Goal: Information Seeking & Learning: Learn about a topic

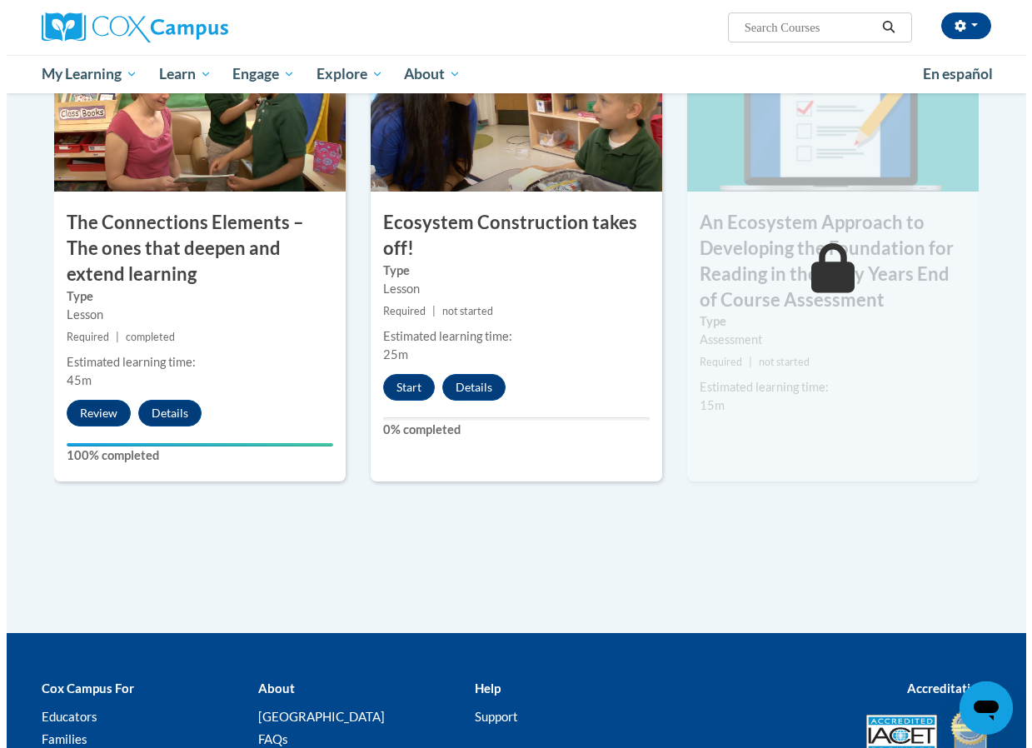
scroll to position [1249, 0]
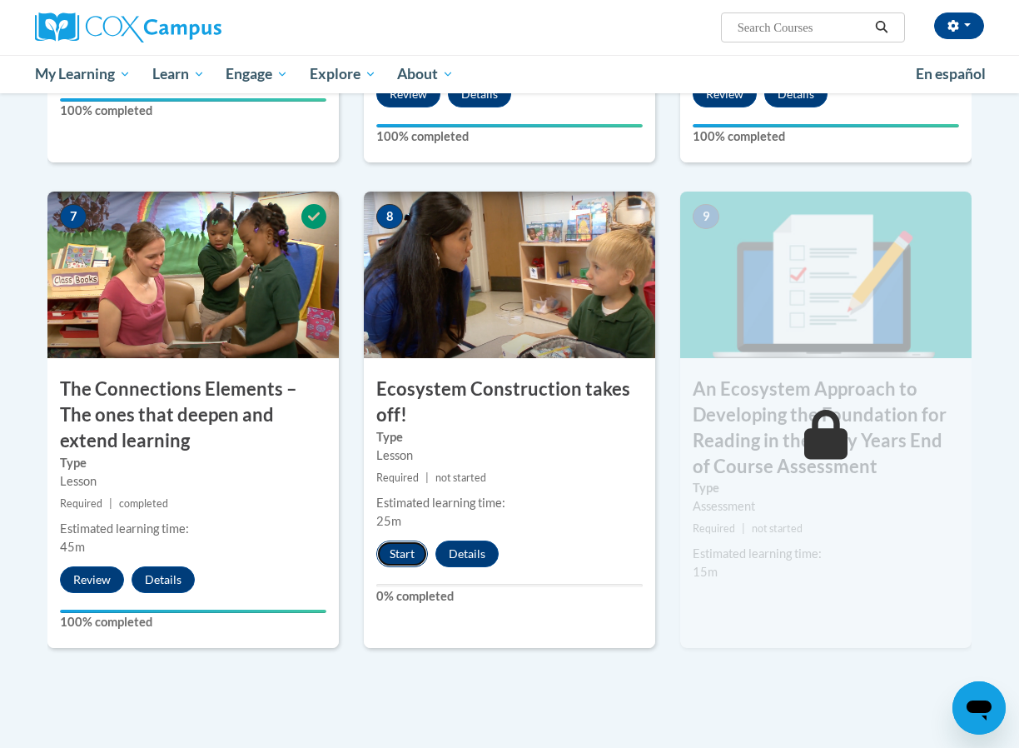
click at [408, 545] on button "Start" at bounding box center [402, 553] width 52 height 27
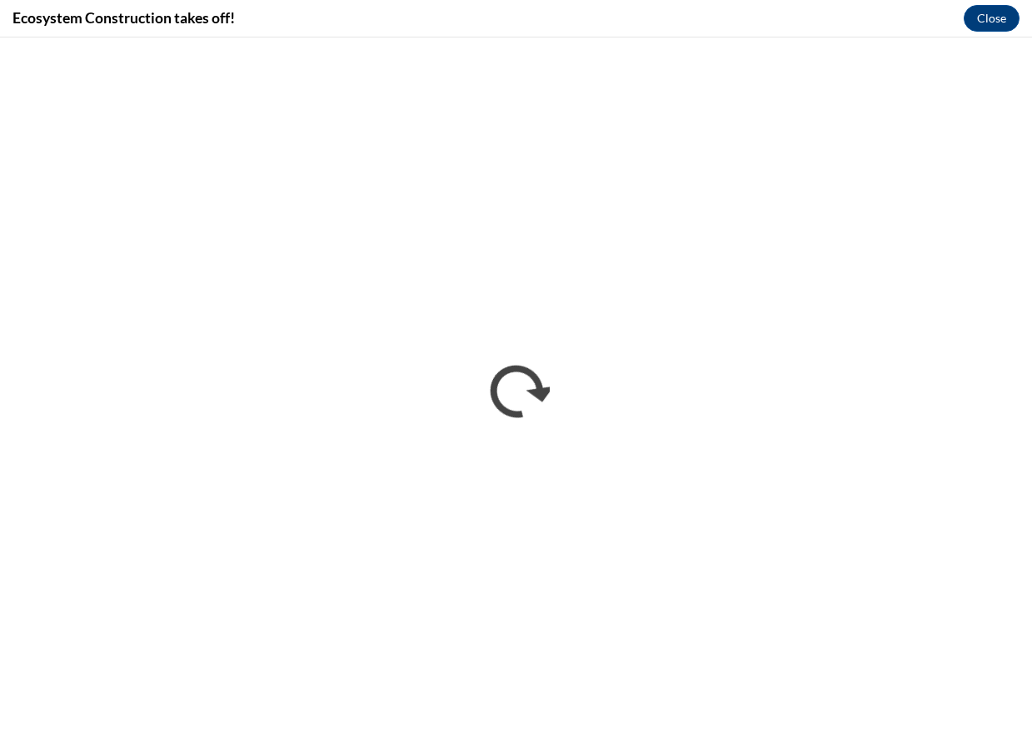
scroll to position [0, 0]
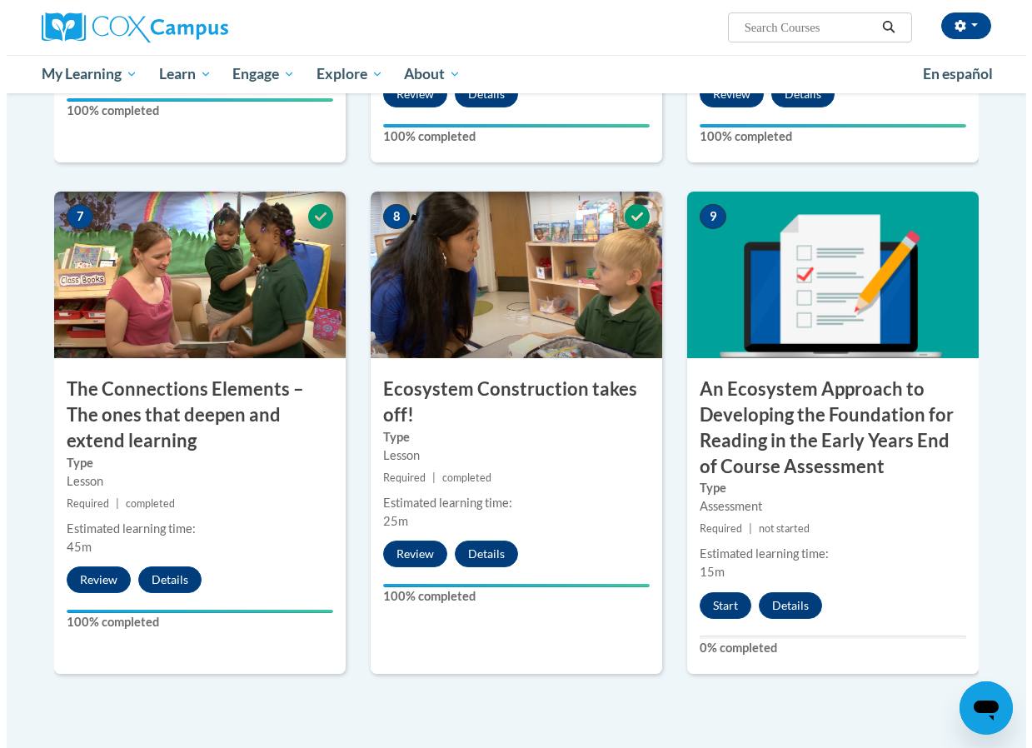
scroll to position [1416, 0]
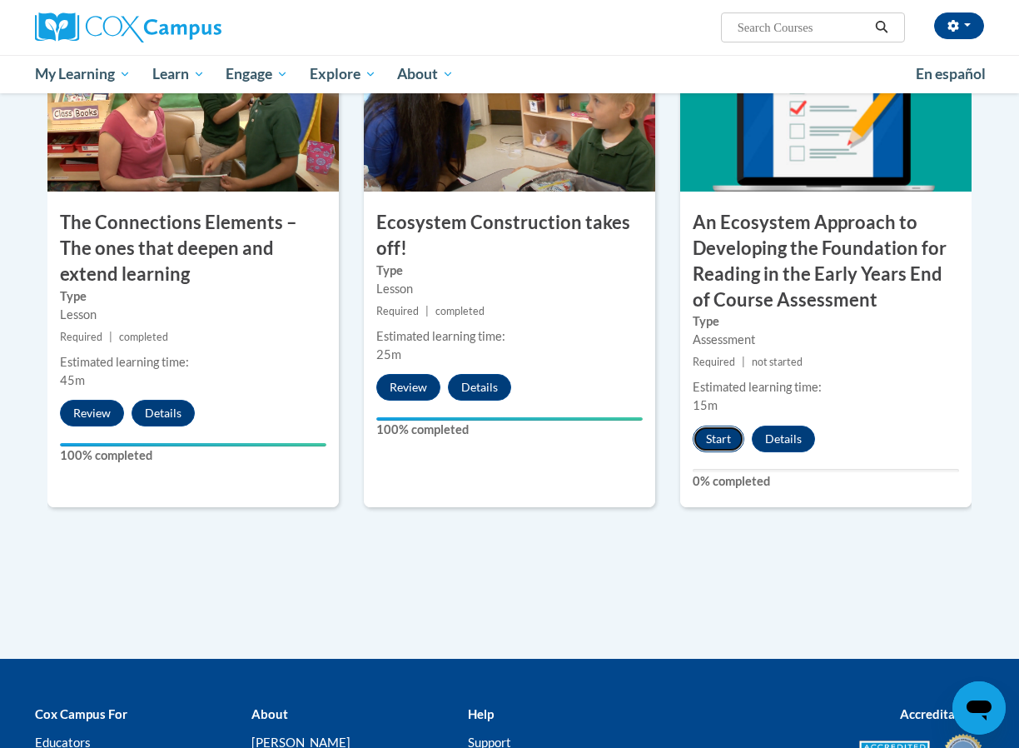
click at [719, 441] on button "Start" at bounding box center [719, 439] width 52 height 27
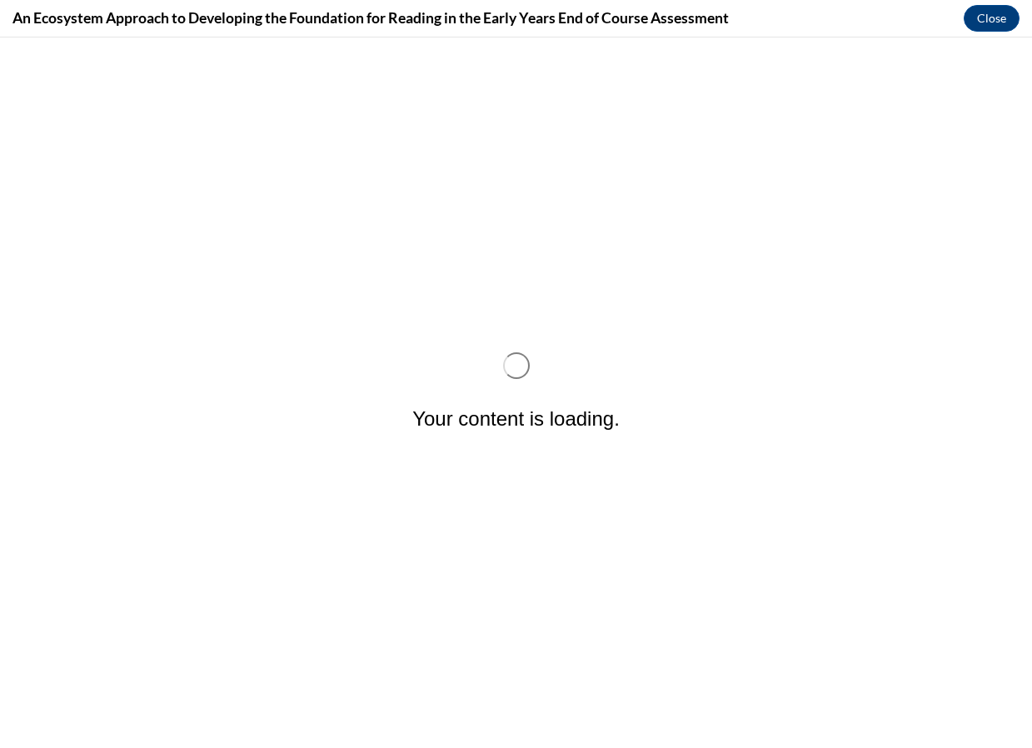
scroll to position [0, 0]
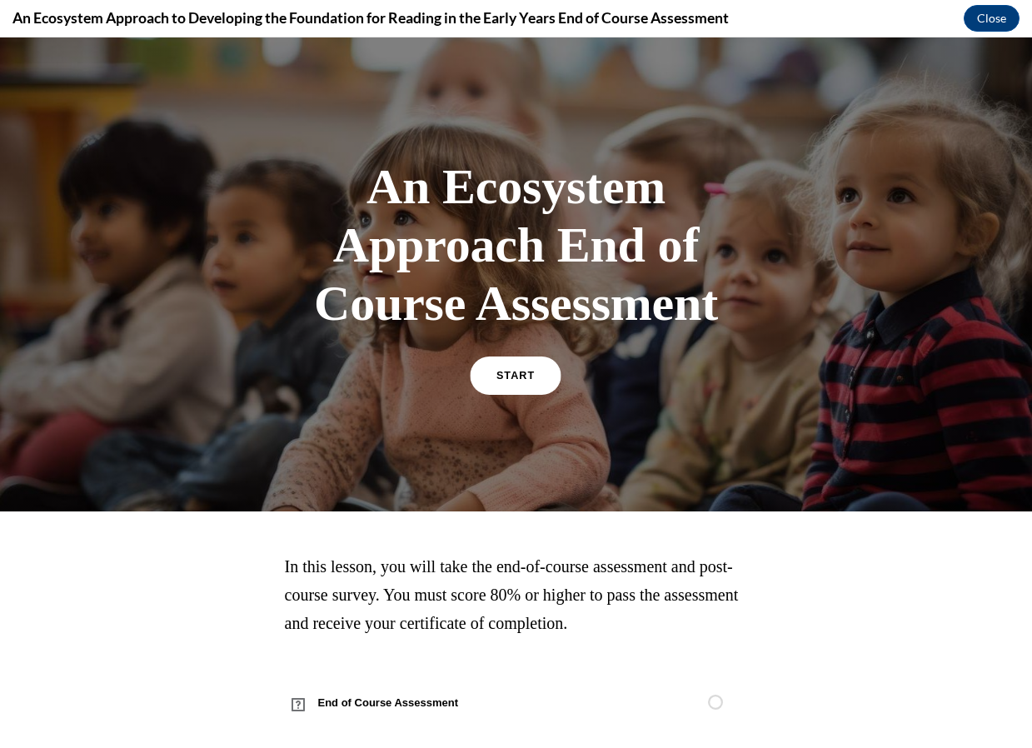
click at [518, 388] on link "START" at bounding box center [515, 375] width 91 height 38
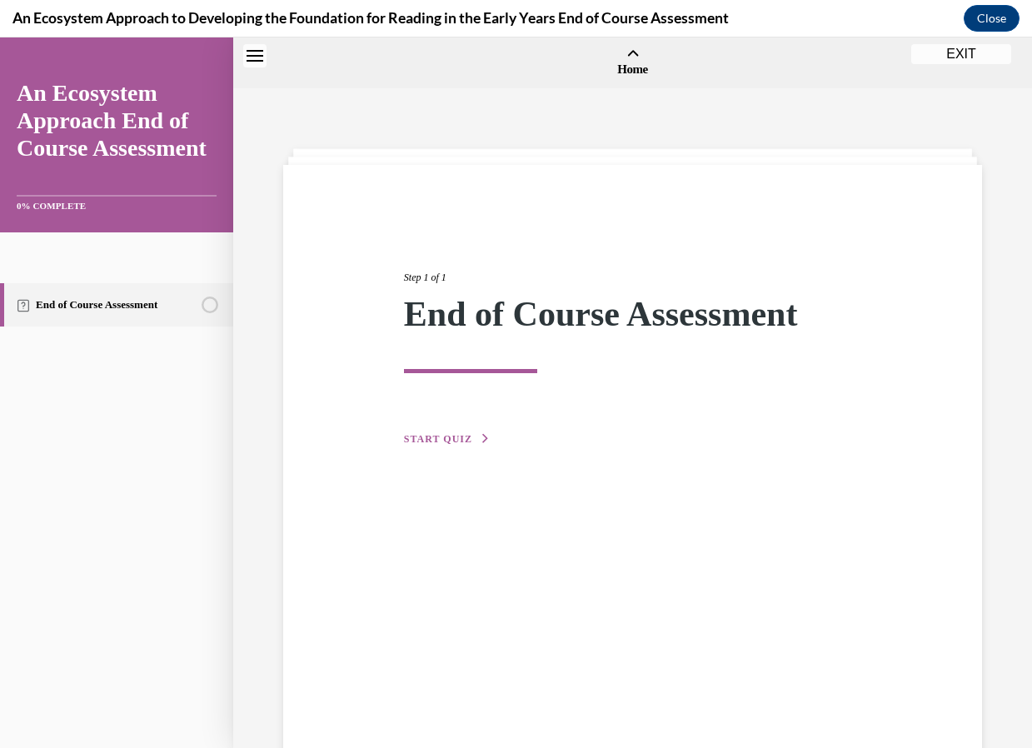
scroll to position [52, 0]
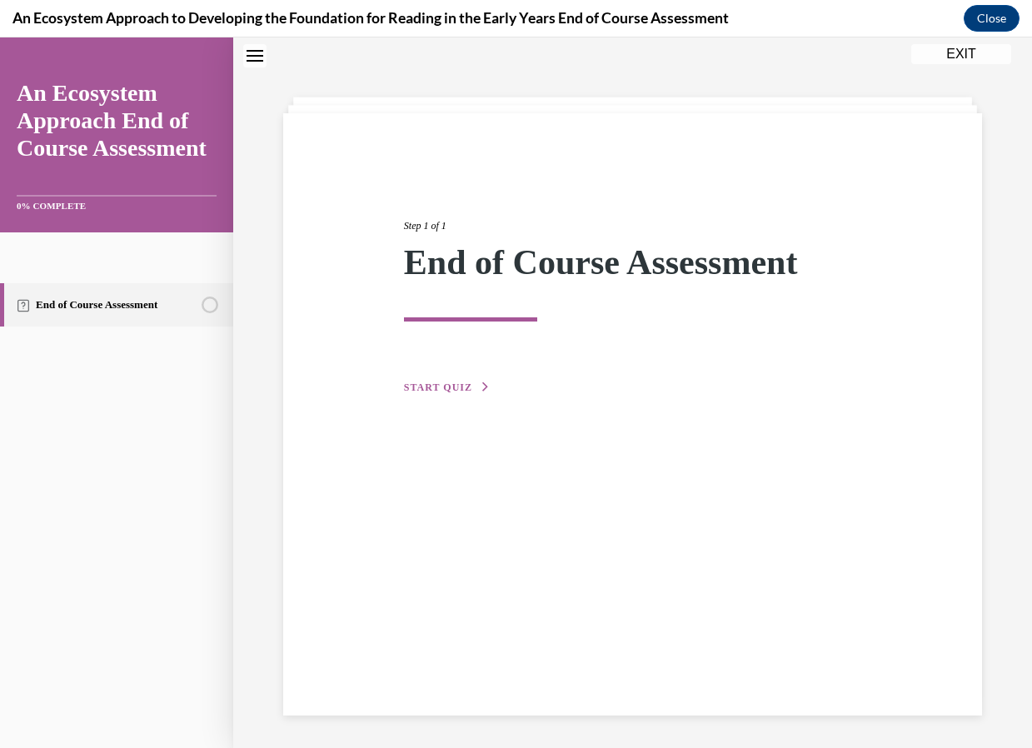
click at [427, 389] on span "START QUIZ" at bounding box center [438, 387] width 68 height 12
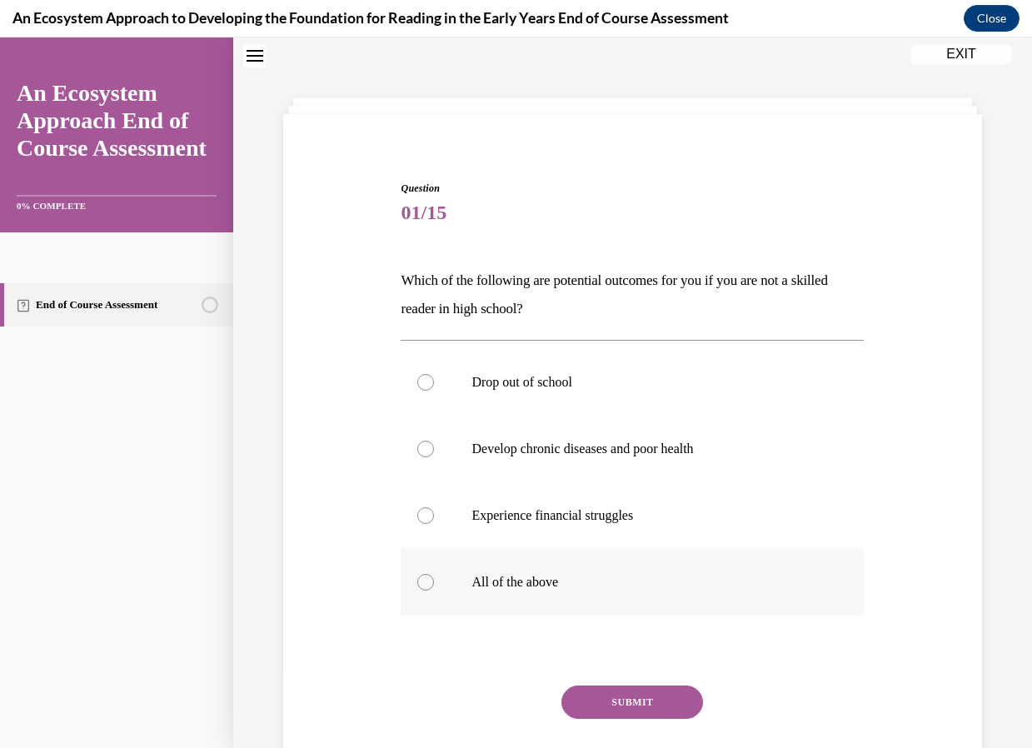
click at [429, 582] on div at bounding box center [425, 582] width 17 height 17
click at [429, 582] on input "All of the above" at bounding box center [425, 582] width 17 height 17
radio input "true"
click at [674, 715] on button "SUBMIT" at bounding box center [632, 701] width 142 height 33
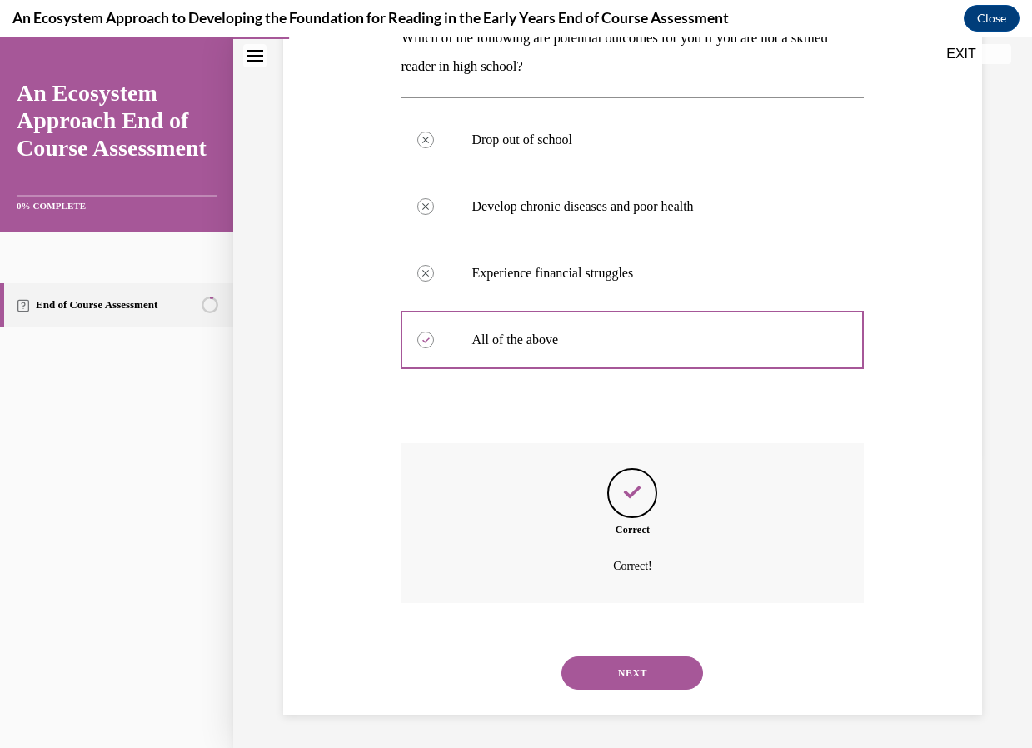
click at [673, 668] on button "NEXT" at bounding box center [632, 672] width 142 height 33
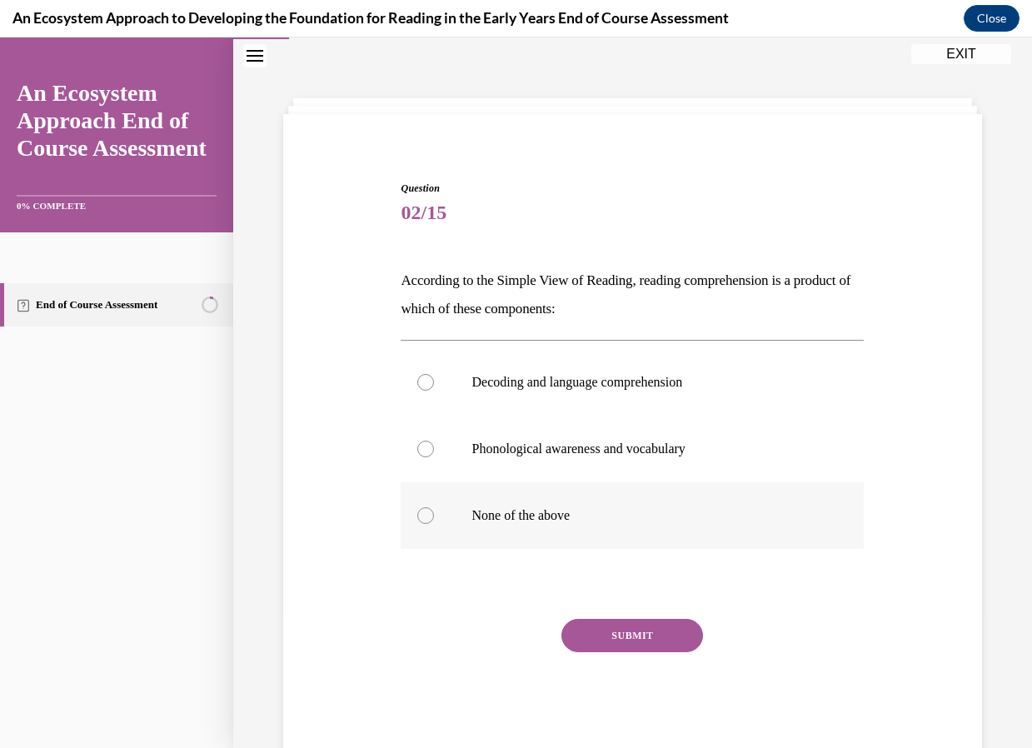
drag, startPoint x: 424, startPoint y: 382, endPoint x: 496, endPoint y: 509, distance: 145.8
click at [425, 381] on div at bounding box center [425, 382] width 17 height 17
click at [425, 381] on input "Decoding and language comprehension" at bounding box center [425, 382] width 17 height 17
radio input "true"
click at [620, 626] on button "SUBMIT" at bounding box center [632, 635] width 142 height 33
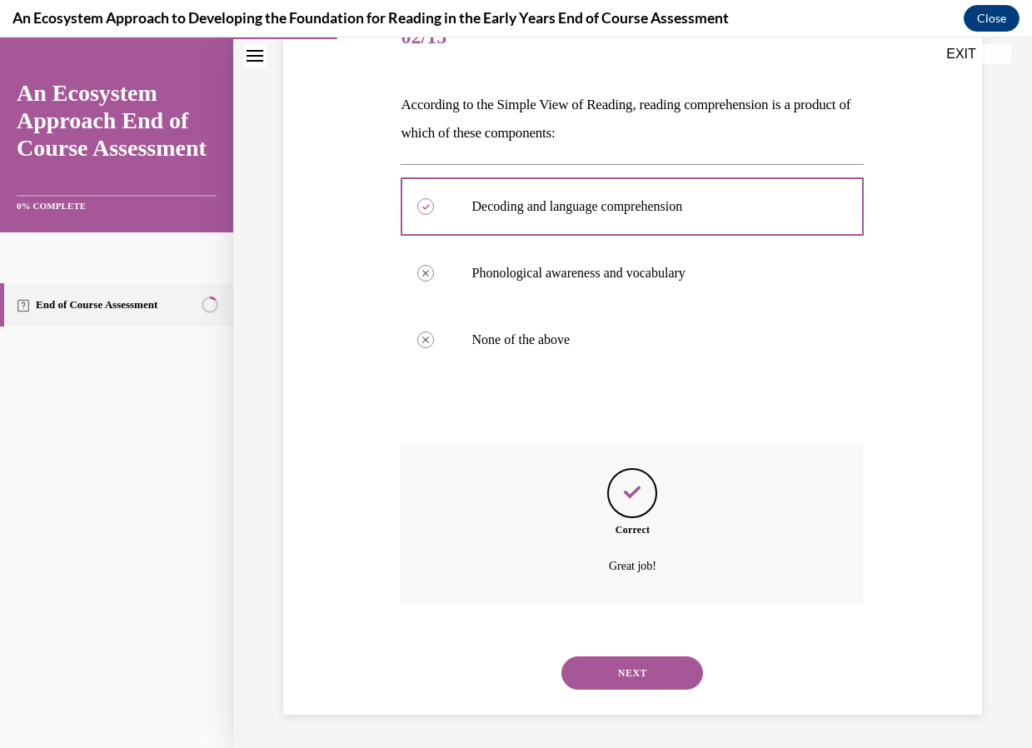
click at [677, 674] on button "NEXT" at bounding box center [632, 672] width 142 height 33
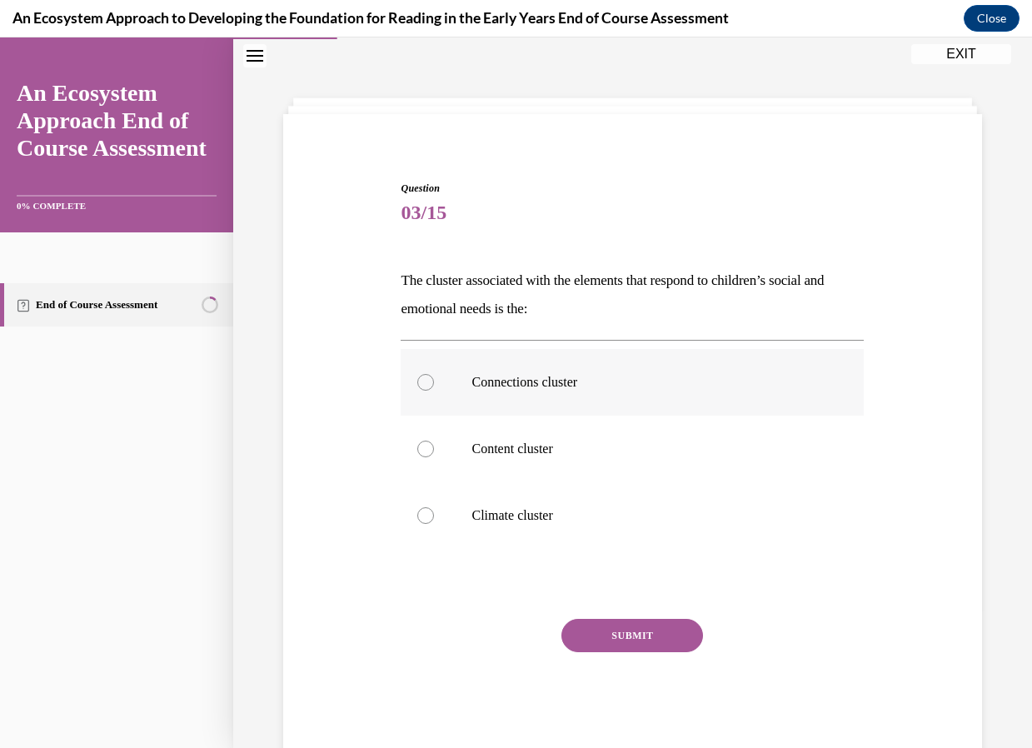
drag, startPoint x: 428, startPoint y: 382, endPoint x: 459, endPoint y: 406, distance: 39.1
click at [429, 382] on div at bounding box center [425, 382] width 17 height 17
click at [429, 382] on input "Connections cluster" at bounding box center [425, 382] width 17 height 17
radio input "true"
click at [630, 640] on button "SUBMIT" at bounding box center [632, 635] width 142 height 33
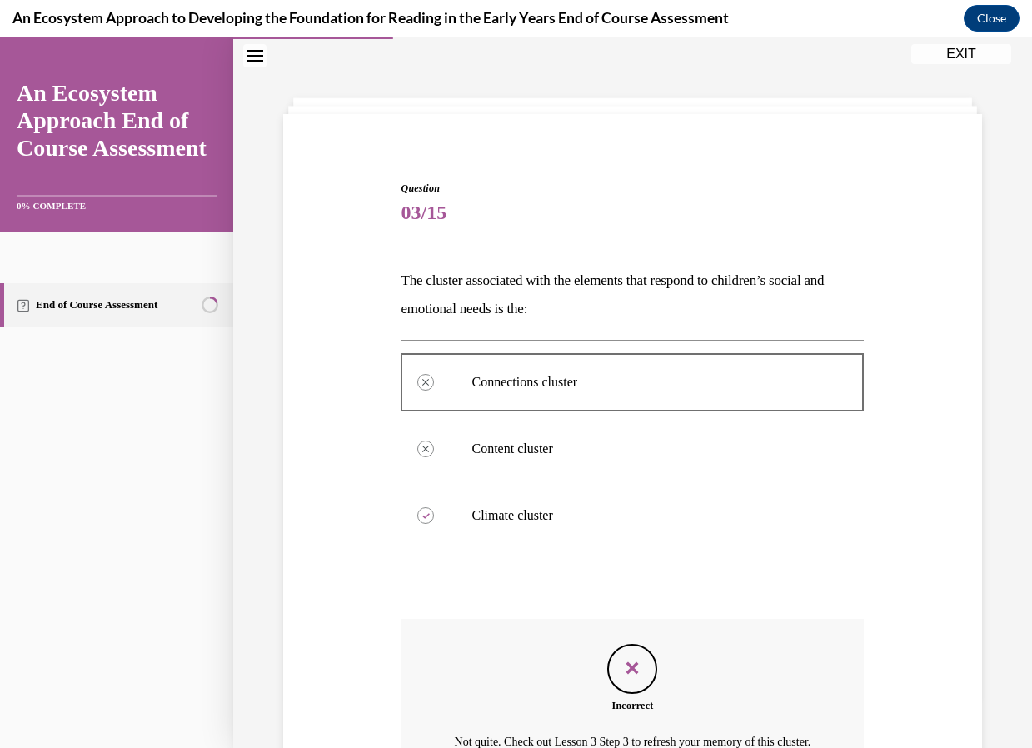
scroll to position [246, 0]
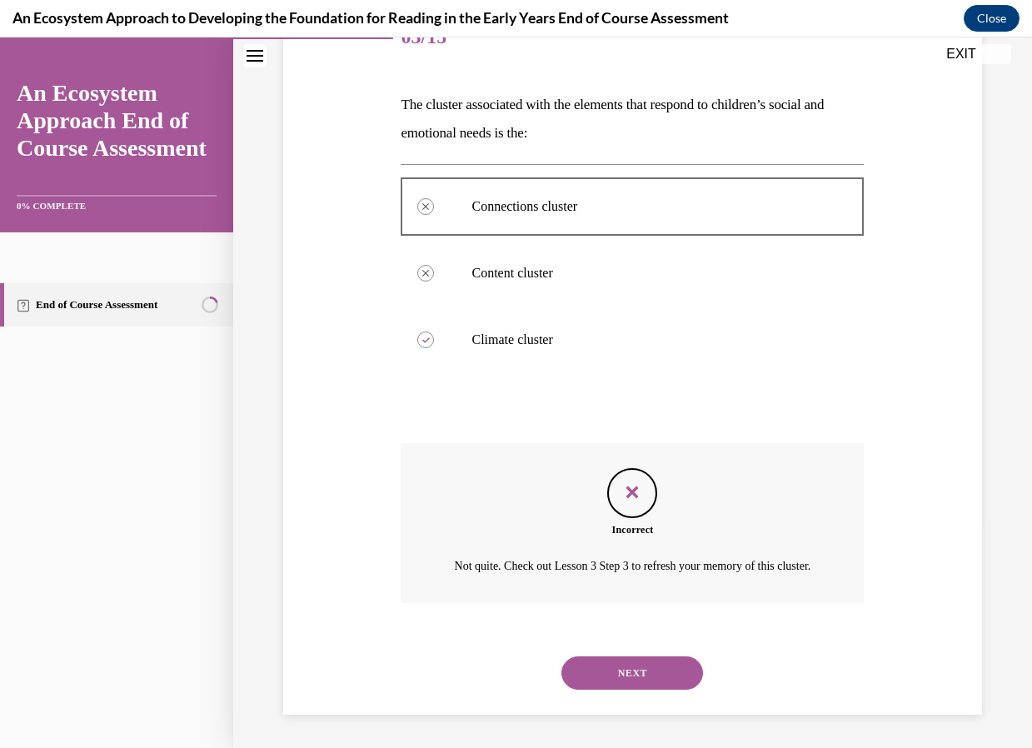
click at [649, 671] on button "NEXT" at bounding box center [632, 672] width 142 height 33
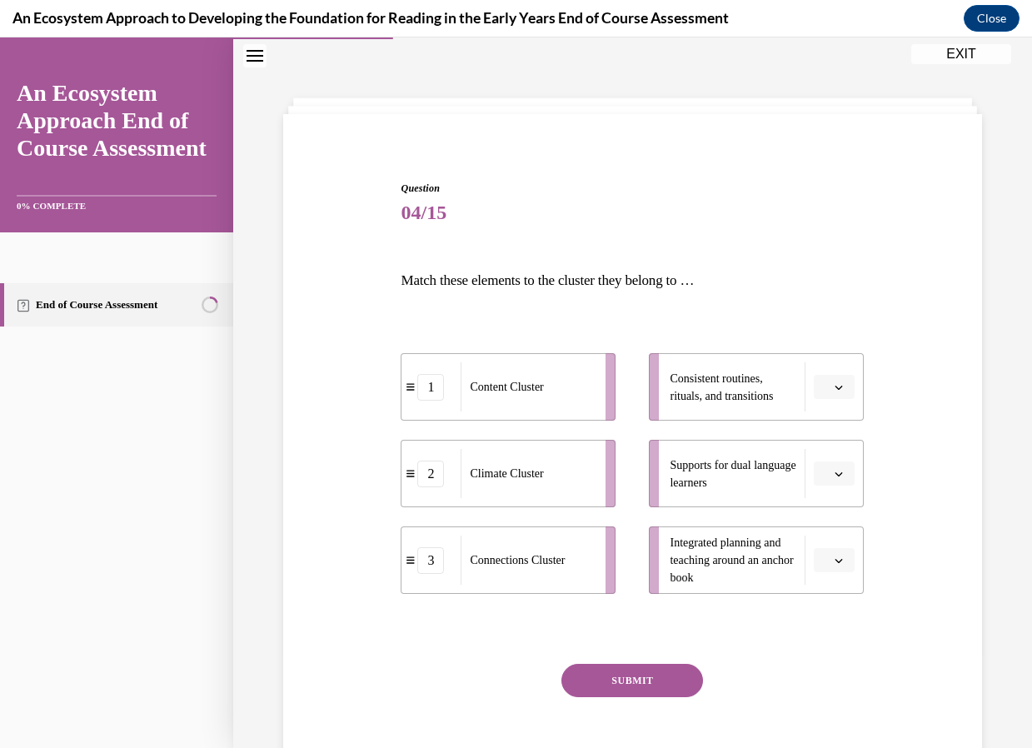
click at [722, 391] on span "Consistent routines, rituals, and transitions" at bounding box center [720, 387] width 103 height 30
click at [834, 387] on icon "button" at bounding box center [838, 387] width 8 height 8
click at [824, 466] on div "1" at bounding box center [822, 456] width 42 height 33
click at [786, 392] on div "Consistent routines, rituals, and transitions" at bounding box center [737, 386] width 136 height 49
click at [834, 389] on icon "button" at bounding box center [838, 387] width 8 height 8
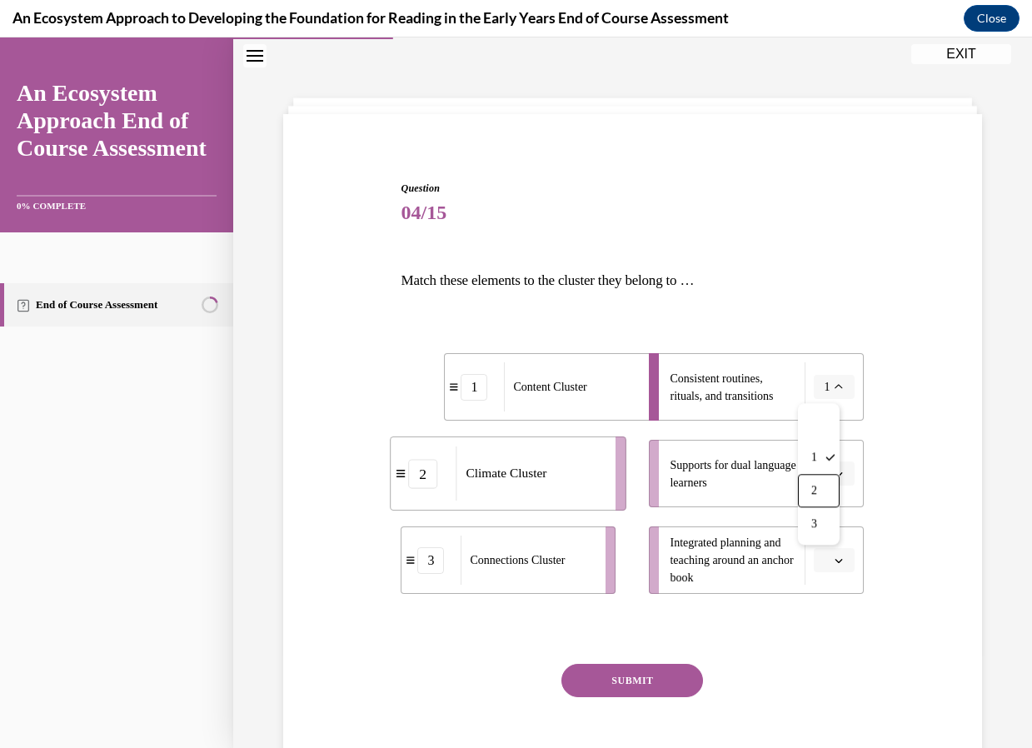
click at [819, 488] on div "2" at bounding box center [819, 490] width 42 height 33
click at [819, 489] on li "Supports for dual language learners" at bounding box center [756, 473] width 215 height 67
click at [834, 475] on icon "button" at bounding box center [838, 474] width 8 height 8
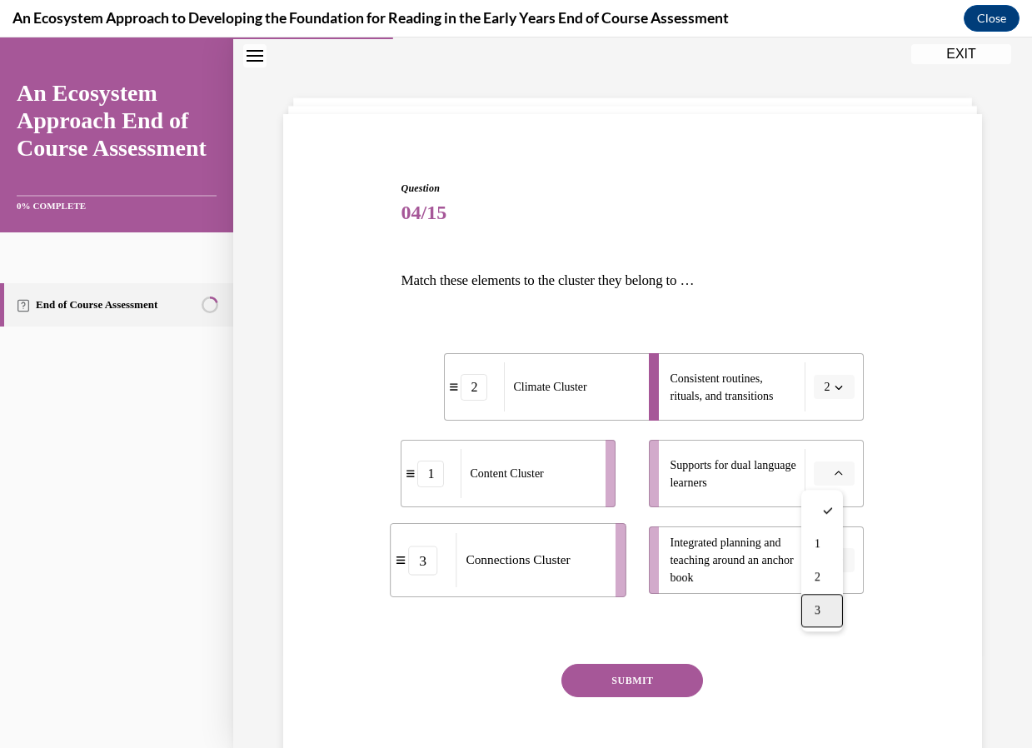
click at [819, 606] on span "3" at bounding box center [817, 610] width 6 height 13
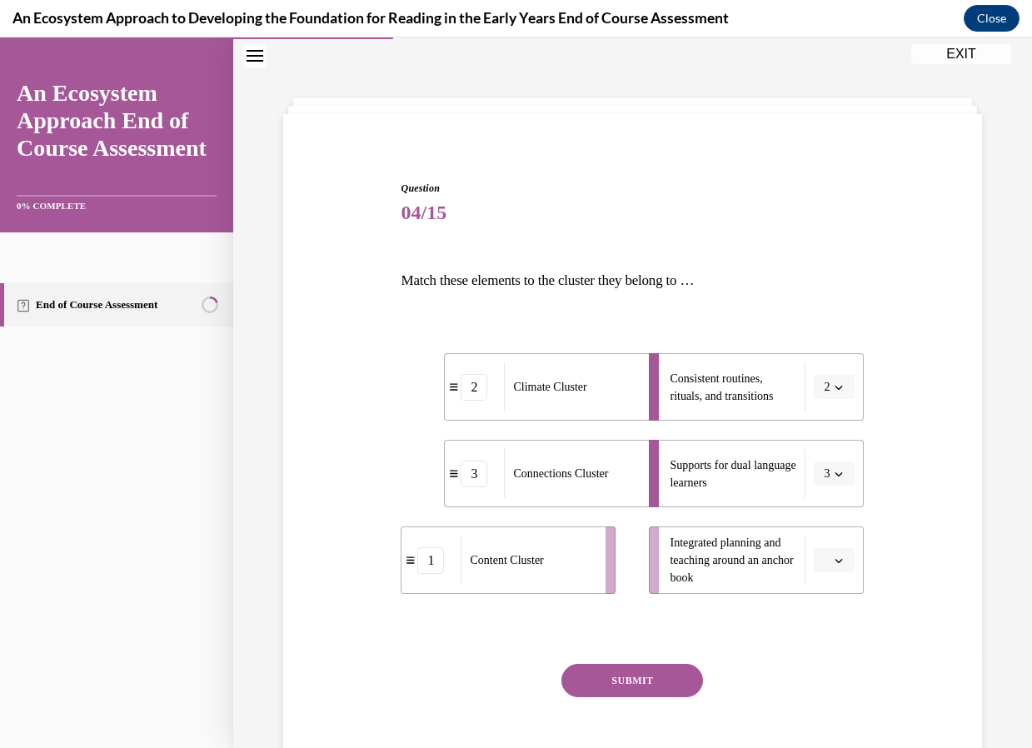
click at [764, 580] on span "Integrated planning and teaching around an anchor book" at bounding box center [732, 560] width 127 height 52
click at [831, 567] on button "button" at bounding box center [834, 560] width 41 height 25
click at [835, 626] on div "1" at bounding box center [822, 630] width 42 height 33
click at [648, 686] on button "SUBMIT" at bounding box center [632, 680] width 142 height 33
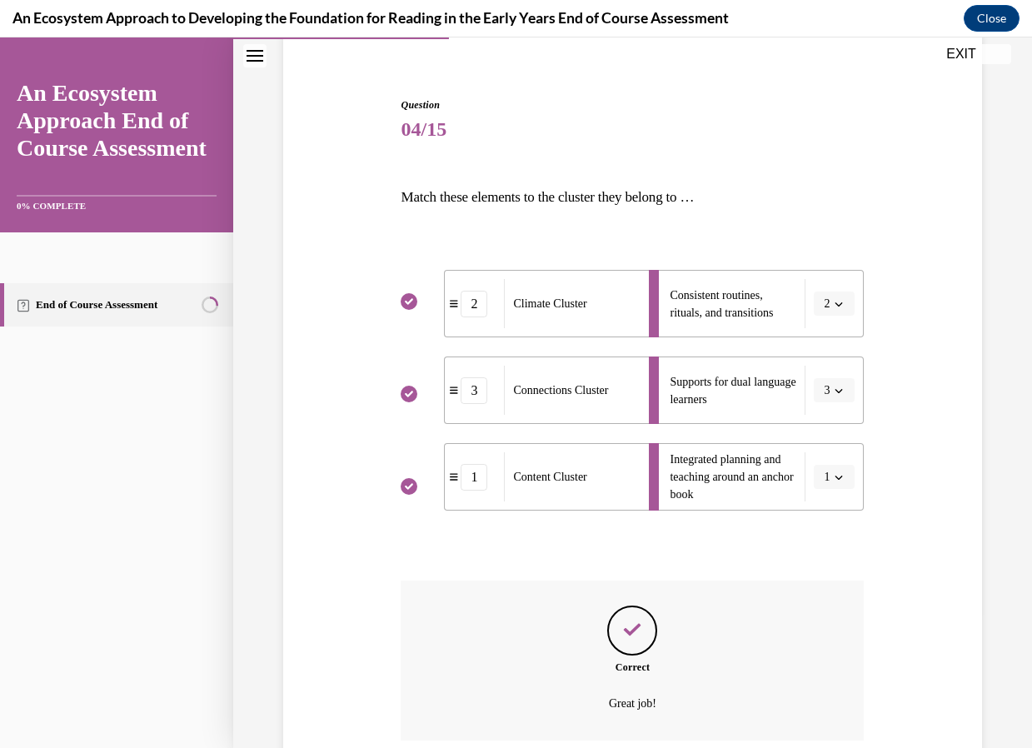
scroll to position [271, 0]
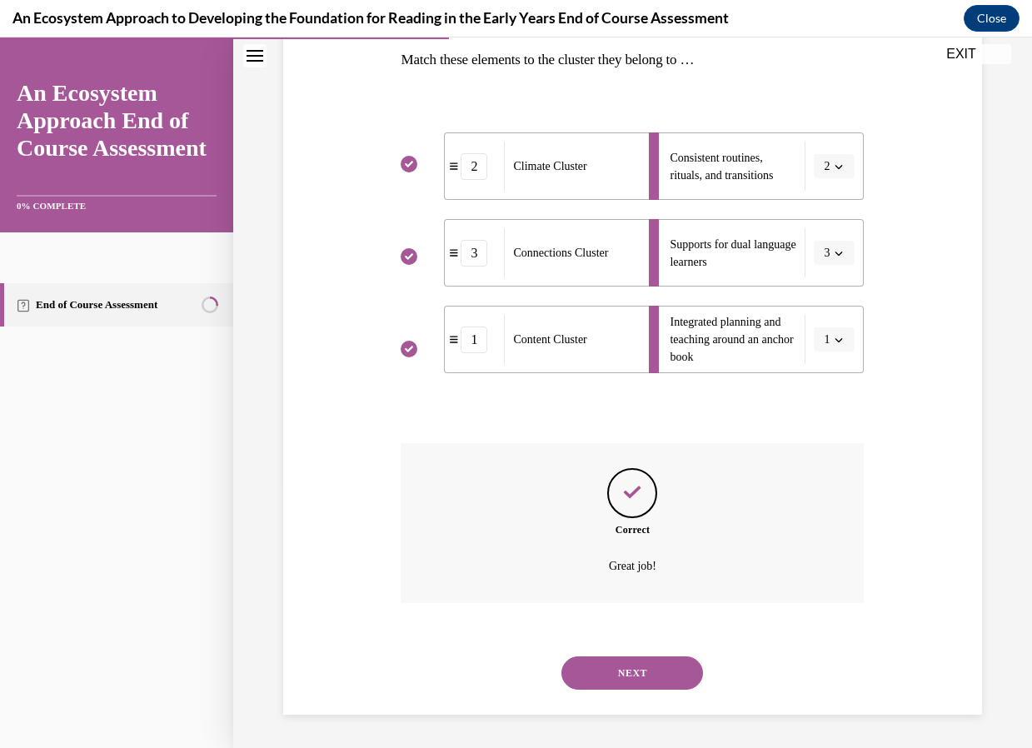
click at [643, 679] on button "NEXT" at bounding box center [632, 672] width 142 height 33
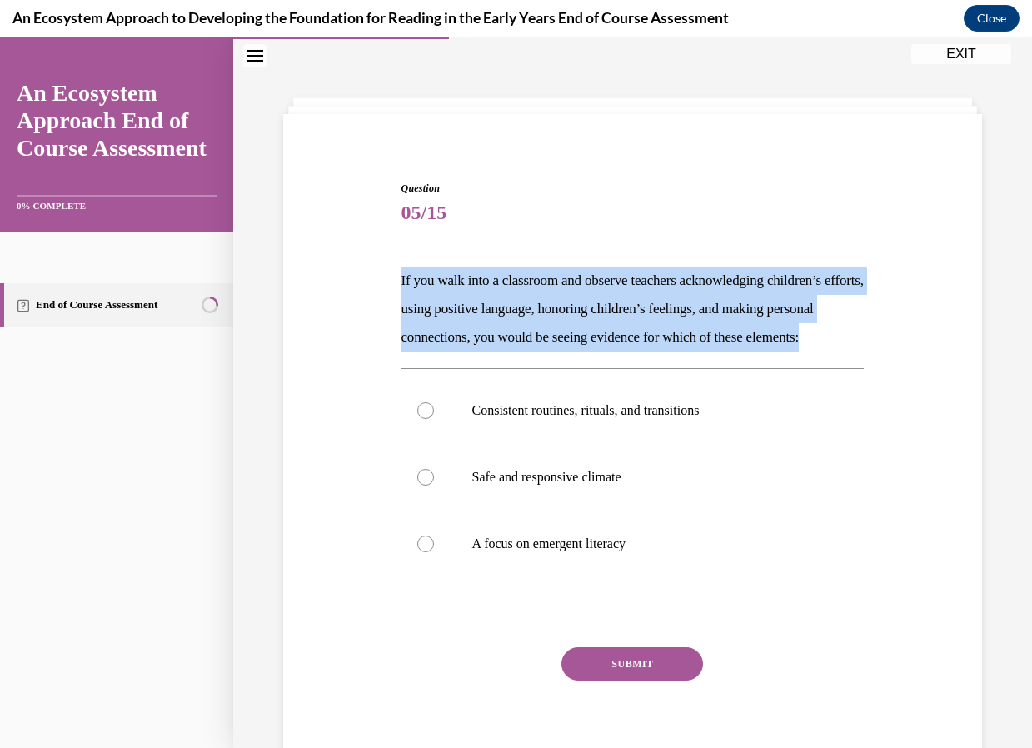
drag, startPoint x: 400, startPoint y: 278, endPoint x: 744, endPoint y: 376, distance: 358.2
click at [744, 351] on p "If you walk into a classroom and observe teachers acknowledging children’s effo…" at bounding box center [632, 308] width 463 height 85
drag, startPoint x: 744, startPoint y: 376, endPoint x: 619, endPoint y: 327, distance: 134.7
copy p "If you walk into a classroom and observe teachers acknowledging children’s effo…"
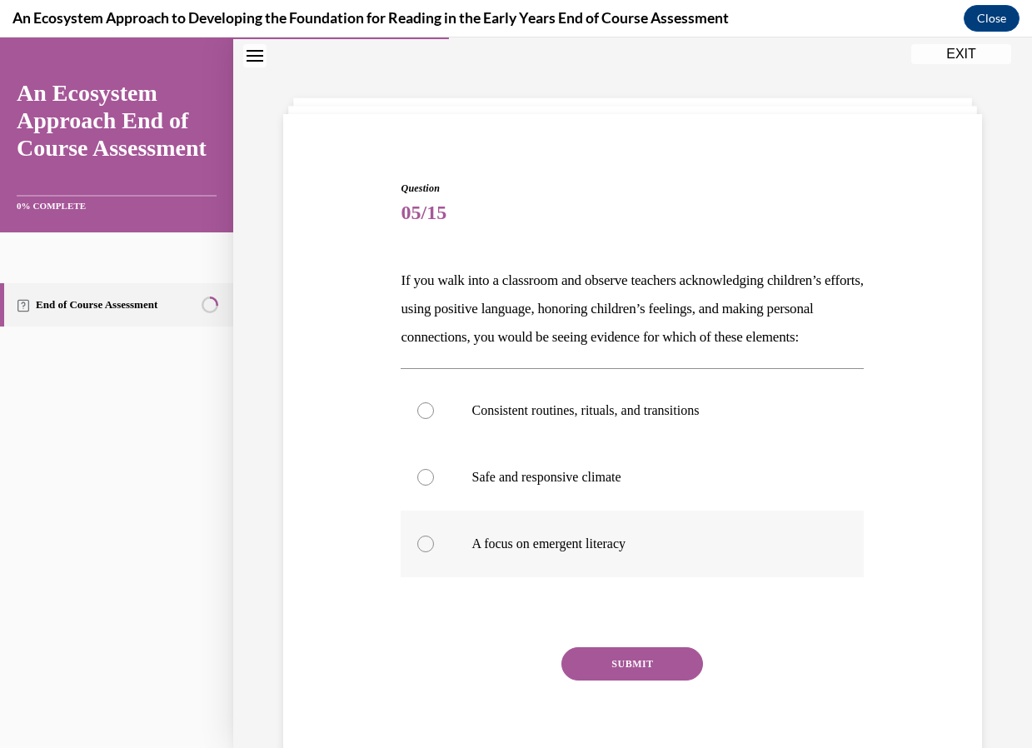
click at [791, 577] on label "A focus on emergent literacy" at bounding box center [632, 543] width 463 height 67
click at [434, 552] on input "A focus on emergent literacy" at bounding box center [425, 543] width 17 height 17
radio input "true"
click at [607, 680] on button "SUBMIT" at bounding box center [632, 663] width 142 height 33
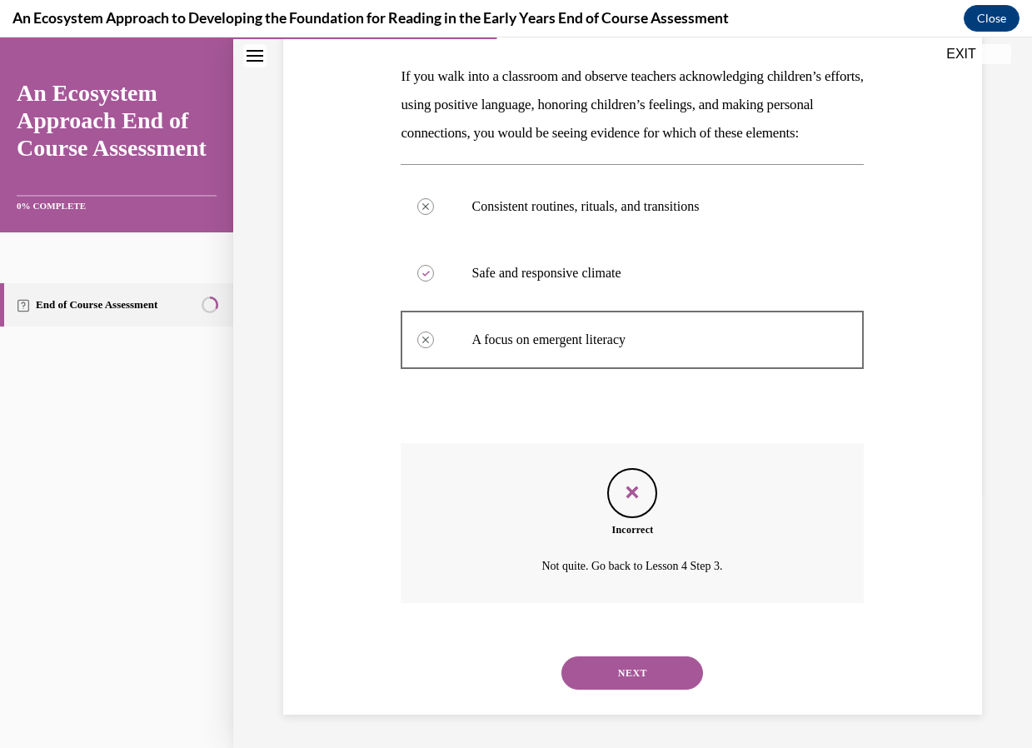
click at [620, 674] on button "NEXT" at bounding box center [632, 672] width 142 height 33
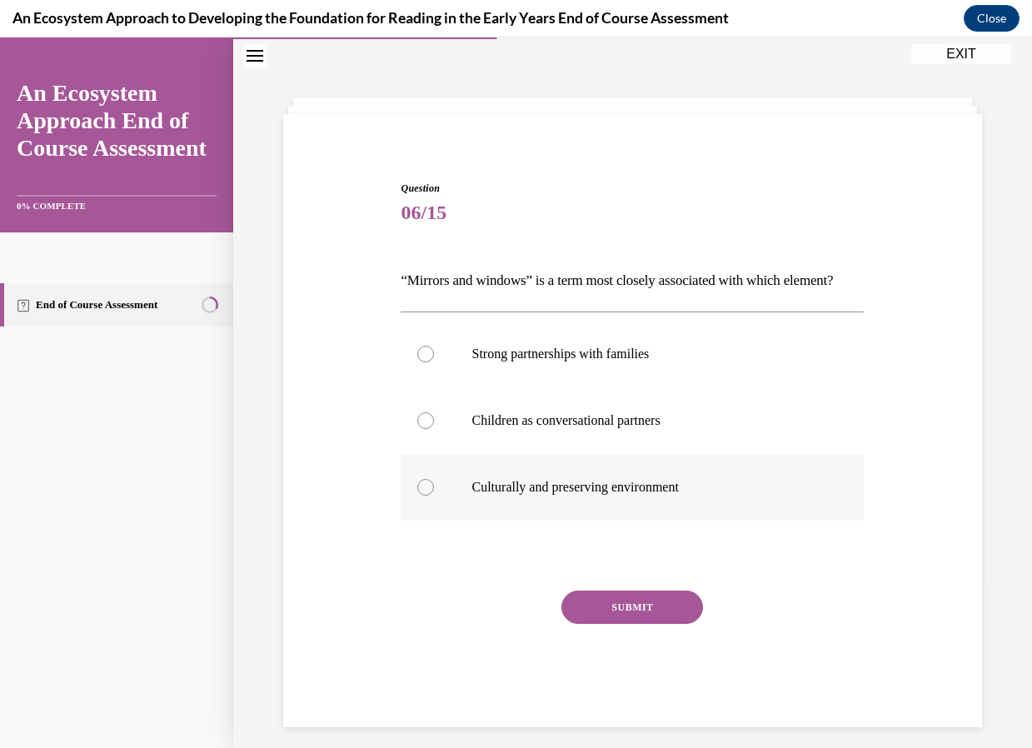
click at [430, 495] on div at bounding box center [425, 487] width 17 height 17
click at [430, 495] on input "Culturally and preserving environment" at bounding box center [425, 487] width 17 height 17
radio input "true"
click at [615, 624] on button "SUBMIT" at bounding box center [632, 606] width 142 height 33
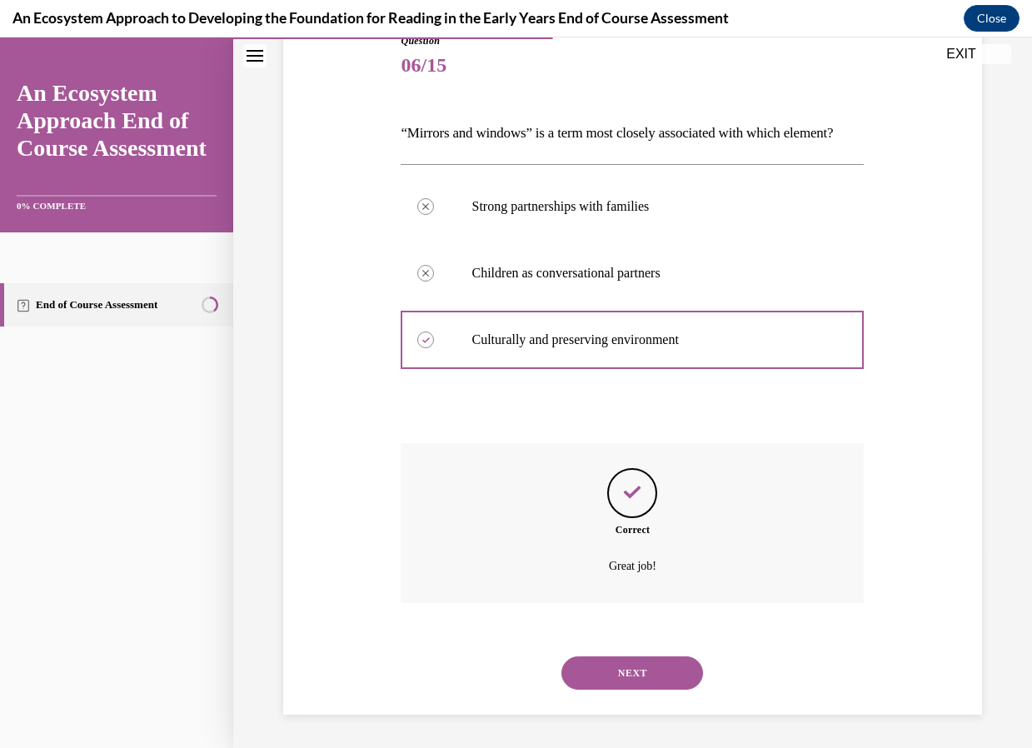
click at [639, 688] on button "NEXT" at bounding box center [632, 672] width 142 height 33
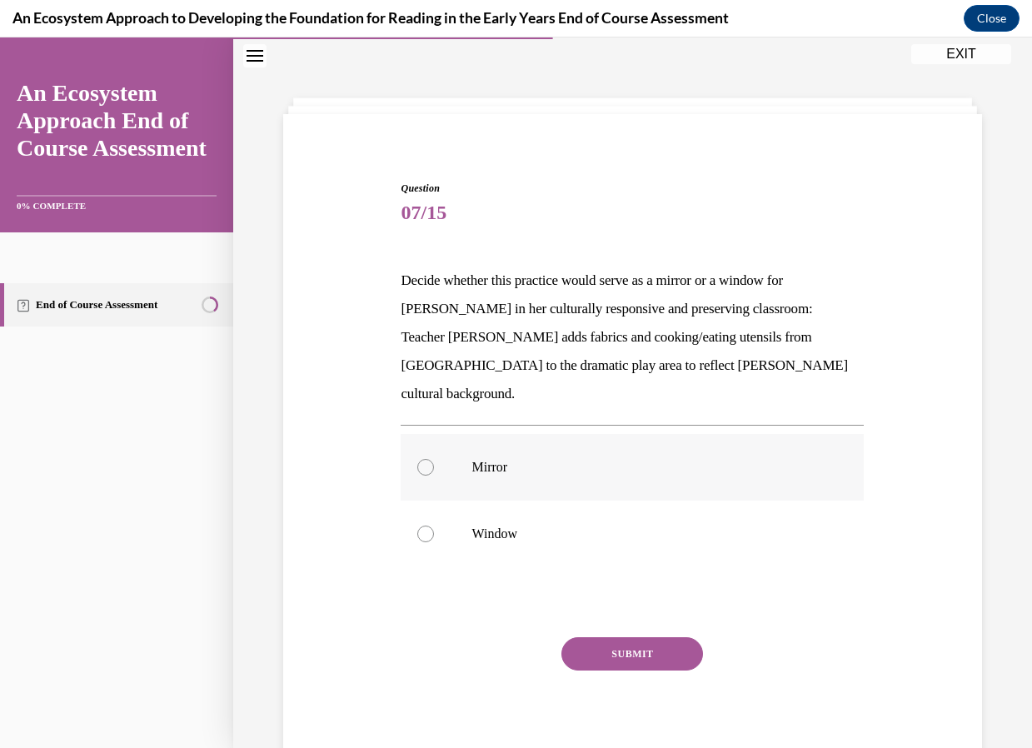
click at [423, 459] on div at bounding box center [425, 467] width 17 height 17
click at [423, 459] on input "Mirror" at bounding box center [425, 467] width 17 height 17
radio input "true"
click at [585, 637] on button "SUBMIT" at bounding box center [632, 653] width 142 height 33
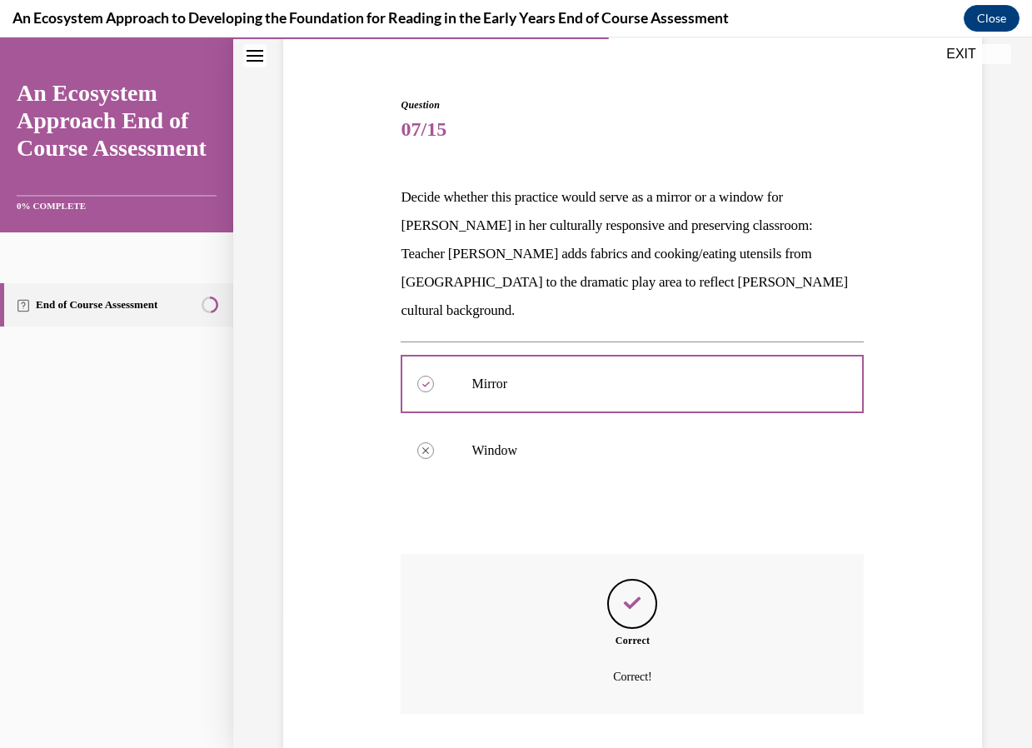
scroll to position [217, 0]
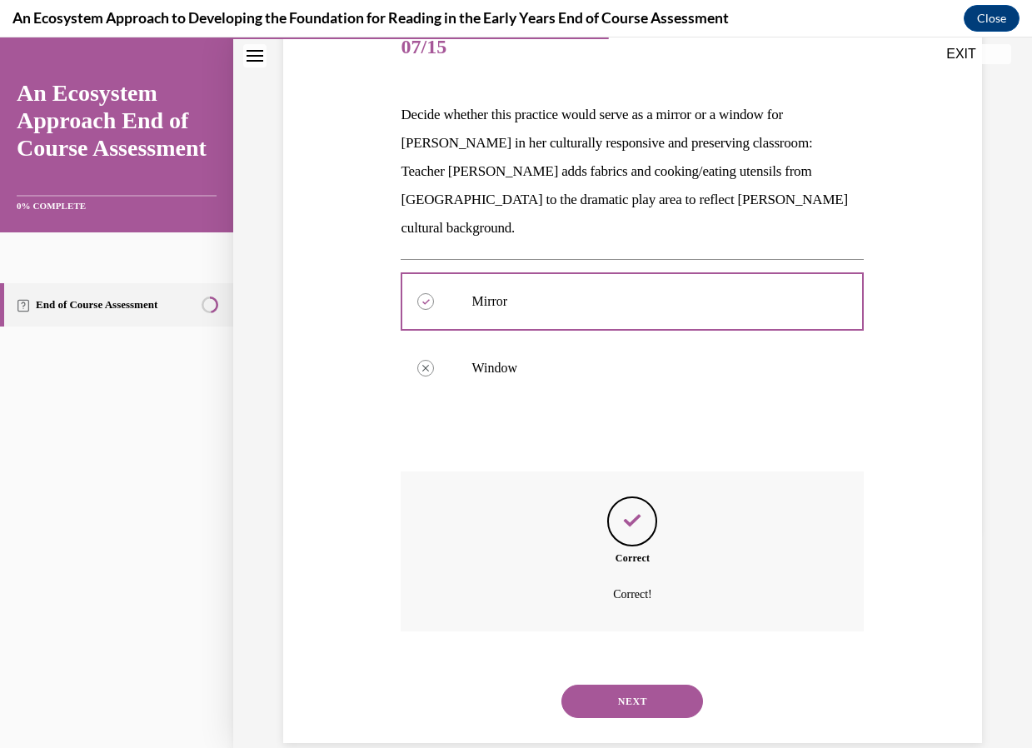
click at [624, 684] on button "NEXT" at bounding box center [632, 700] width 142 height 33
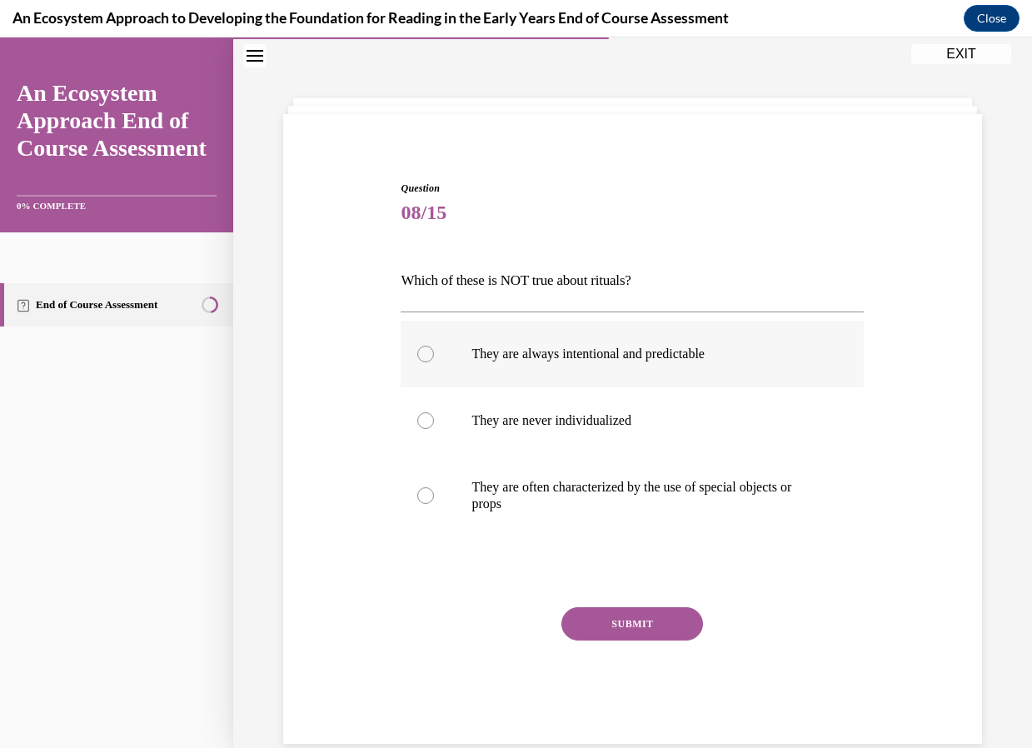
click at [423, 353] on div at bounding box center [425, 354] width 17 height 17
click at [423, 353] on input "They are always intentional and predictable" at bounding box center [425, 354] width 17 height 17
radio input "true"
click at [630, 625] on button "SUBMIT" at bounding box center [632, 623] width 142 height 33
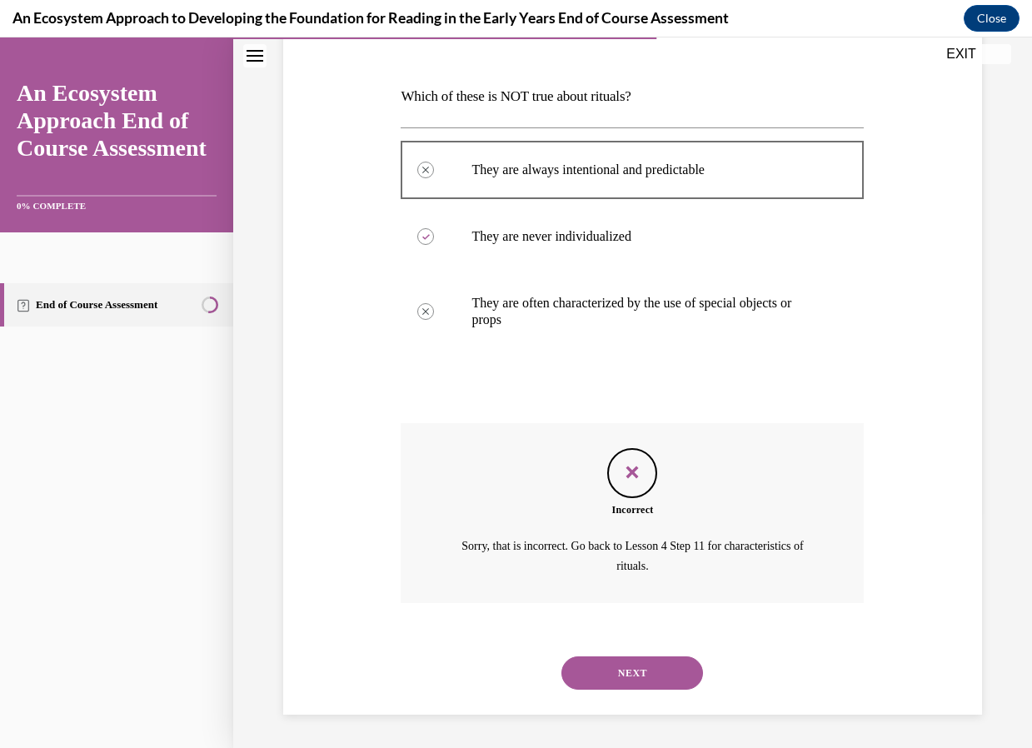
click at [645, 667] on button "NEXT" at bounding box center [632, 672] width 142 height 33
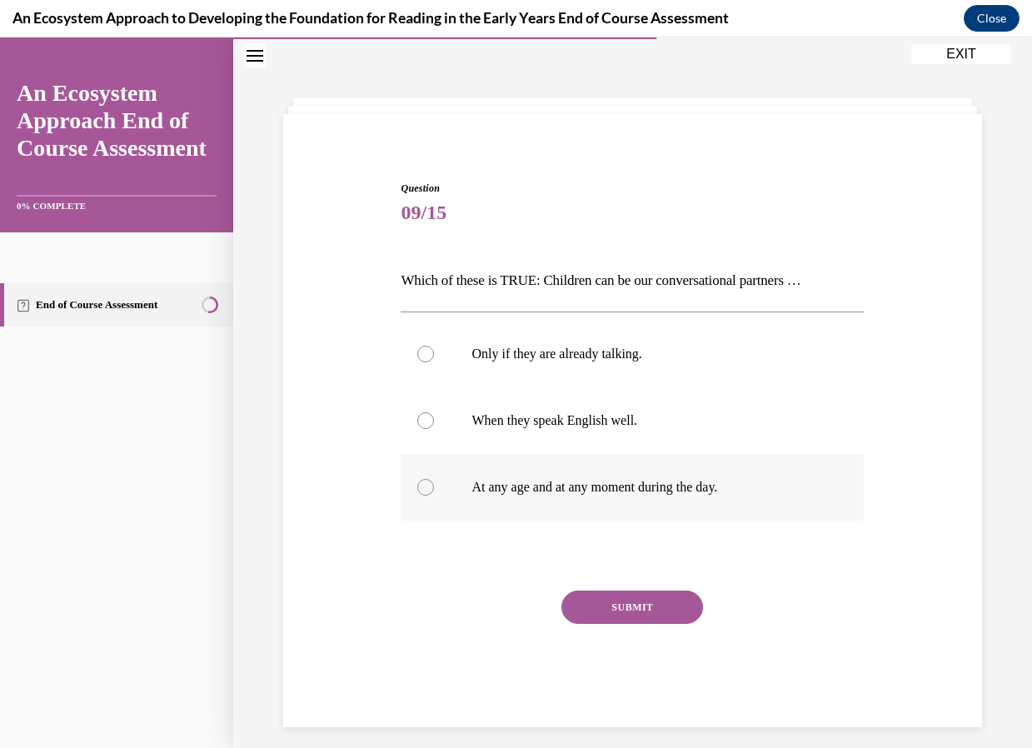
drag, startPoint x: 423, startPoint y: 490, endPoint x: 472, endPoint y: 538, distance: 68.9
click at [423, 490] on div at bounding box center [425, 487] width 17 height 17
click at [423, 490] on input "At any age and at any moment during the day." at bounding box center [425, 487] width 17 height 17
radio input "true"
click at [619, 600] on button "SUBMIT" at bounding box center [632, 606] width 142 height 33
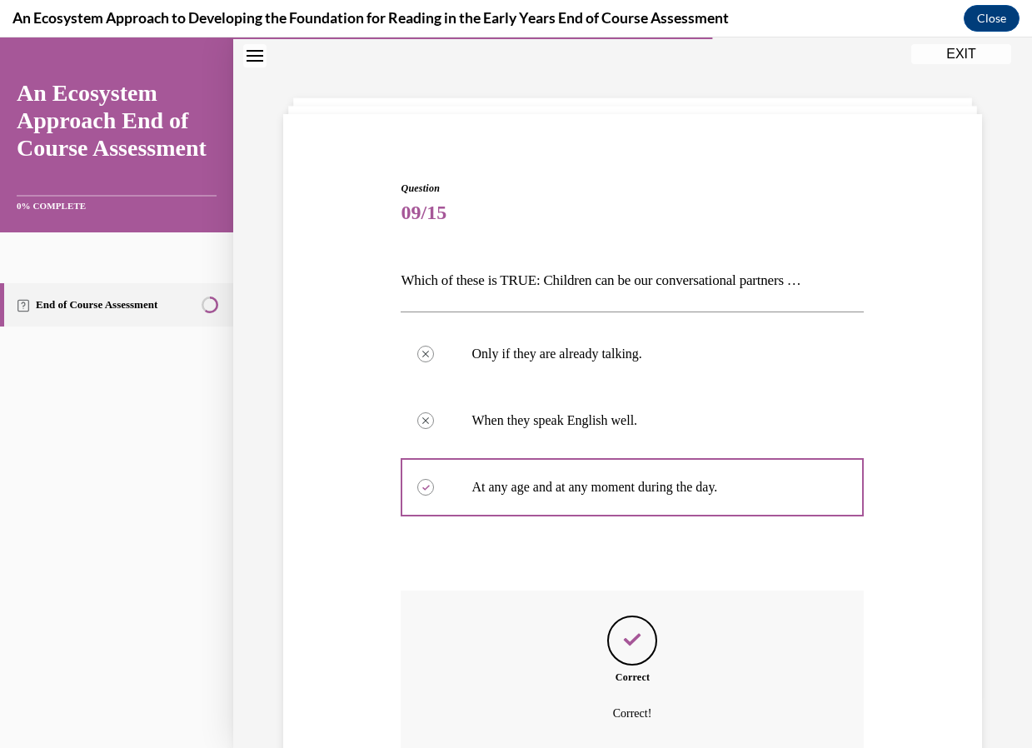
scroll to position [198, 0]
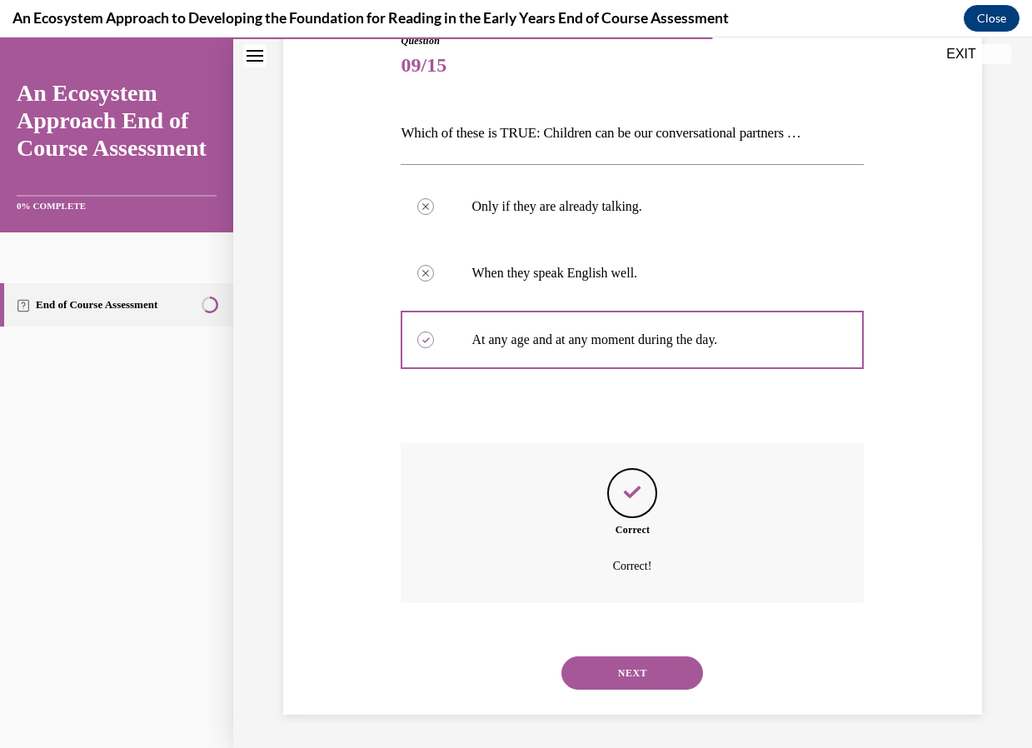
click at [613, 672] on button "NEXT" at bounding box center [632, 672] width 142 height 33
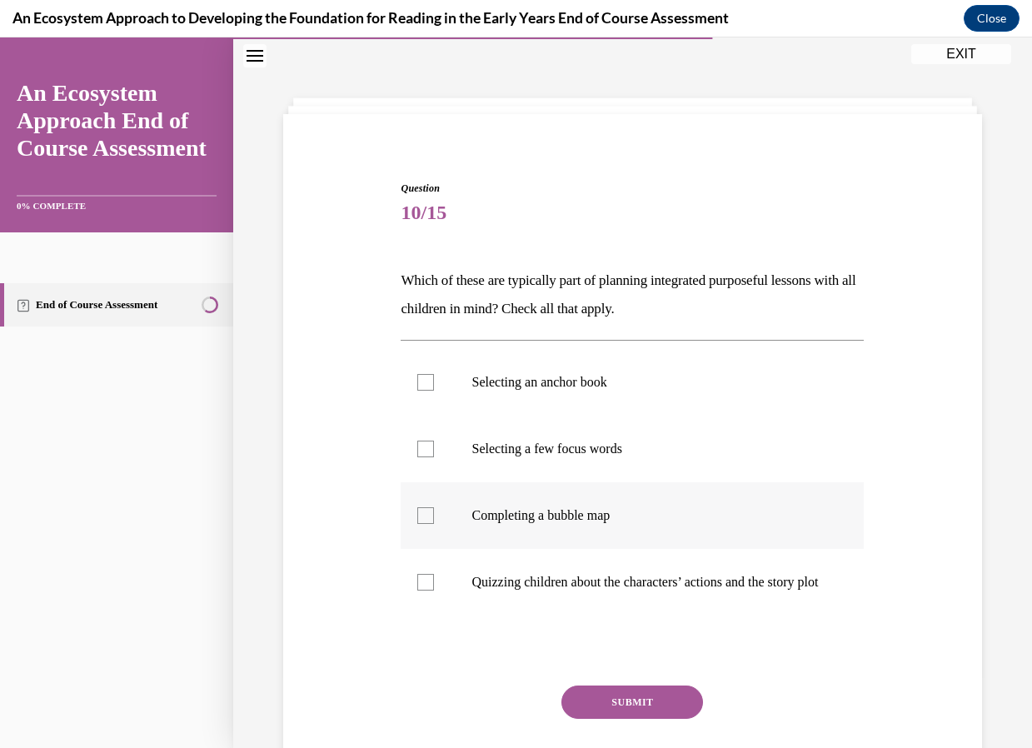
click at [423, 515] on div at bounding box center [425, 515] width 17 height 17
click at [423, 515] on input "Completing a bubble map" at bounding box center [425, 515] width 17 height 17
checkbox input "true"
click at [417, 450] on div at bounding box center [425, 448] width 17 height 17
click at [417, 450] on input "Selecting a few focus words" at bounding box center [425, 448] width 17 height 17
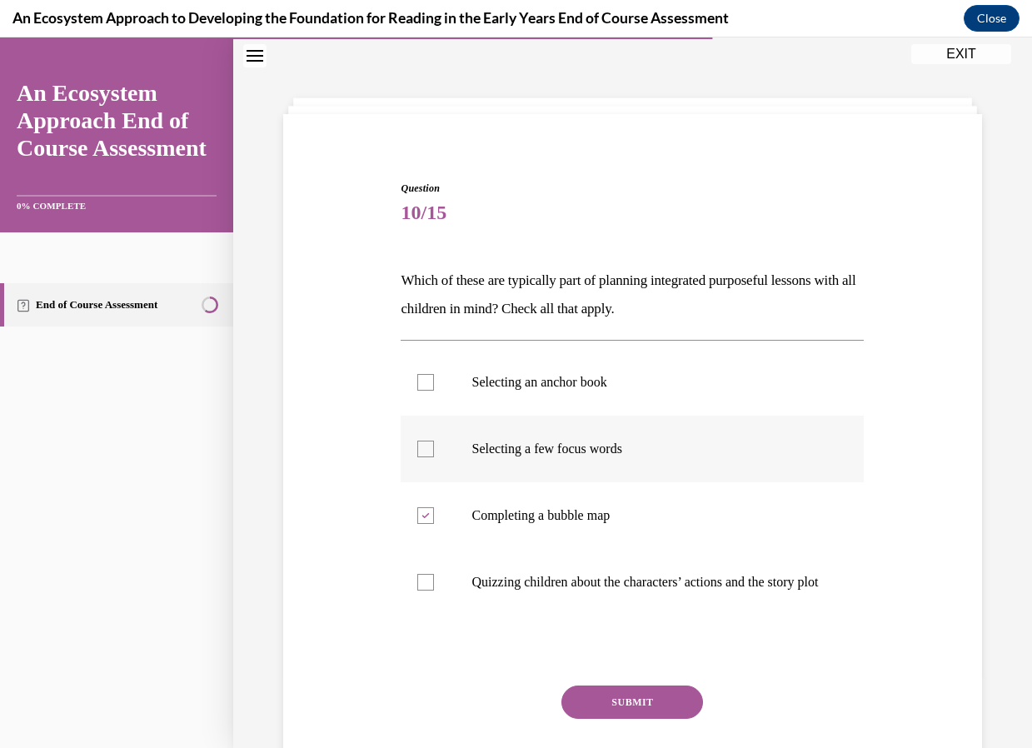
checkbox input "true"
click at [425, 599] on label "Quizzing children about the characters’ actions and the story plot" at bounding box center [632, 582] width 463 height 67
click at [425, 590] on input "Quizzing children about the characters’ actions and the story plot" at bounding box center [425, 582] width 17 height 17
checkbox input "true"
drag, startPoint x: 595, startPoint y: 712, endPoint x: 500, endPoint y: 643, distance: 118.1
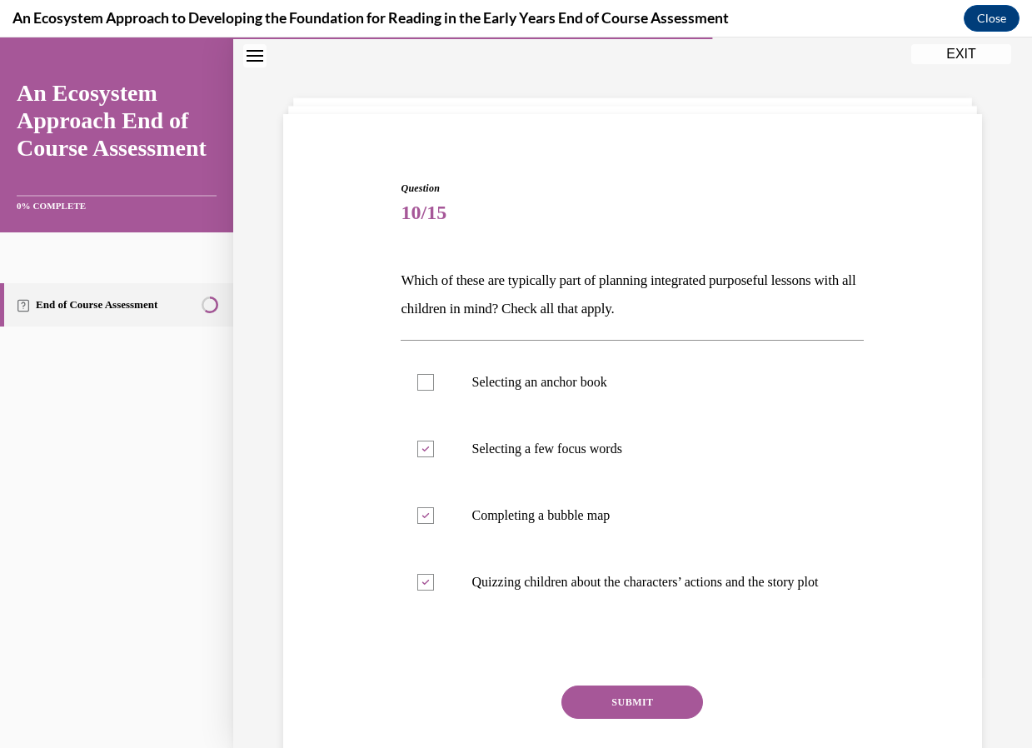
click at [597, 712] on button "SUBMIT" at bounding box center [632, 701] width 142 height 33
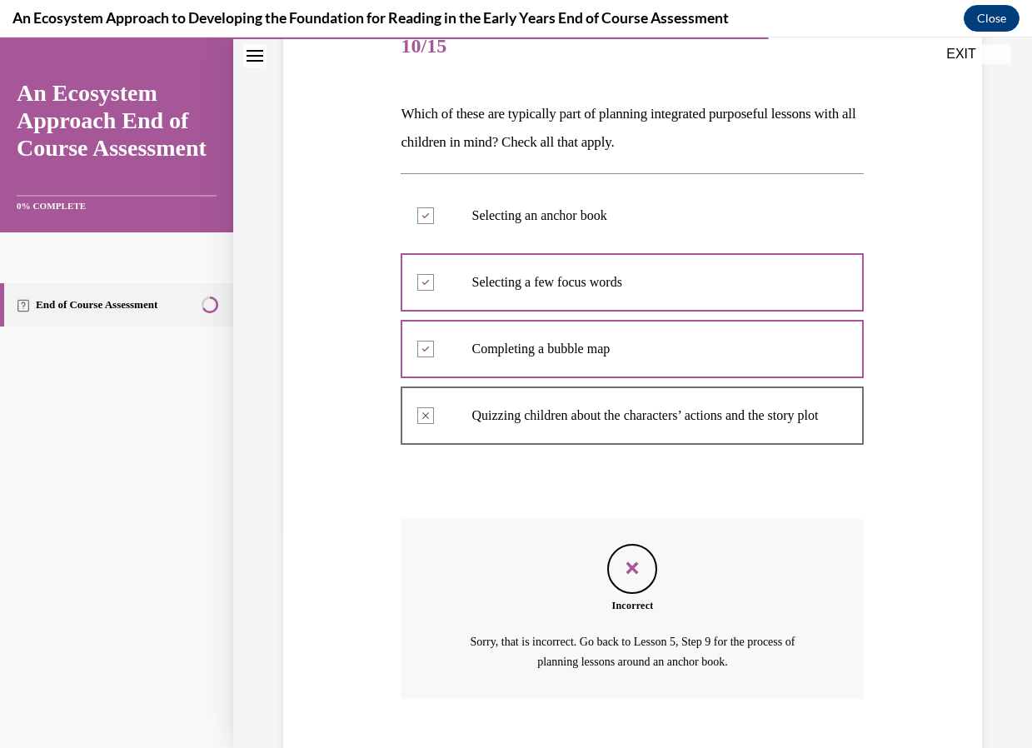
scroll to position [301, 0]
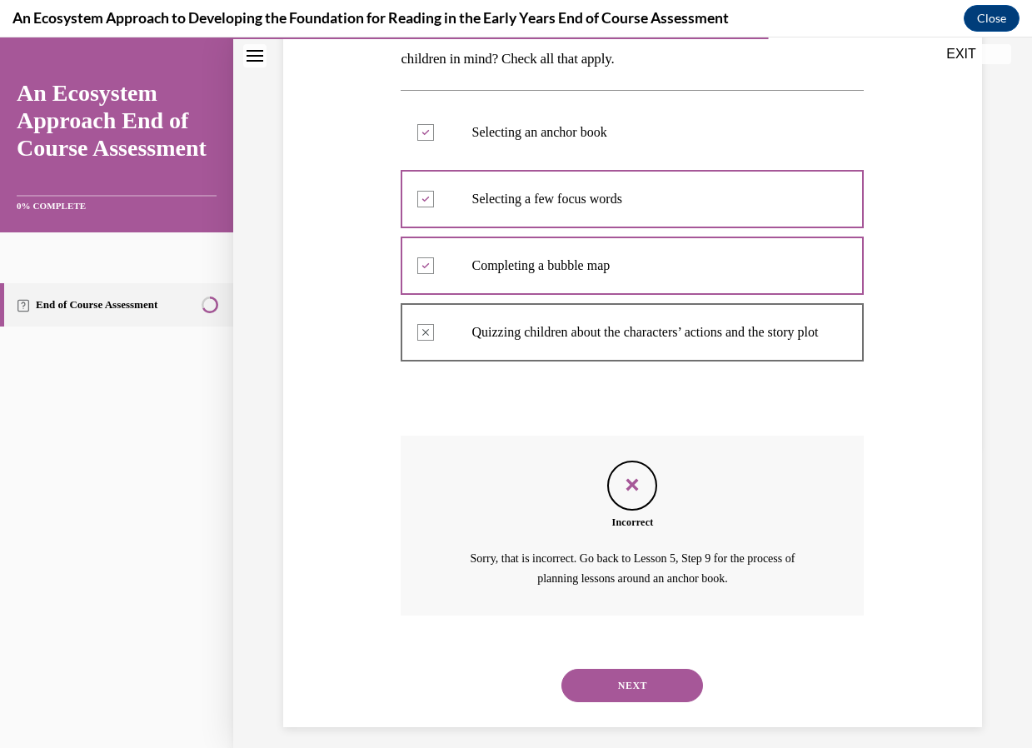
click at [650, 698] on button "NEXT" at bounding box center [632, 685] width 142 height 33
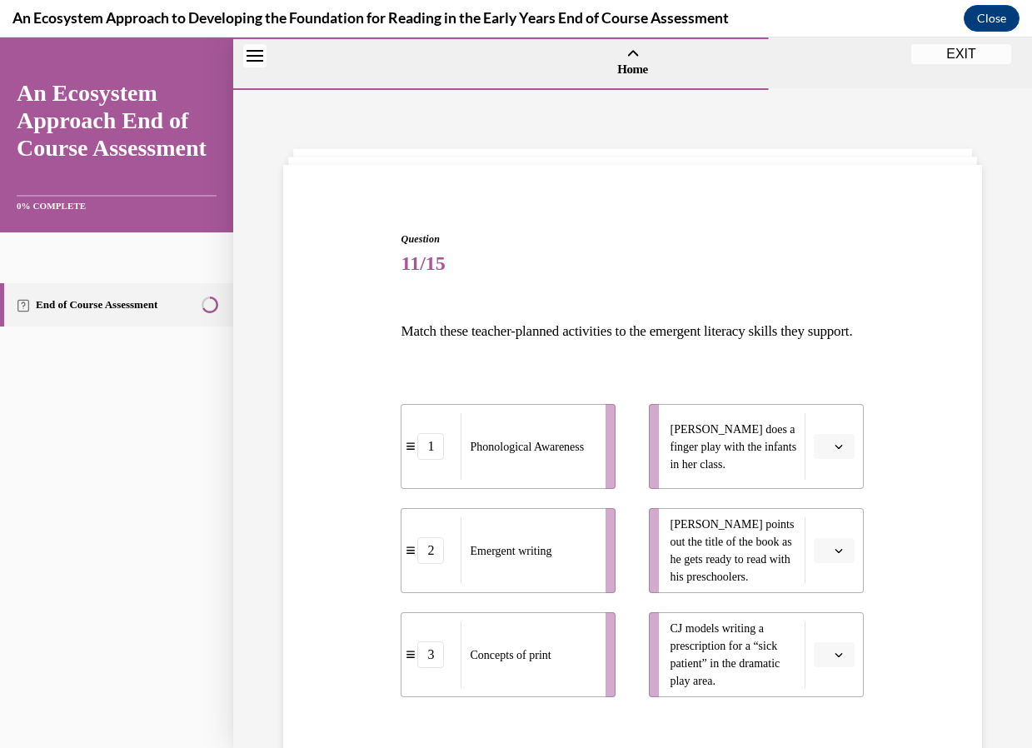
scroll to position [83, 0]
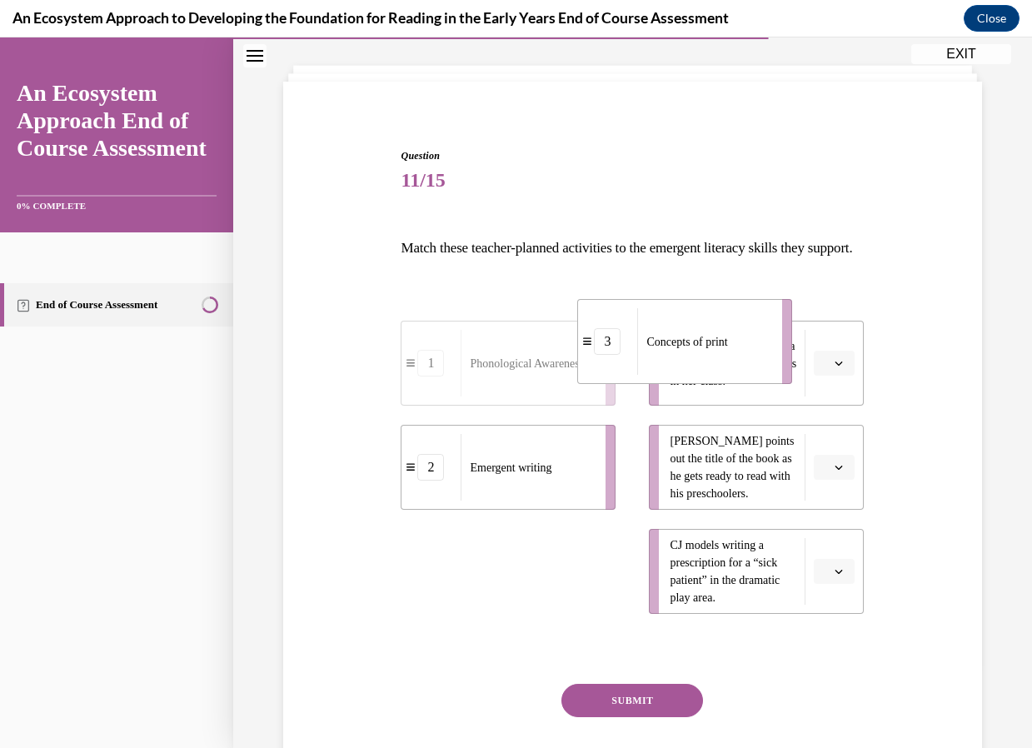
drag, startPoint x: 559, startPoint y: 603, endPoint x: 735, endPoint y: 373, distance: 289.8
click at [735, 373] on div "Concepts of print" at bounding box center [704, 341] width 134 height 67
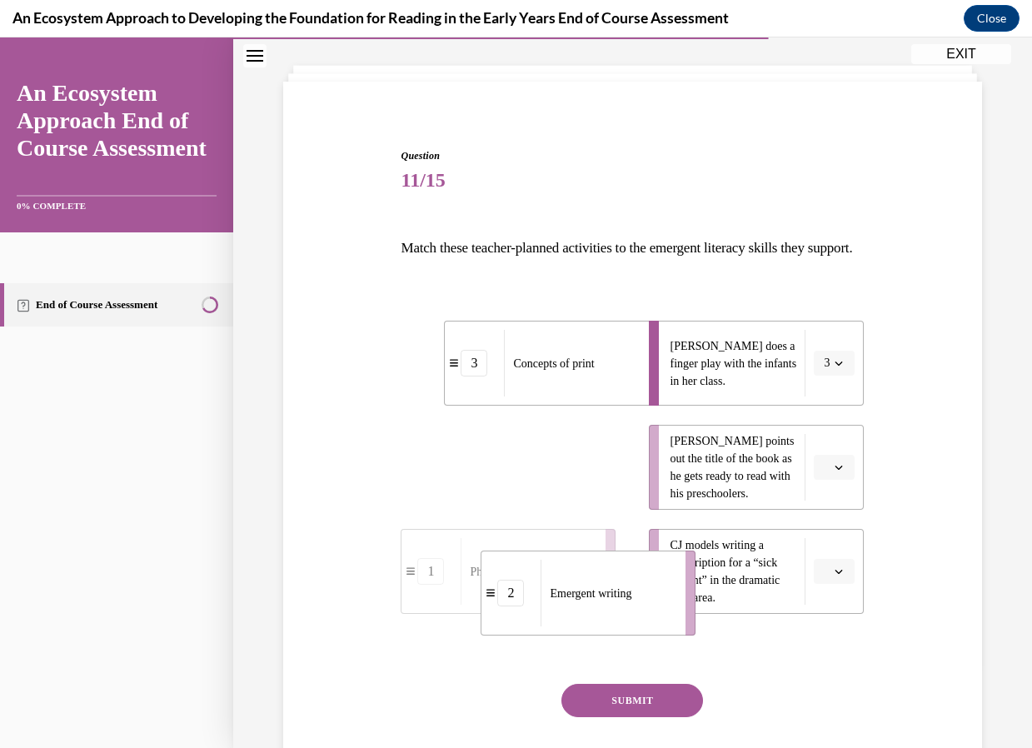
drag, startPoint x: 548, startPoint y: 518, endPoint x: 631, endPoint y: 644, distance: 150.8
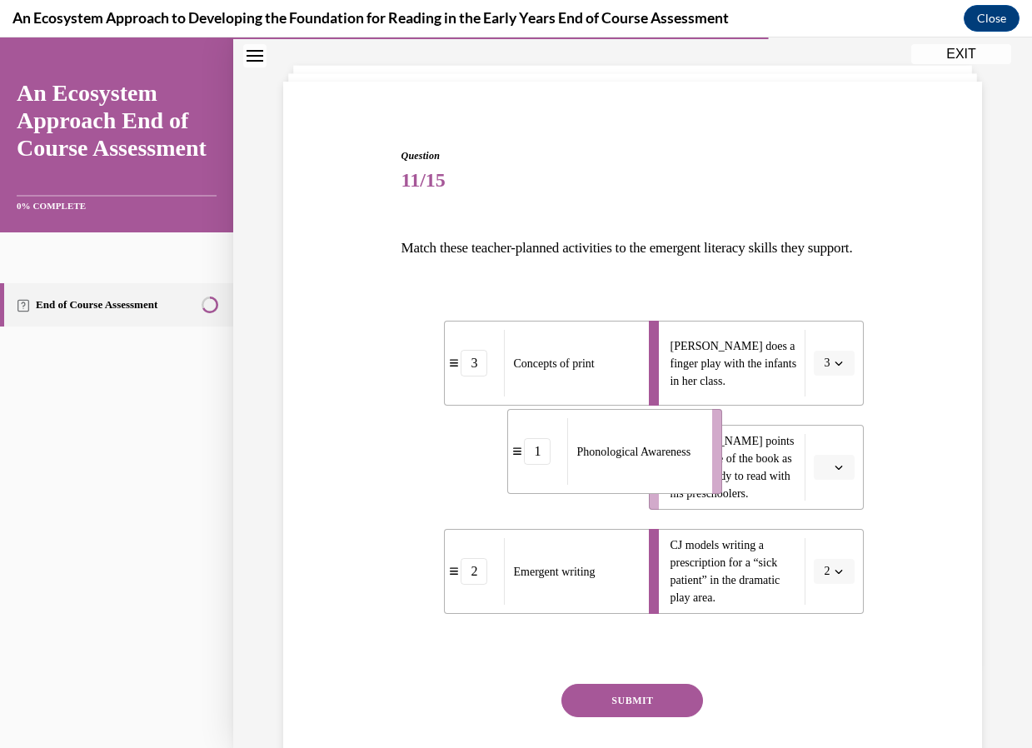
drag, startPoint x: 533, startPoint y: 526, endPoint x: 640, endPoint y: 510, distance: 108.6
click at [640, 485] on div "Phonological Awareness" at bounding box center [634, 451] width 134 height 67
click at [645, 717] on button "SUBMIT" at bounding box center [632, 700] width 142 height 33
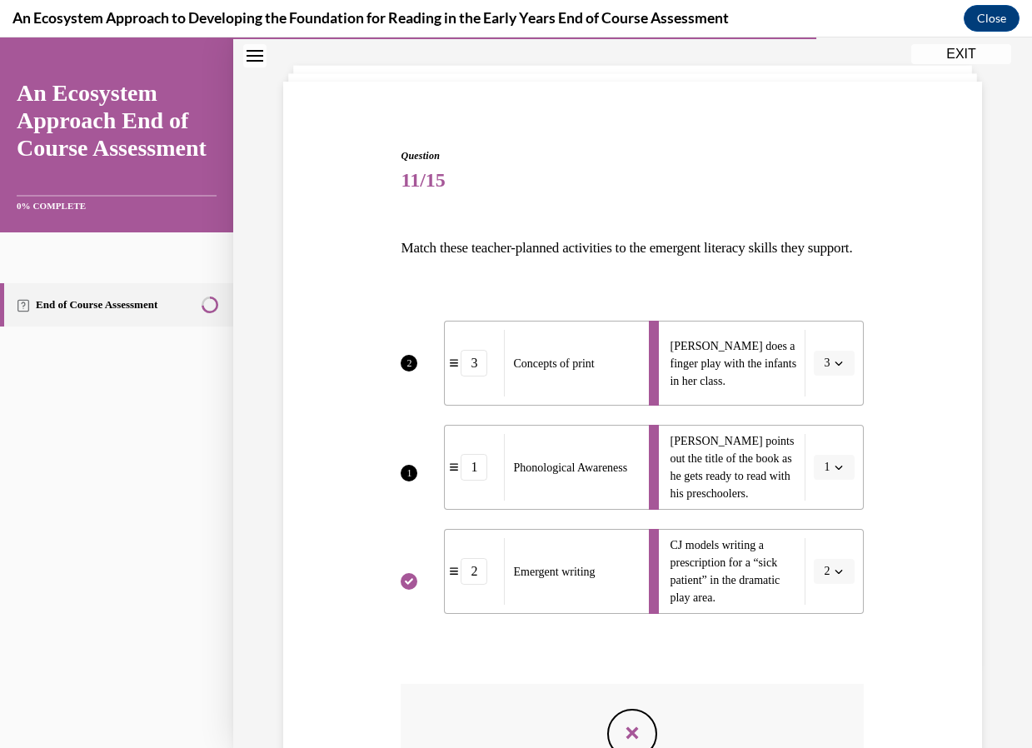
scroll to position [167, 0]
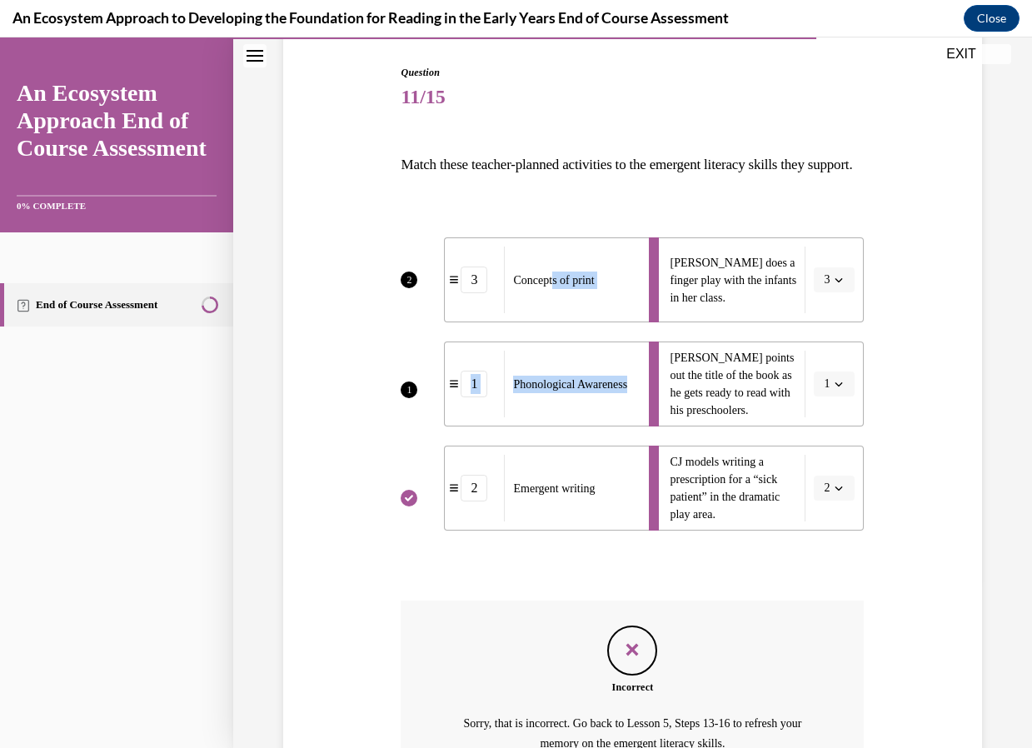
drag, startPoint x: 575, startPoint y: 416, endPoint x: 553, endPoint y: 314, distance: 104.9
click at [553, 314] on ul "3 Concepts of print 1 Phonological Awareness 2 Emergent writing" at bounding box center [516, 383] width 231 height 293
click at [356, 489] on div "Question 11/15 Match these teacher-planned activities to the emergent literacy …" at bounding box center [632, 453] width 707 height 877
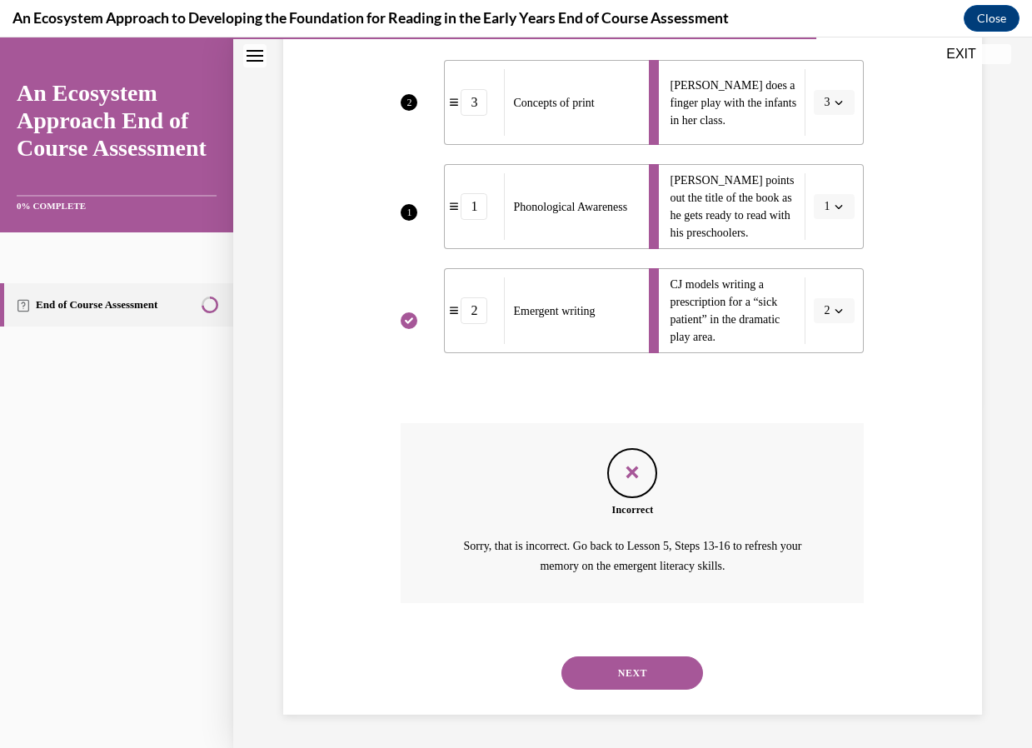
click at [657, 669] on button "NEXT" at bounding box center [632, 672] width 142 height 33
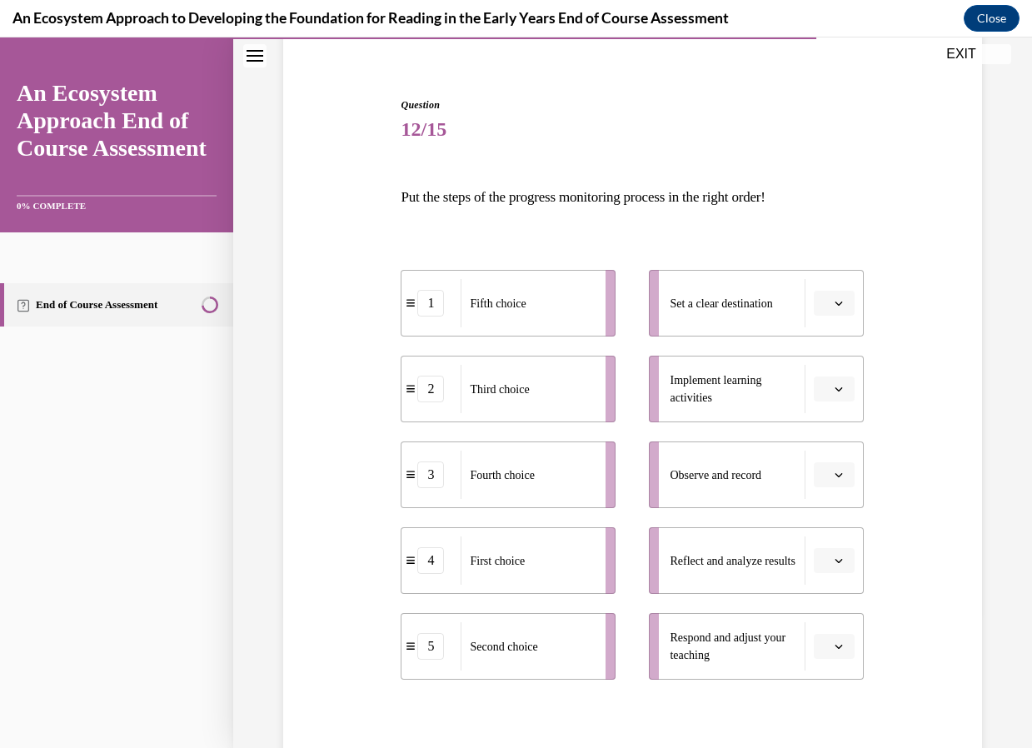
scroll to position [217, 0]
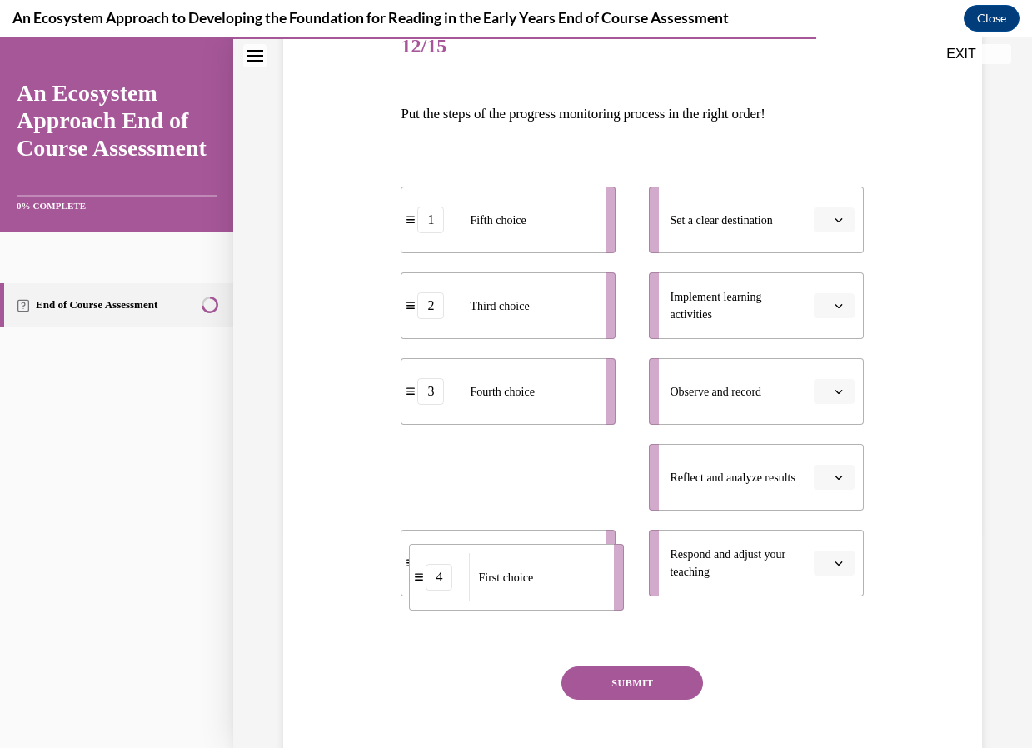
drag, startPoint x: 527, startPoint y: 486, endPoint x: 537, endPoint y: 584, distance: 97.9
click at [536, 585] on div "First choice" at bounding box center [536, 577] width 134 height 48
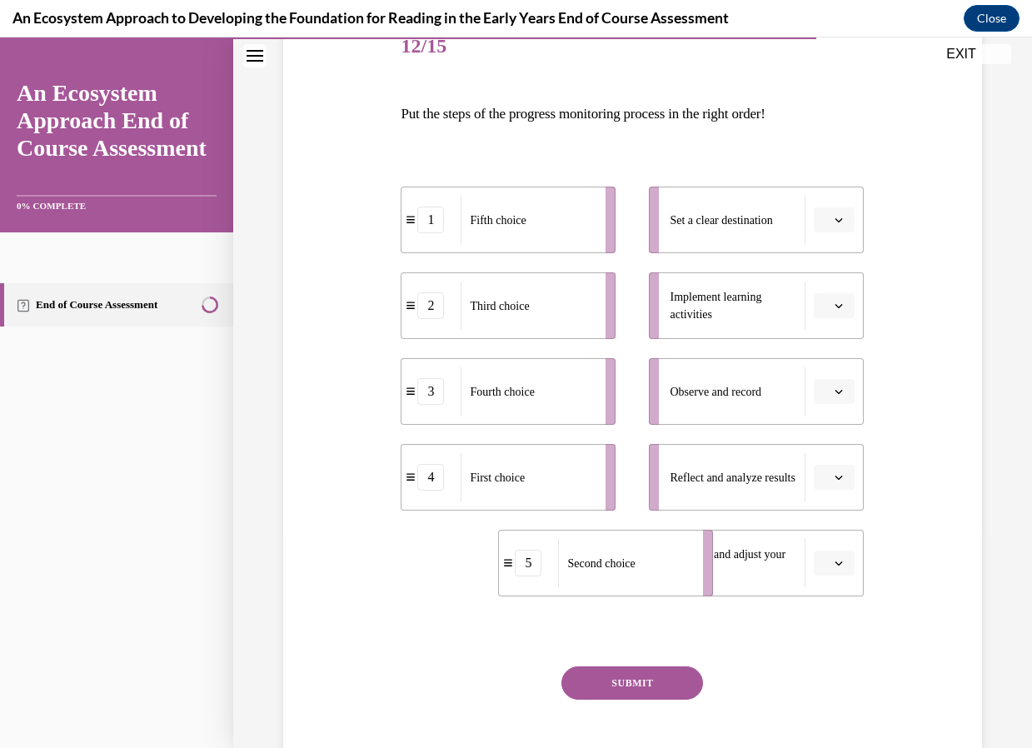
drag, startPoint x: 543, startPoint y: 576, endPoint x: 640, endPoint y: 576, distance: 97.4
click at [640, 576] on div "Second choice" at bounding box center [625, 563] width 134 height 48
drag, startPoint x: 515, startPoint y: 486, endPoint x: 593, endPoint y: 579, distance: 120.6
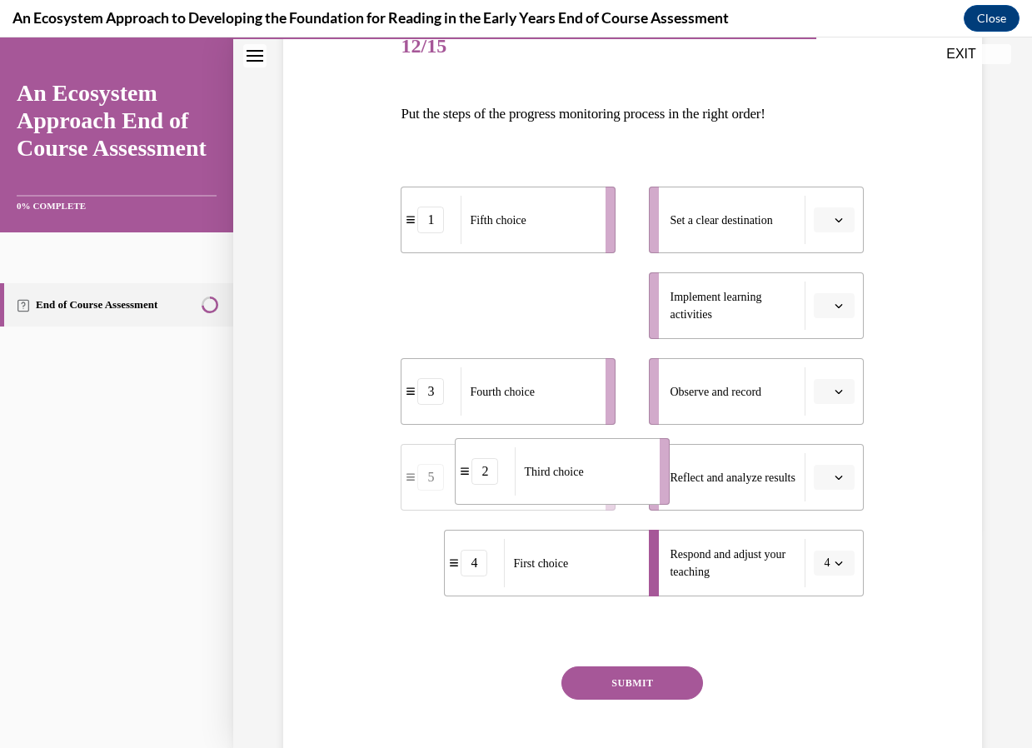
drag, startPoint x: 510, startPoint y: 317, endPoint x: 562, endPoint y: 484, distance: 174.6
drag, startPoint x: 534, startPoint y: 325, endPoint x: 568, endPoint y: 412, distance: 93.9
click at [568, 412] on div "Second choice" at bounding box center [562, 393] width 134 height 48
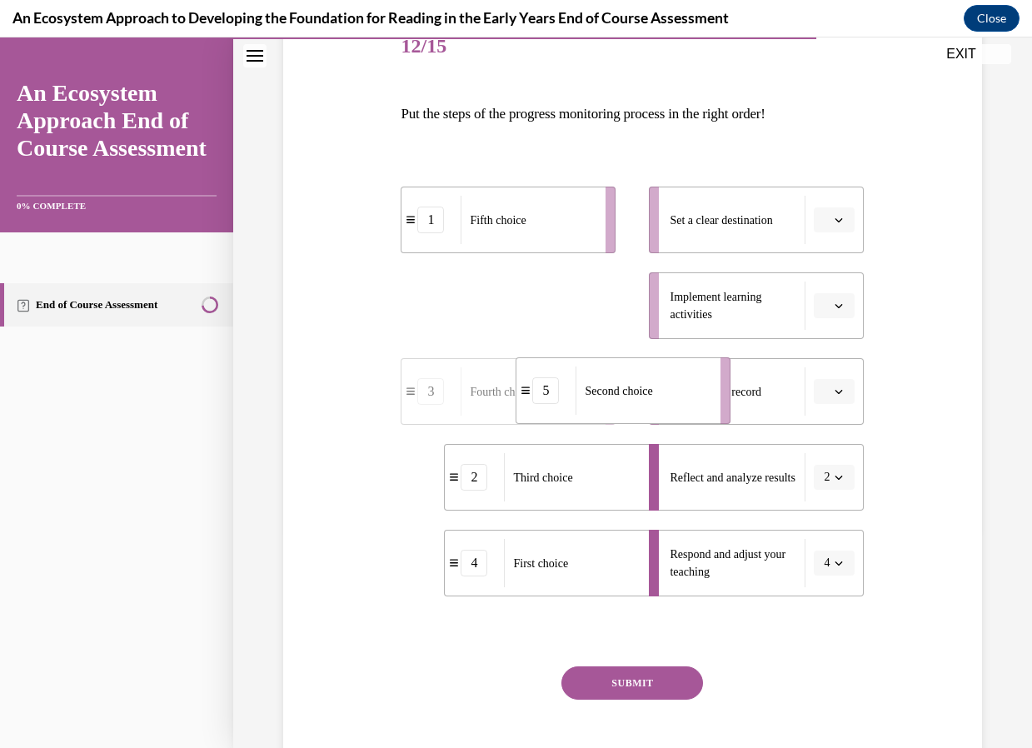
drag, startPoint x: 536, startPoint y: 323, endPoint x: 653, endPoint y: 411, distance: 145.7
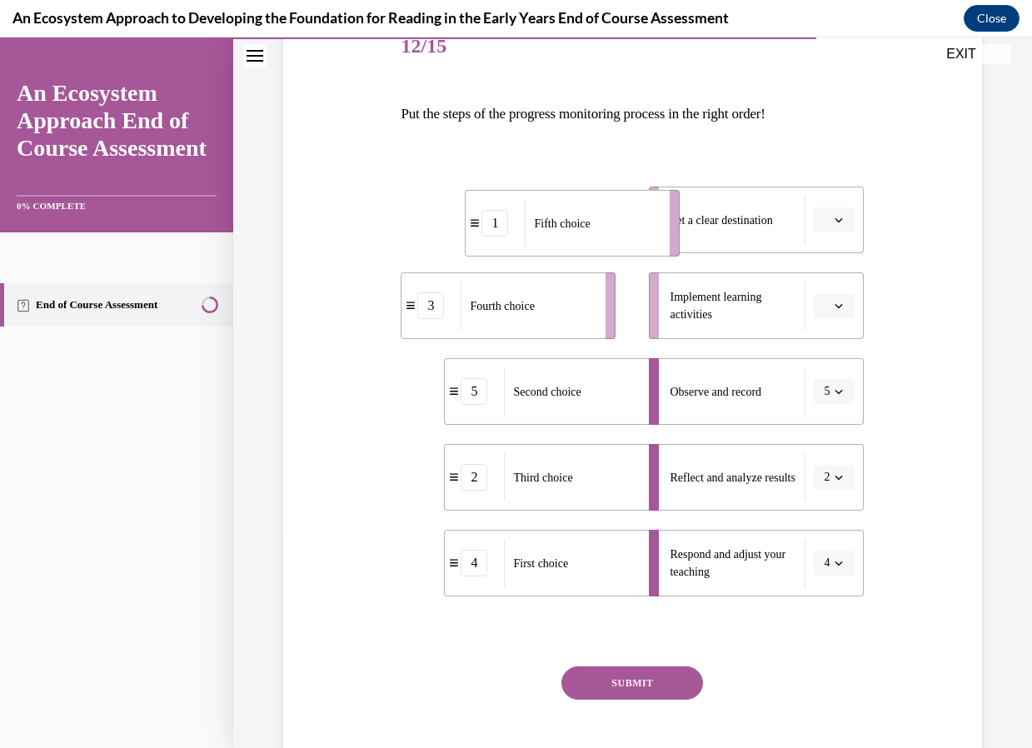
drag, startPoint x: 501, startPoint y: 240, endPoint x: 566, endPoint y: 243, distance: 65.0
click at [566, 243] on div "Fifth choice" at bounding box center [592, 223] width 134 height 48
drag, startPoint x: 538, startPoint y: 314, endPoint x: 590, endPoint y: 313, distance: 52.5
click at [579, 313] on span "Fourth choice" at bounding box center [547, 304] width 64 height 17
click at [642, 688] on button "SUBMIT" at bounding box center [632, 682] width 142 height 33
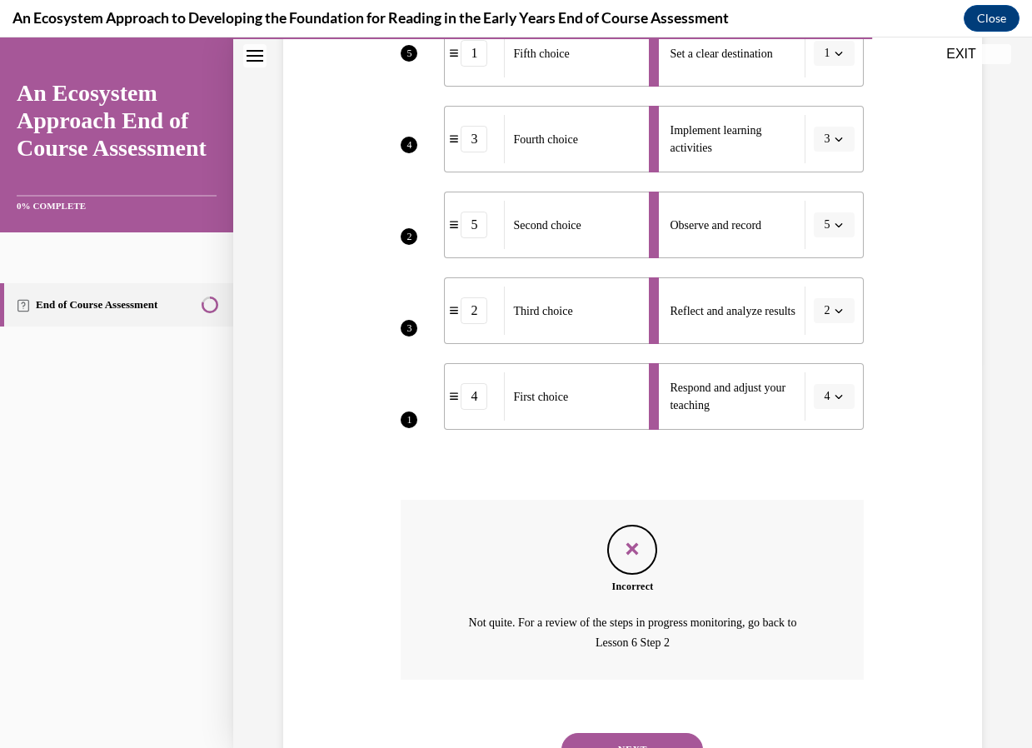
scroll to position [460, 0]
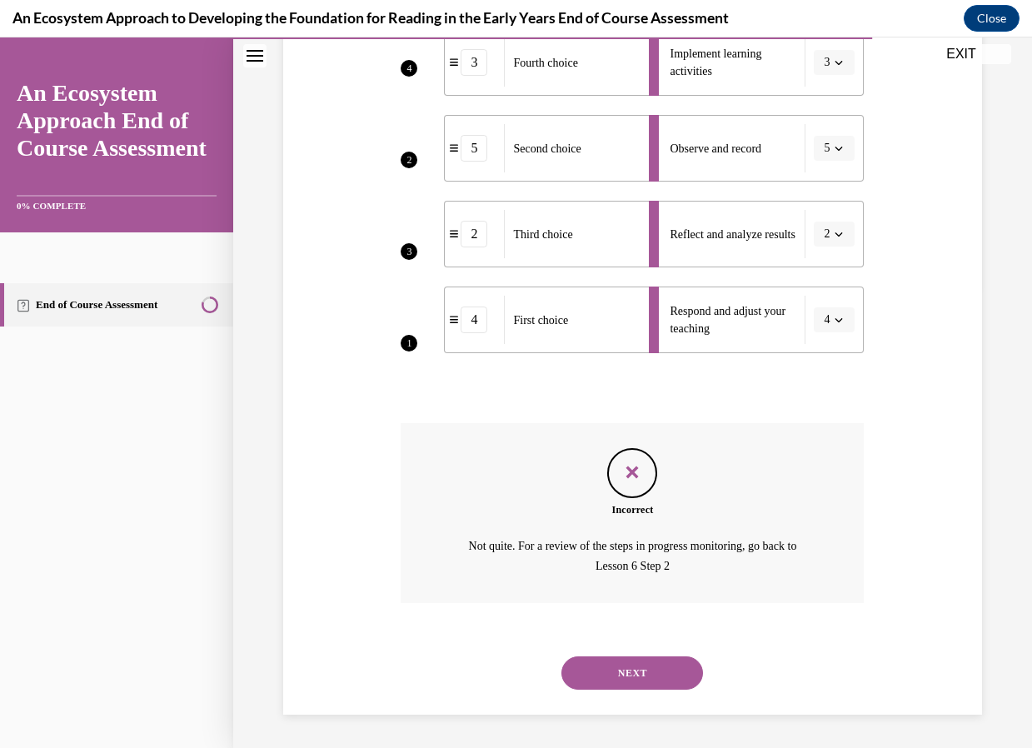
click at [650, 666] on button "NEXT" at bounding box center [632, 672] width 142 height 33
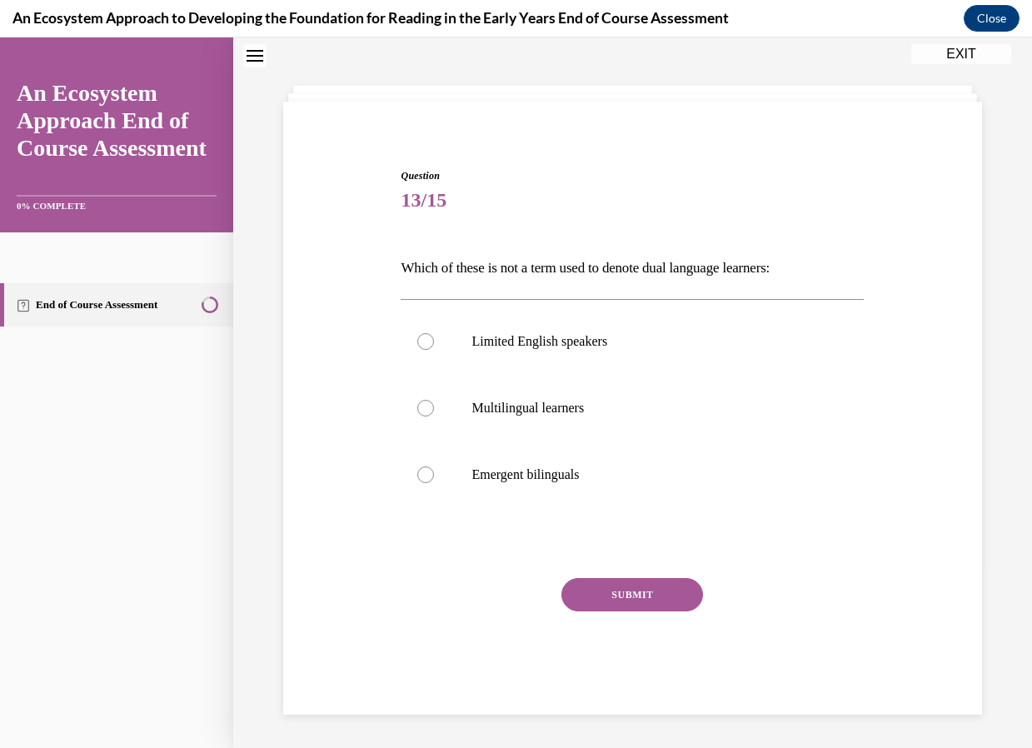
scroll to position [51, 0]
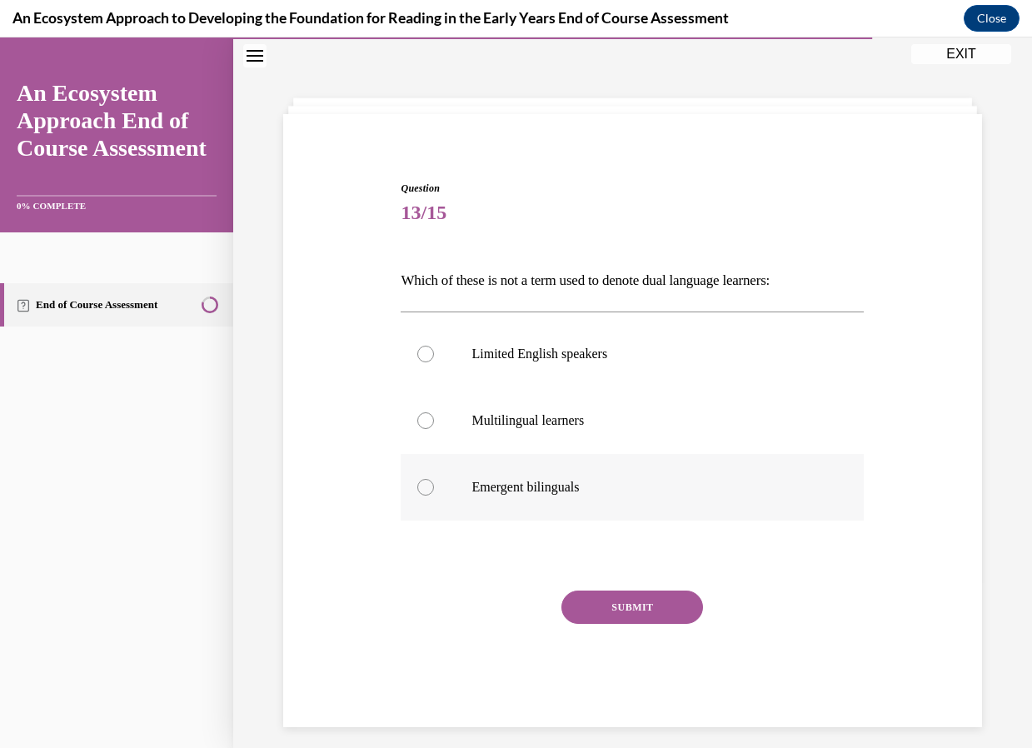
click at [413, 480] on label "Emergent bilinguals" at bounding box center [632, 487] width 463 height 67
click at [417, 480] on input "Emergent bilinguals" at bounding box center [425, 487] width 17 height 17
radio input "true"
click at [602, 601] on button "SUBMIT" at bounding box center [632, 606] width 142 height 33
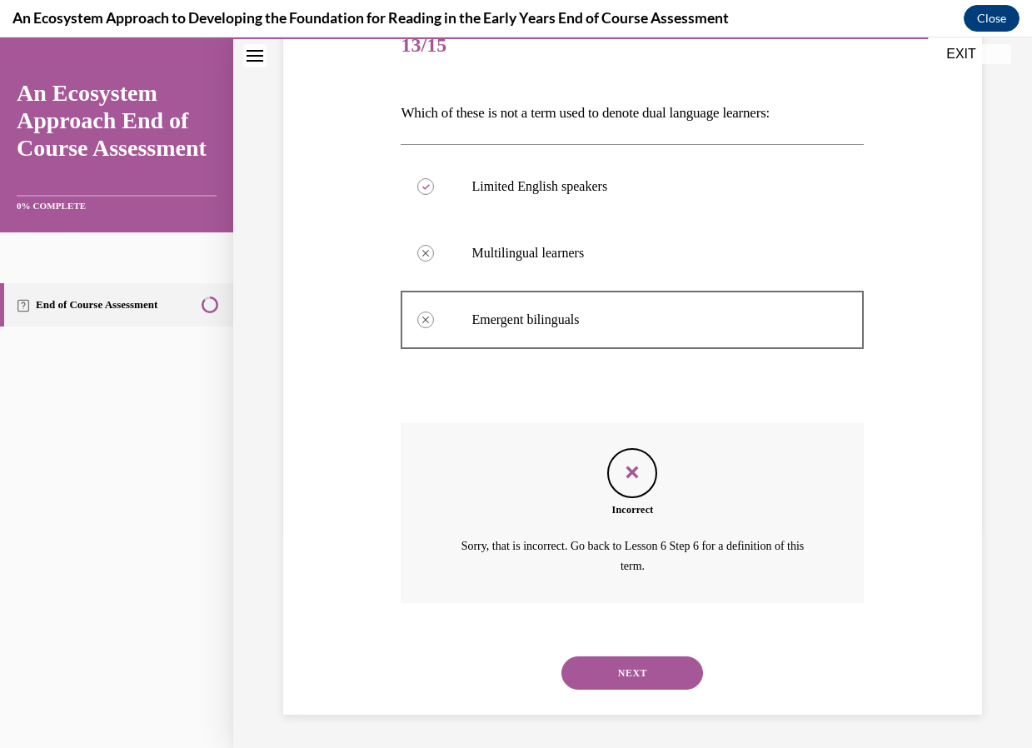
click at [663, 684] on button "NEXT" at bounding box center [632, 672] width 142 height 33
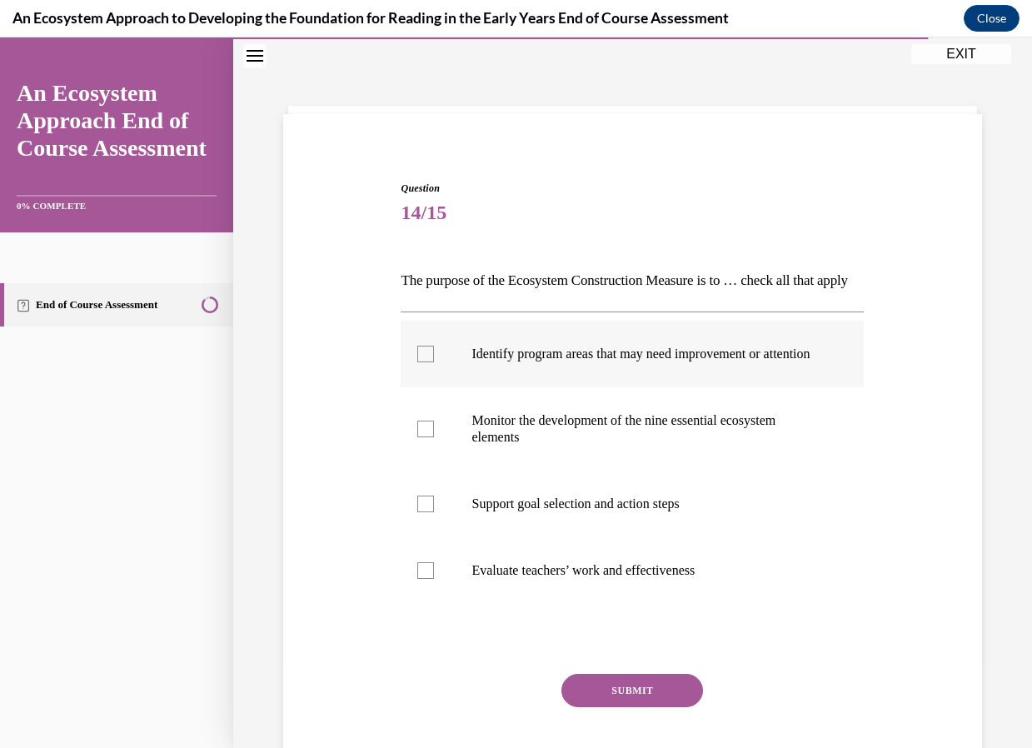
click at [418, 362] on div at bounding box center [425, 354] width 17 height 17
click at [418, 362] on input "Identify program areas that may need improvement or attention" at bounding box center [425, 354] width 17 height 17
checkbox input "true"
click at [615, 707] on button "SUBMIT" at bounding box center [632, 690] width 142 height 33
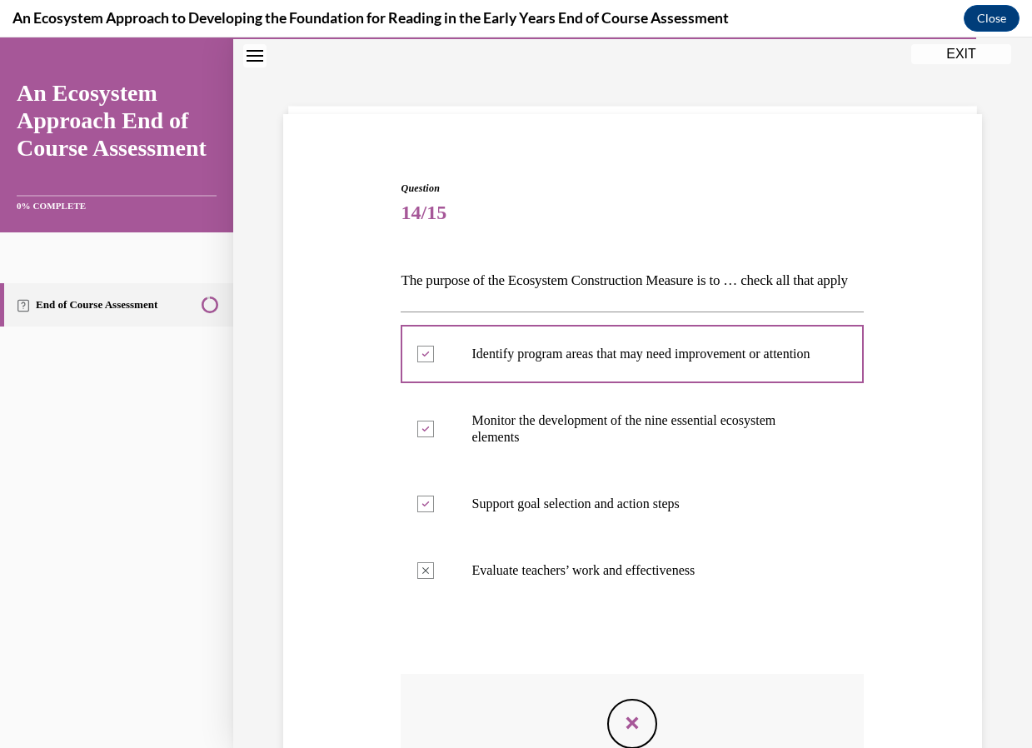
scroll to position [217, 0]
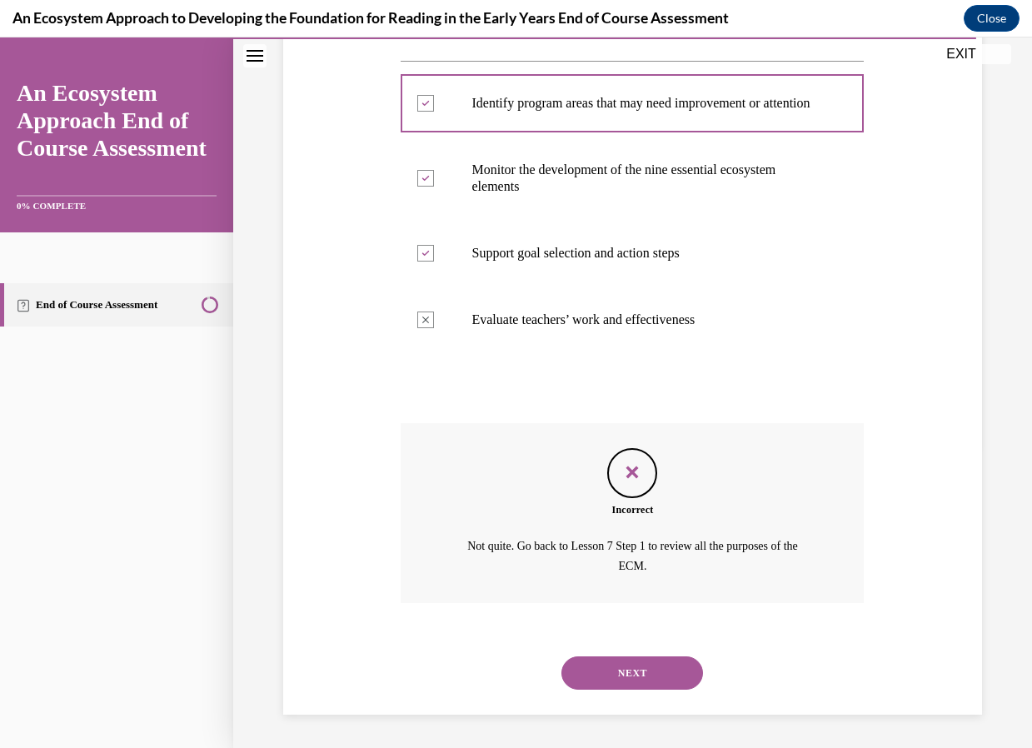
click at [669, 660] on button "NEXT" at bounding box center [632, 672] width 142 height 33
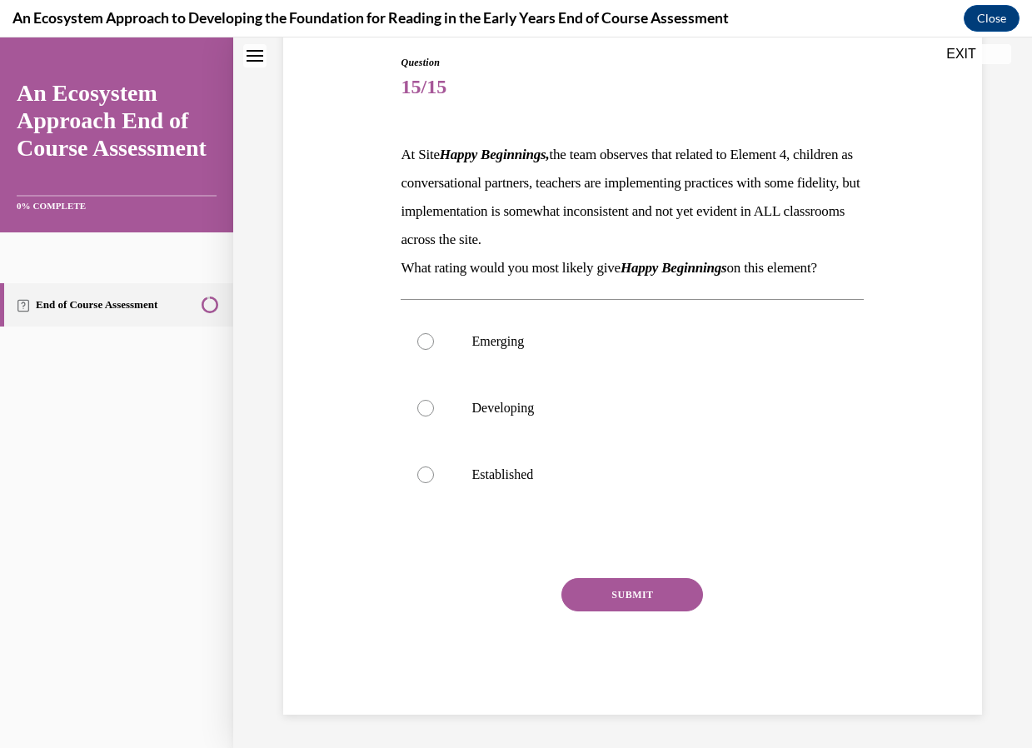
scroll to position [51, 0]
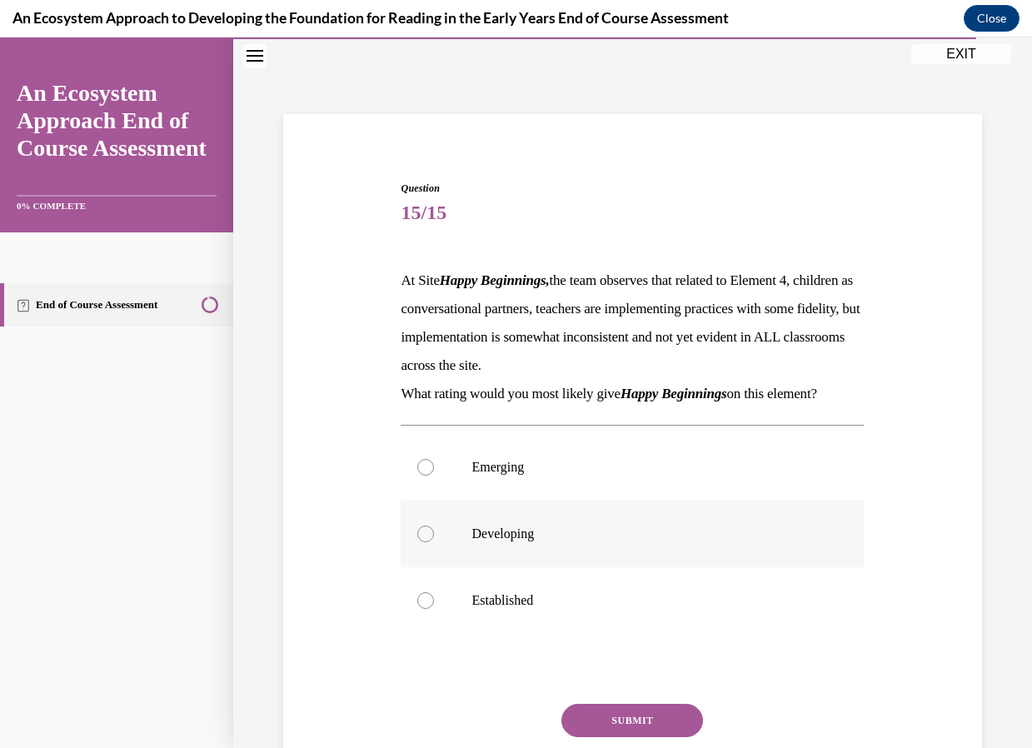
drag, startPoint x: 430, startPoint y: 530, endPoint x: 463, endPoint y: 545, distance: 36.5
click at [431, 530] on div at bounding box center [425, 533] width 17 height 17
click at [431, 530] on input "Developing" at bounding box center [425, 533] width 17 height 17
radio input "true"
click at [605, 718] on button "SUBMIT" at bounding box center [632, 720] width 142 height 33
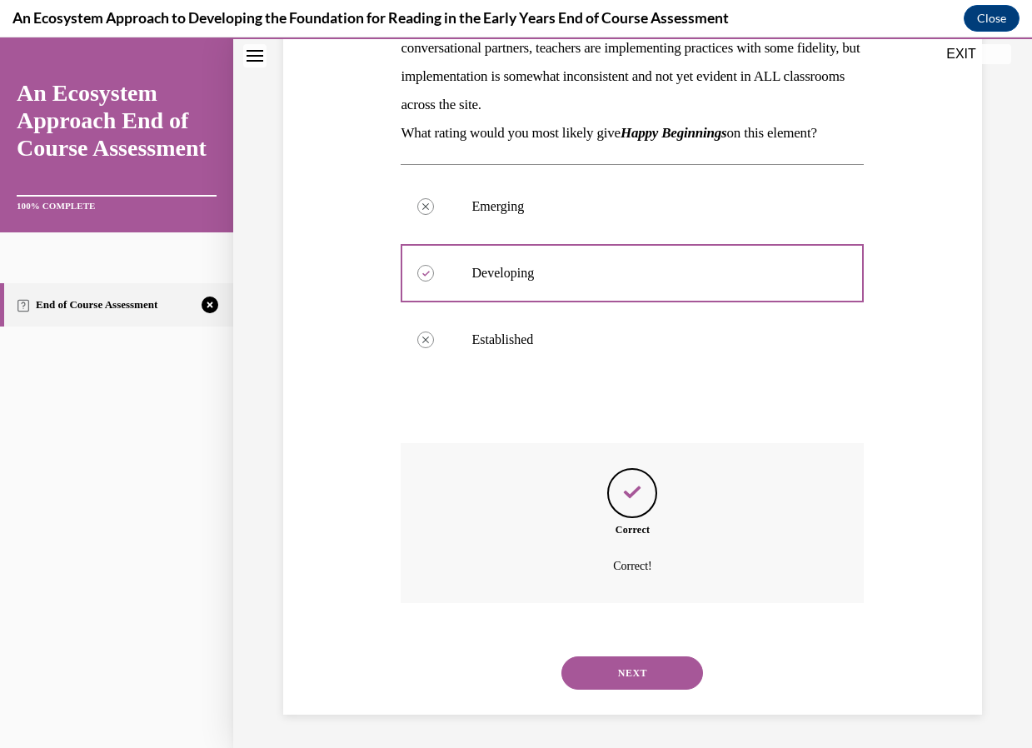
click at [655, 659] on button "NEXT" at bounding box center [632, 672] width 142 height 33
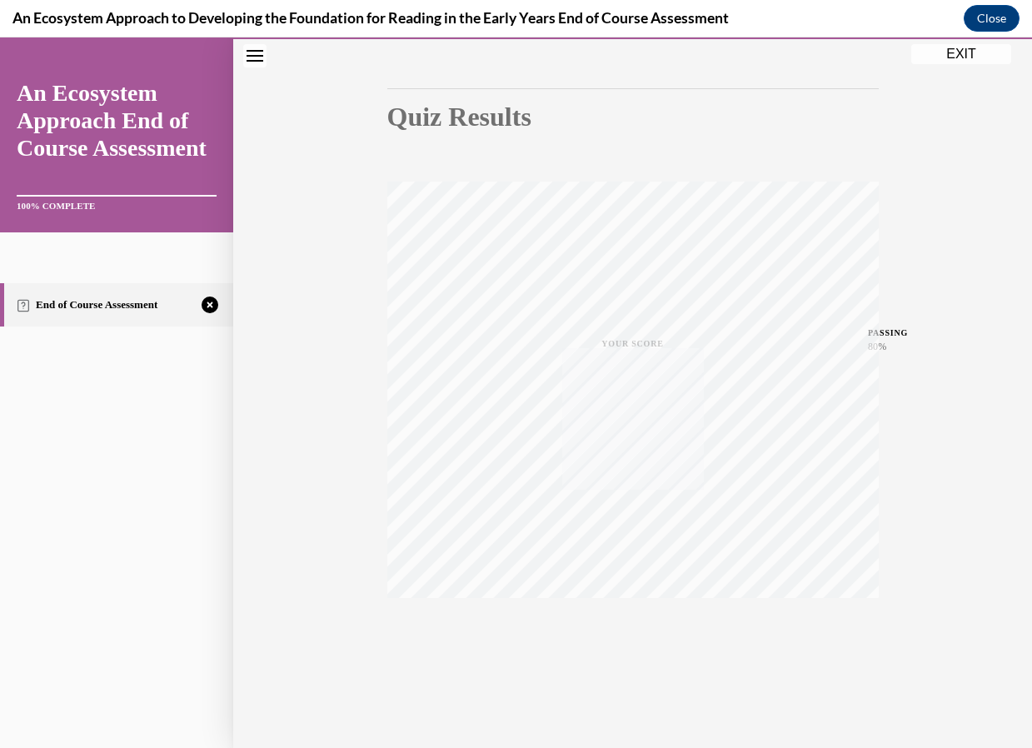
scroll to position [143, 0]
click at [630, 615] on button "TAKE AGAIN" at bounding box center [632, 635] width 99 height 75
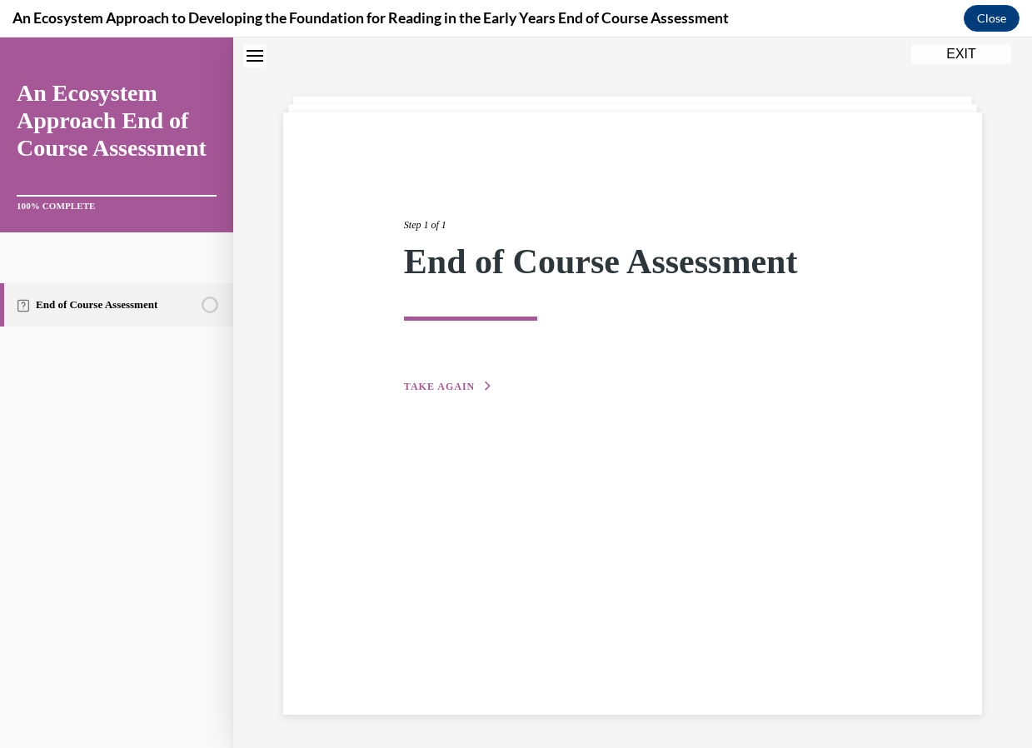
scroll to position [52, 0]
click at [420, 381] on span "TAKE AGAIN" at bounding box center [439, 387] width 71 height 12
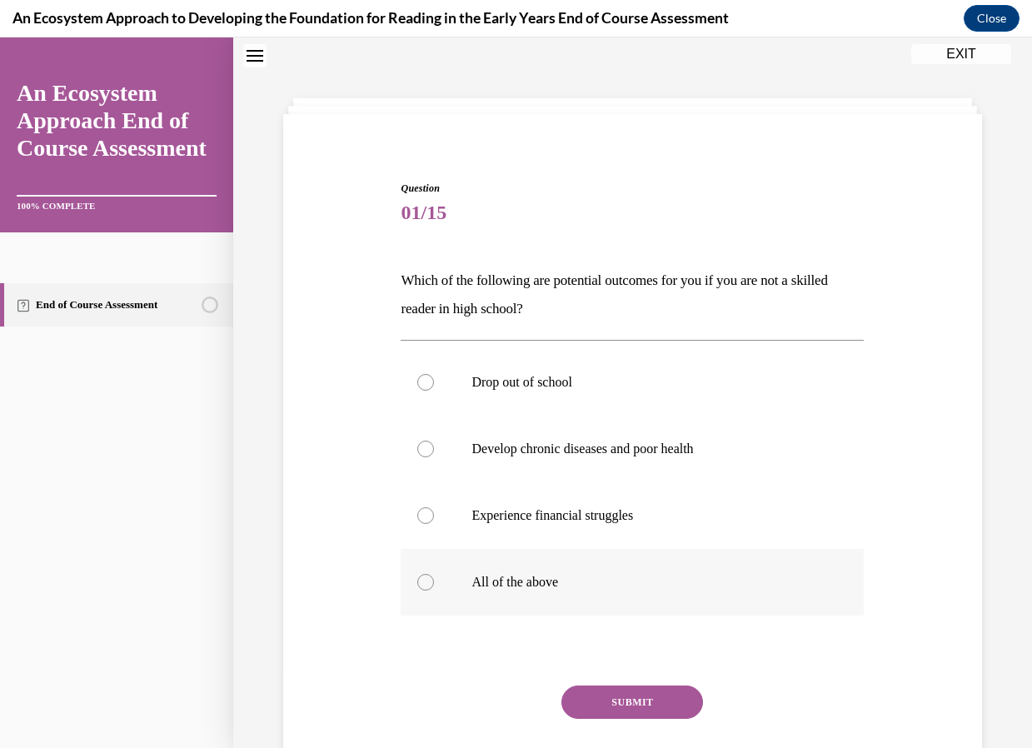
click at [417, 582] on div at bounding box center [425, 582] width 17 height 17
click at [417, 582] on input "All of the above" at bounding box center [425, 582] width 17 height 17
radio input "true"
click at [584, 694] on button "SUBMIT" at bounding box center [632, 701] width 142 height 33
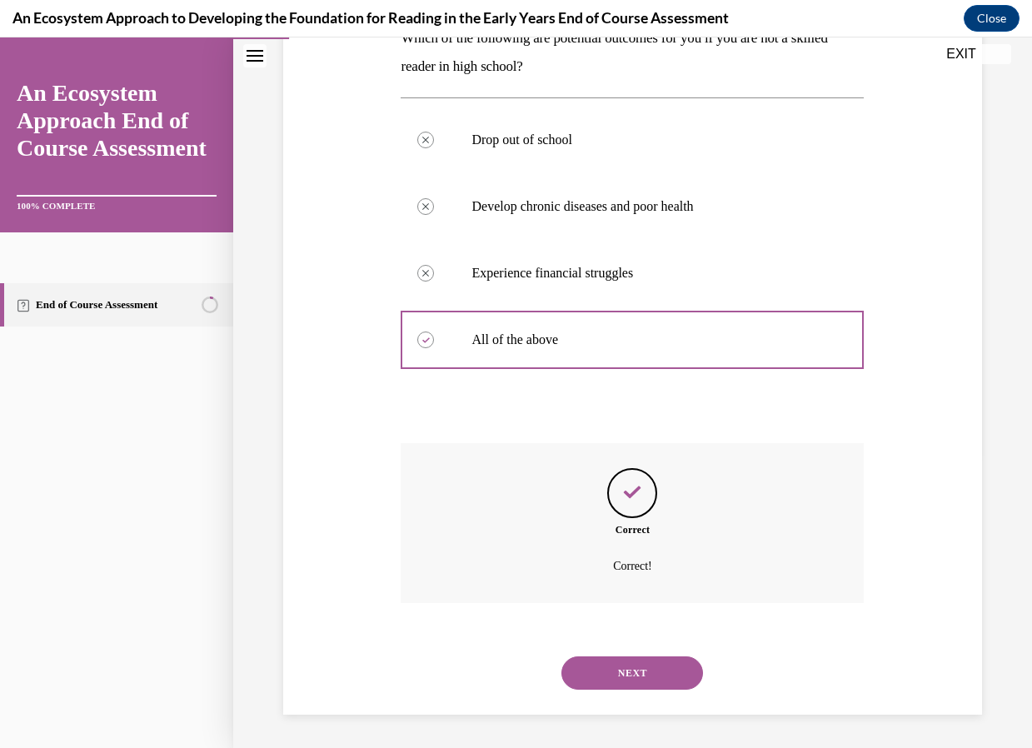
click at [663, 681] on button "NEXT" at bounding box center [632, 672] width 142 height 33
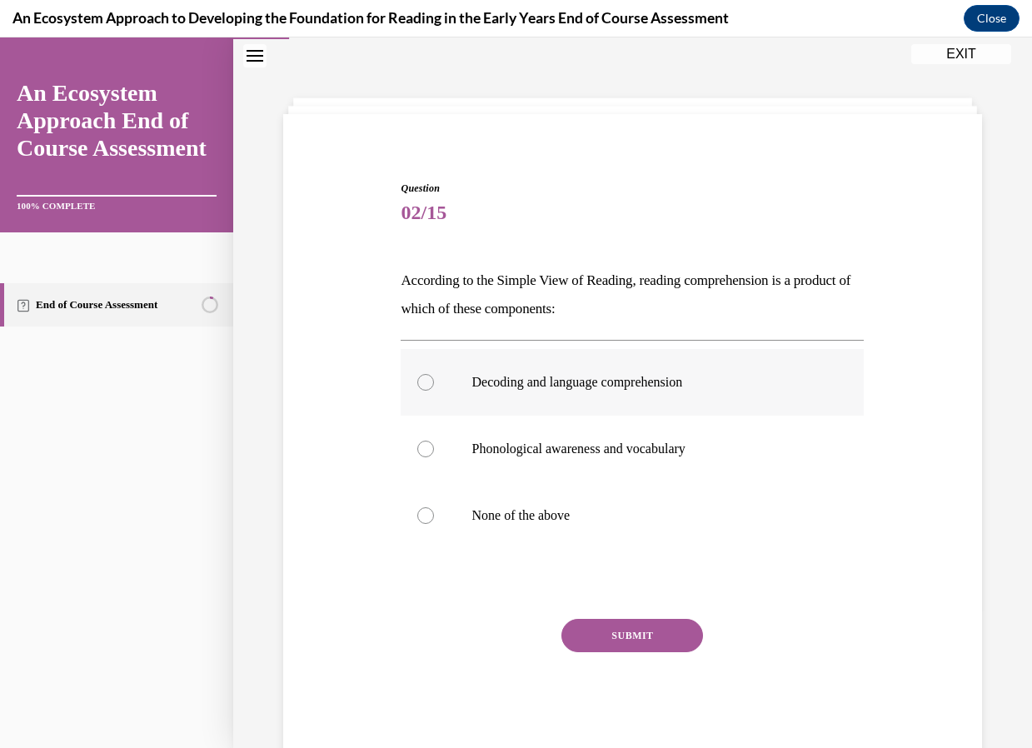
click at [427, 383] on div at bounding box center [425, 382] width 17 height 17
click at [427, 383] on input "Decoding and language comprehension" at bounding box center [425, 382] width 17 height 17
radio input "true"
click at [592, 634] on button "SUBMIT" at bounding box center [632, 635] width 142 height 33
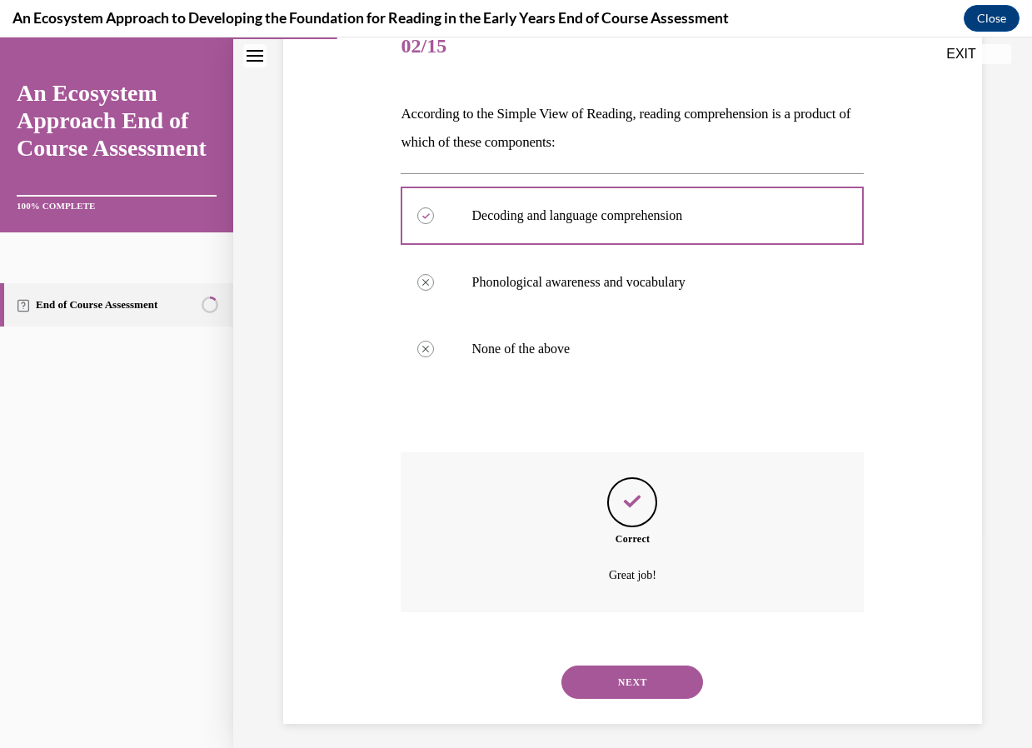
click at [669, 672] on button "NEXT" at bounding box center [632, 681] width 142 height 33
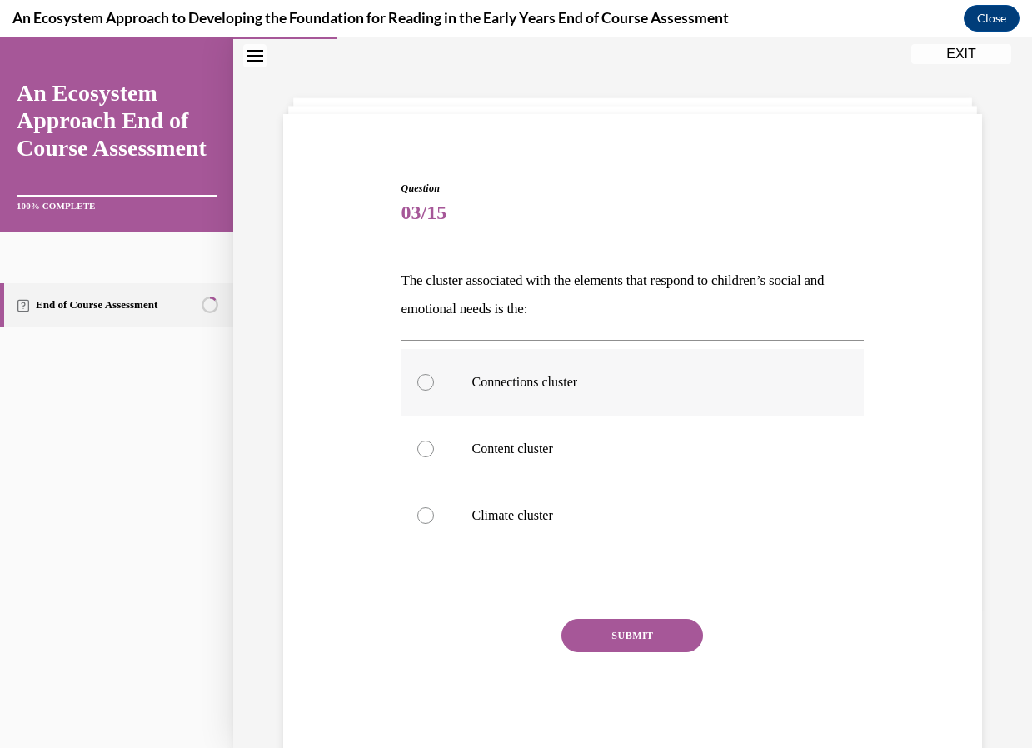
click at [429, 384] on div at bounding box center [425, 382] width 17 height 17
click at [429, 384] on input "Connections cluster" at bounding box center [425, 382] width 17 height 17
radio input "true"
click at [605, 637] on button "SUBMIT" at bounding box center [632, 635] width 142 height 33
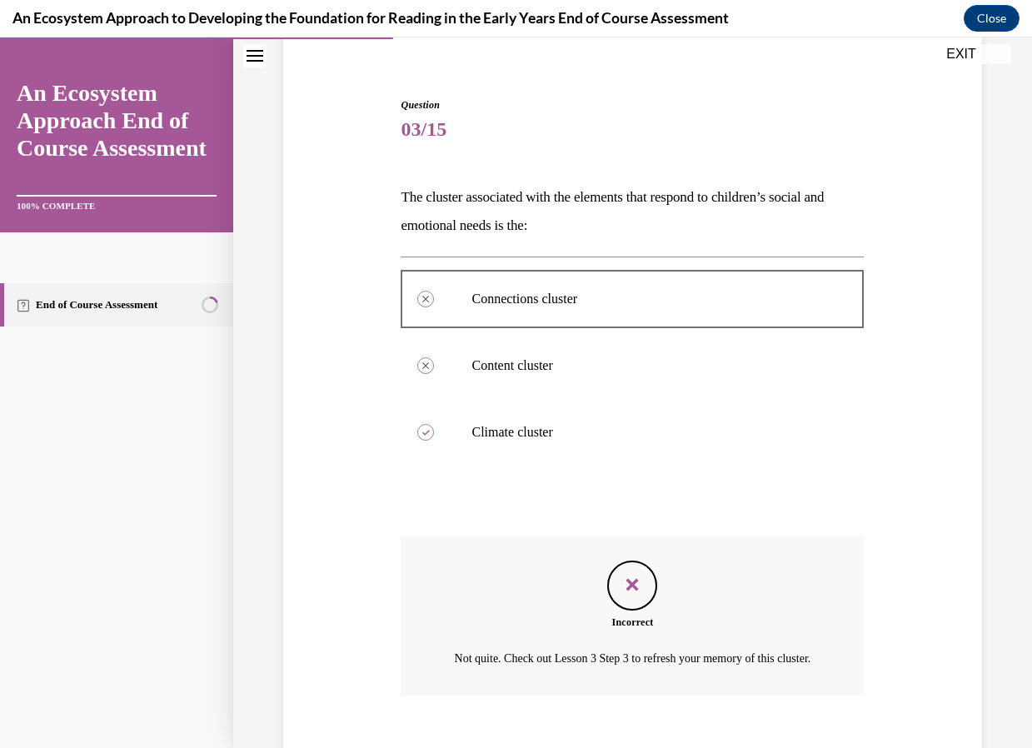
scroll to position [217, 0]
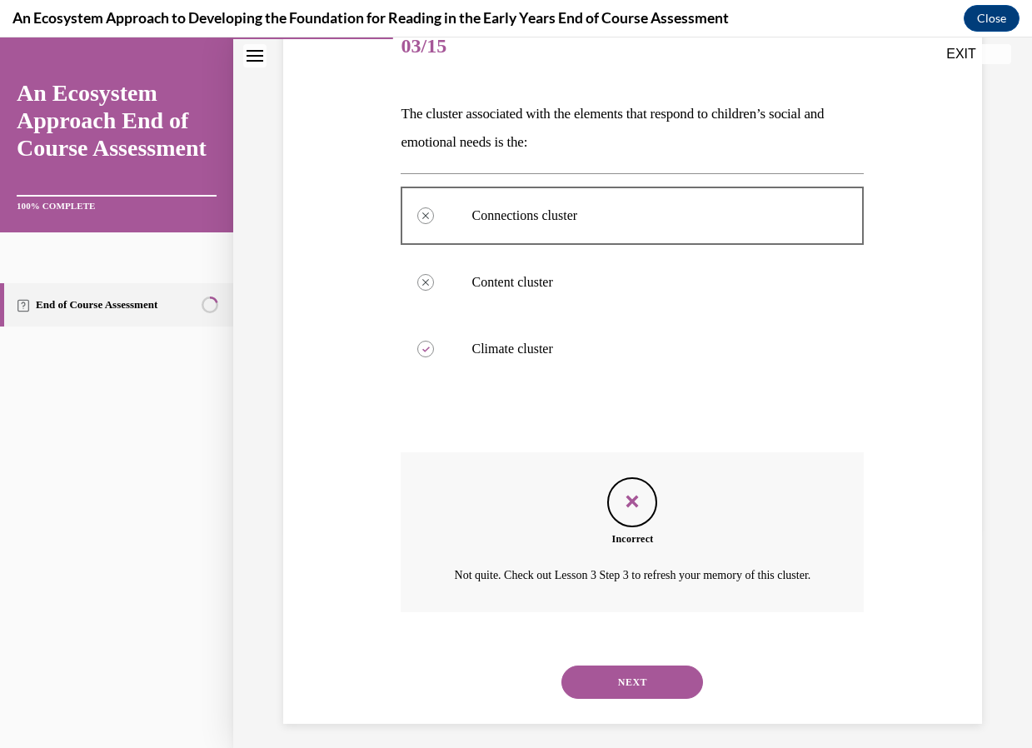
click at [622, 699] on button "NEXT" at bounding box center [632, 681] width 142 height 33
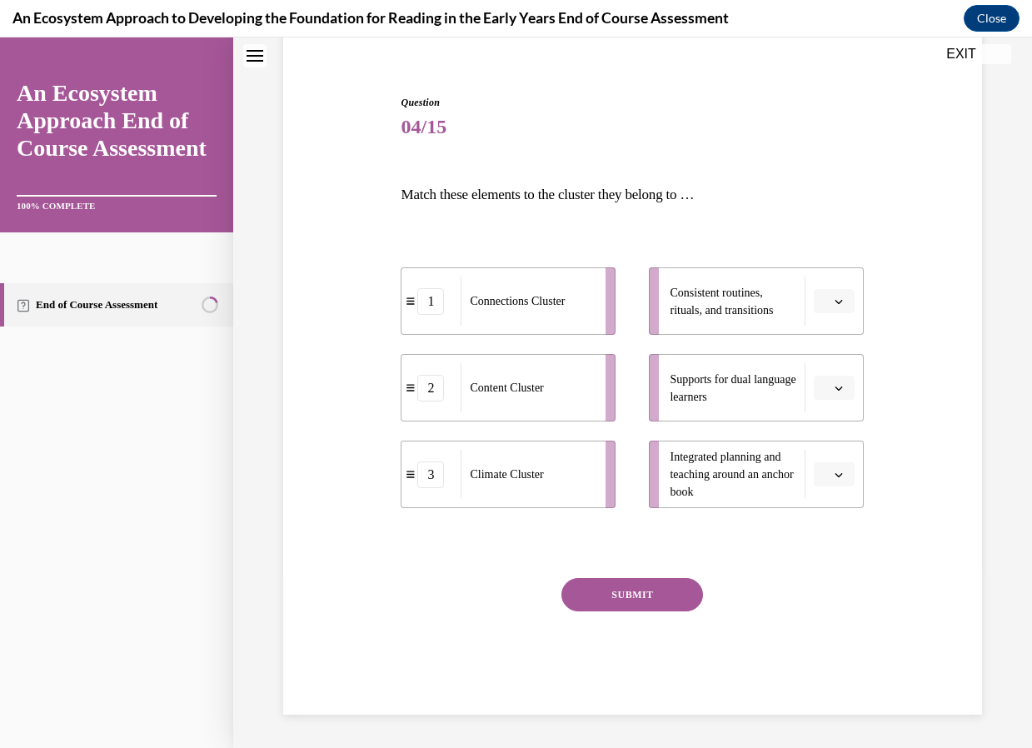
scroll to position [51, 0]
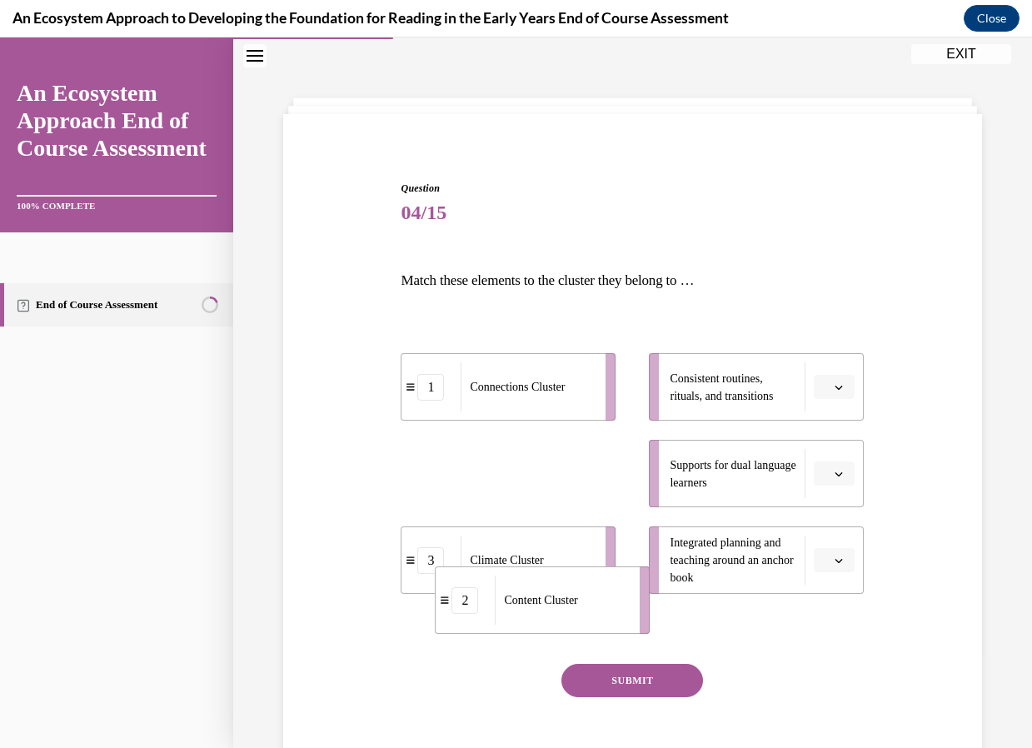
drag, startPoint x: 565, startPoint y: 473, endPoint x: 599, endPoint y: 605, distance: 135.9
click at [599, 605] on div "Content Cluster" at bounding box center [562, 599] width 134 height 49
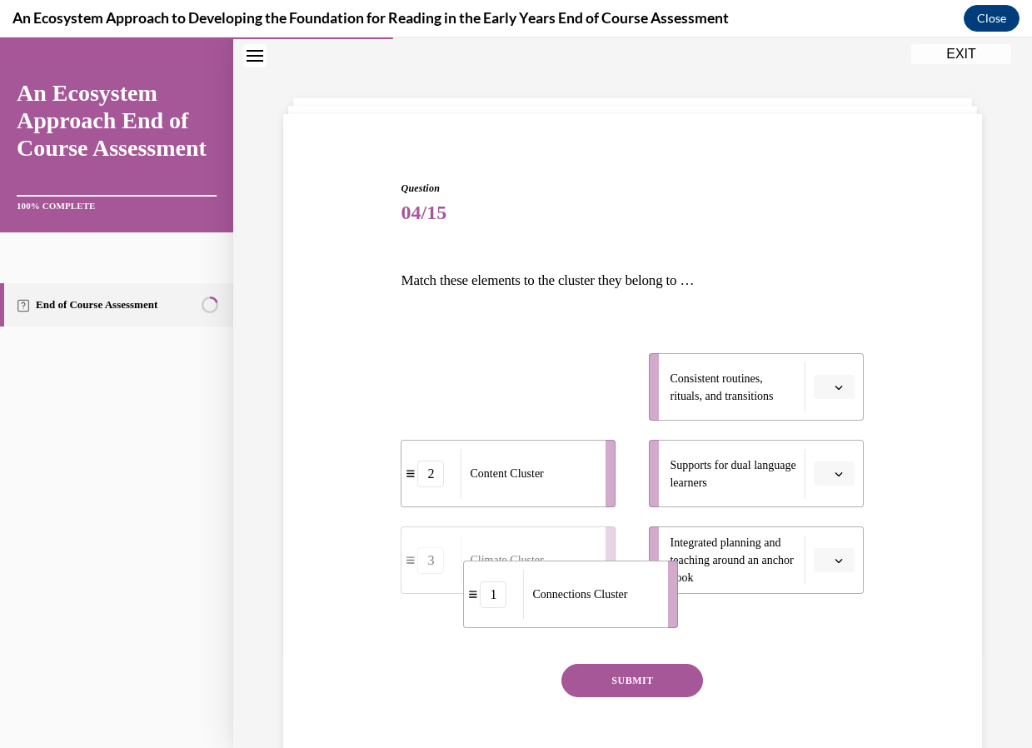
drag, startPoint x: 559, startPoint y: 370, endPoint x: 621, endPoint y: 577, distance: 216.5
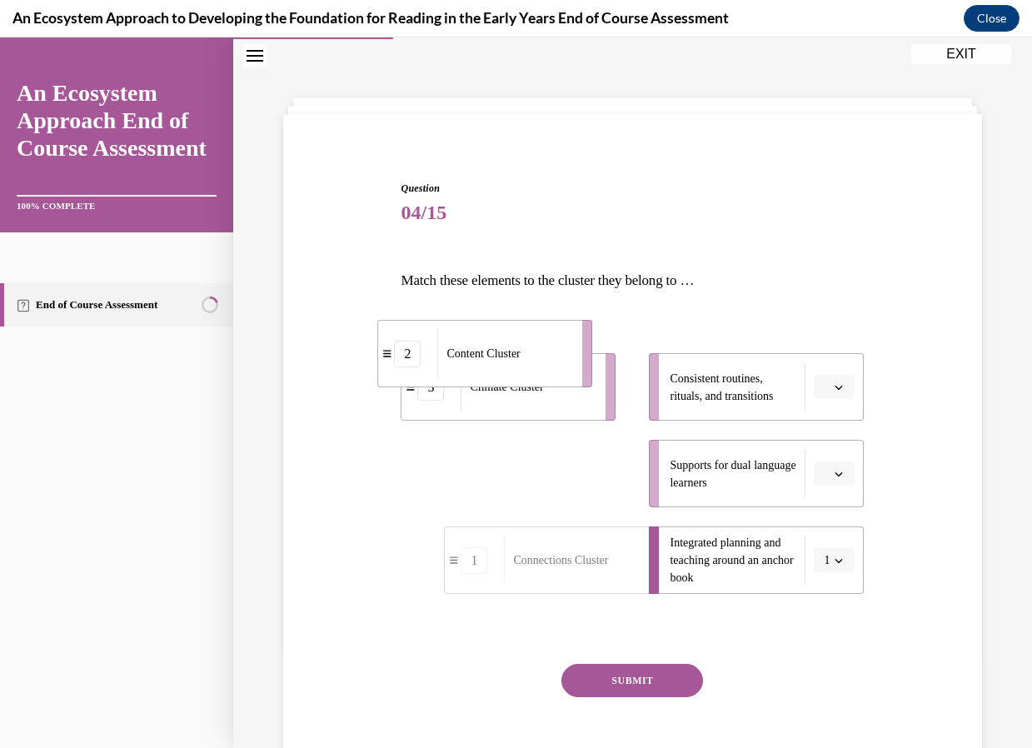
drag, startPoint x: 530, startPoint y: 481, endPoint x: 504, endPoint y: 343, distance: 140.8
click at [504, 345] on span "Content Cluster" at bounding box center [482, 353] width 73 height 17
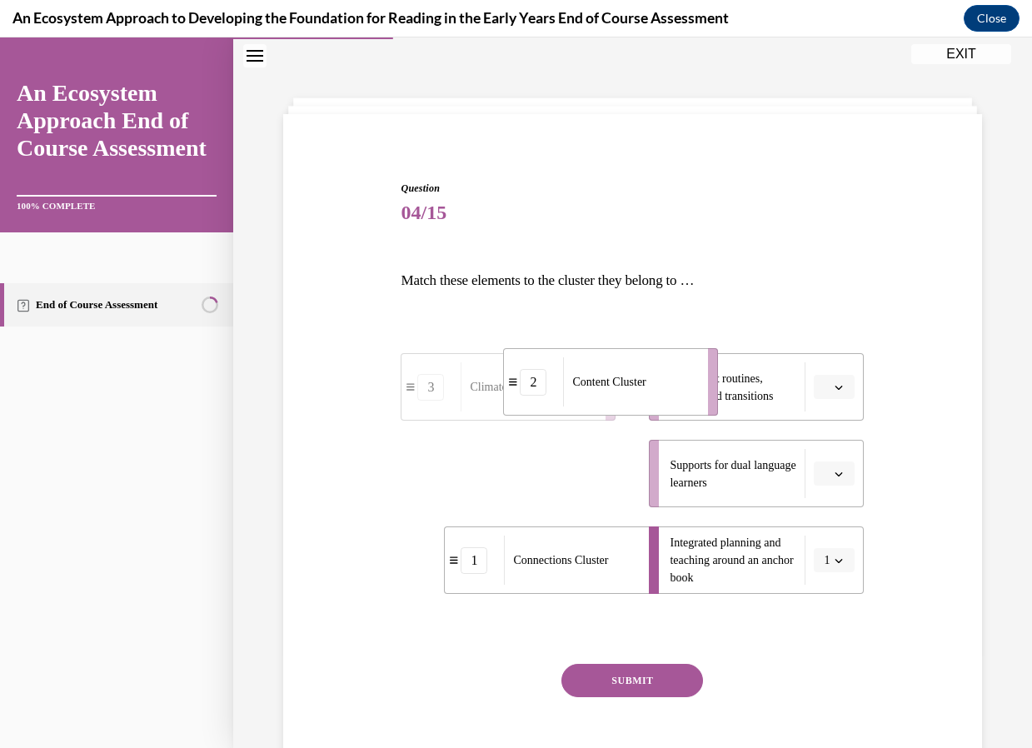
drag, startPoint x: 569, startPoint y: 475, endPoint x: 670, endPoint y: 383, distance: 136.8
click at [670, 383] on div "Content Cluster" at bounding box center [630, 381] width 134 height 49
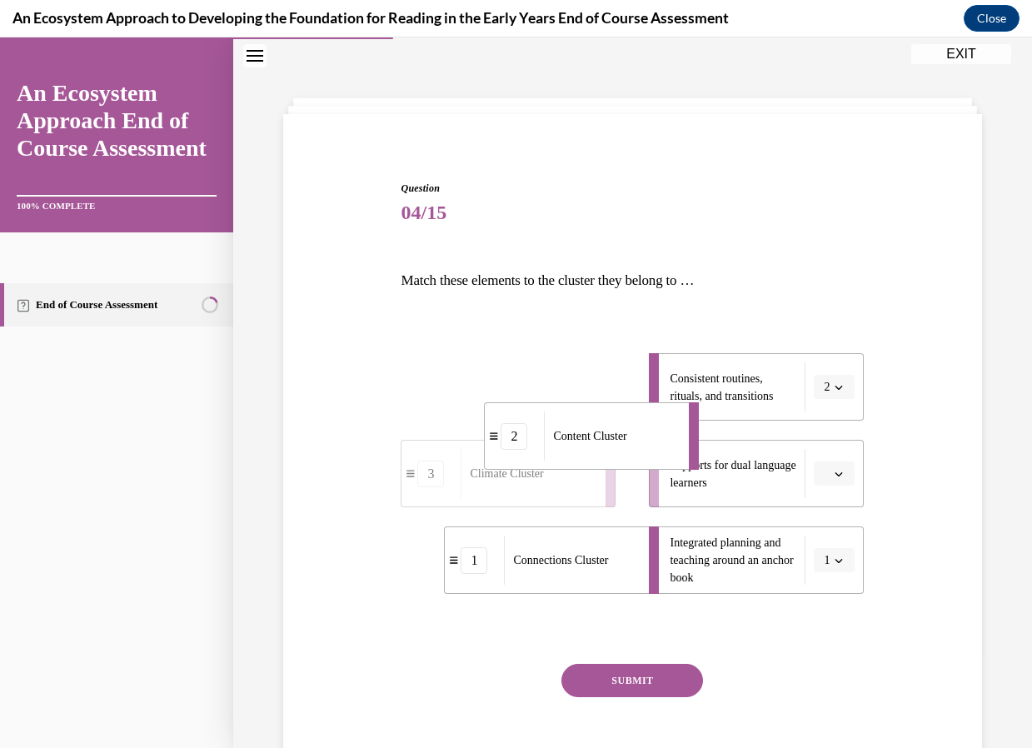
drag, startPoint x: 577, startPoint y: 407, endPoint x: 617, endPoint y: 456, distance: 63.3
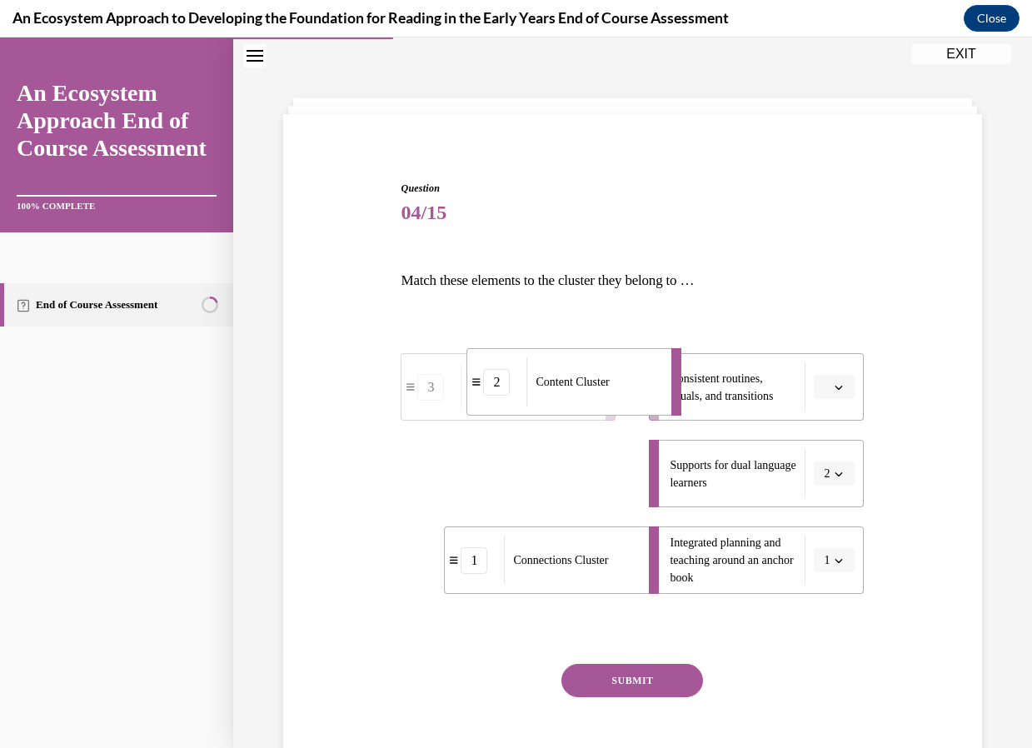
drag, startPoint x: 565, startPoint y: 470, endPoint x: 588, endPoint y: 379, distance: 94.3
click at [588, 379] on span "Content Cluster" at bounding box center [571, 382] width 73 height 12
drag, startPoint x: 590, startPoint y: 488, endPoint x: 644, endPoint y: 504, distance: 56.4
click at [640, 488] on div "Climate Cluster" at bounding box center [582, 473] width 134 height 49
drag, startPoint x: 613, startPoint y: 563, endPoint x: 614, endPoint y: 448, distance: 114.9
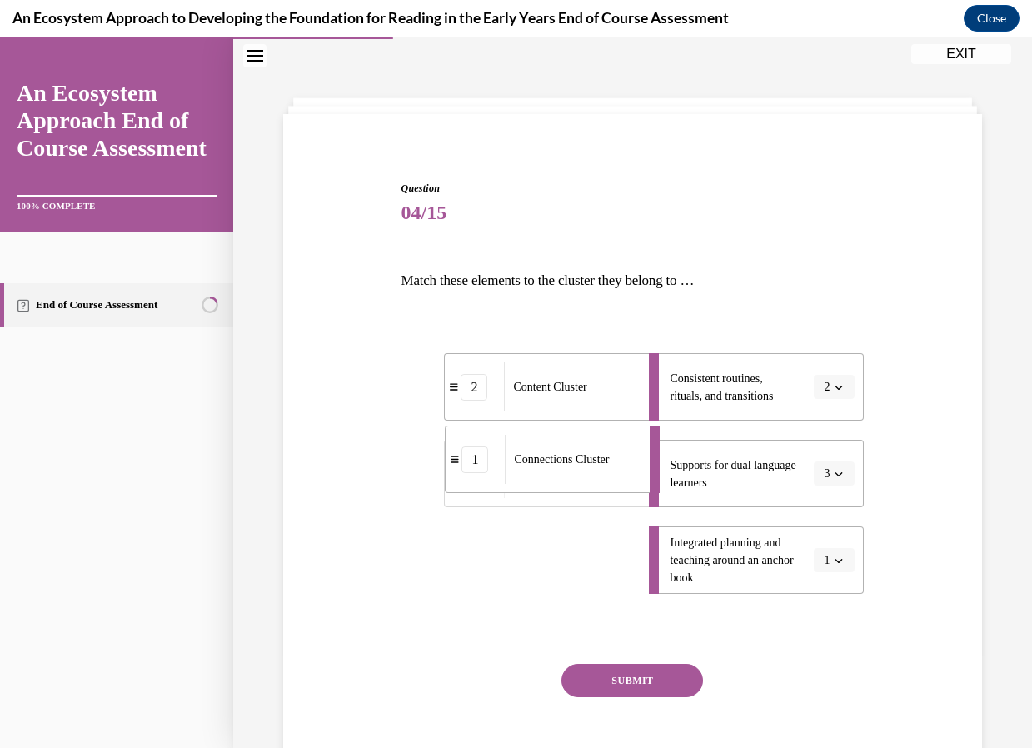
click at [609, 453] on span "Connections Cluster" at bounding box center [561, 459] width 95 height 12
drag, startPoint x: 583, startPoint y: 582, endPoint x: 634, endPoint y: 578, distance: 51.0
click at [620, 578] on div "Climate Cluster" at bounding box center [552, 555] width 134 height 49
click at [630, 684] on button "SUBMIT" at bounding box center [632, 680] width 142 height 33
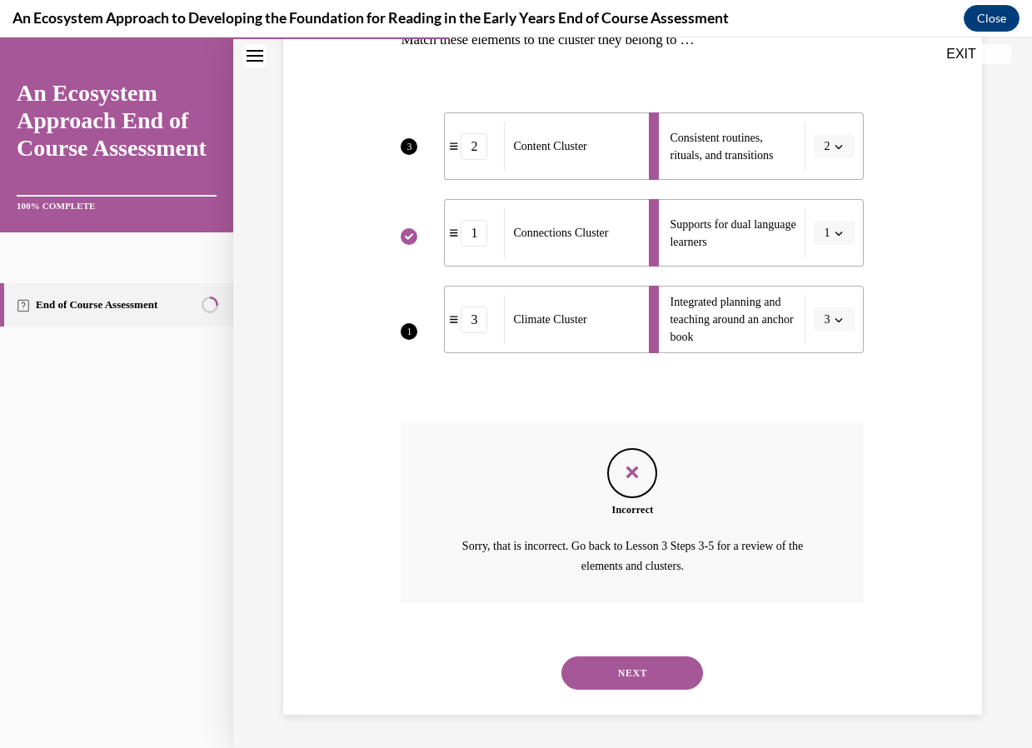
click at [605, 668] on button "NEXT" at bounding box center [632, 672] width 142 height 33
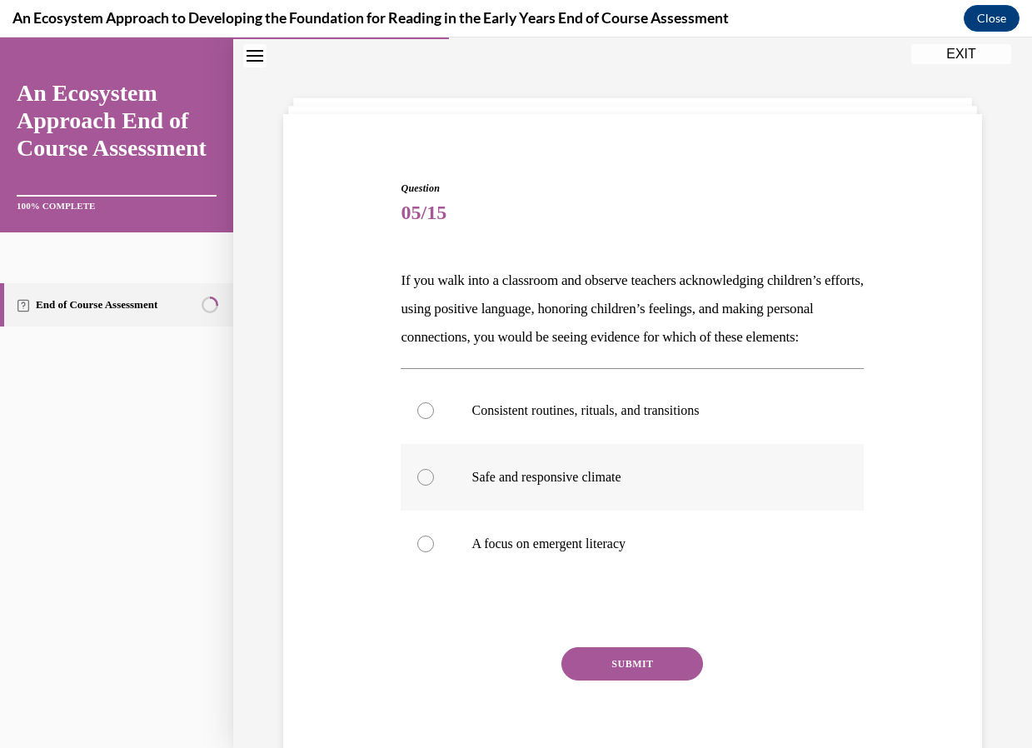
click at [423, 485] on div at bounding box center [425, 477] width 17 height 17
click at [423, 485] on input "Safe and responsive climate" at bounding box center [425, 477] width 17 height 17
radio input "true"
click at [593, 680] on button "SUBMIT" at bounding box center [632, 663] width 142 height 33
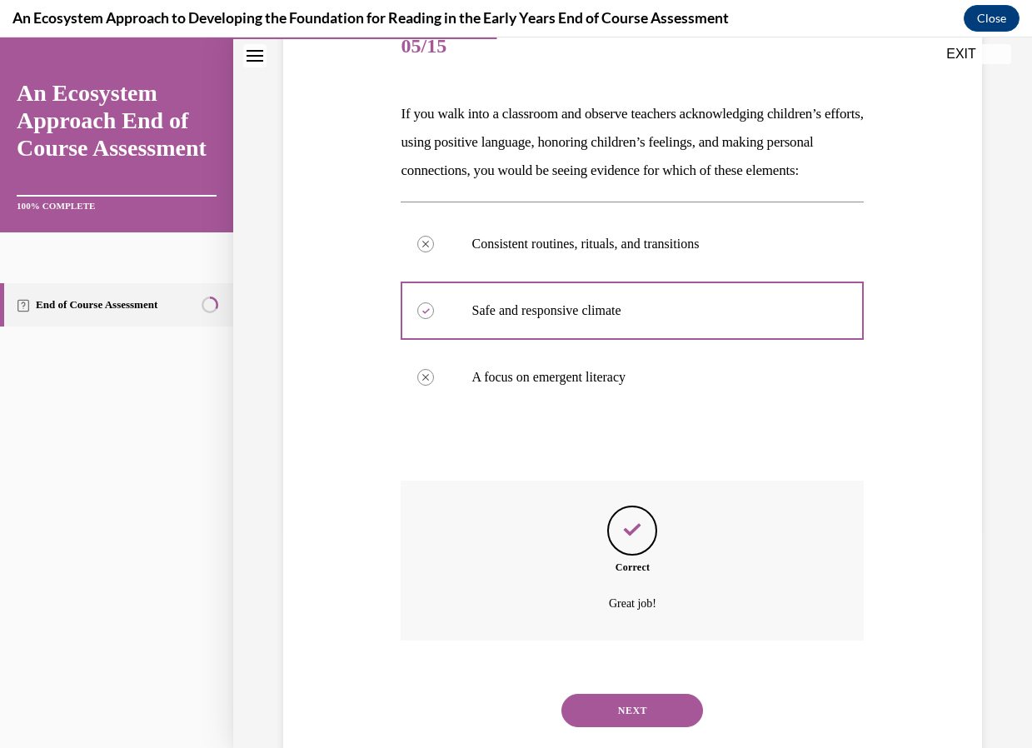
scroll to position [283, 0]
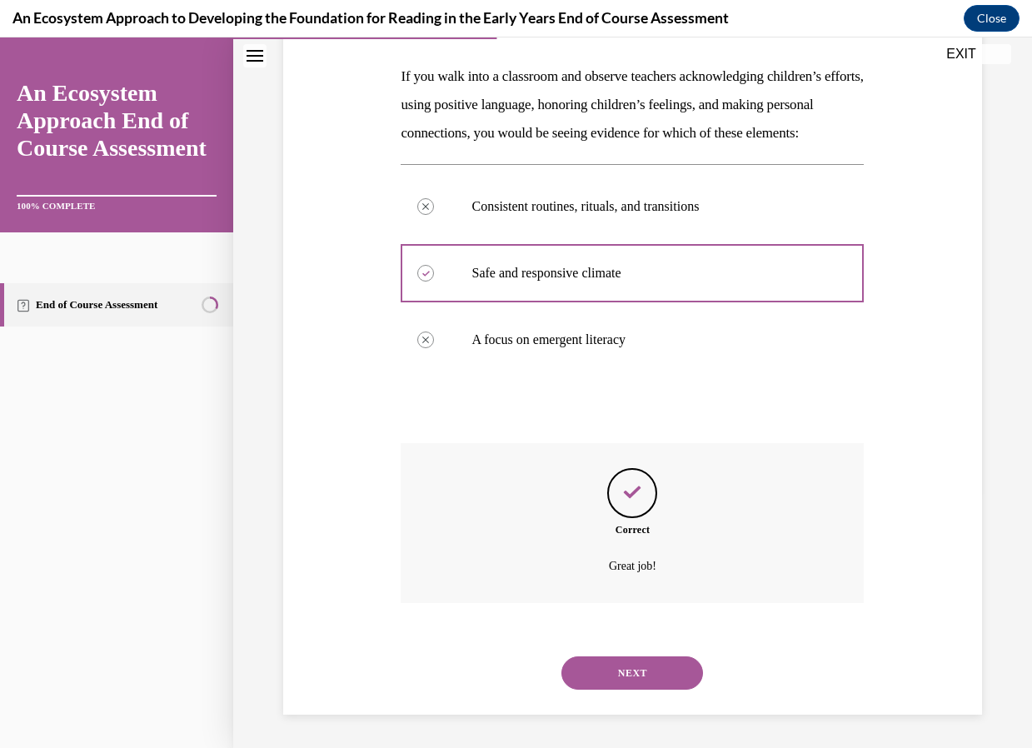
click at [615, 673] on button "NEXT" at bounding box center [632, 672] width 142 height 33
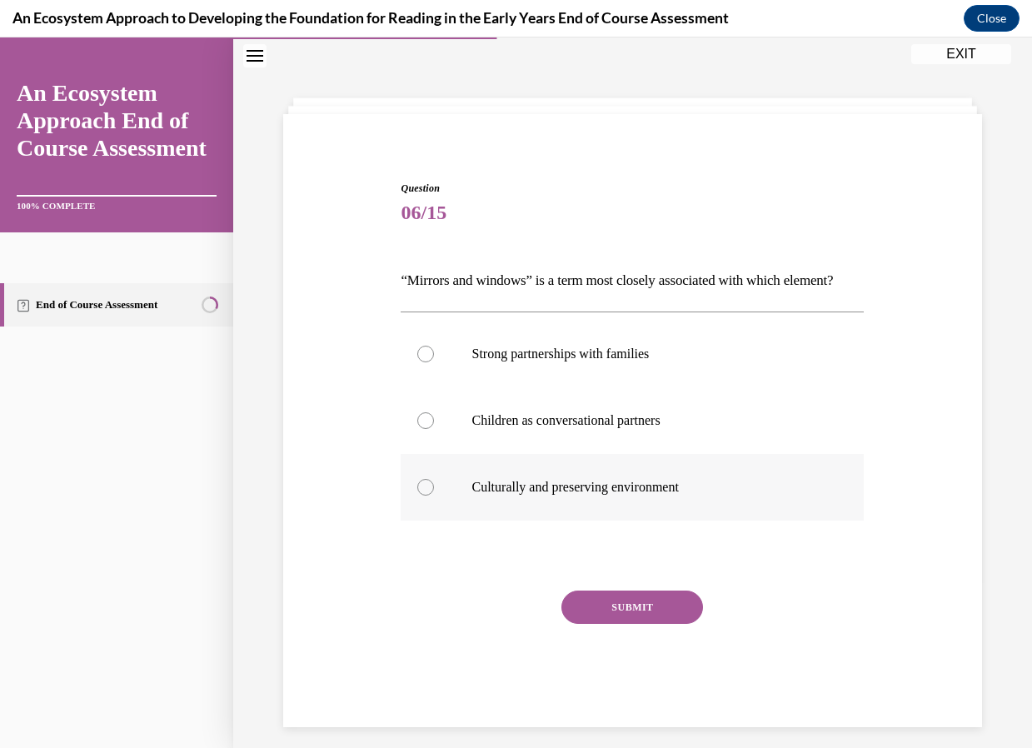
click at [419, 495] on div at bounding box center [425, 487] width 17 height 17
click at [419, 495] on input "Culturally and preserving environment" at bounding box center [425, 487] width 17 height 17
radio input "true"
click at [603, 624] on button "SUBMIT" at bounding box center [632, 606] width 142 height 33
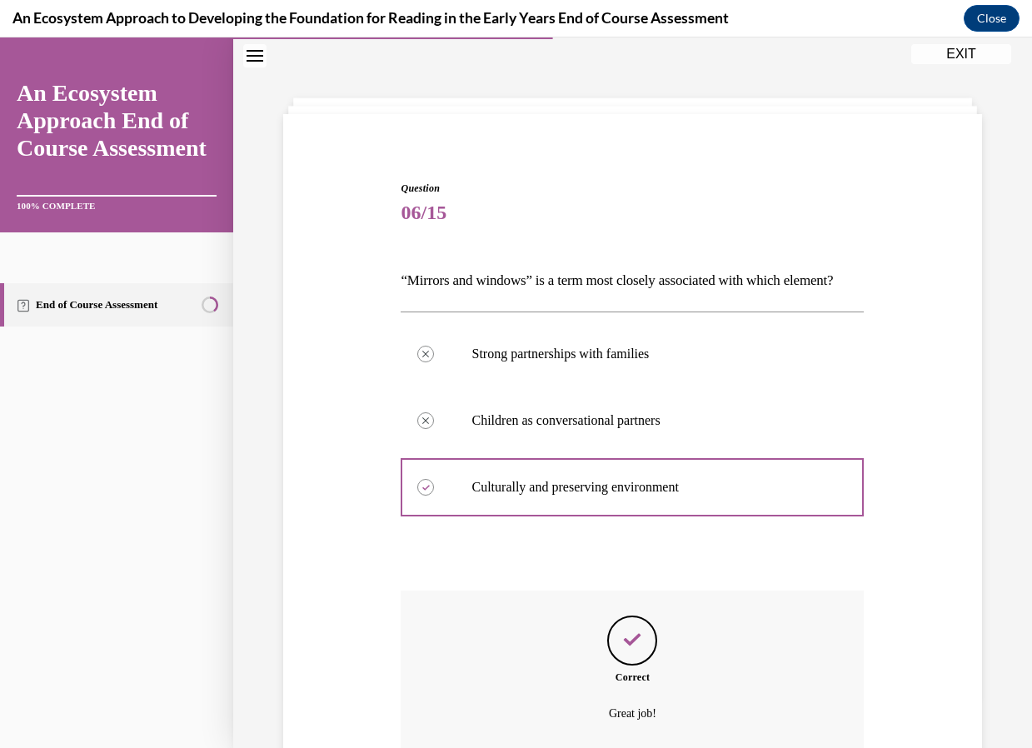
scroll to position [217, 0]
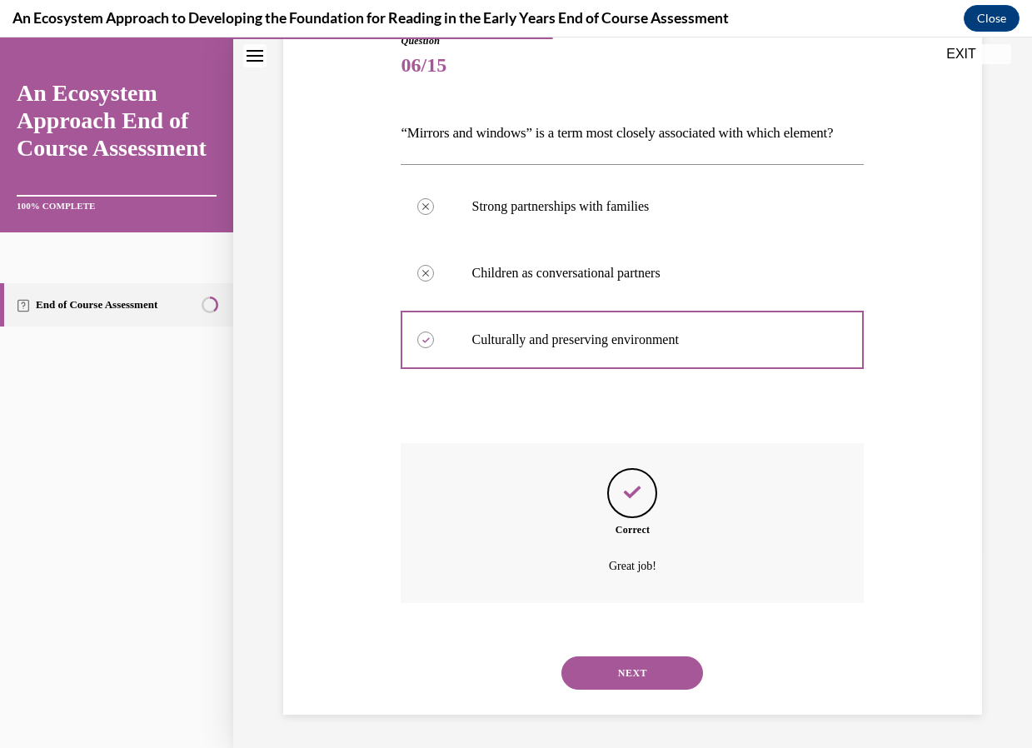
click at [611, 679] on button "NEXT" at bounding box center [632, 672] width 142 height 33
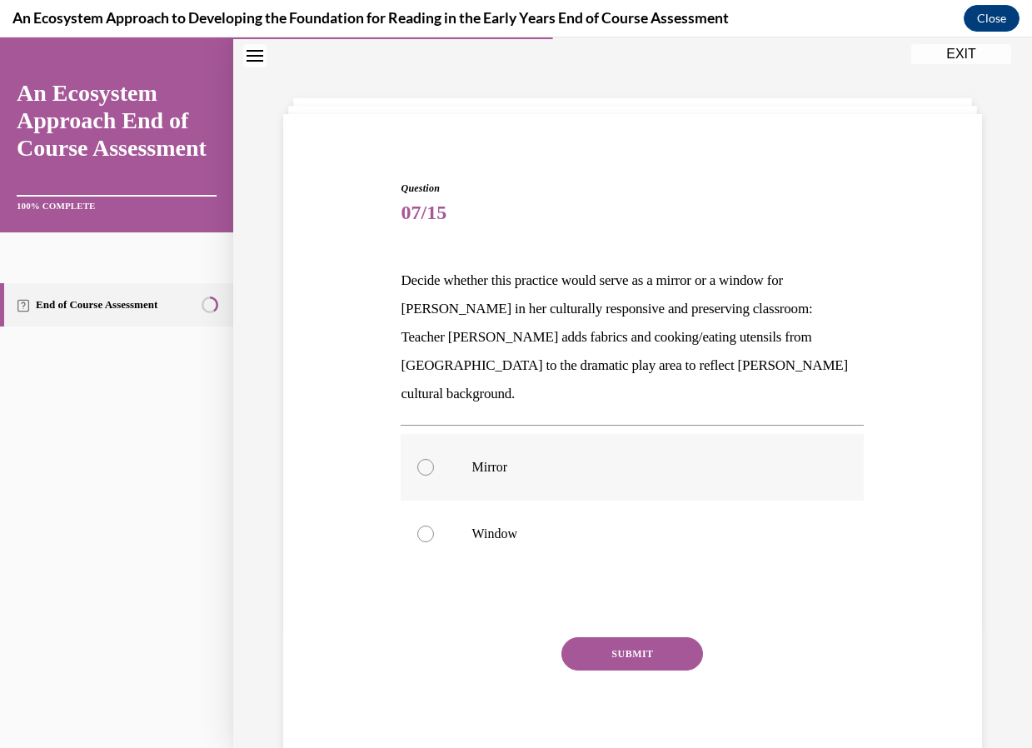
click at [421, 459] on div at bounding box center [425, 467] width 17 height 17
click at [421, 459] on input "Mirror" at bounding box center [425, 467] width 17 height 17
radio input "true"
click at [605, 637] on button "SUBMIT" at bounding box center [632, 653] width 142 height 33
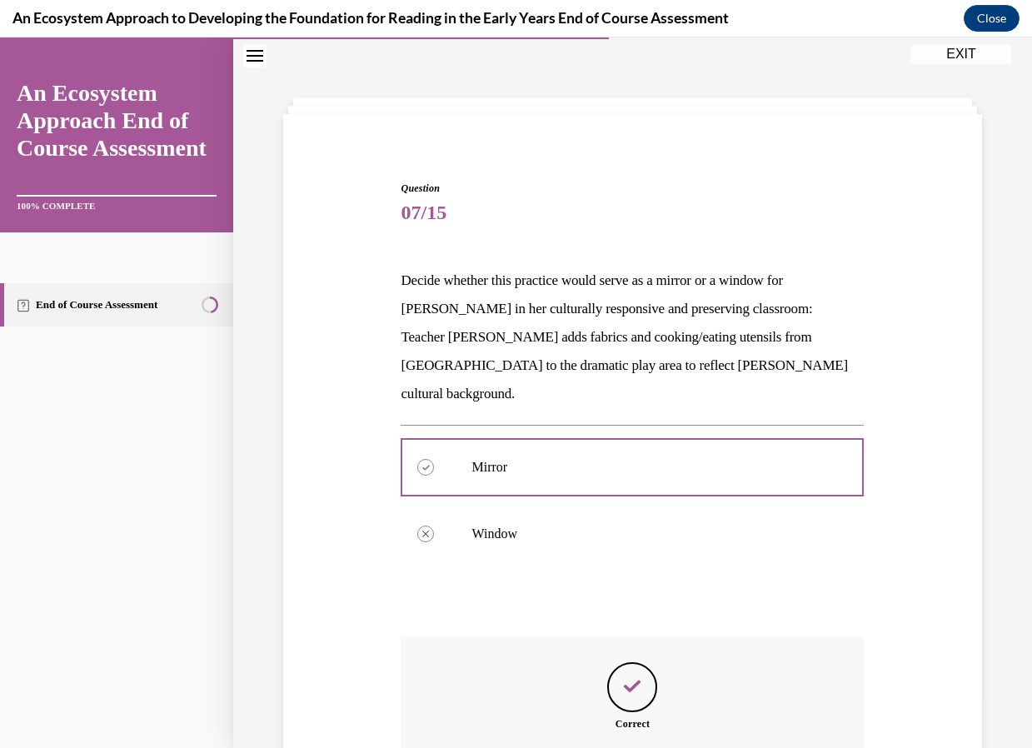
scroll to position [217, 0]
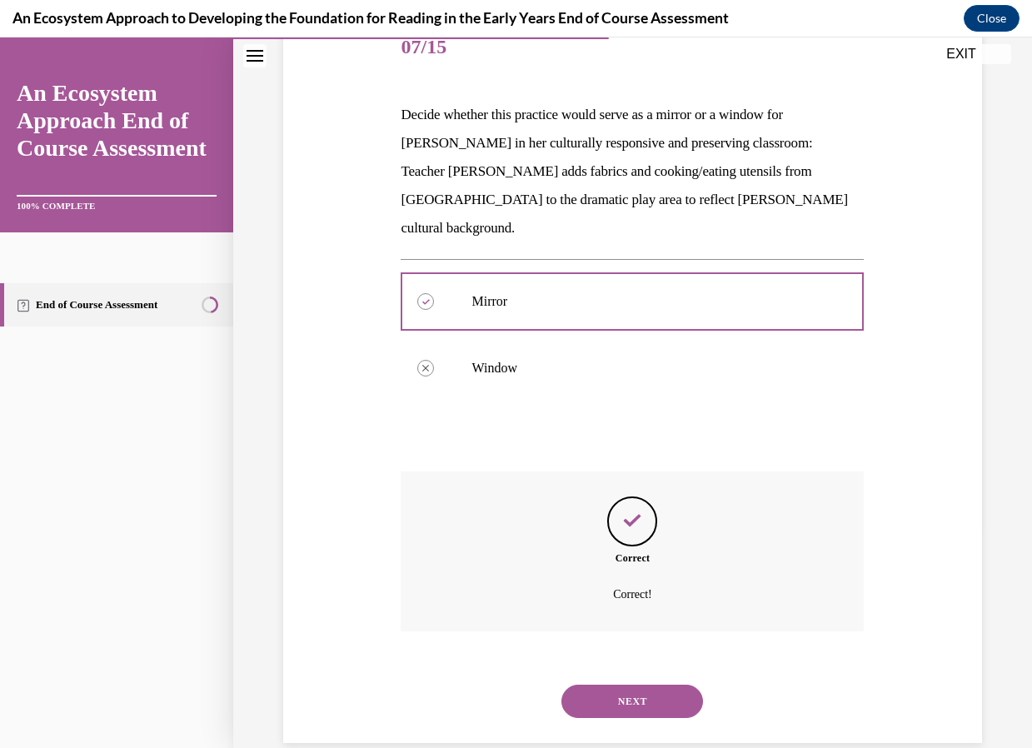
click at [645, 684] on button "NEXT" at bounding box center [632, 700] width 142 height 33
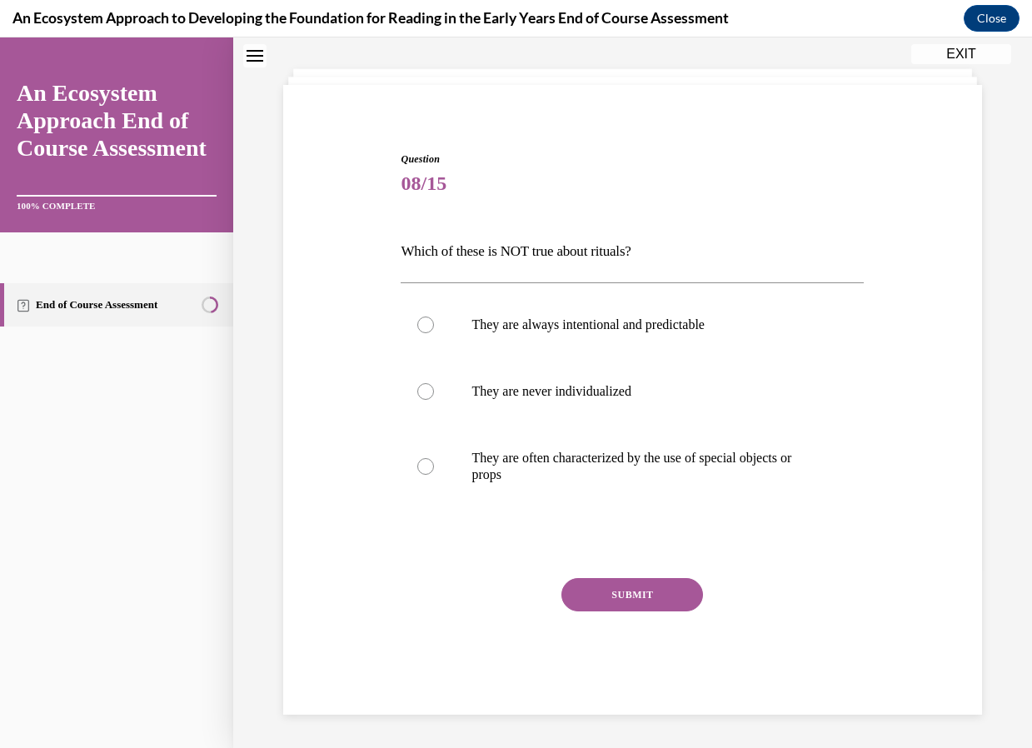
scroll to position [51, 0]
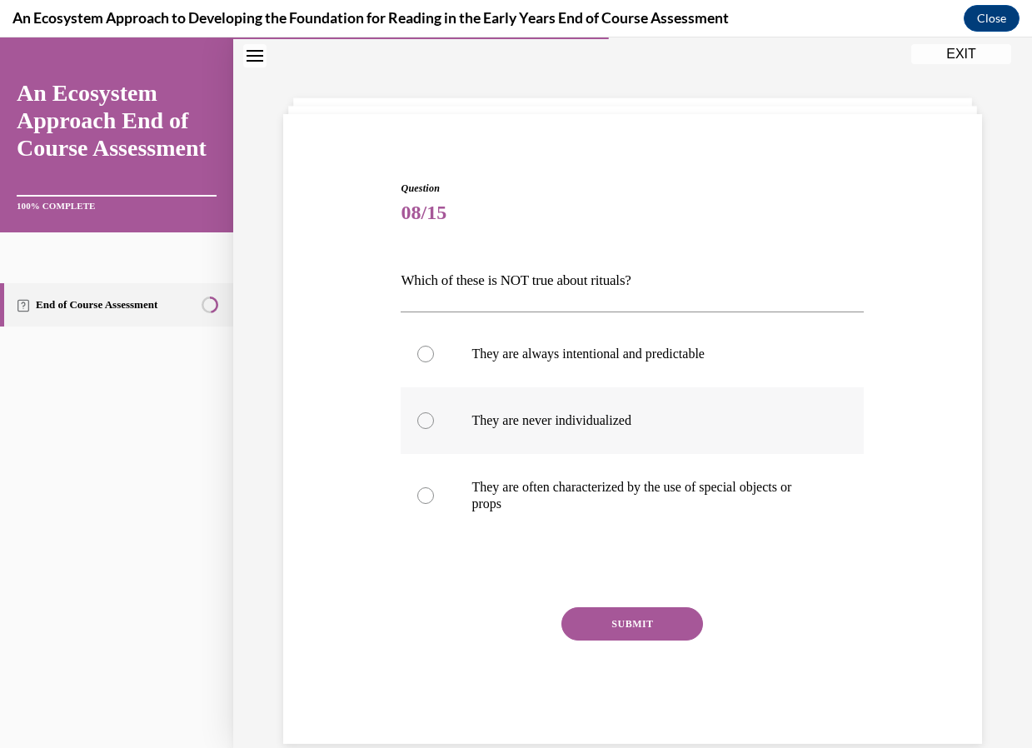
click at [427, 422] on div at bounding box center [425, 420] width 17 height 17
click at [427, 422] on input "They are never individualized" at bounding box center [425, 420] width 17 height 17
radio input "true"
click at [598, 615] on button "SUBMIT" at bounding box center [632, 623] width 142 height 33
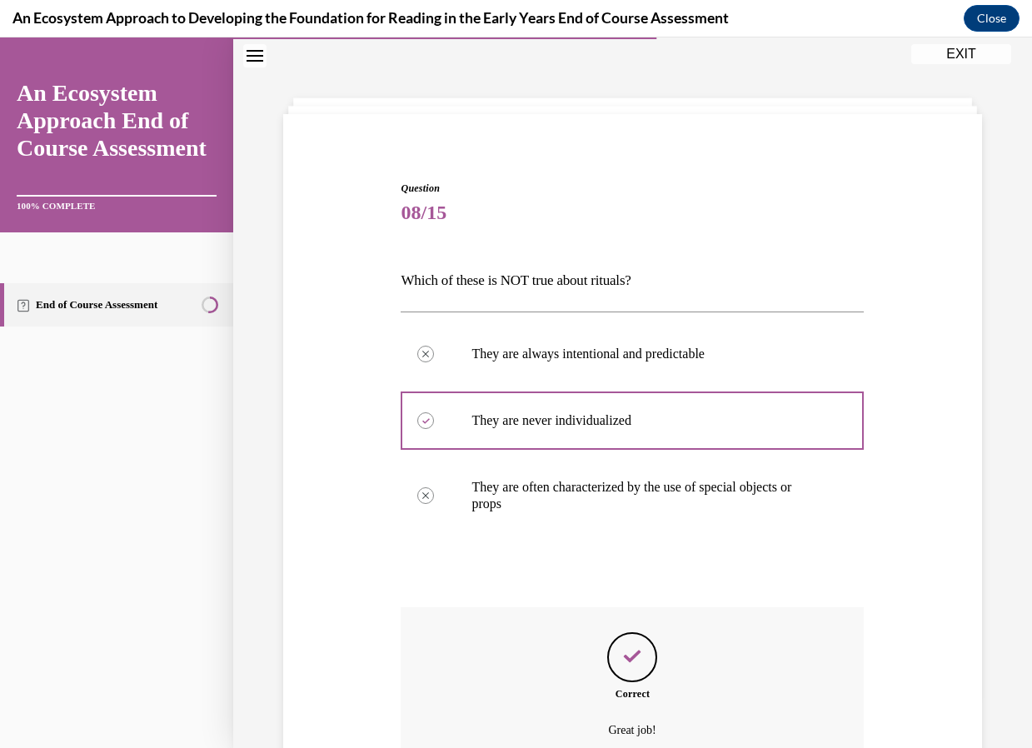
scroll to position [215, 0]
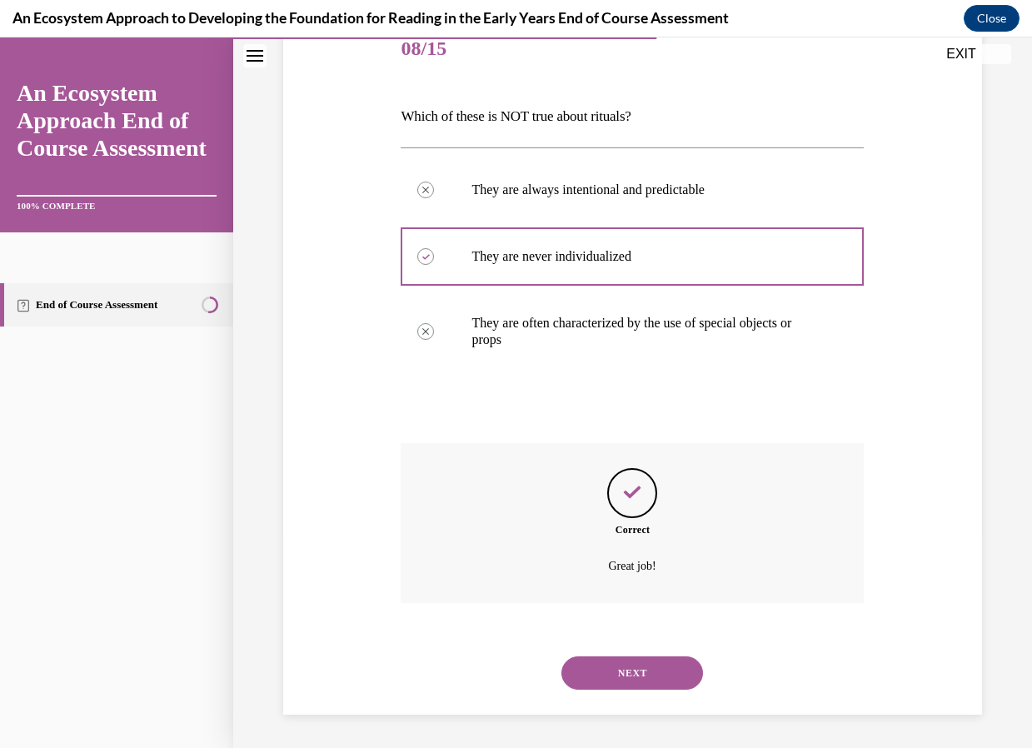
click at [627, 669] on button "NEXT" at bounding box center [632, 672] width 142 height 33
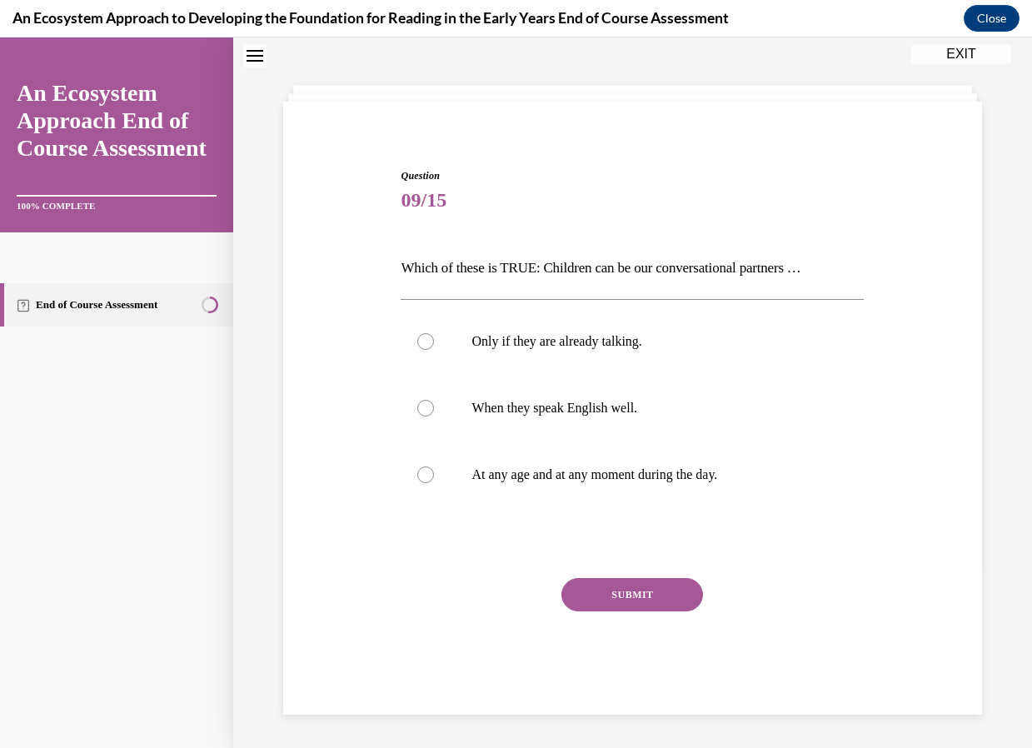
scroll to position [51, 0]
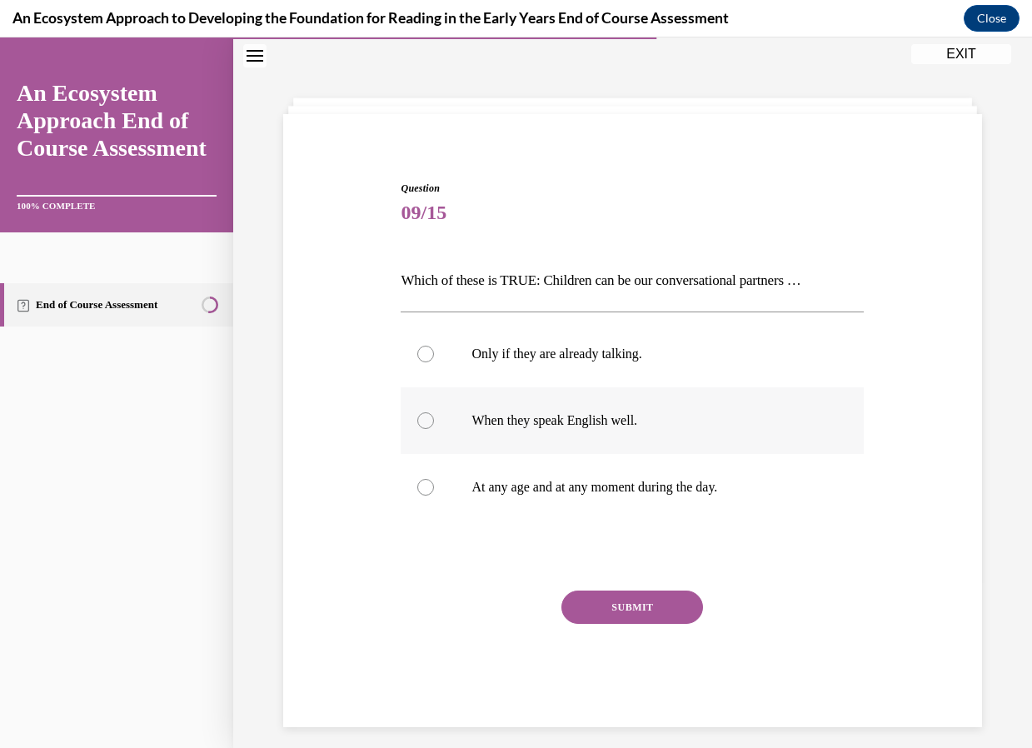
click at [421, 420] on div at bounding box center [425, 420] width 17 height 17
click at [421, 420] on input "When they speak English well." at bounding box center [425, 420] width 17 height 17
radio input "true"
click at [643, 610] on button "SUBMIT" at bounding box center [632, 606] width 142 height 33
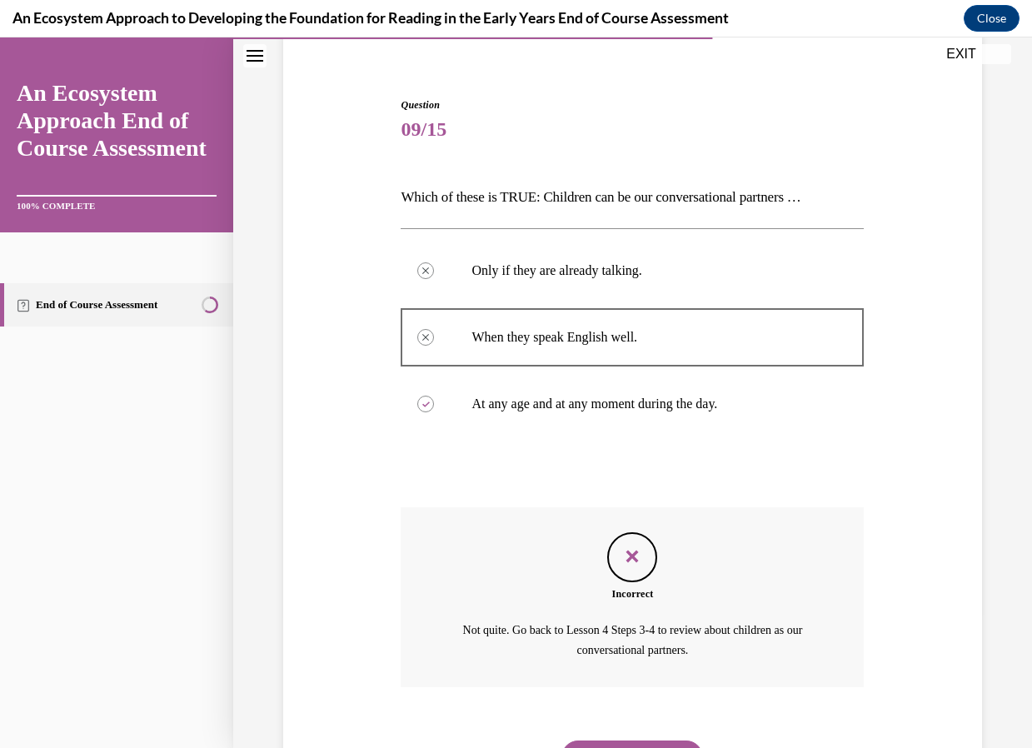
scroll to position [218, 0]
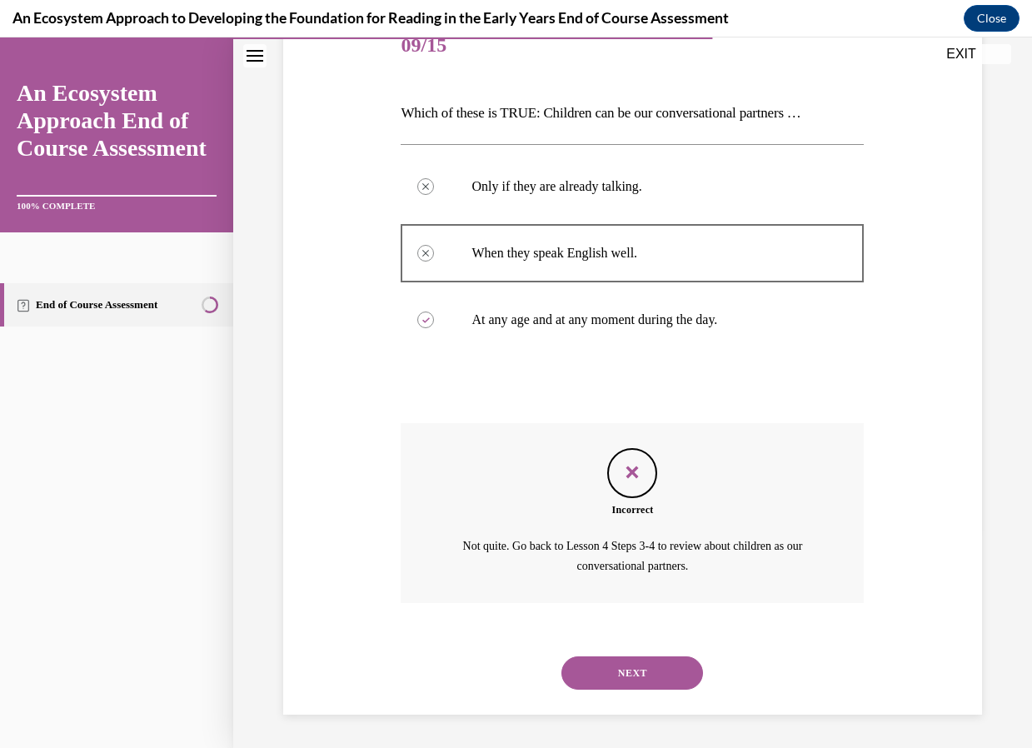
click at [615, 668] on button "NEXT" at bounding box center [632, 672] width 142 height 33
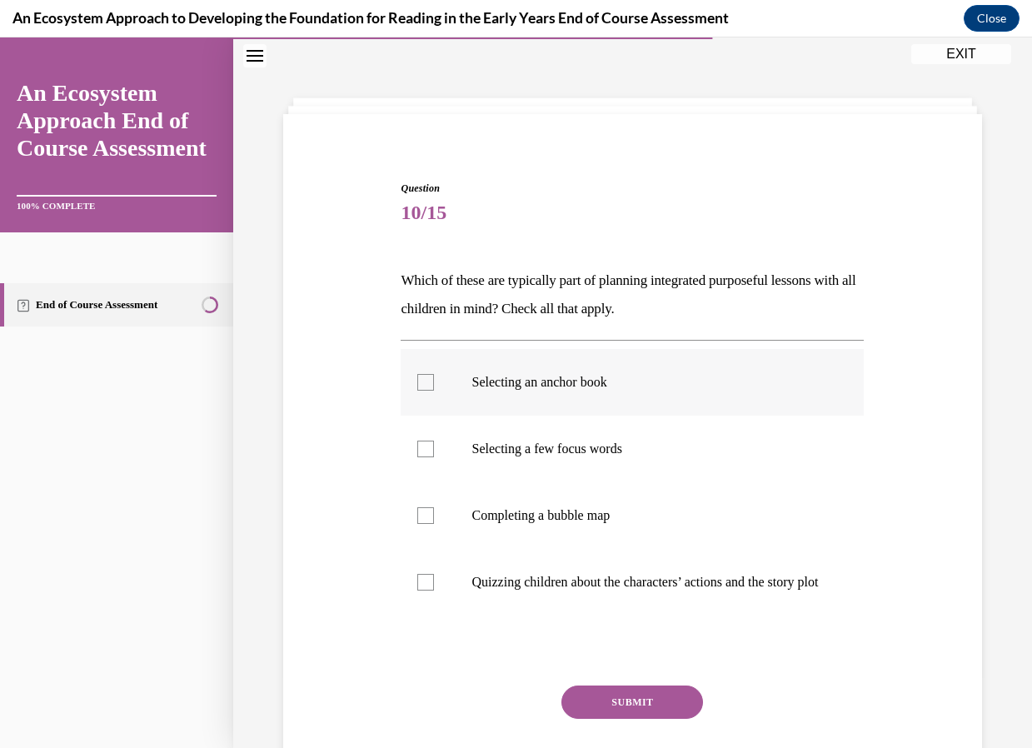
click at [427, 383] on div at bounding box center [425, 382] width 17 height 17
click at [427, 383] on input "Selecting an anchor book" at bounding box center [425, 382] width 17 height 17
checkbox input "true"
click at [430, 444] on div at bounding box center [425, 448] width 17 height 17
click at [430, 444] on input "Selecting a few focus words" at bounding box center [425, 448] width 17 height 17
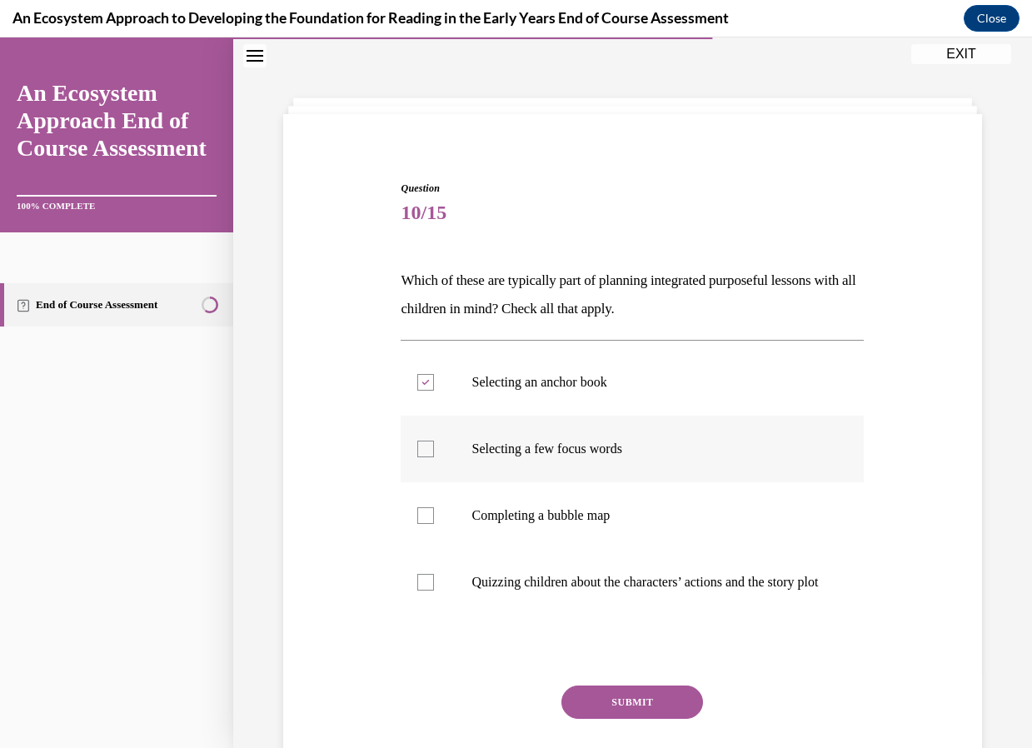
checkbox input "true"
click at [420, 527] on label "Completing a bubble map" at bounding box center [632, 515] width 463 height 67
click at [420, 524] on input "Completing a bubble map" at bounding box center [425, 515] width 17 height 17
checkbox input "true"
click at [605, 707] on button "SUBMIT" at bounding box center [632, 701] width 142 height 33
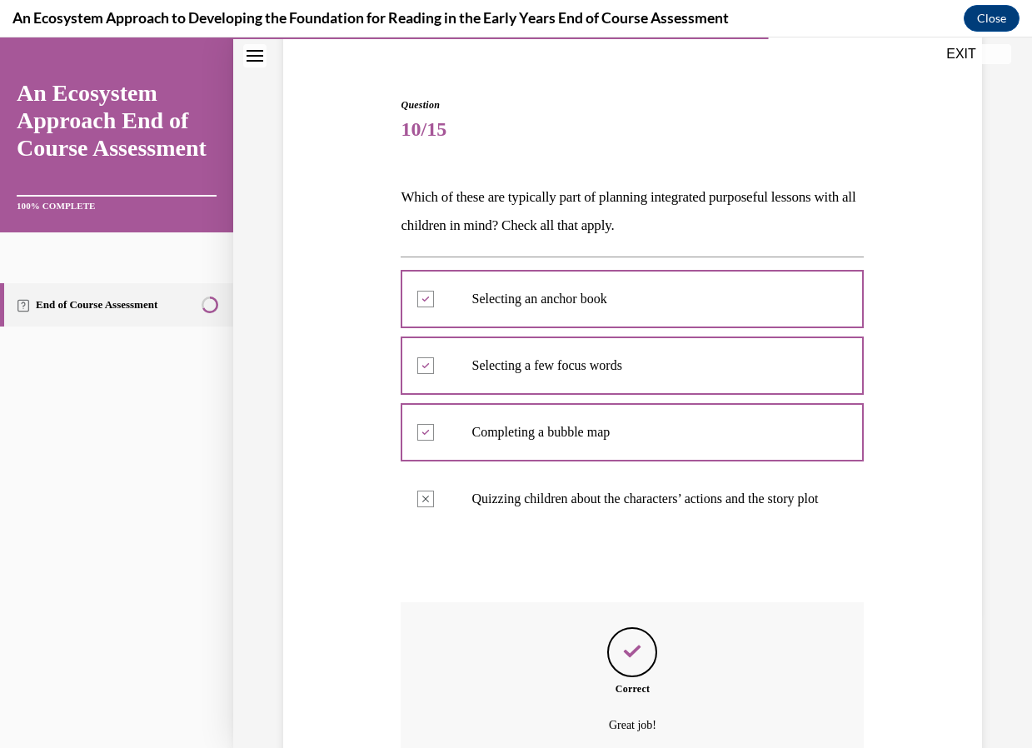
scroll to position [217, 0]
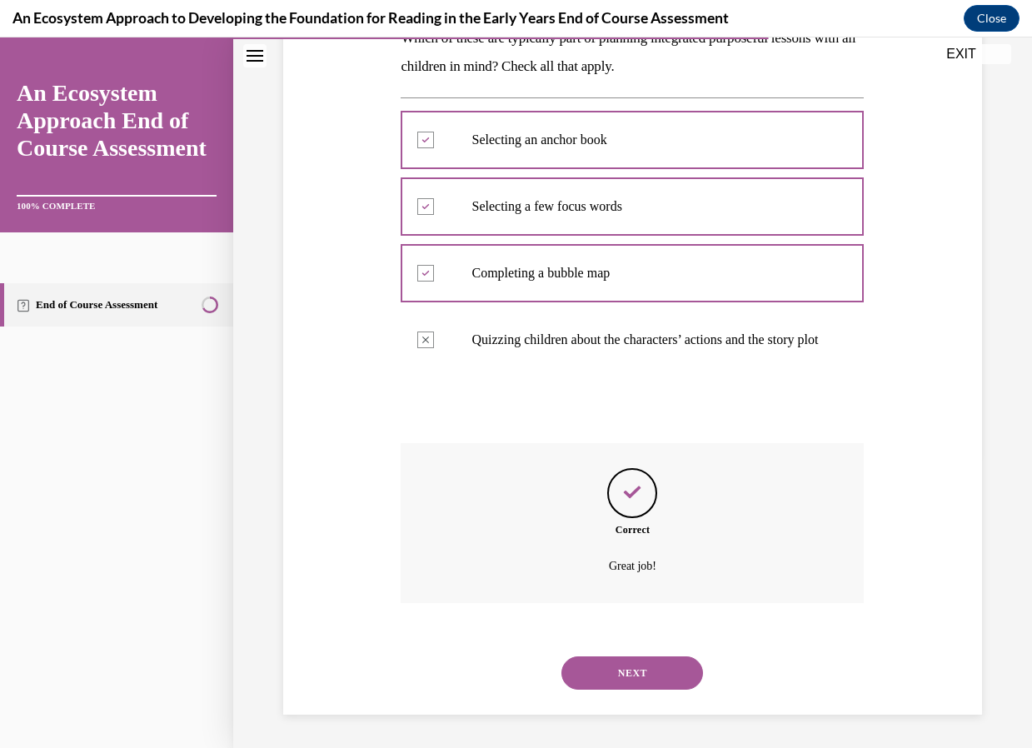
click at [658, 669] on button "NEXT" at bounding box center [632, 672] width 142 height 33
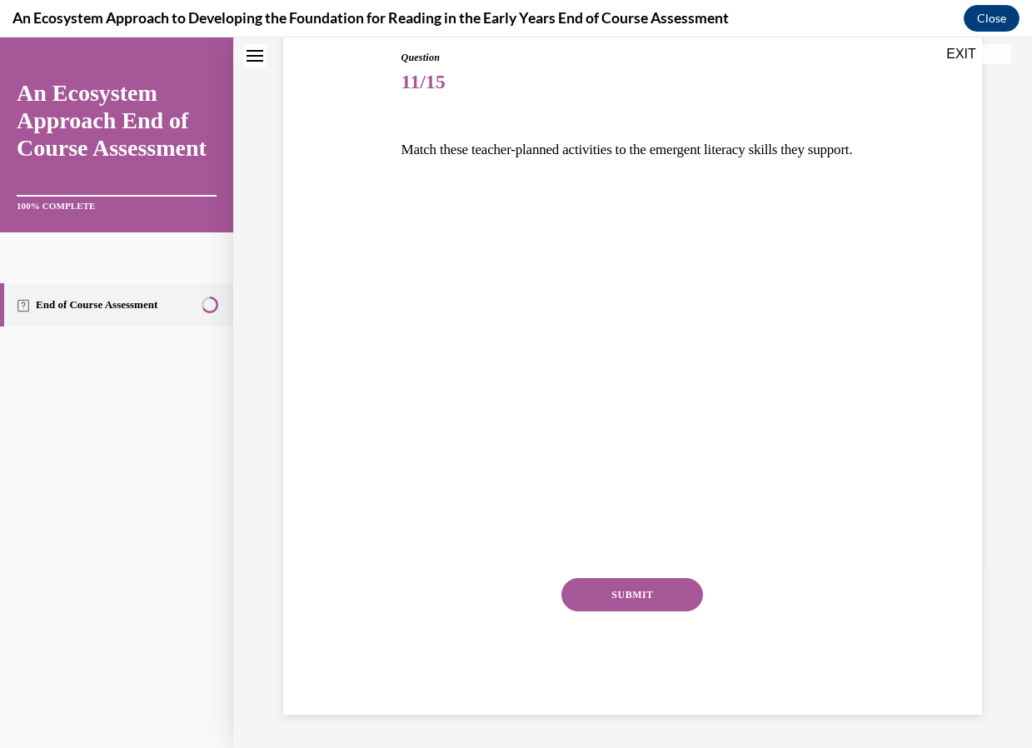
scroll to position [51, 0]
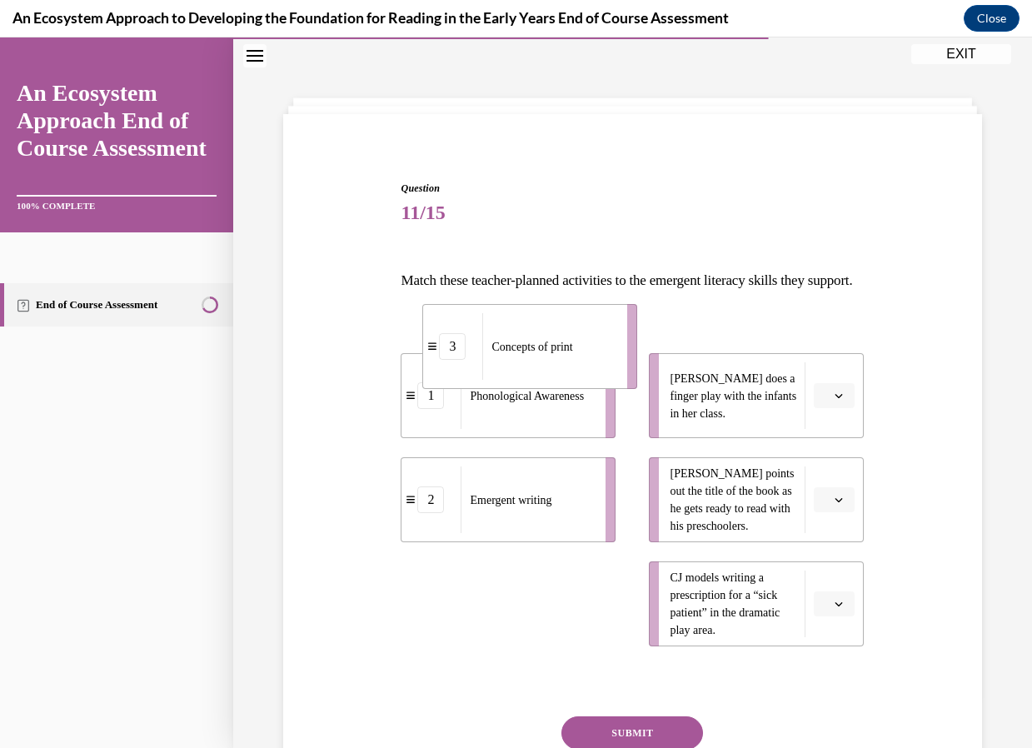
drag, startPoint x: 529, startPoint y: 661, endPoint x: 550, endPoint y: 411, distance: 250.7
click at [550, 389] on li "3 Concepts of print" at bounding box center [529, 346] width 215 height 85
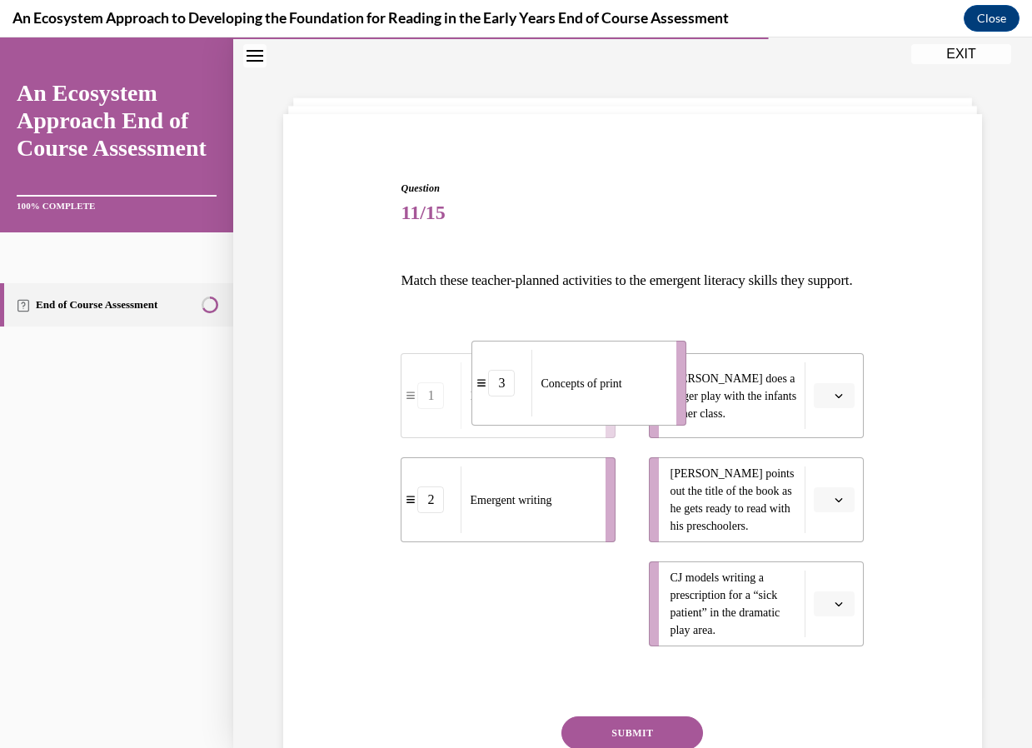
drag, startPoint x: 541, startPoint y: 664, endPoint x: 615, endPoint y: 446, distance: 230.1
click at [615, 426] on li "3 Concepts of print" at bounding box center [578, 383] width 215 height 85
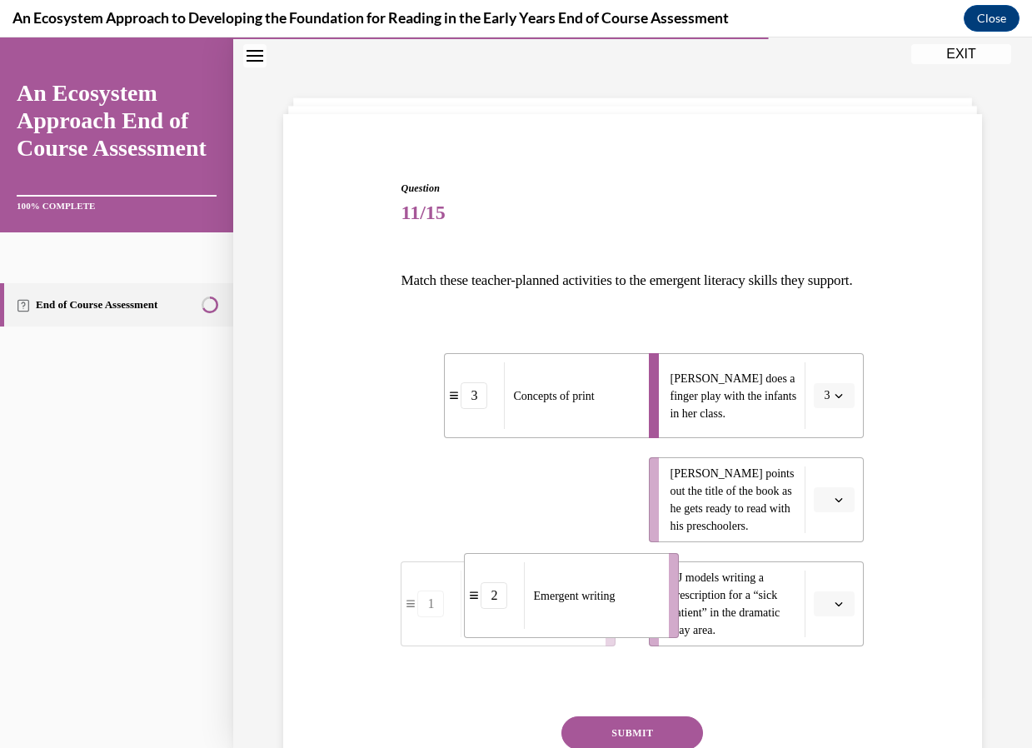
drag, startPoint x: 547, startPoint y: 550, endPoint x: 613, endPoint y: 649, distance: 118.2
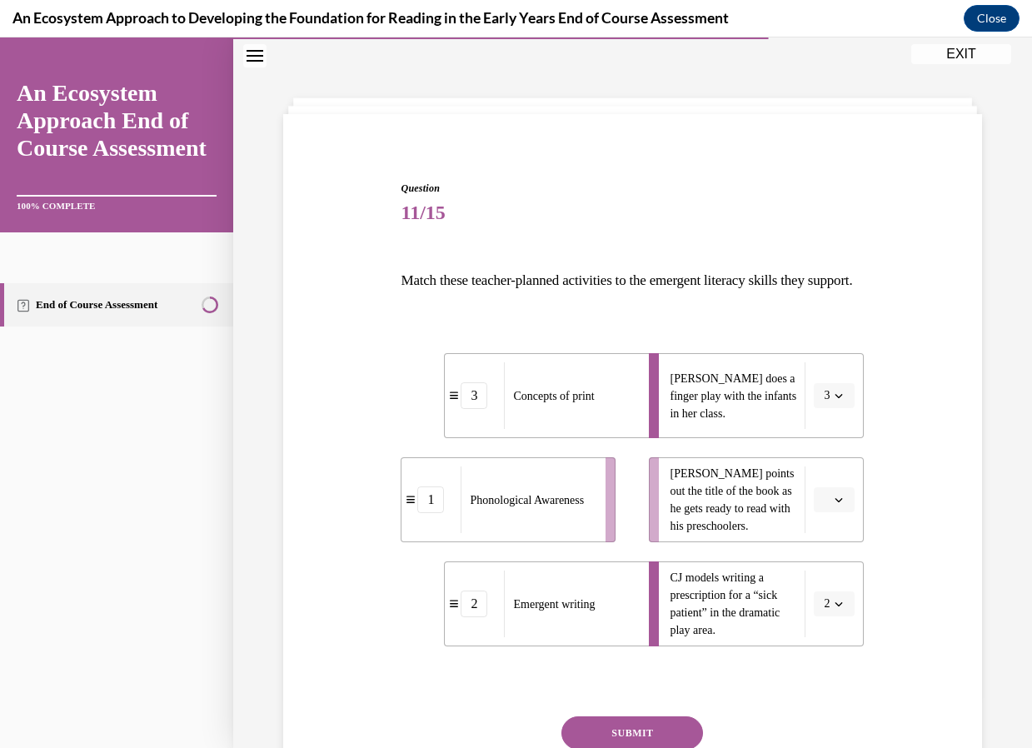
drag, startPoint x: 521, startPoint y: 548, endPoint x: 627, endPoint y: 543, distance: 105.9
click at [595, 533] on div "Phonological Awareness" at bounding box center [527, 499] width 134 height 67
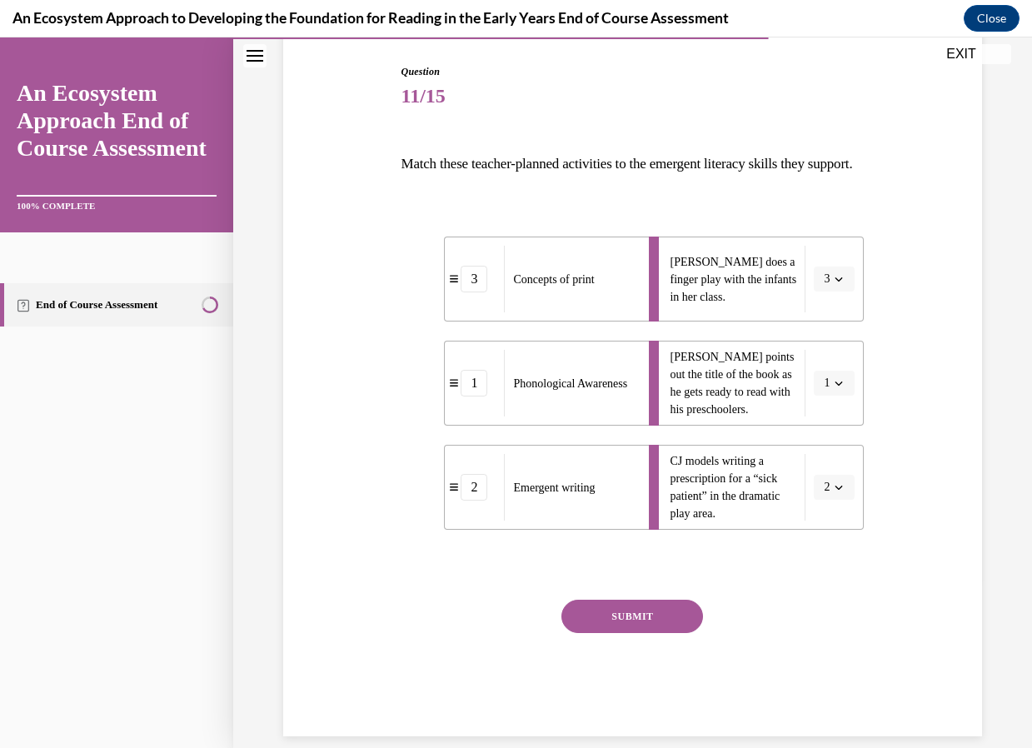
click at [639, 633] on button "SUBMIT" at bounding box center [632, 616] width 142 height 33
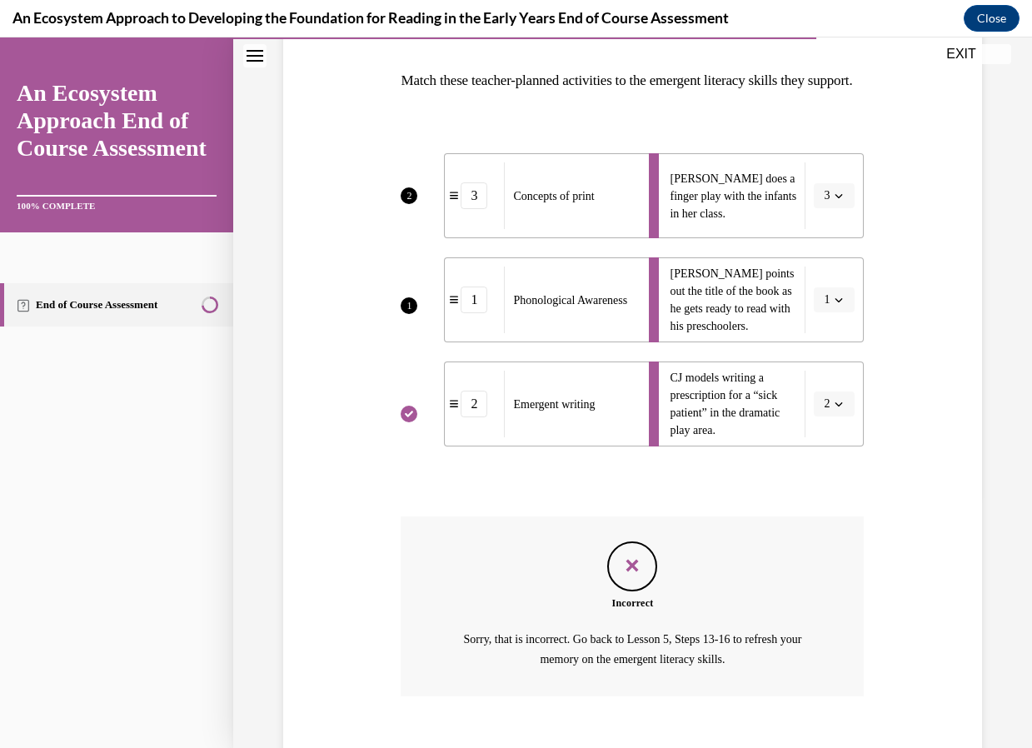
scroll to position [372, 0]
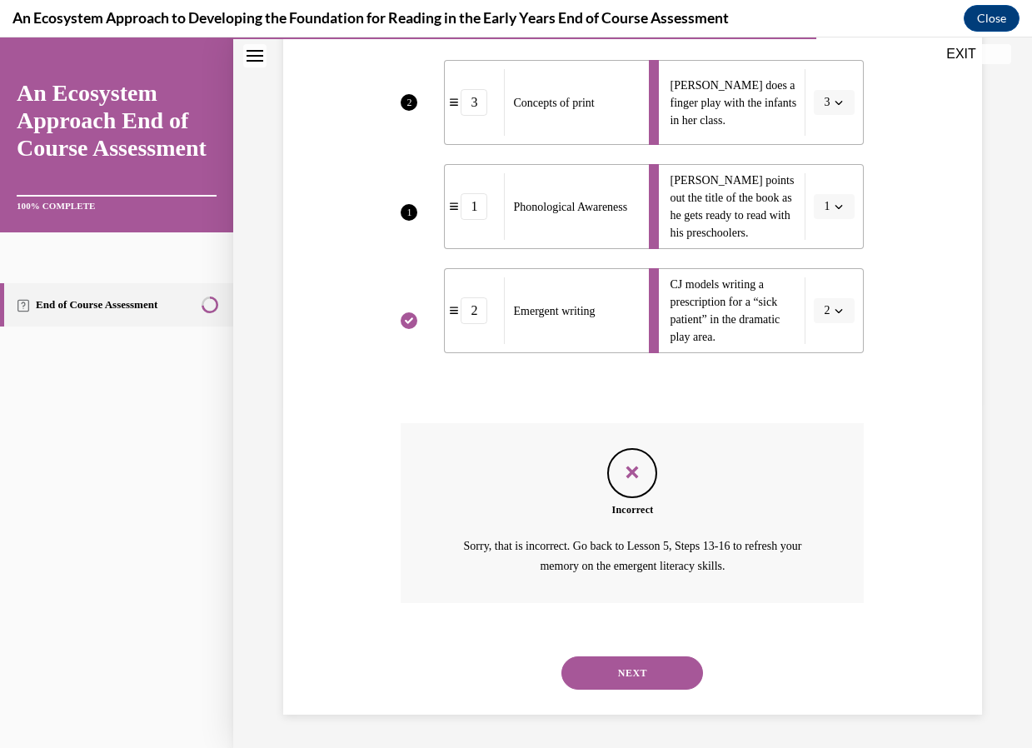
click at [645, 660] on button "NEXT" at bounding box center [632, 672] width 142 height 33
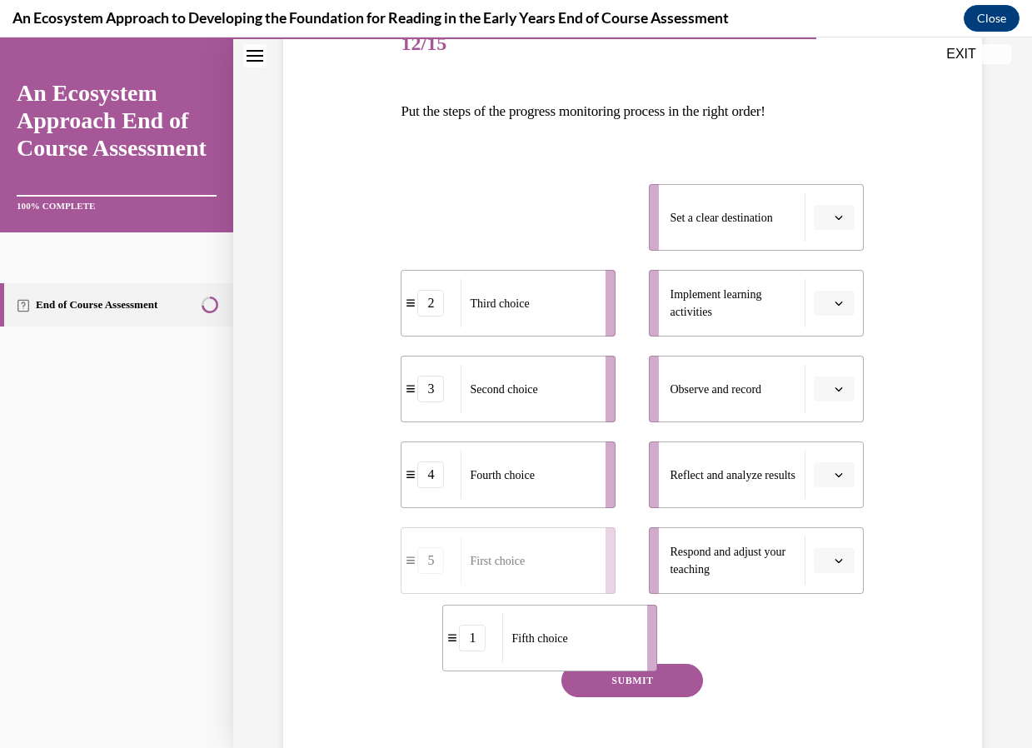
scroll to position [235, 0]
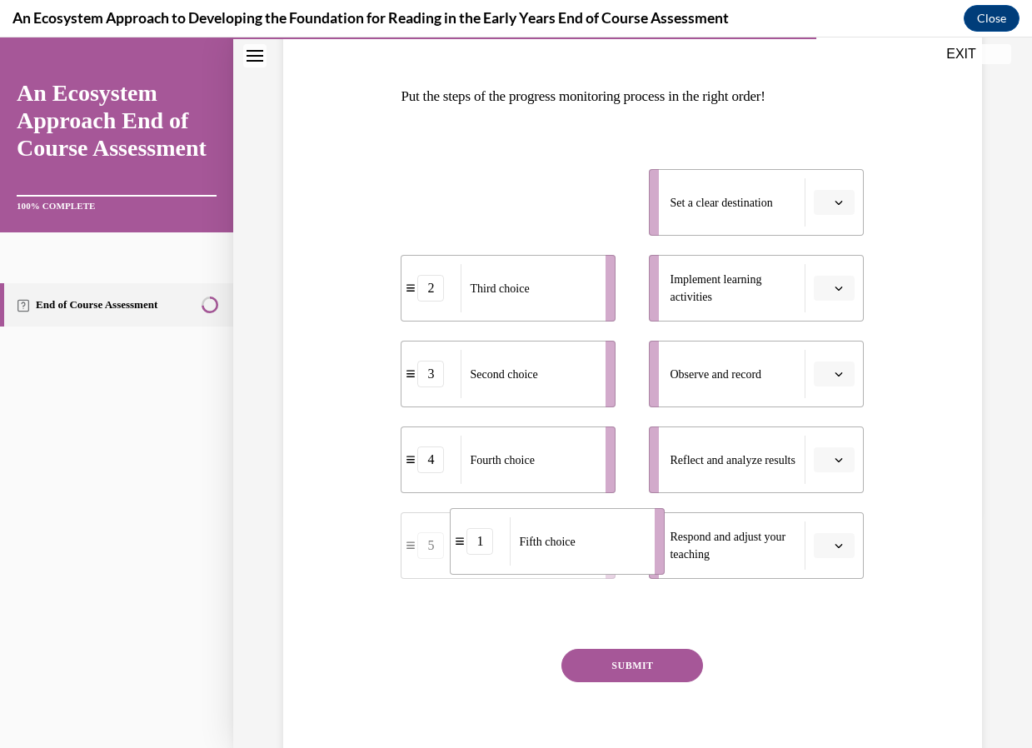
drag, startPoint x: 528, startPoint y: 314, endPoint x: 578, endPoint y: 585, distance: 275.2
drag, startPoint x: 563, startPoint y: 554, endPoint x: 562, endPoint y: 201, distance: 353.1
click at [562, 201] on div "Fifth choice" at bounding box center [568, 187] width 134 height 48
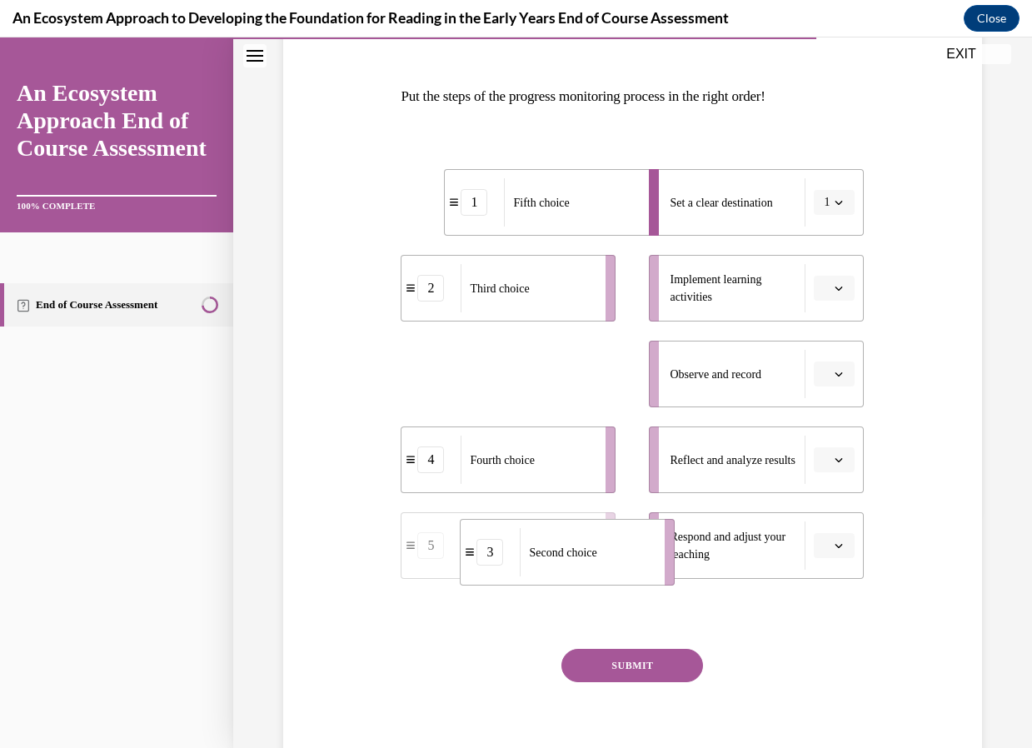
drag, startPoint x: 532, startPoint y: 376, endPoint x: 591, endPoint y: 554, distance: 187.7
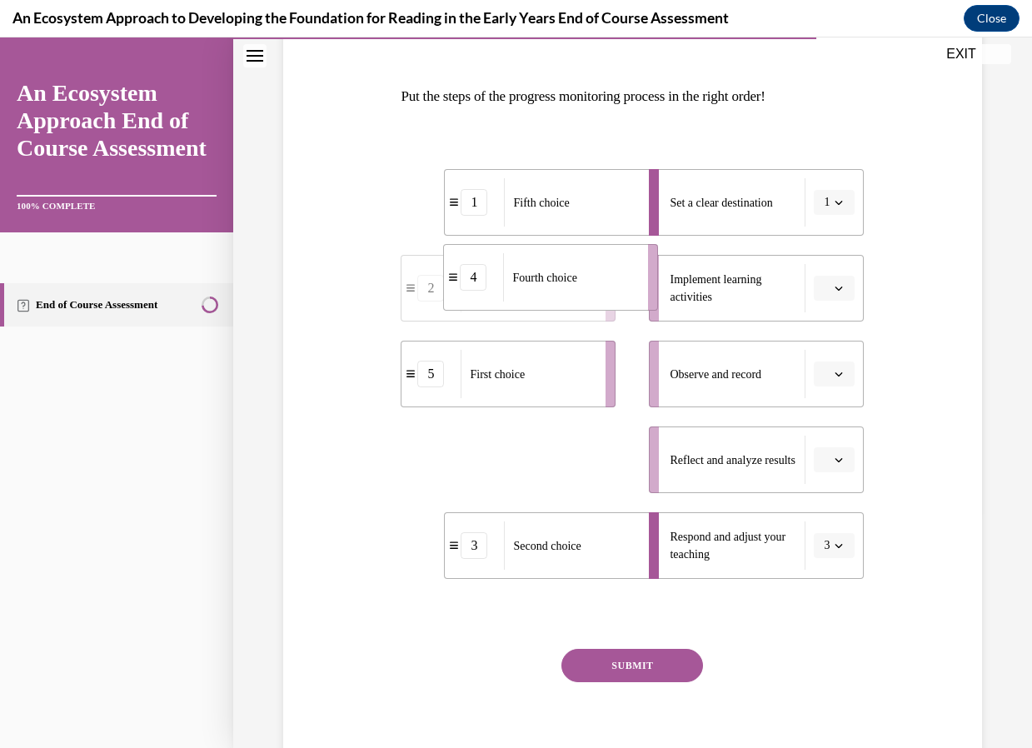
drag, startPoint x: 554, startPoint y: 474, endPoint x: 596, endPoint y: 291, distance: 187.2
click at [596, 291] on div "Fourth choice" at bounding box center [570, 277] width 134 height 48
drag, startPoint x: 525, startPoint y: 472, endPoint x: 596, endPoint y: 455, distance: 72.9
click at [605, 479] on div "Third choice" at bounding box center [602, 466] width 134 height 48
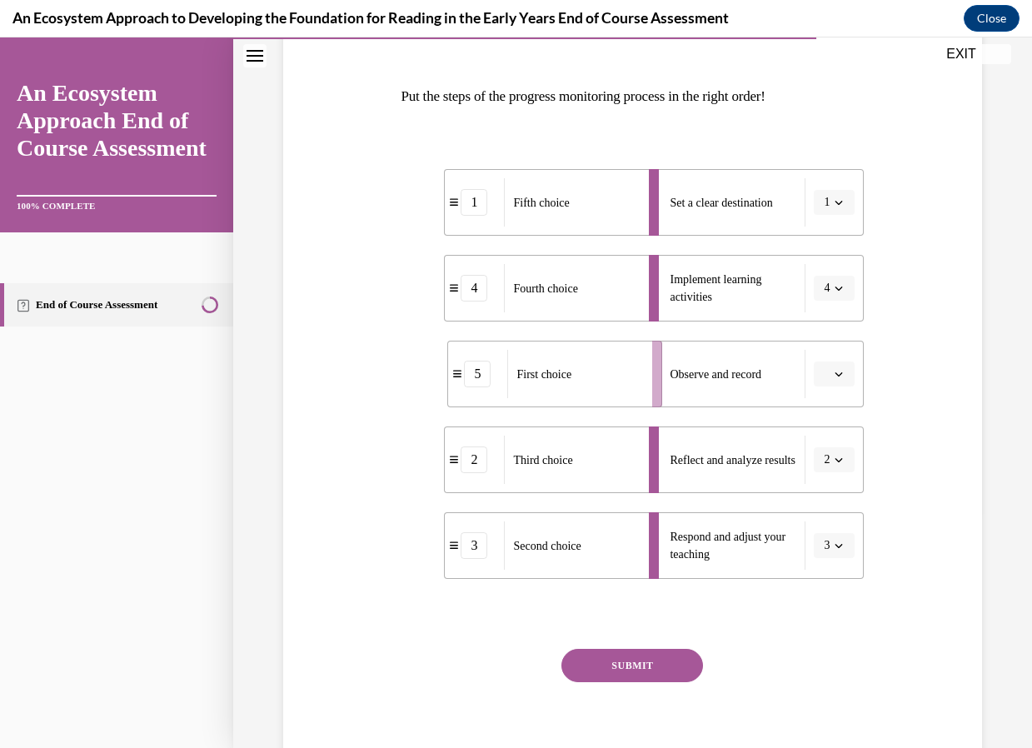
drag, startPoint x: 555, startPoint y: 376, endPoint x: 618, endPoint y: 389, distance: 63.7
click at [604, 376] on div "First choice" at bounding box center [574, 374] width 134 height 48
click at [630, 665] on button "SUBMIT" at bounding box center [632, 665] width 142 height 33
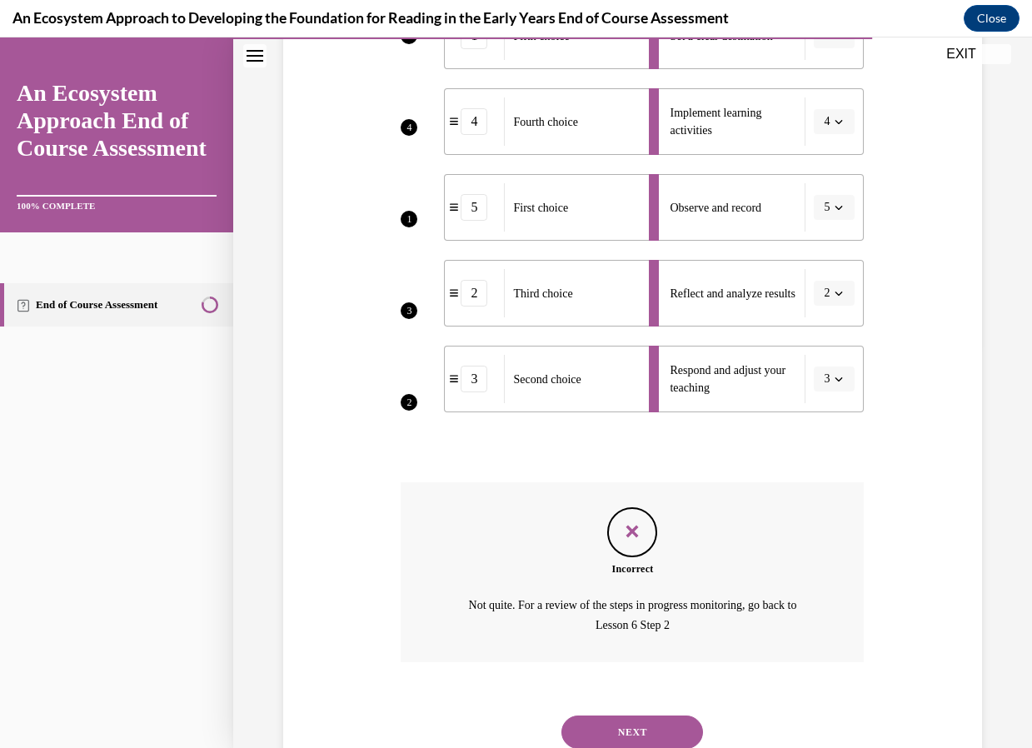
scroll to position [460, 0]
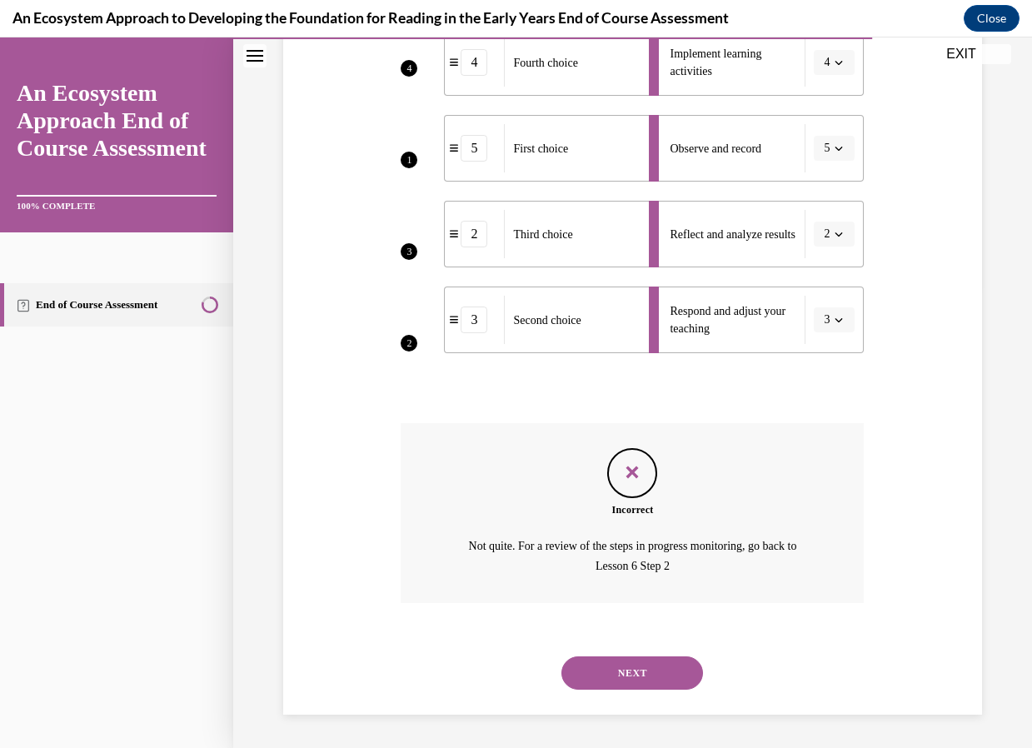
click at [620, 670] on button "NEXT" at bounding box center [632, 672] width 142 height 33
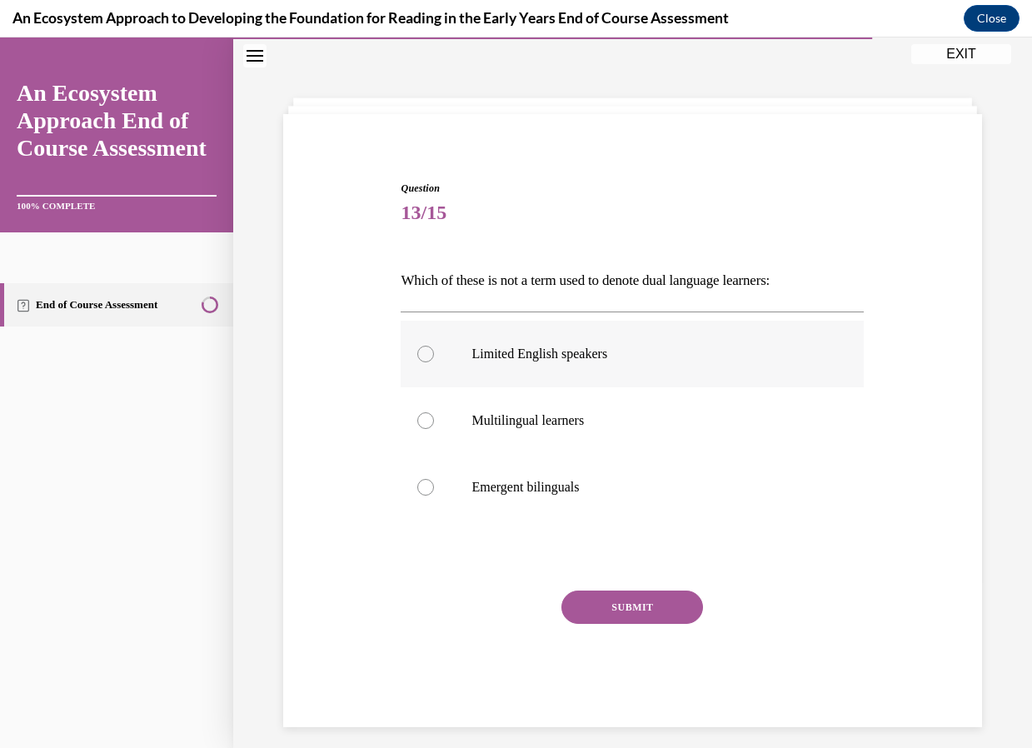
click at [420, 351] on div at bounding box center [425, 354] width 17 height 17
click at [420, 351] on input "Limited English speakers" at bounding box center [425, 354] width 17 height 17
radio input "true"
click at [612, 596] on button "SUBMIT" at bounding box center [632, 606] width 142 height 33
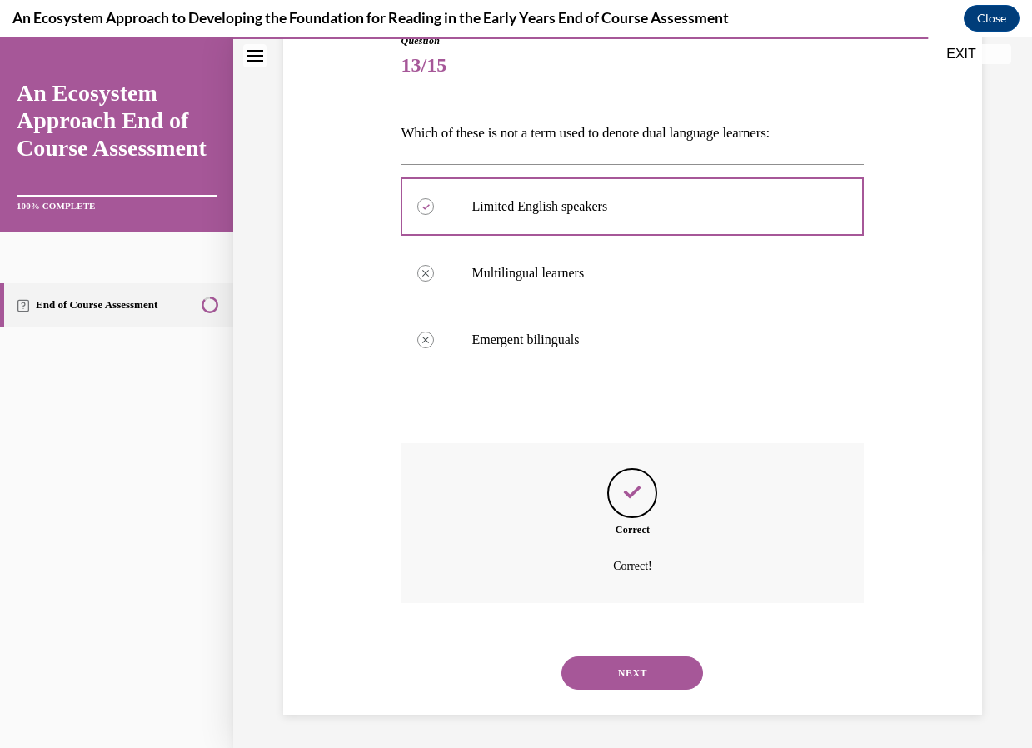
click at [628, 664] on button "NEXT" at bounding box center [632, 672] width 142 height 33
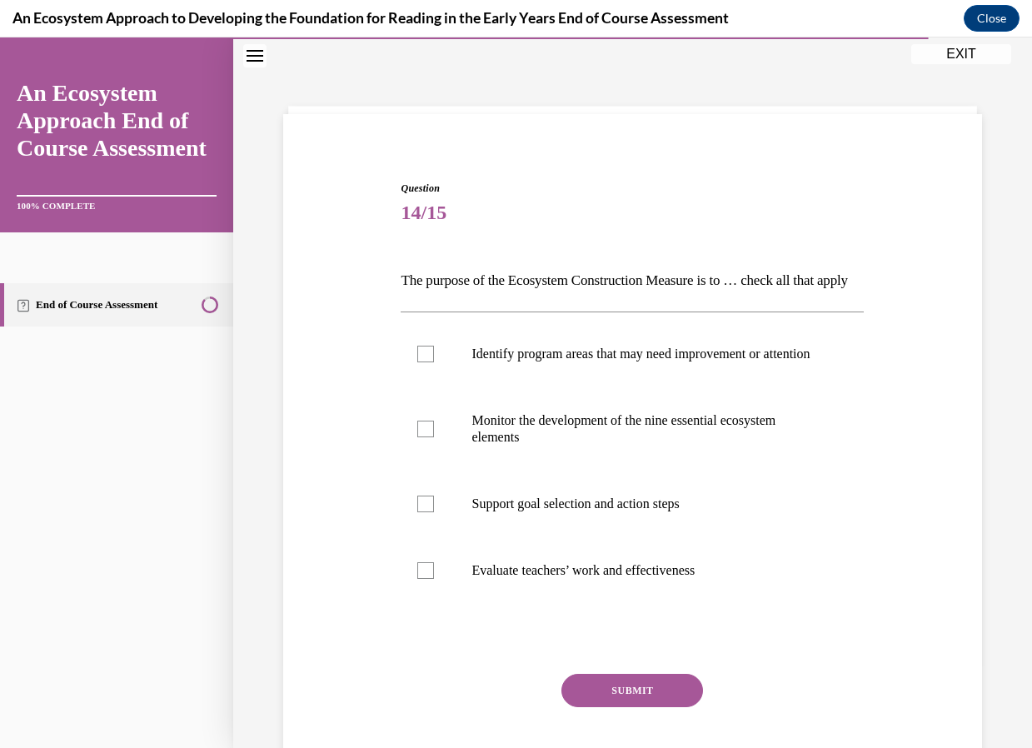
scroll to position [134, 0]
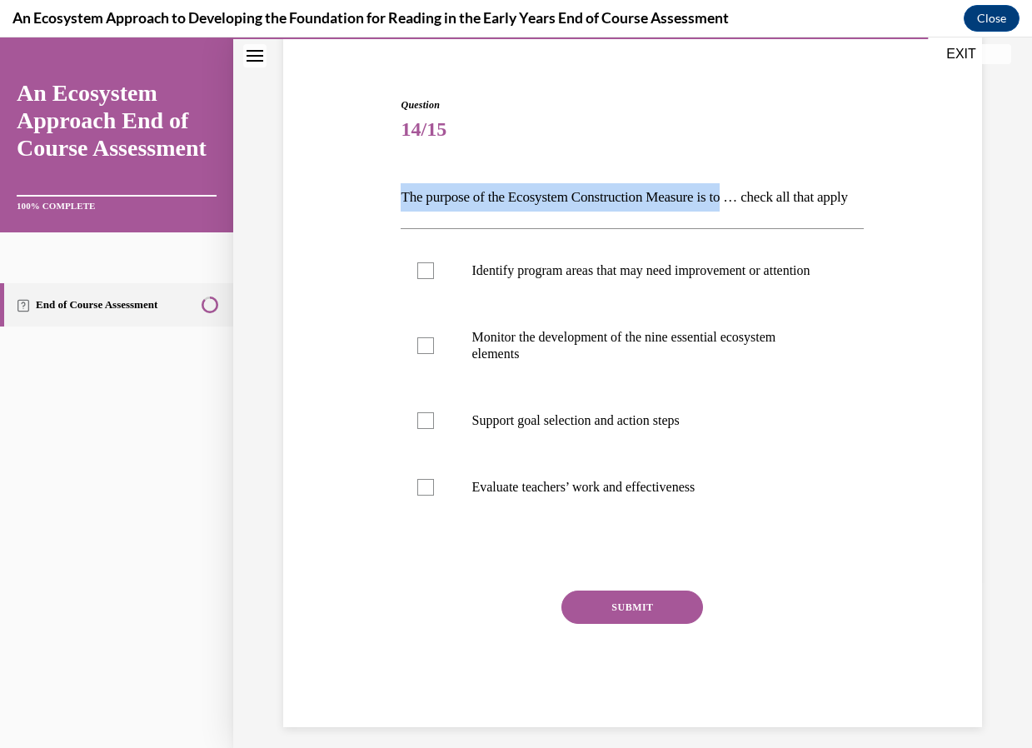
drag, startPoint x: 402, startPoint y: 195, endPoint x: 749, endPoint y: 192, distance: 346.4
click at [749, 192] on p "The purpose of the Ecosystem Construction Measure is to … check all that apply" at bounding box center [632, 197] width 463 height 28
copy p "The purpose of the Ecosystem Construction Measure is to"
click at [442, 297] on label "Identify program areas that may need improvement or attention" at bounding box center [632, 270] width 463 height 67
click at [434, 279] on input "Identify program areas that may need improvement or attention" at bounding box center [425, 270] width 17 height 17
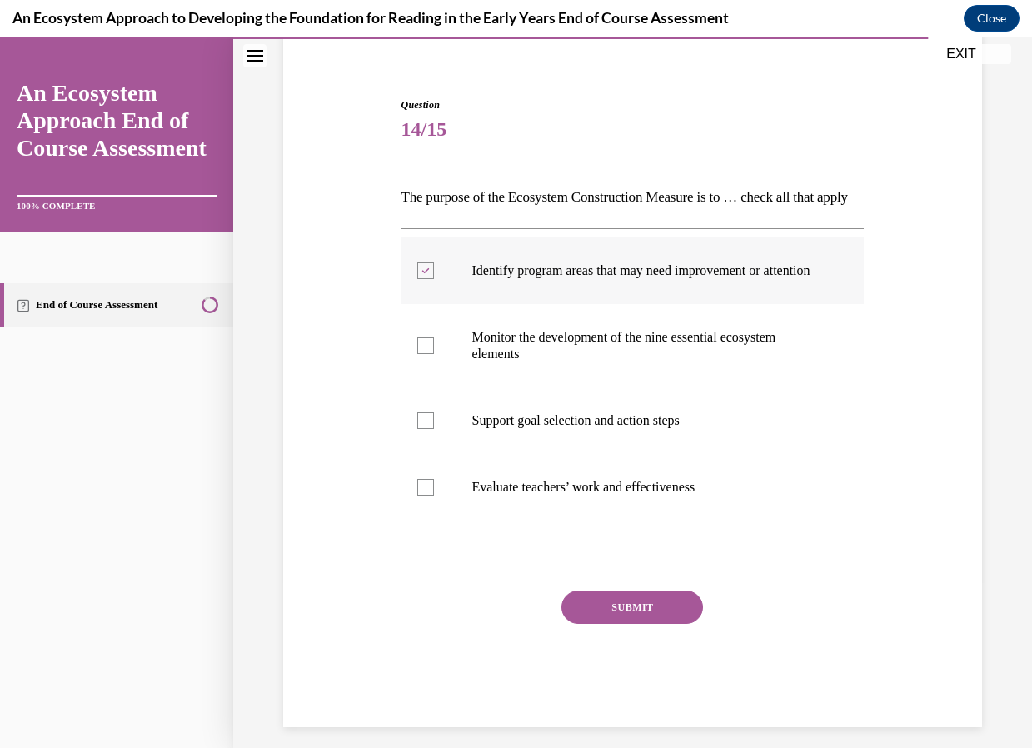
click at [432, 304] on label "Identify program areas that may need improvement or attention" at bounding box center [632, 270] width 463 height 67
click at [432, 279] on input "Identify program areas that may need improvement or attention" at bounding box center [425, 270] width 17 height 17
click at [431, 304] on label "Identify program areas that may need improvement or attention" at bounding box center [632, 270] width 463 height 67
click at [426, 279] on div at bounding box center [425, 270] width 17 height 17
click at [426, 279] on input "Identify program areas that may need improvement or attention" at bounding box center [425, 270] width 17 height 17
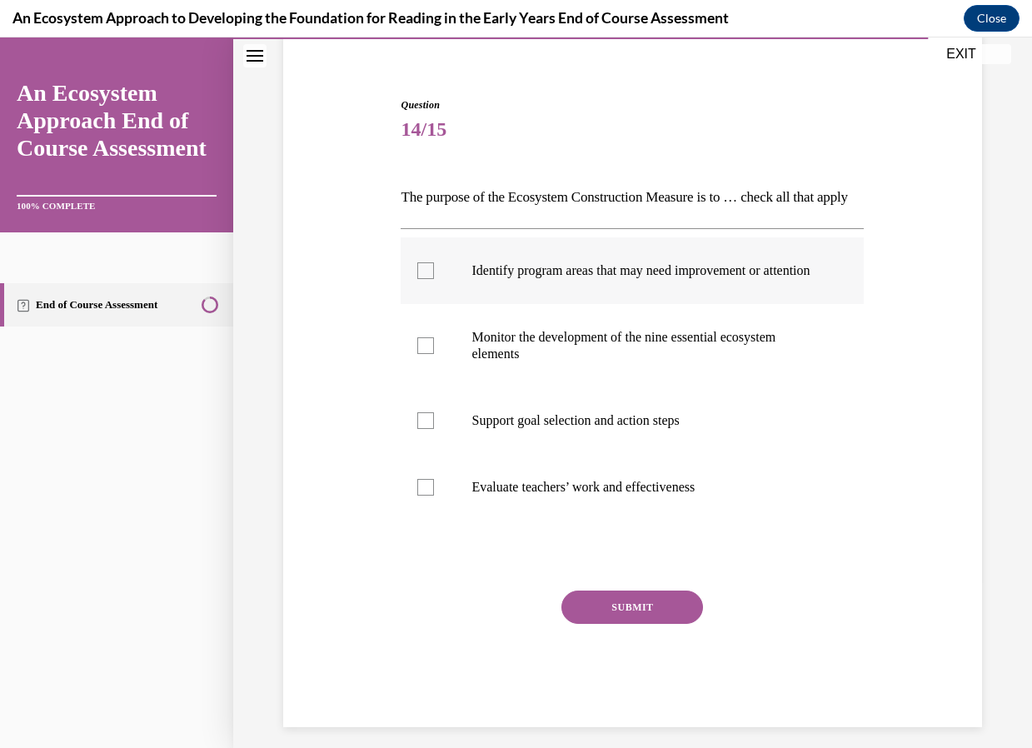
checkbox input "true"
click at [421, 354] on div at bounding box center [425, 345] width 17 height 17
click at [421, 354] on input "Monitor the development of the nine essential ecosystem elements" at bounding box center [425, 345] width 17 height 17
checkbox input "true"
click at [432, 454] on label "Support goal selection and action steps" at bounding box center [632, 420] width 463 height 67
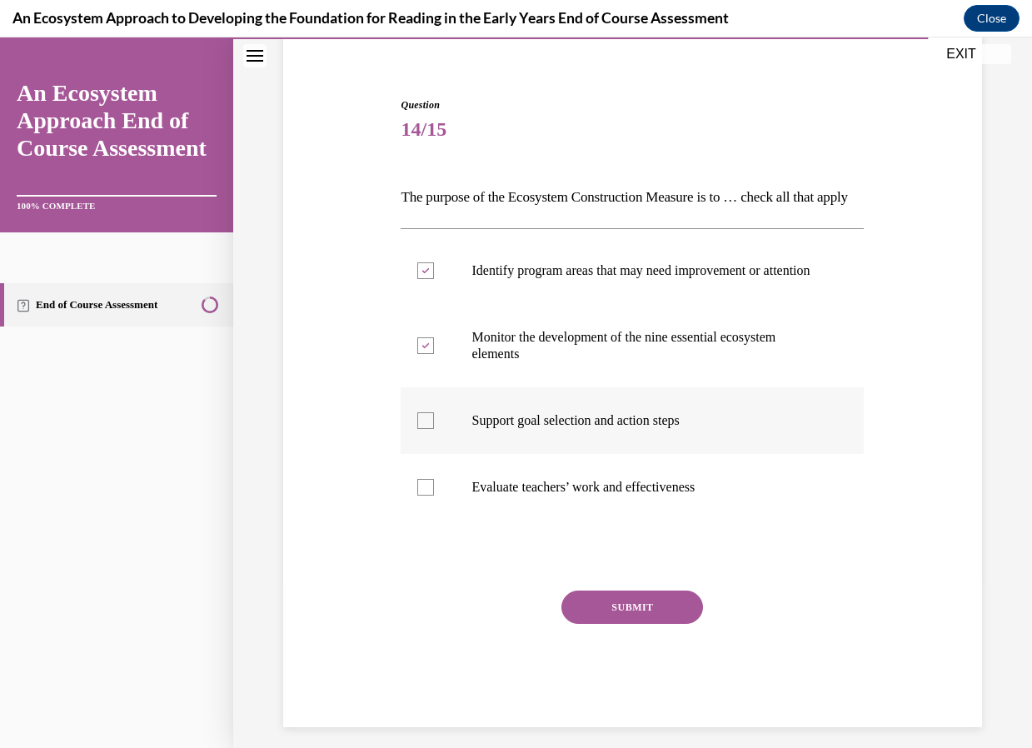
click at [432, 429] on input "Support goal selection and action steps" at bounding box center [425, 420] width 17 height 17
checkbox input "true"
click at [635, 624] on button "SUBMIT" at bounding box center [632, 606] width 142 height 33
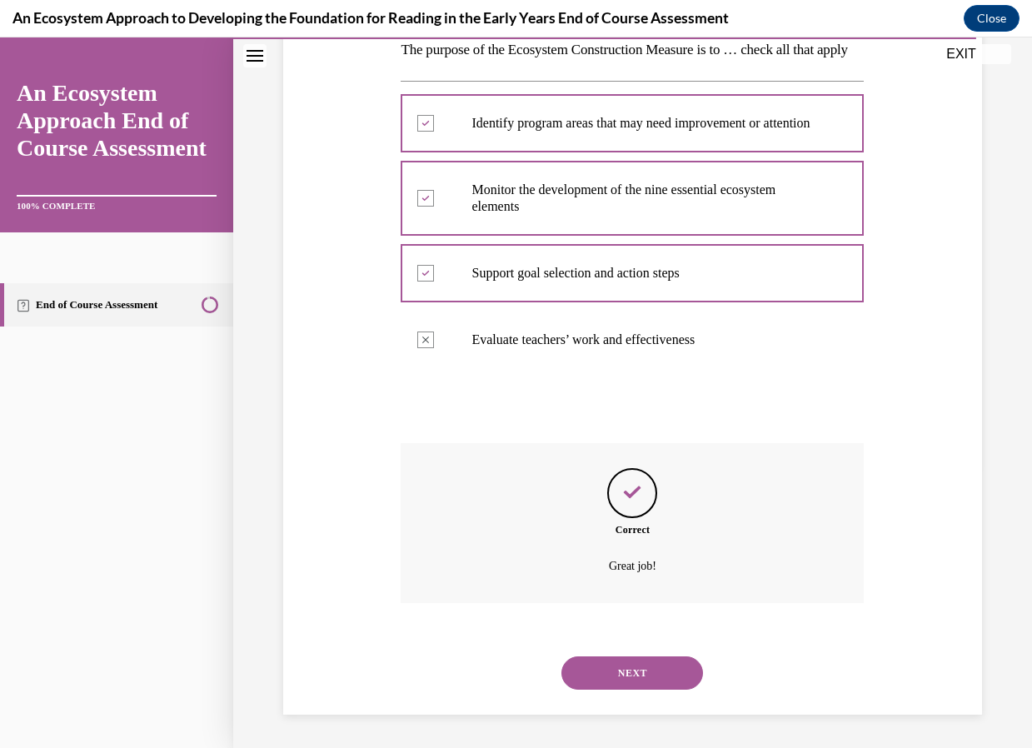
click at [671, 680] on button "NEXT" at bounding box center [632, 672] width 142 height 33
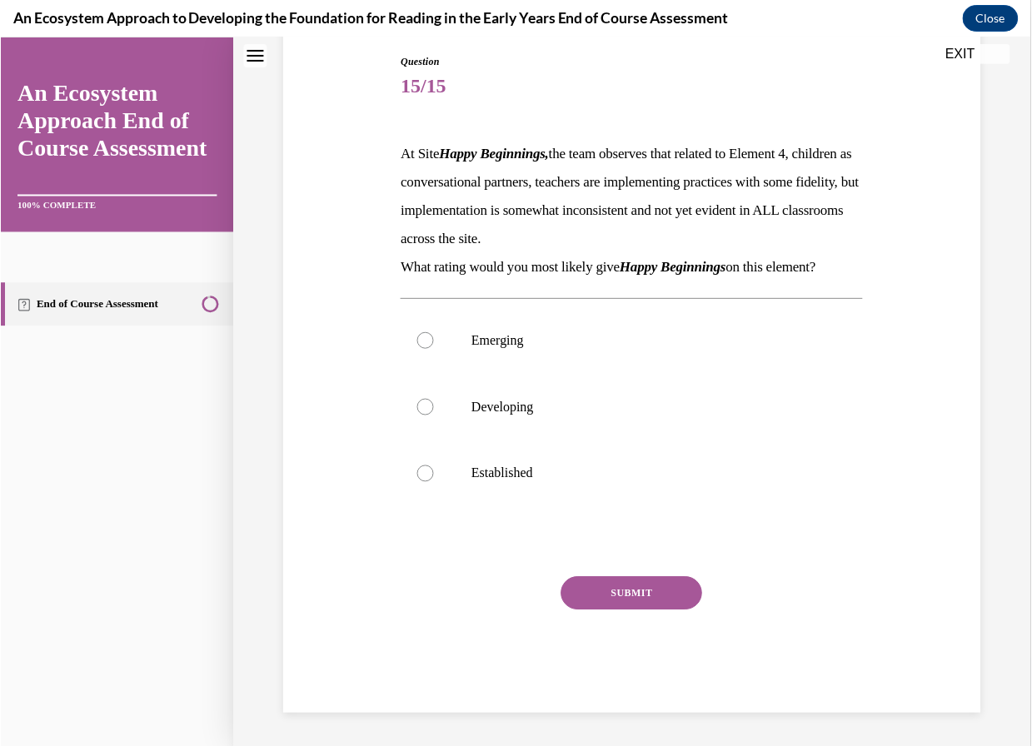
scroll to position [51, 0]
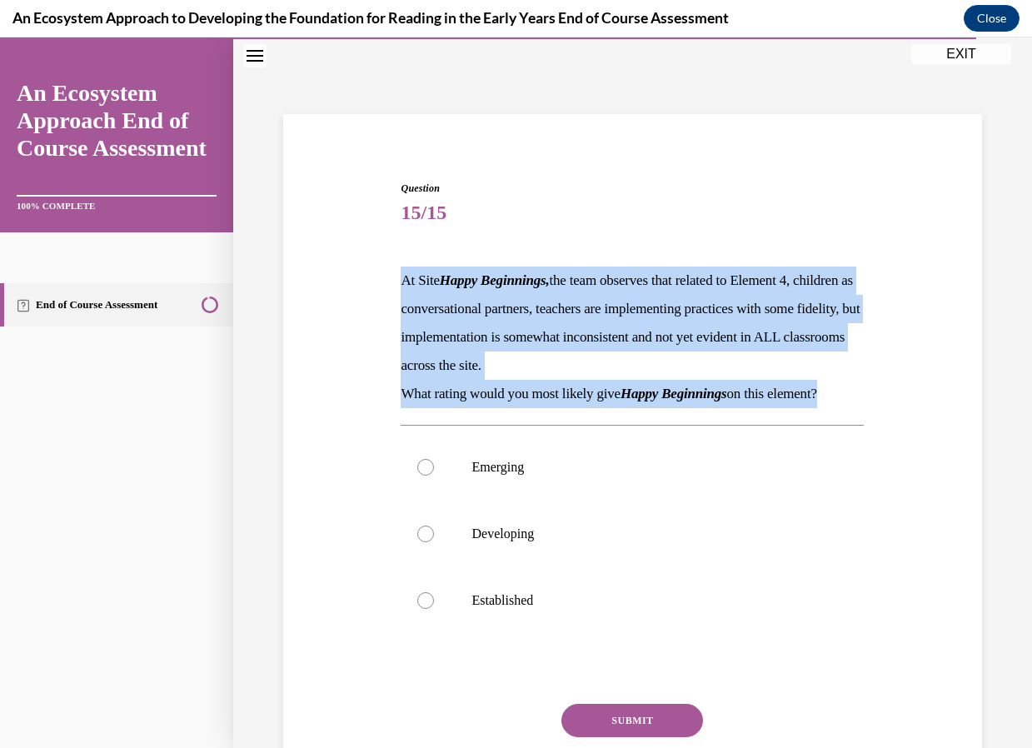
drag, startPoint x: 396, startPoint y: 281, endPoint x: 836, endPoint y: 392, distance: 453.6
click at [836, 392] on div "Question 15/15 At Site Happy Beginnings, the team observes that related to Elem…" at bounding box center [631, 498] width 471 height 684
drag, startPoint x: 836, startPoint y: 392, endPoint x: 559, endPoint y: 337, distance: 282.7
copy div "At Site Happy Beginnings, the team observes that related to Element 4, children…"
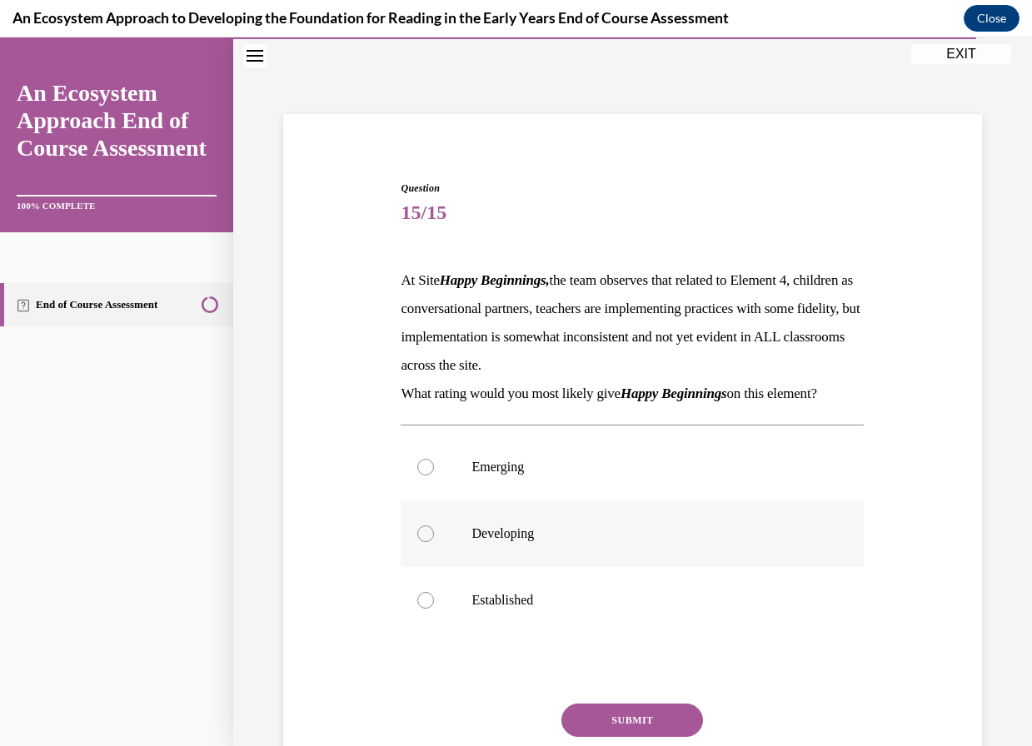
click at [417, 532] on div at bounding box center [425, 533] width 17 height 17
click at [417, 532] on input "Developing" at bounding box center [425, 533] width 17 height 17
radio input "true"
click at [644, 724] on button "SUBMIT" at bounding box center [632, 720] width 142 height 33
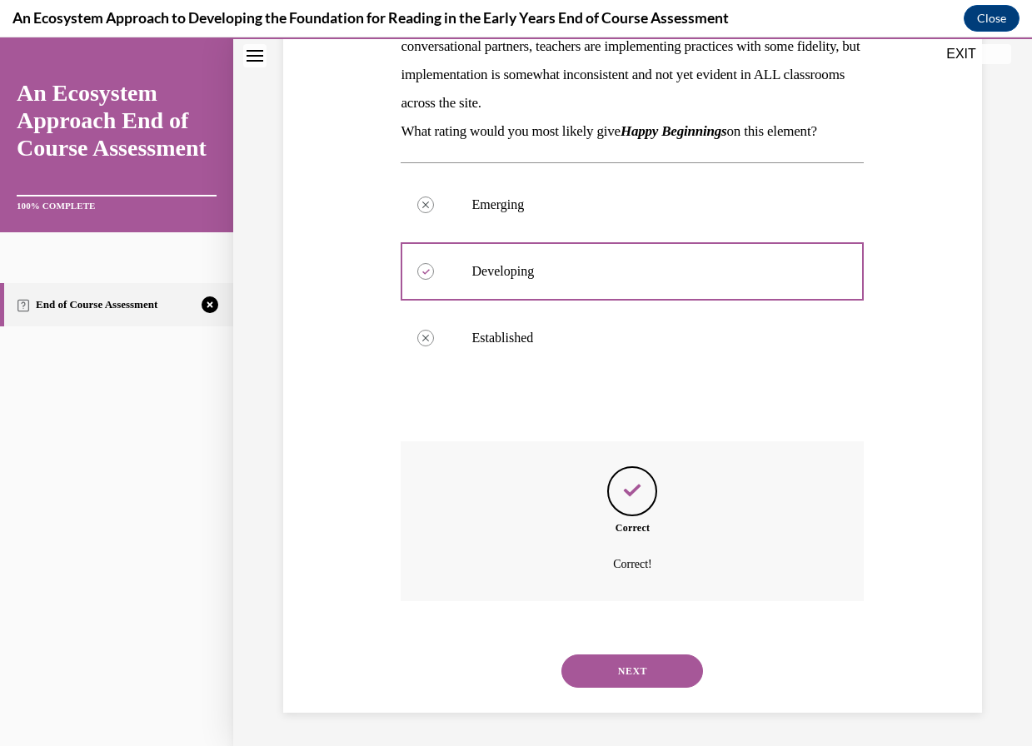
click at [665, 671] on button "NEXT" at bounding box center [632, 670] width 142 height 33
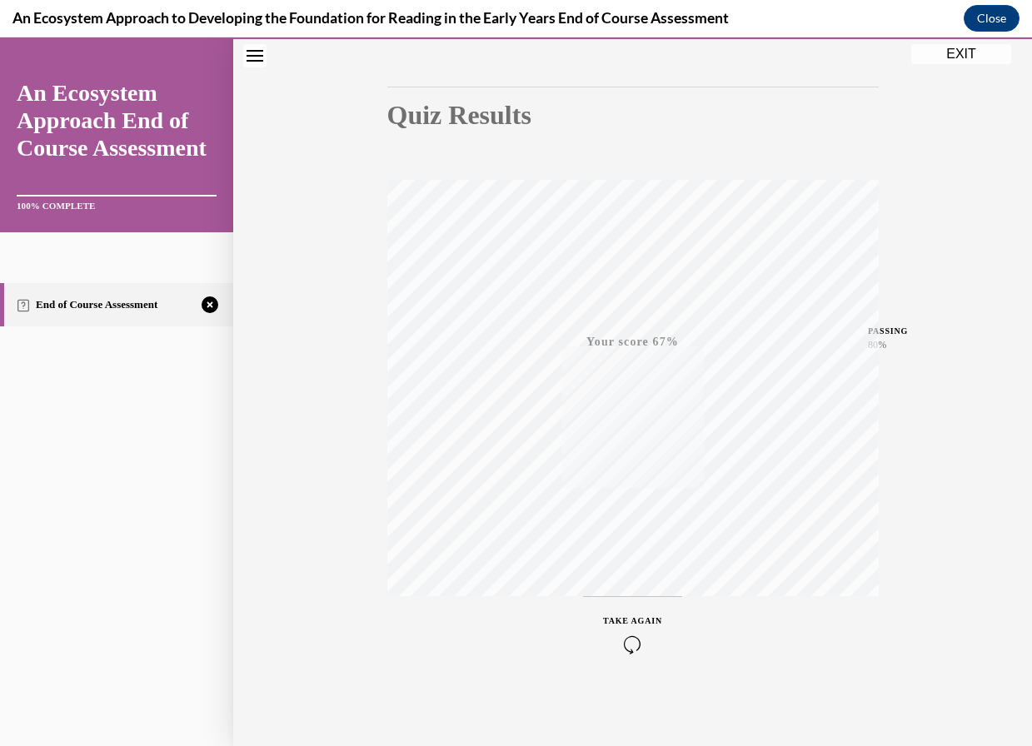
click at [605, 629] on div "TAKE AGAIN" at bounding box center [632, 634] width 59 height 39
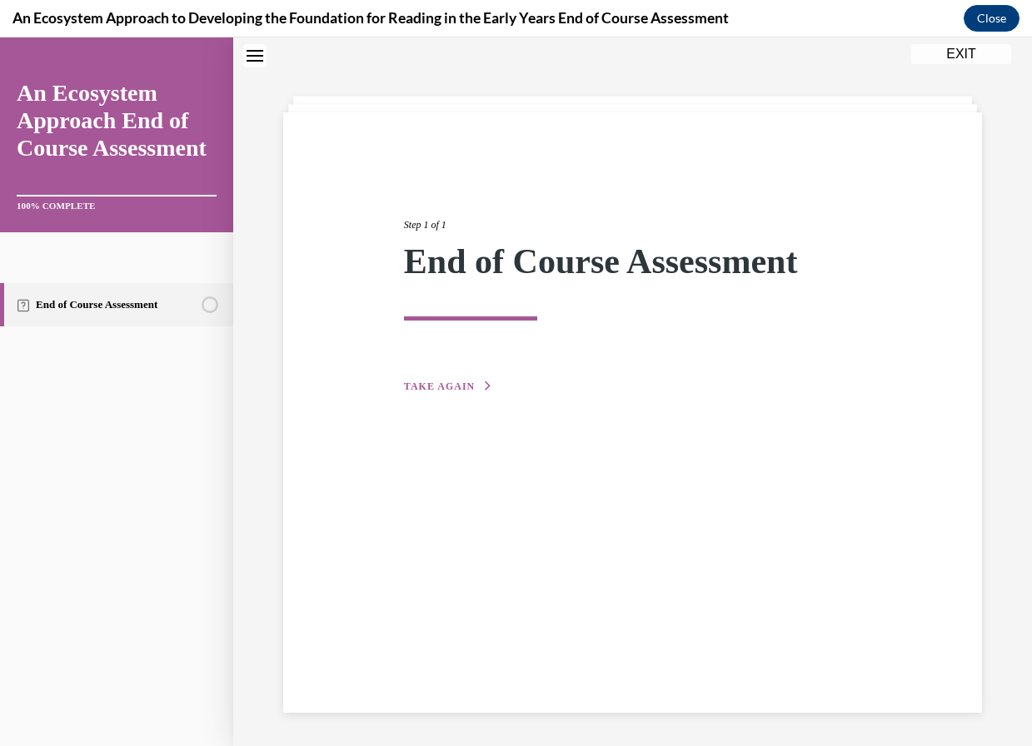
click at [441, 392] on button "TAKE AGAIN" at bounding box center [448, 386] width 89 height 15
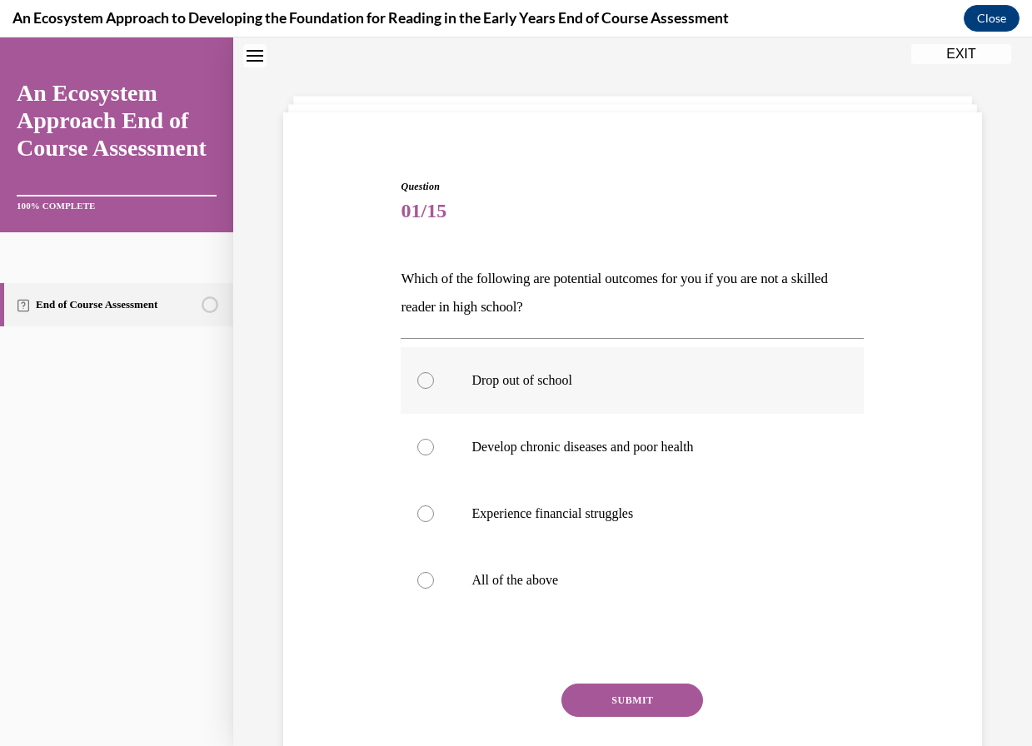
scroll to position [51, 0]
click at [485, 575] on p "All of the above" at bounding box center [646, 582] width 351 height 17
click at [434, 575] on input "All of the above" at bounding box center [425, 582] width 17 height 17
radio input "true"
click at [664, 703] on button "SUBMIT" at bounding box center [632, 701] width 142 height 33
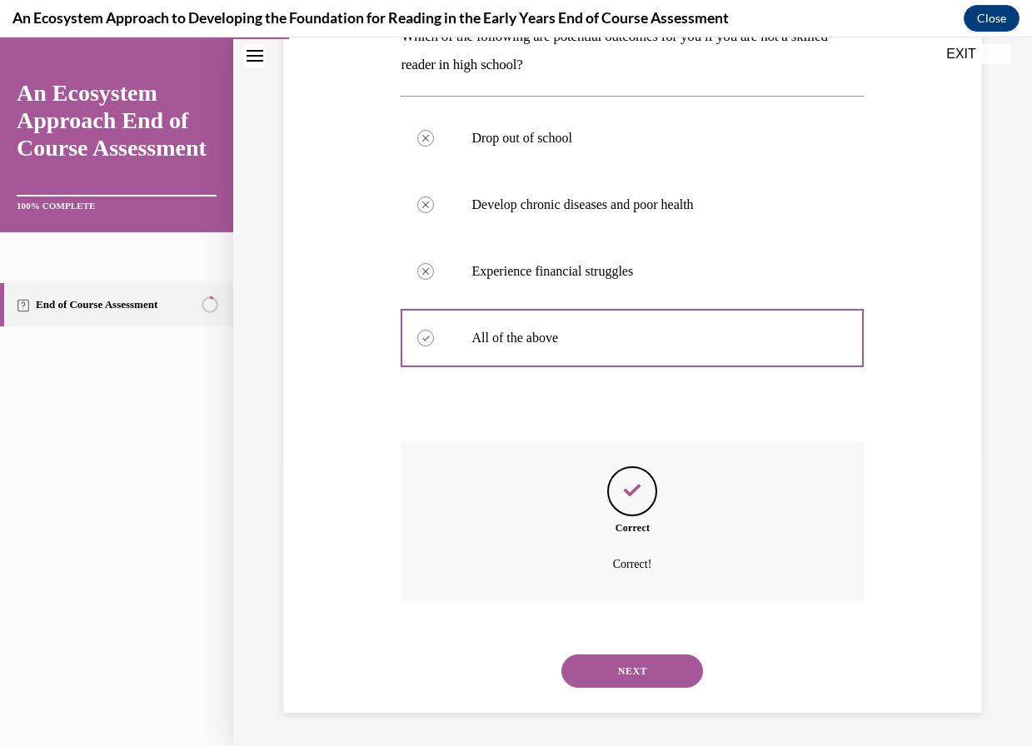
click at [646, 675] on button "NEXT" at bounding box center [632, 670] width 142 height 33
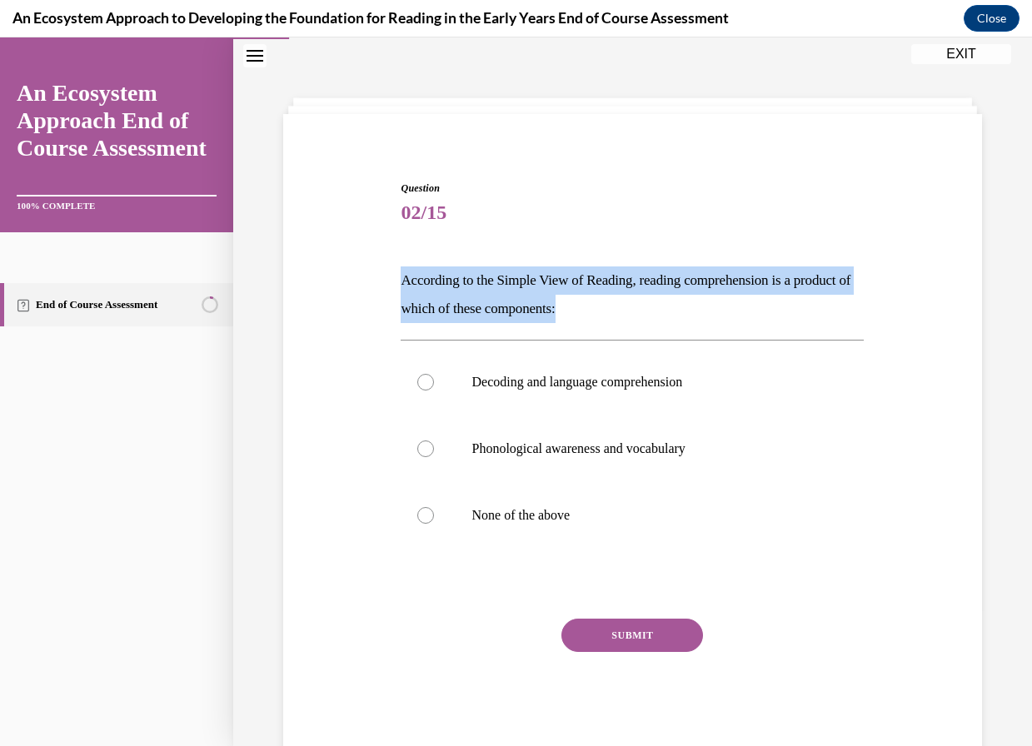
drag, startPoint x: 405, startPoint y: 275, endPoint x: 702, endPoint y: 316, distance: 300.2
click at [702, 316] on div "Question 02/15 According to the Simple View of Reading, reading comprehension i…" at bounding box center [631, 456] width 471 height 600
drag, startPoint x: 702, startPoint y: 316, endPoint x: 550, endPoint y: 299, distance: 152.6
copy p "According to the Simple View of Reading, reading comprehension is a product of …"
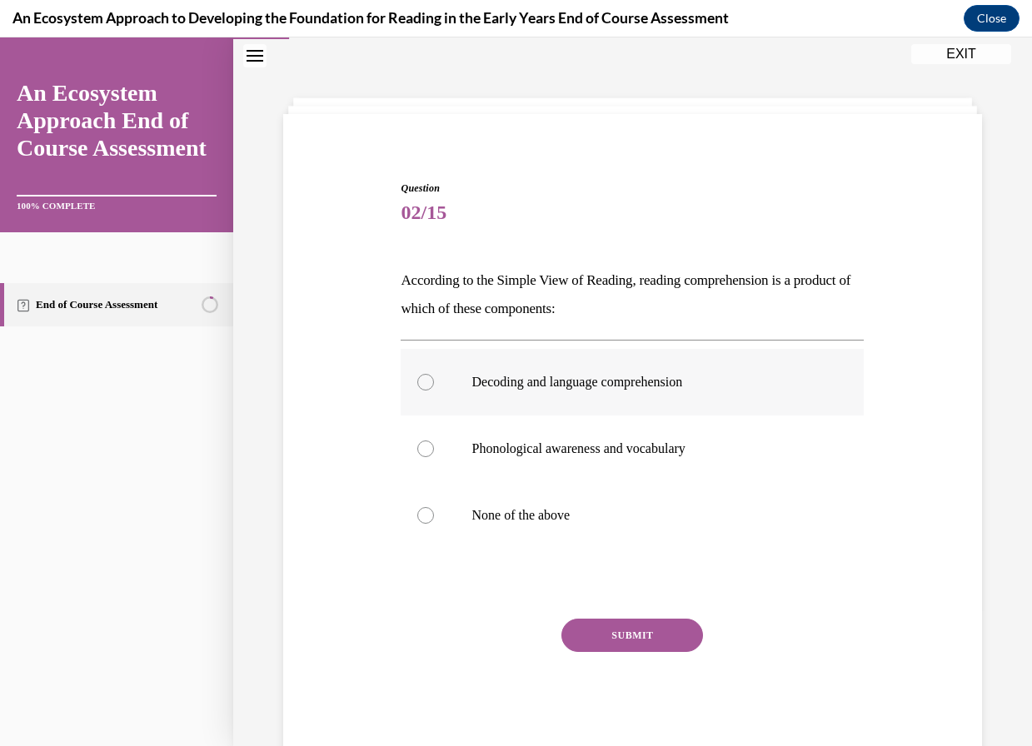
click at [433, 383] on label "Decoding and language comprehension" at bounding box center [632, 382] width 463 height 67
click at [433, 383] on input "Decoding and language comprehension" at bounding box center [425, 382] width 17 height 17
radio input "true"
click at [643, 636] on button "SUBMIT" at bounding box center [632, 635] width 142 height 33
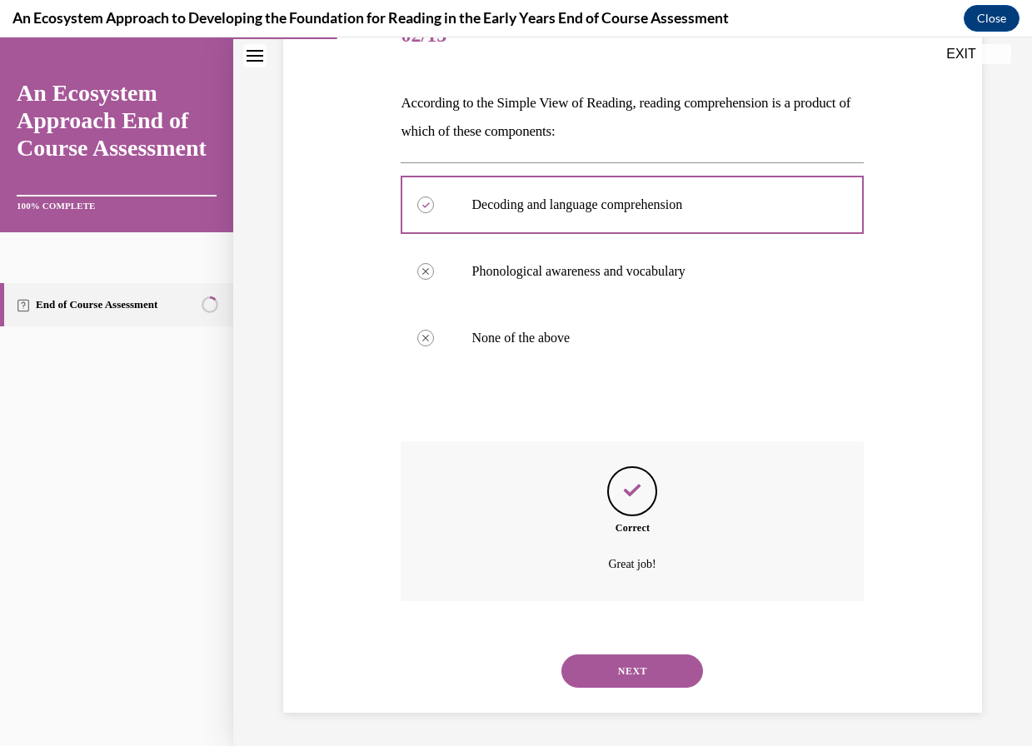
click at [634, 664] on button "NEXT" at bounding box center [632, 670] width 142 height 33
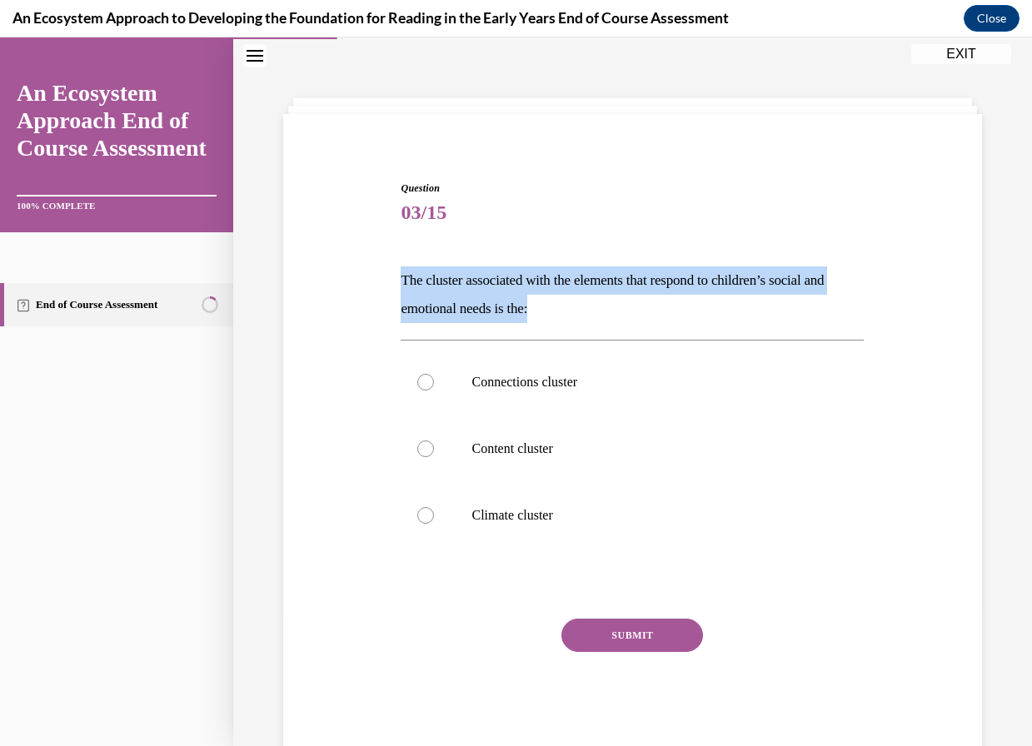
drag, startPoint x: 400, startPoint y: 279, endPoint x: 714, endPoint y: 310, distance: 315.4
click at [714, 310] on p "The cluster associated with the elements that respond to children’s social and …" at bounding box center [632, 294] width 463 height 57
copy p "The cluster associated with the elements that respond to children’s social and …"
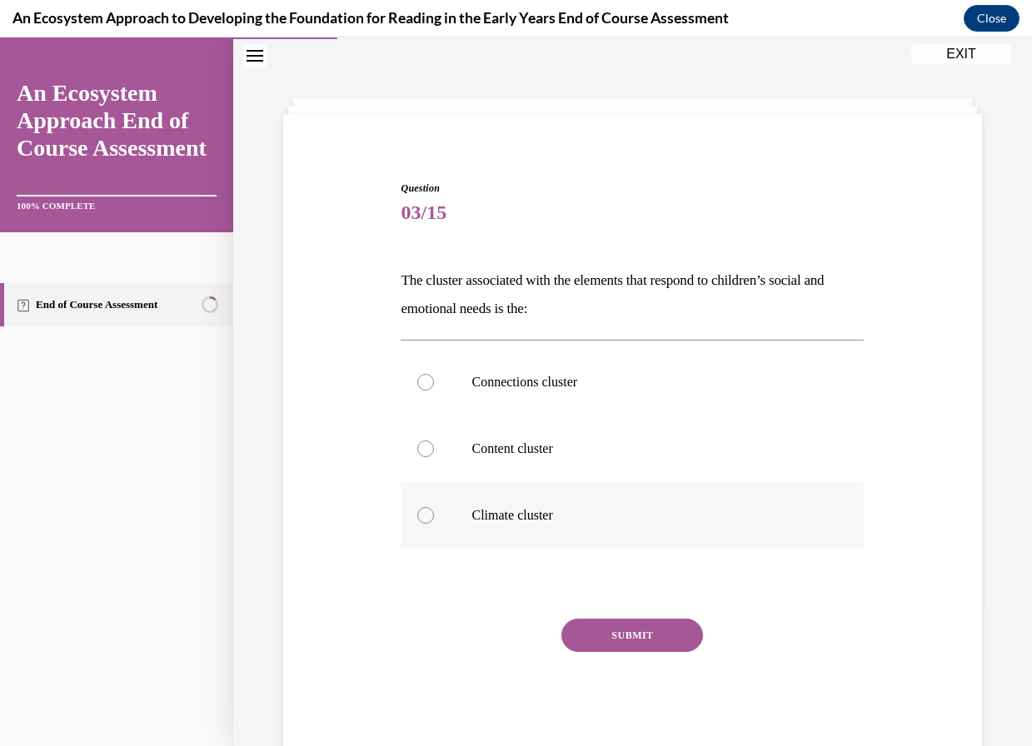
click at [422, 511] on div at bounding box center [425, 515] width 17 height 17
click at [422, 511] on input "Climate cluster" at bounding box center [425, 515] width 17 height 17
radio input "true"
click at [650, 639] on button "SUBMIT" at bounding box center [632, 635] width 142 height 33
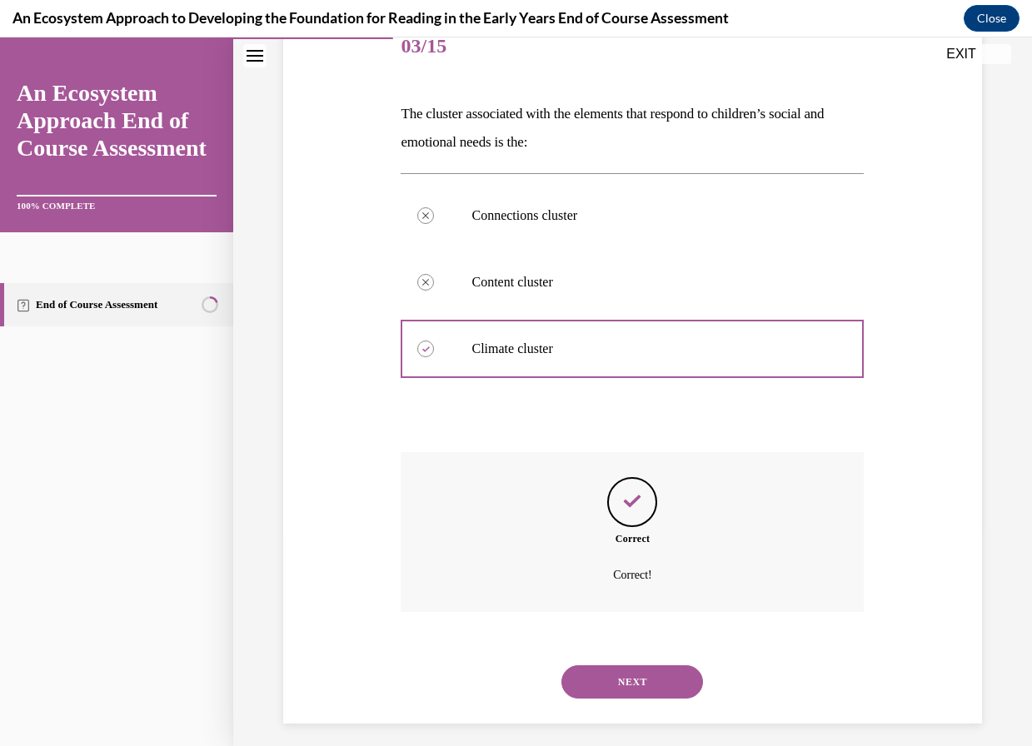
scroll to position [228, 0]
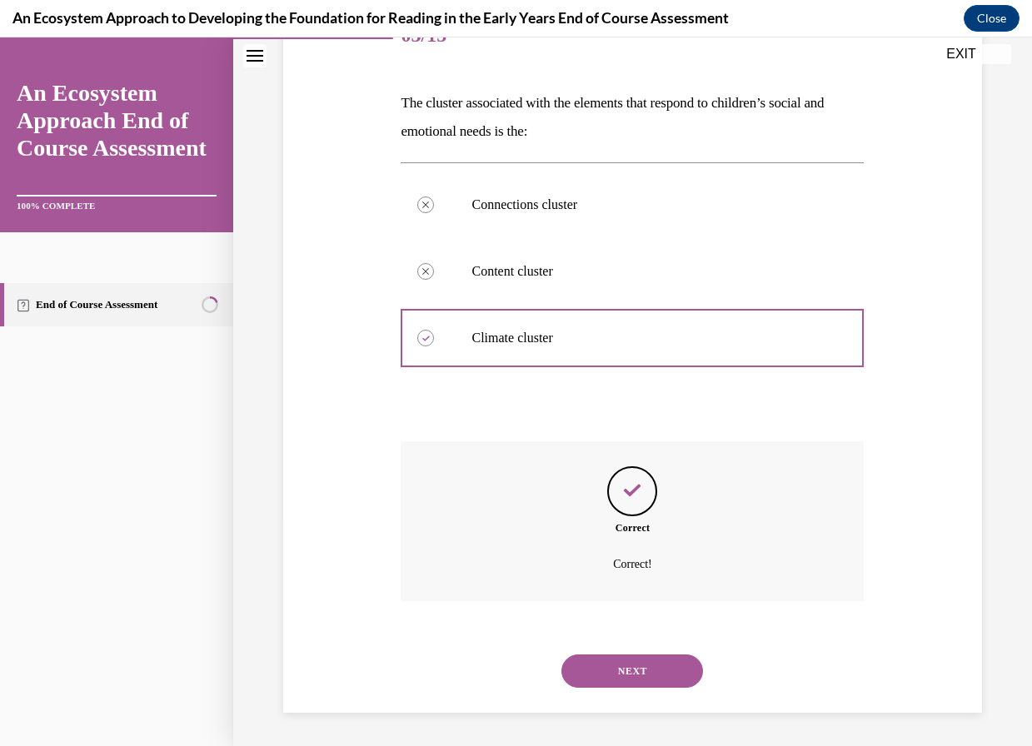
click at [621, 673] on button "NEXT" at bounding box center [632, 670] width 142 height 33
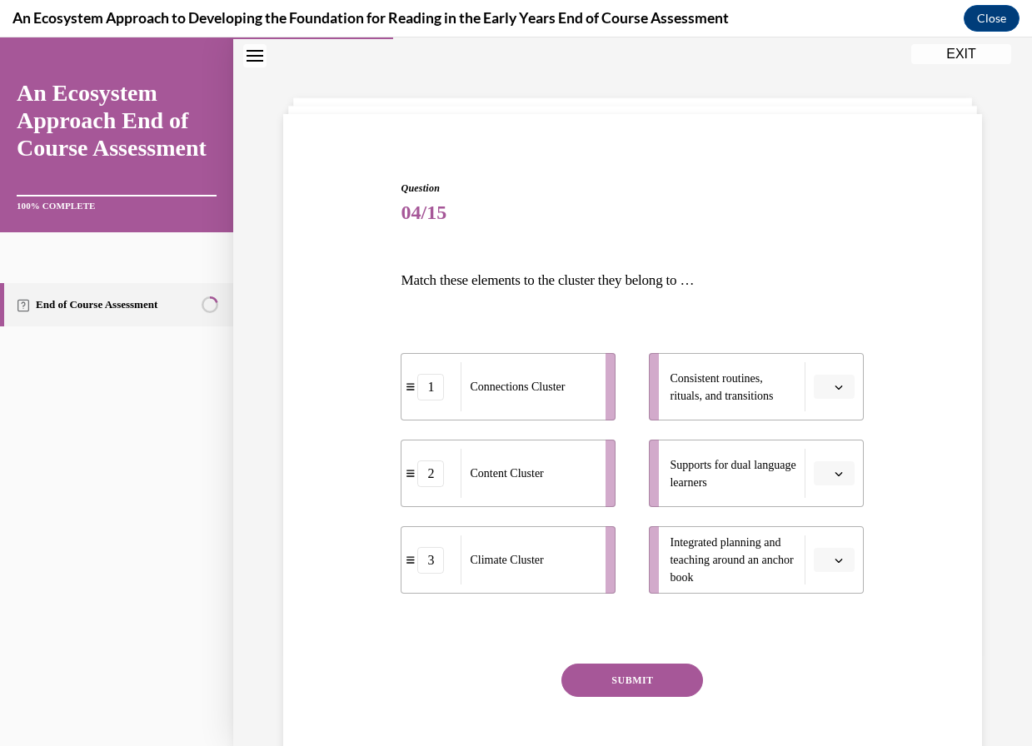
scroll to position [88, 0]
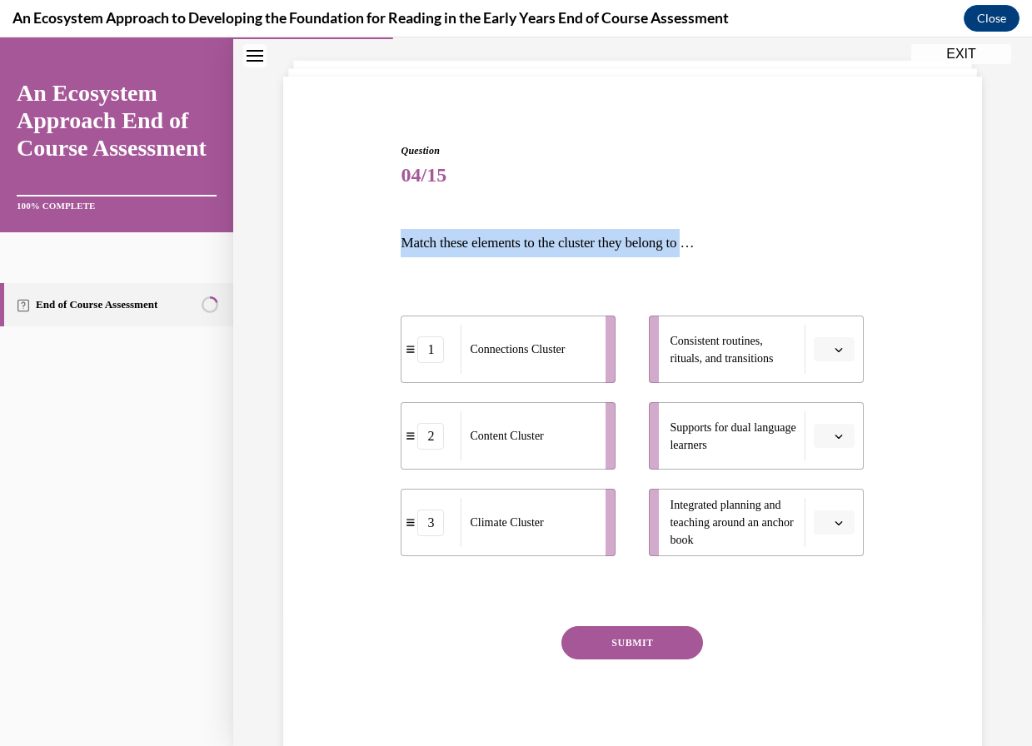
drag, startPoint x: 392, startPoint y: 237, endPoint x: 712, endPoint y: 227, distance: 319.9
click at [712, 227] on div "Question 04/15 Match these elements to the cluster they belong to … 1 Connectio…" at bounding box center [632, 427] width 707 height 669
drag, startPoint x: 712, startPoint y: 227, endPoint x: 625, endPoint y: 251, distance: 90.7
copy p "Match these elements to the cluster they belong to"
drag, startPoint x: 530, startPoint y: 366, endPoint x: 570, endPoint y: 452, distance: 94.6
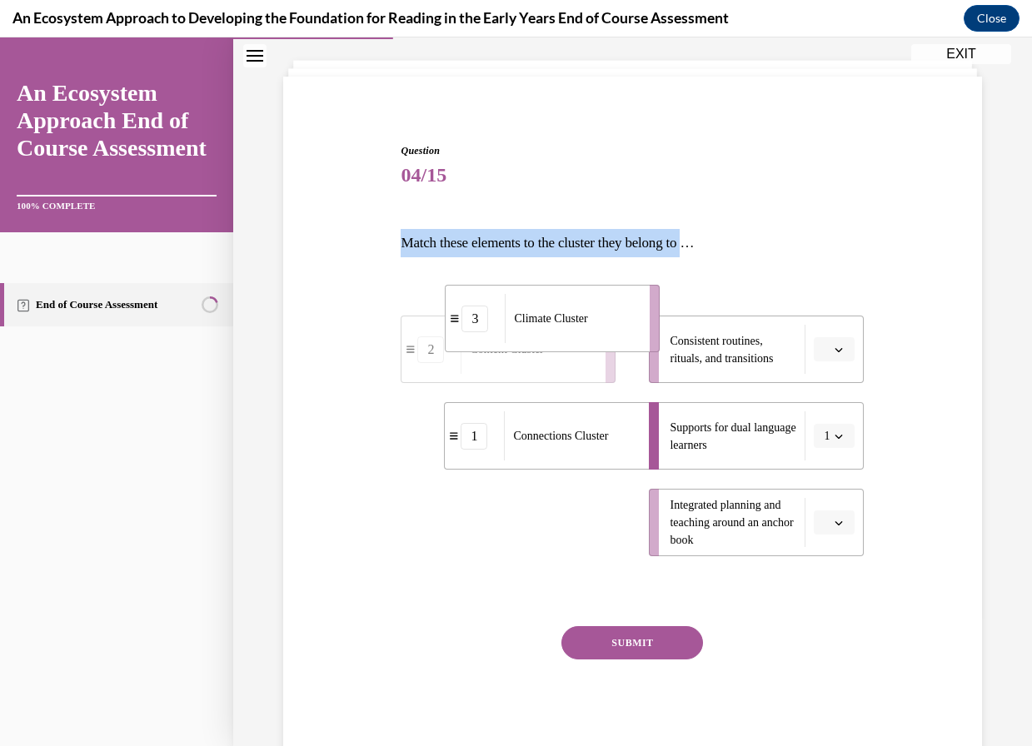
drag, startPoint x: 535, startPoint y: 525, endPoint x: 579, endPoint y: 321, distance: 207.9
click at [579, 321] on span "Climate Cluster" at bounding box center [550, 318] width 73 height 12
drag, startPoint x: 541, startPoint y: 537, endPoint x: 594, endPoint y: 530, distance: 53.0
click at [594, 530] on div "Content Cluster" at bounding box center [581, 514] width 134 height 49
click at [633, 647] on button "SUBMIT" at bounding box center [632, 642] width 142 height 33
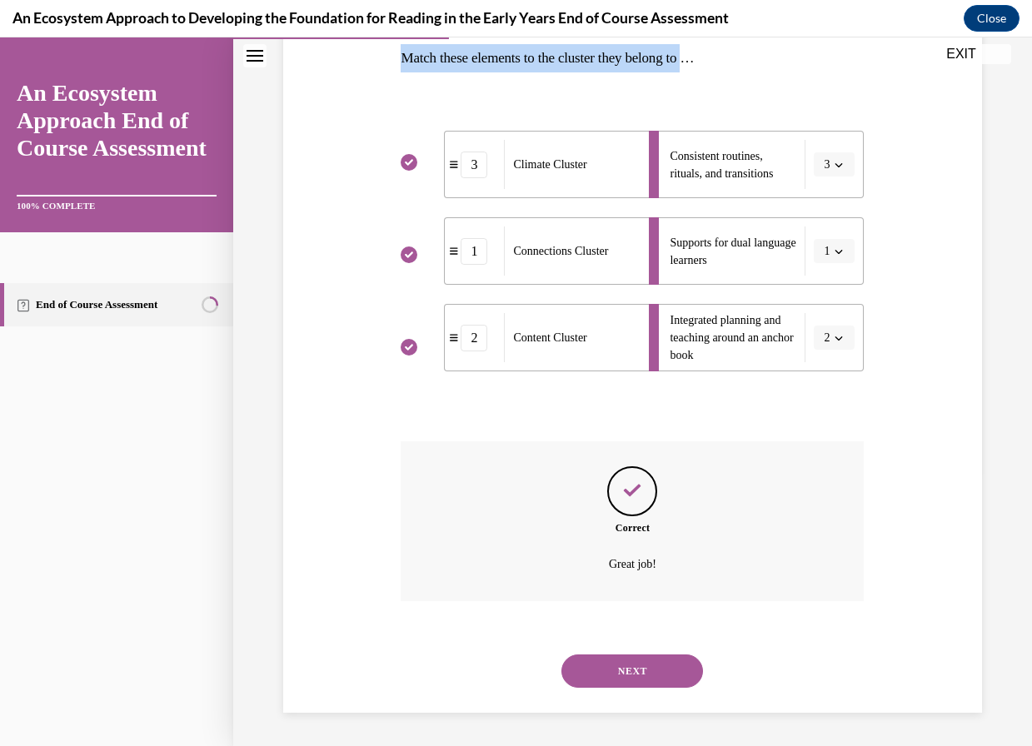
click at [614, 664] on button "NEXT" at bounding box center [632, 670] width 142 height 33
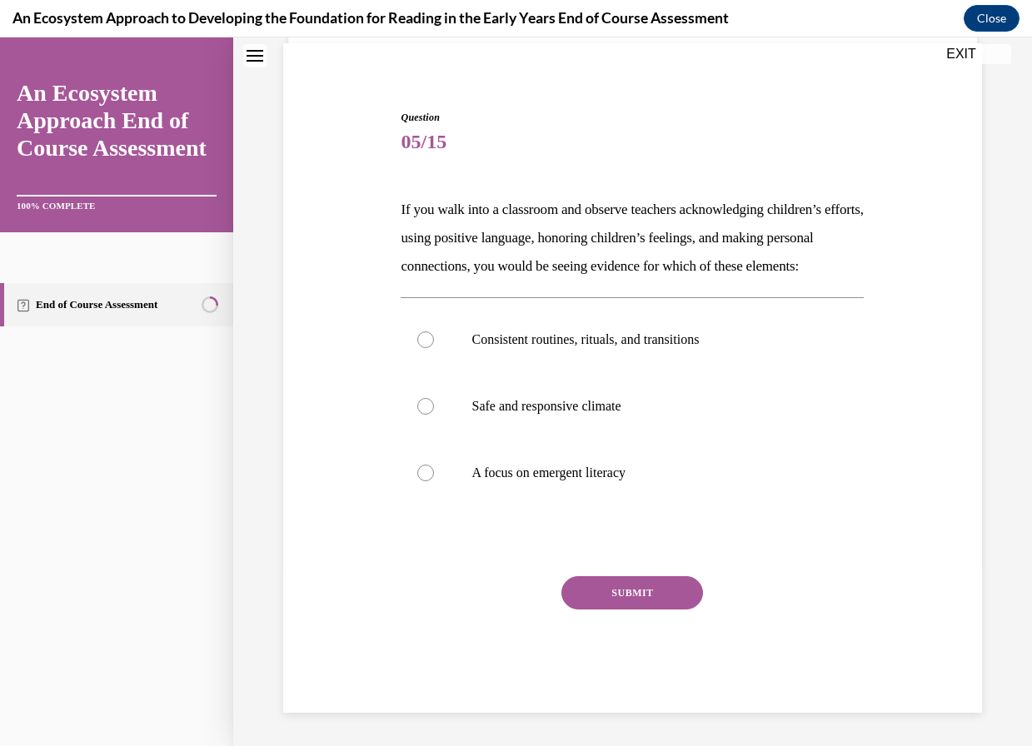
scroll to position [51, 0]
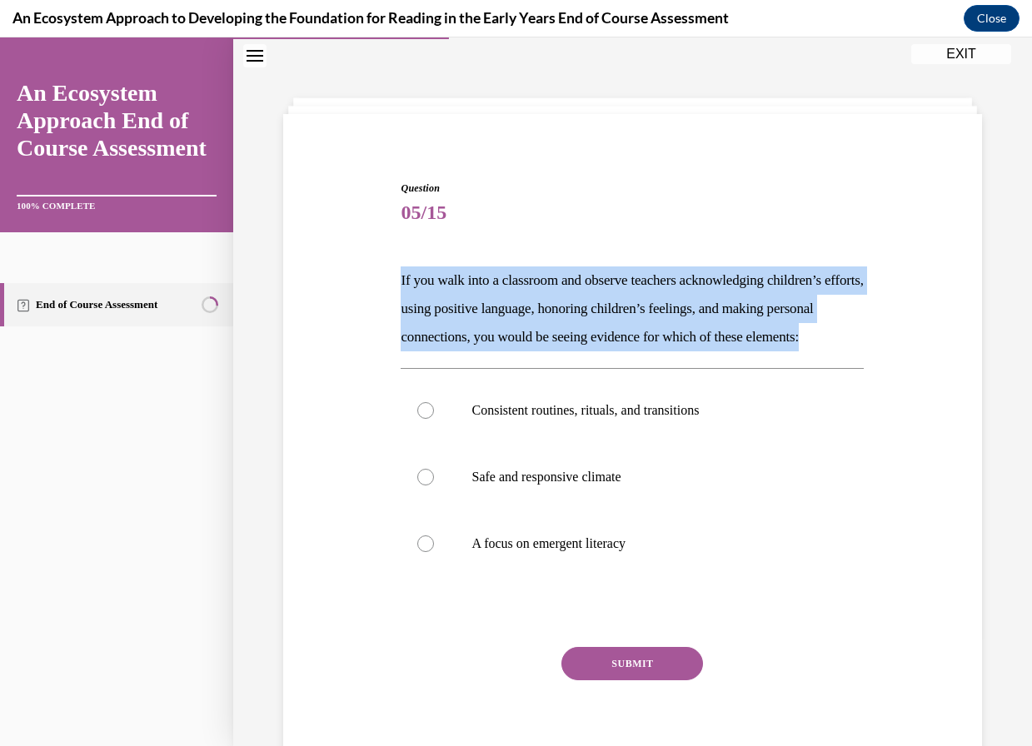
drag, startPoint x: 395, startPoint y: 276, endPoint x: 680, endPoint y: 368, distance: 299.9
click at [680, 368] on div "Question 05/15 If you walk into a classroom and observe teachers acknowledging …" at bounding box center [631, 470] width 471 height 628
drag, startPoint x: 680, startPoint y: 368, endPoint x: 535, endPoint y: 316, distance: 154.1
copy p "If you walk into a classroom and observe teachers acknowledging children’s effo…"
click at [311, 528] on div "Question 05/15 If you walk into a classroom and observe teachers acknowledging …" at bounding box center [632, 457] width 707 height 653
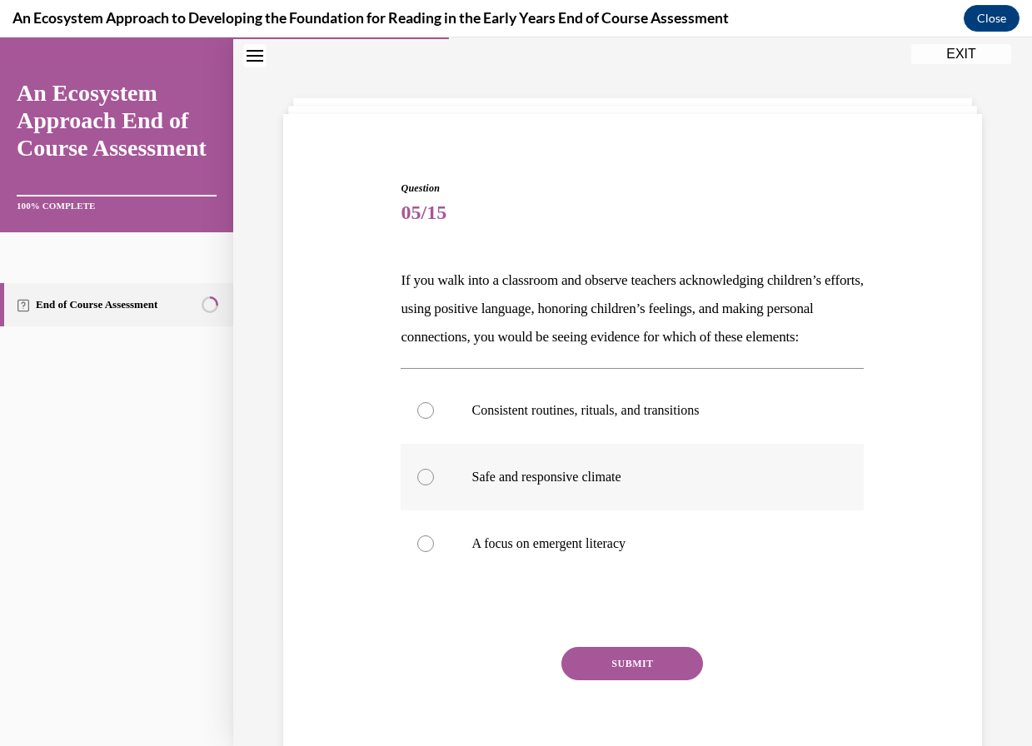
click at [425, 485] on div at bounding box center [425, 477] width 17 height 17
click at [425, 485] on input "Safe and responsive climate" at bounding box center [425, 477] width 17 height 17
radio input "true"
click at [626, 680] on button "SUBMIT" at bounding box center [632, 663] width 142 height 33
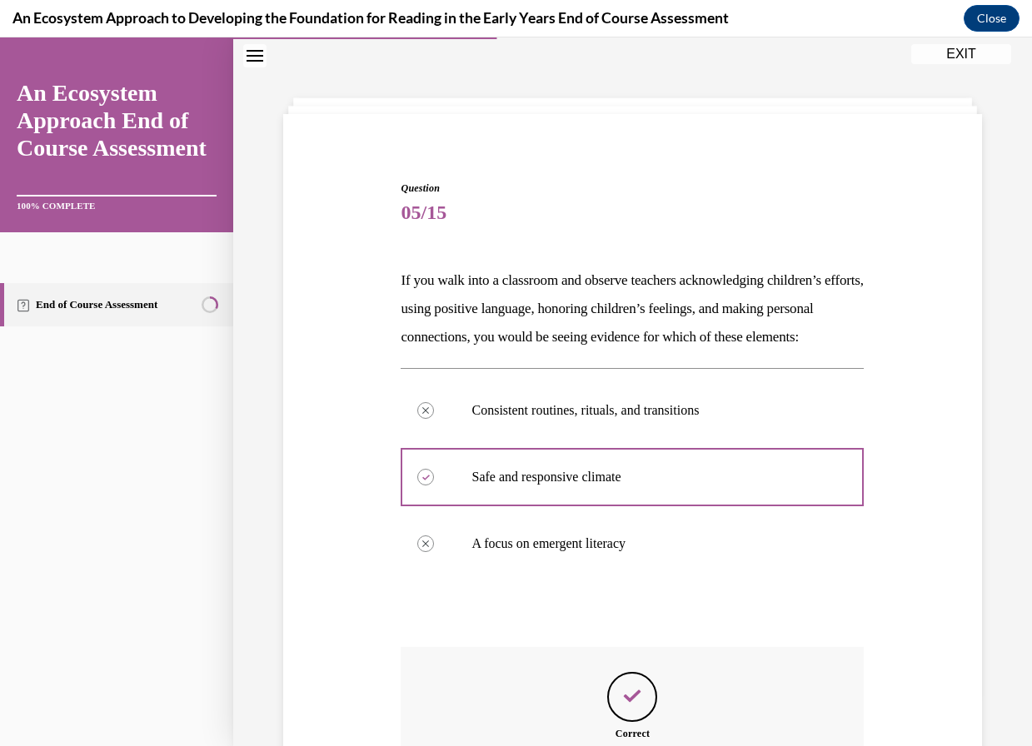
scroll to position [285, 0]
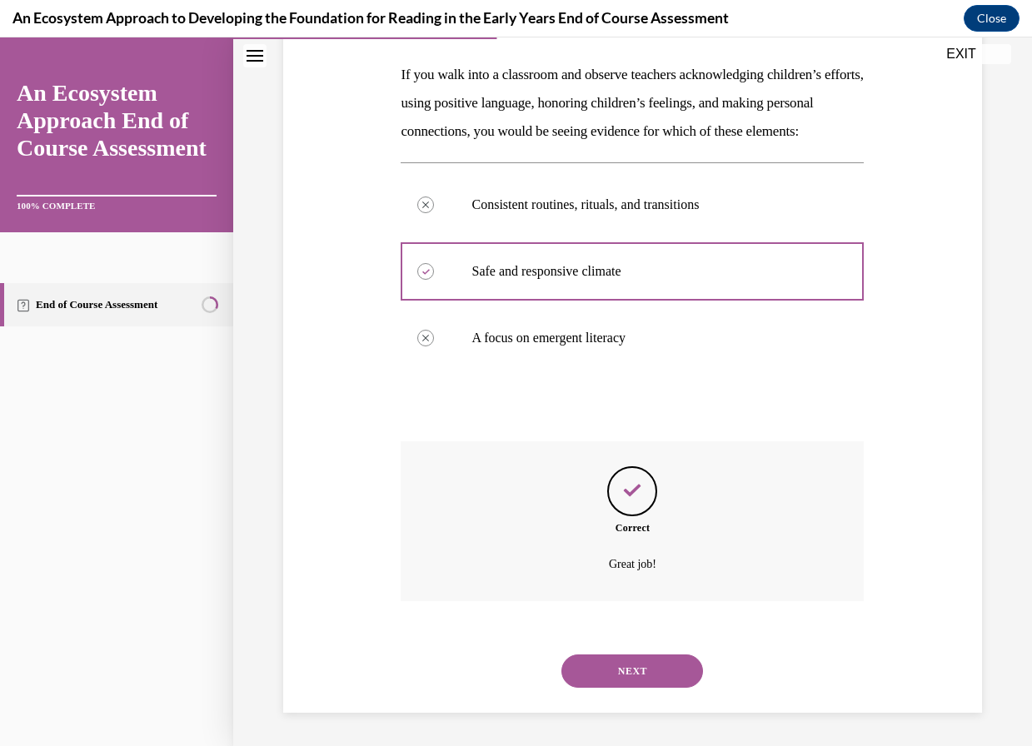
click at [640, 671] on button "NEXT" at bounding box center [632, 670] width 142 height 33
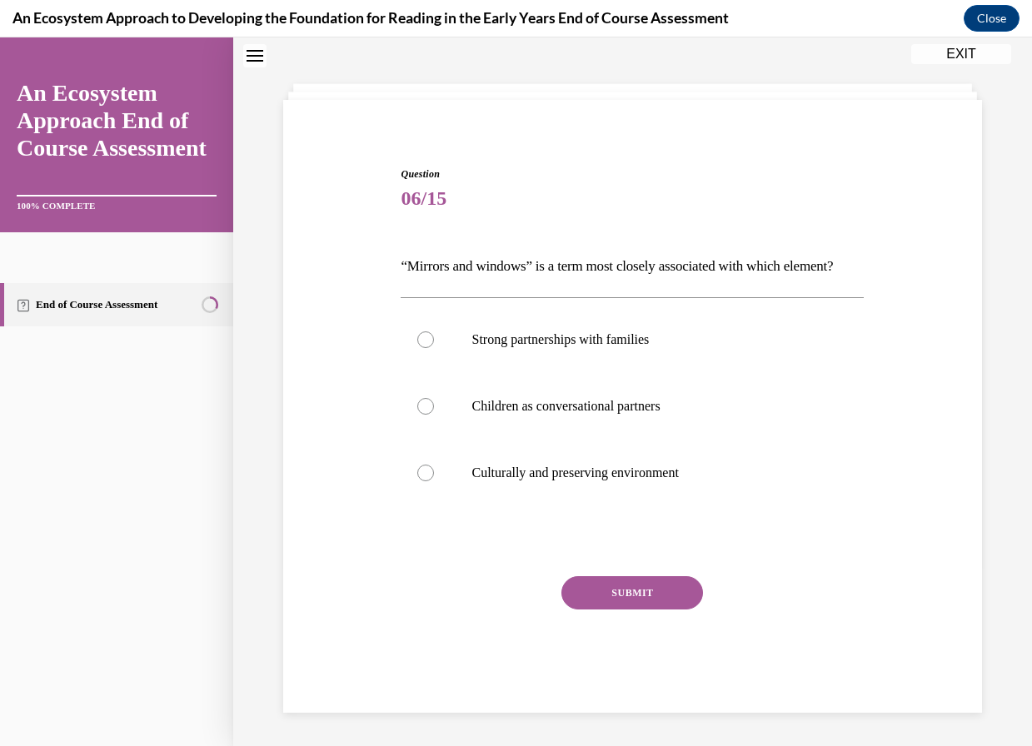
scroll to position [51, 0]
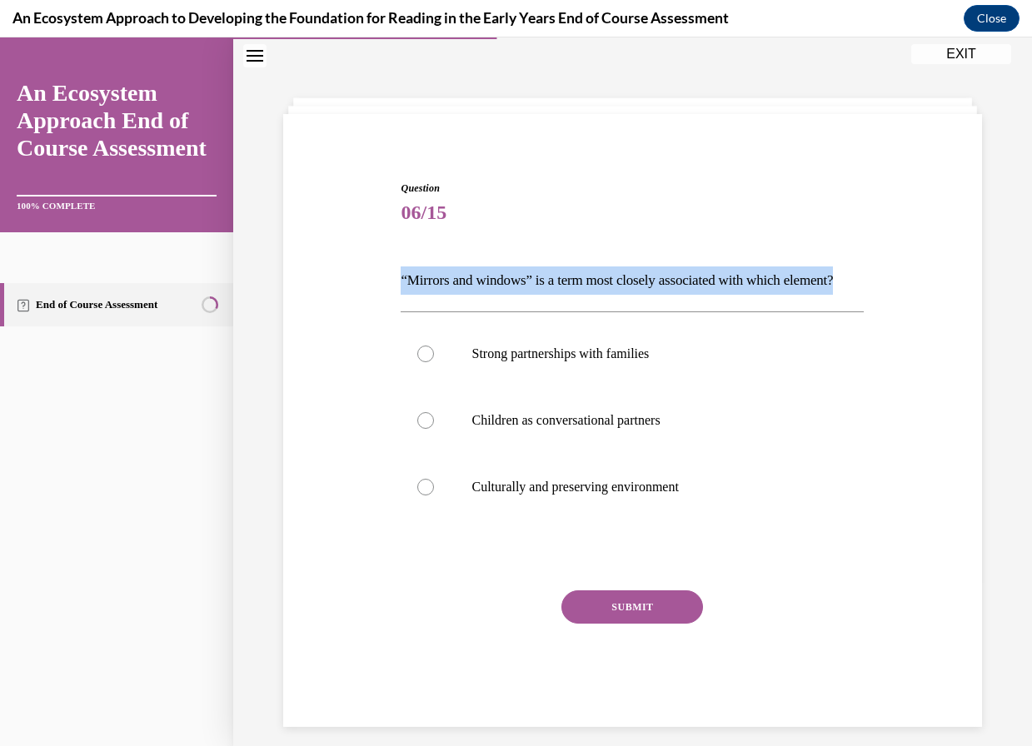
drag, startPoint x: 396, startPoint y: 279, endPoint x: 714, endPoint y: 301, distance: 318.0
click at [714, 301] on div "Question 06/15 “Mirrors and windows” is a term most closely associated with whi…" at bounding box center [631, 441] width 471 height 571
copy p "“Mirrors and windows” is a term most closely associated with which element?"
click at [432, 378] on label "Strong partnerships with families" at bounding box center [632, 354] width 463 height 67
click at [432, 362] on input "Strong partnerships with families" at bounding box center [425, 354] width 17 height 17
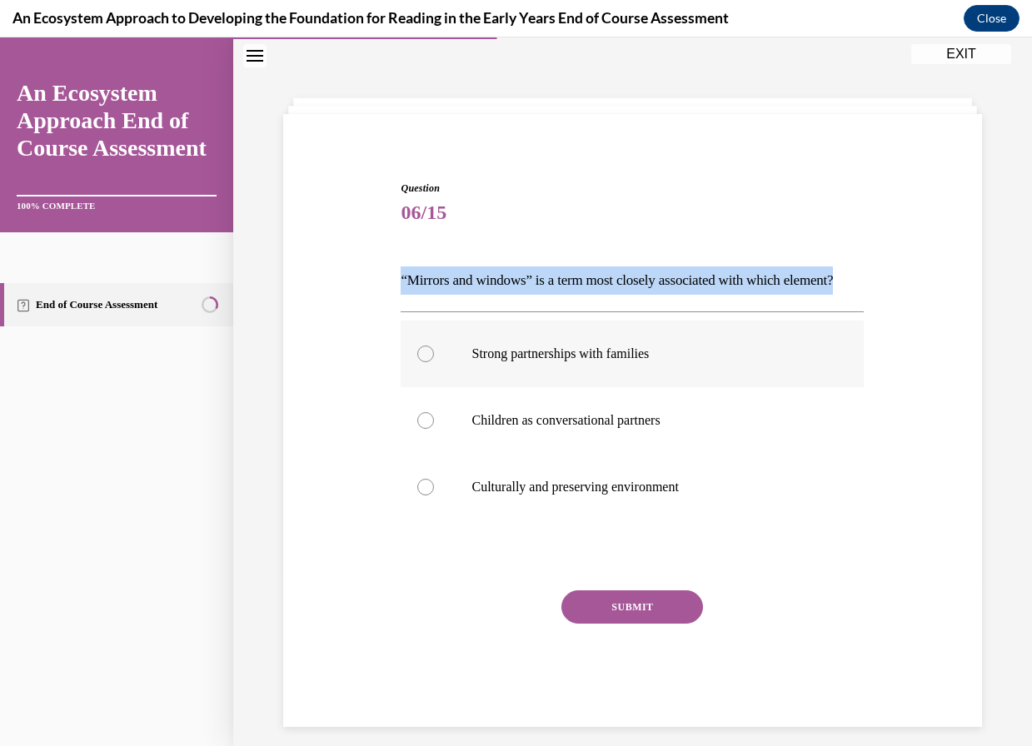
radio input "true"
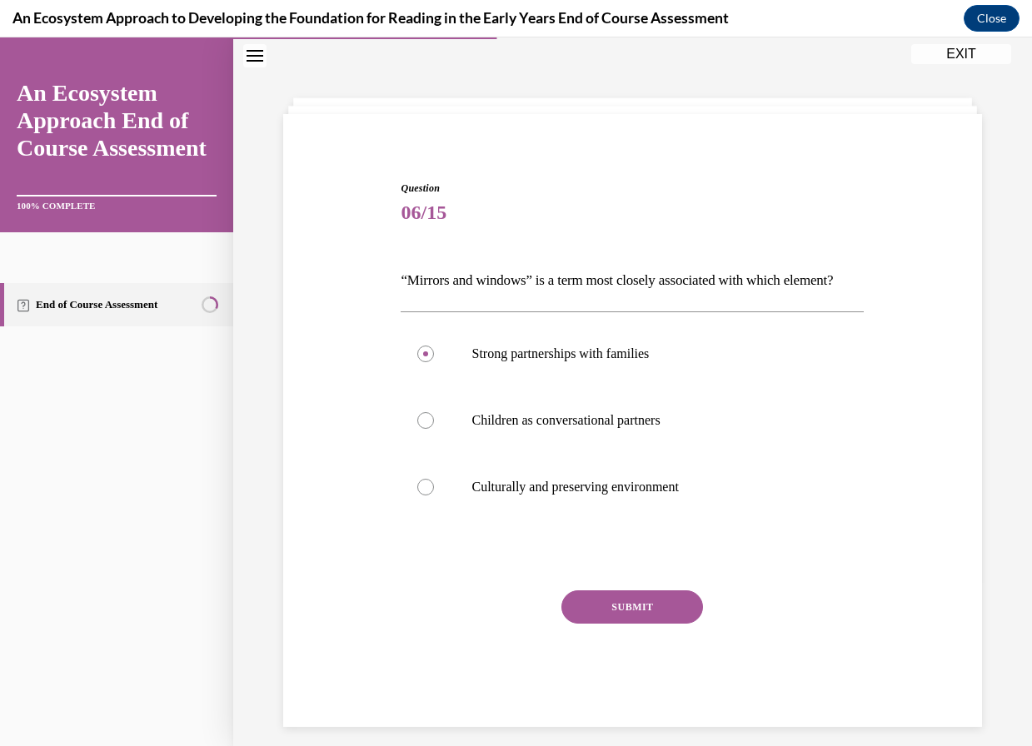
drag, startPoint x: 584, startPoint y: 628, endPoint x: 530, endPoint y: 600, distance: 60.7
click at [585, 624] on button "SUBMIT" at bounding box center [632, 606] width 142 height 33
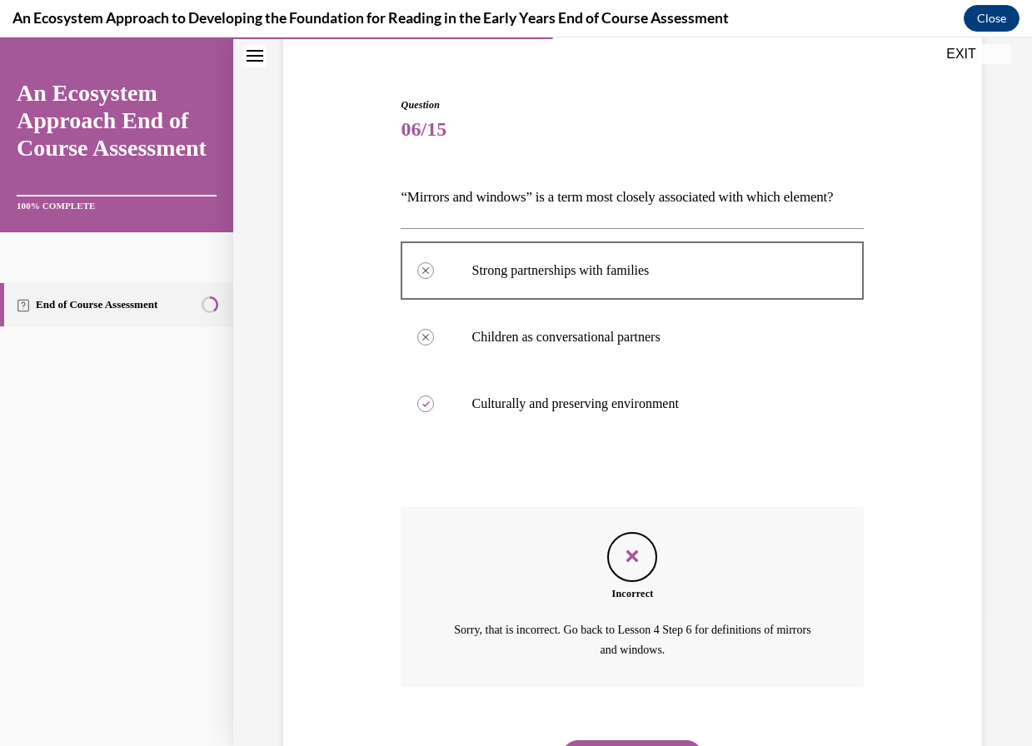
scroll to position [248, 0]
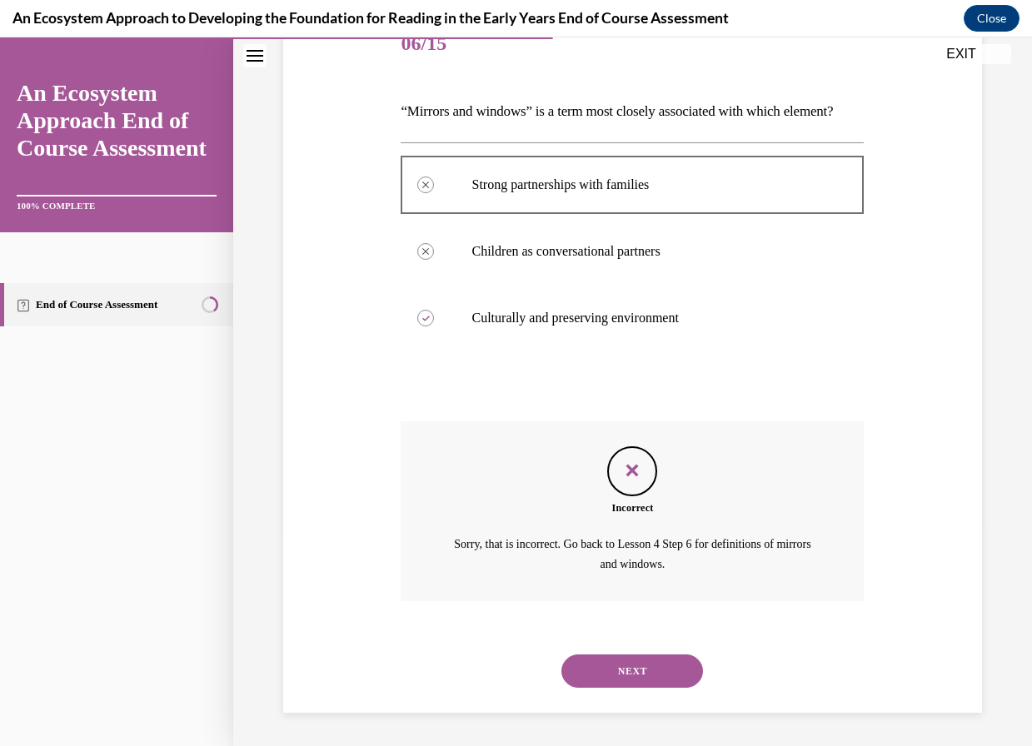
click at [600, 659] on button "NEXT" at bounding box center [632, 670] width 142 height 33
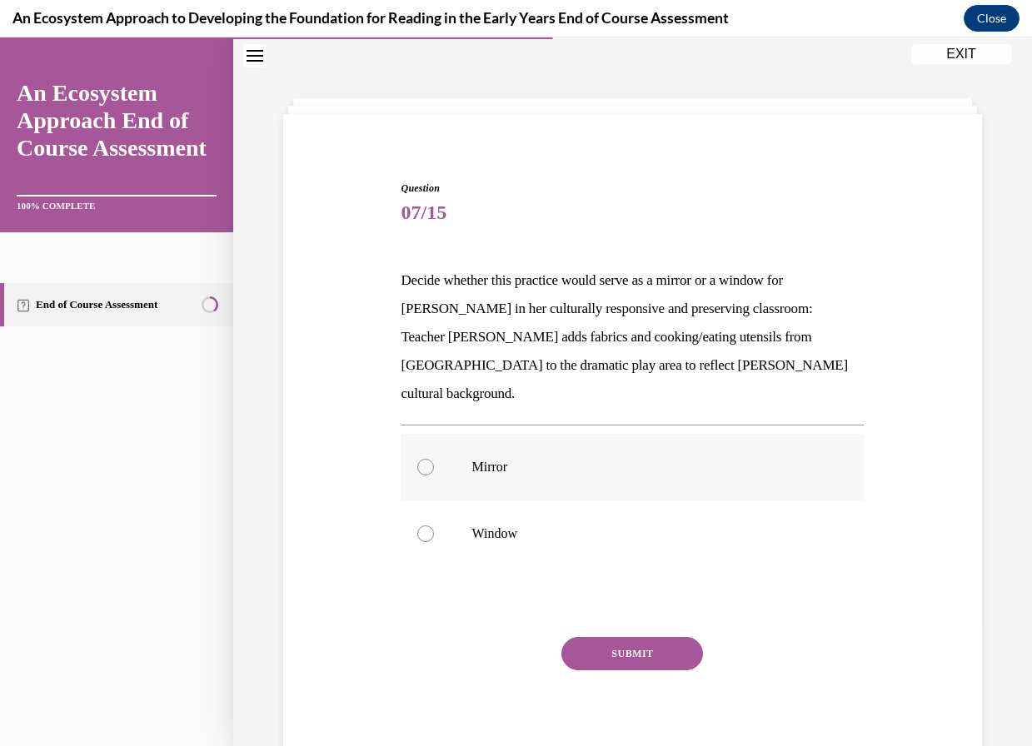
click at [426, 459] on div at bounding box center [425, 467] width 17 height 17
click at [426, 459] on input "Mirror" at bounding box center [425, 467] width 17 height 17
radio input "true"
click at [599, 637] on button "SUBMIT" at bounding box center [632, 653] width 142 height 33
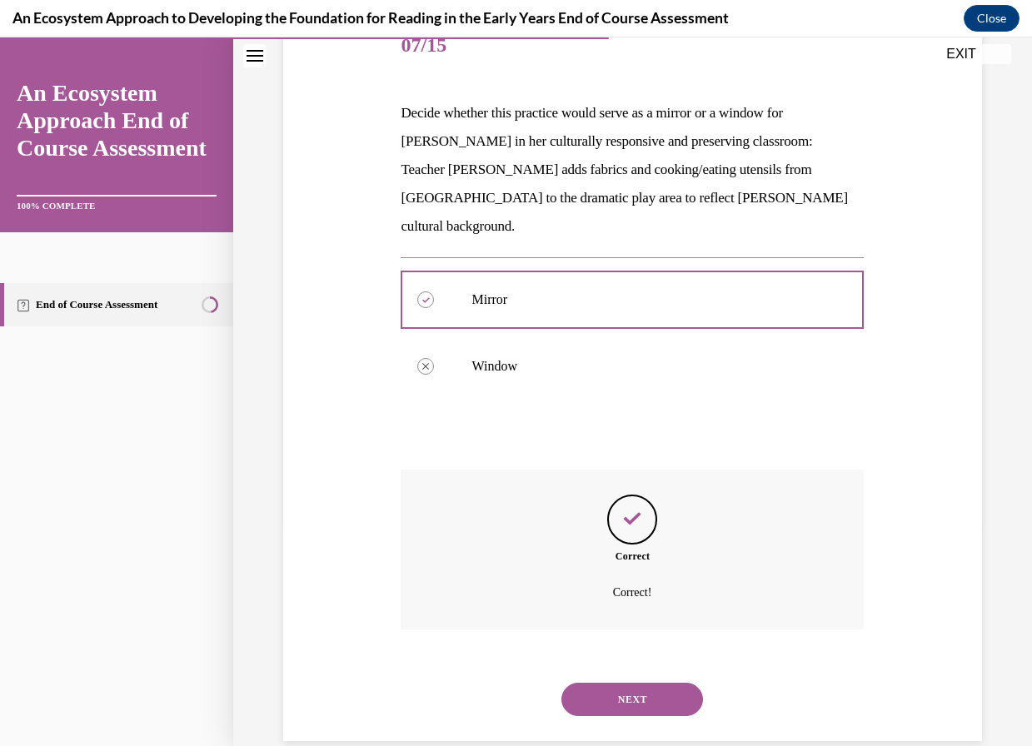
click at [610, 683] on button "NEXT" at bounding box center [632, 699] width 142 height 33
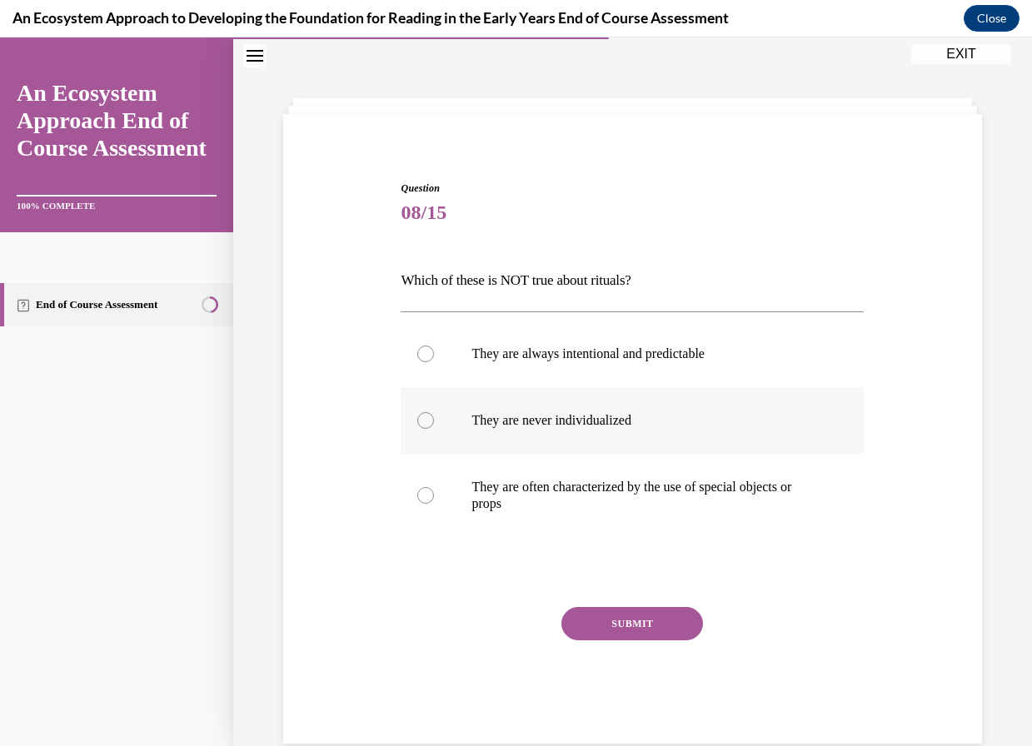
click at [427, 424] on div at bounding box center [425, 420] width 17 height 17
click at [427, 424] on input "They are never individualized" at bounding box center [425, 420] width 17 height 17
radio input "true"
click at [625, 627] on button "SUBMIT" at bounding box center [632, 623] width 142 height 33
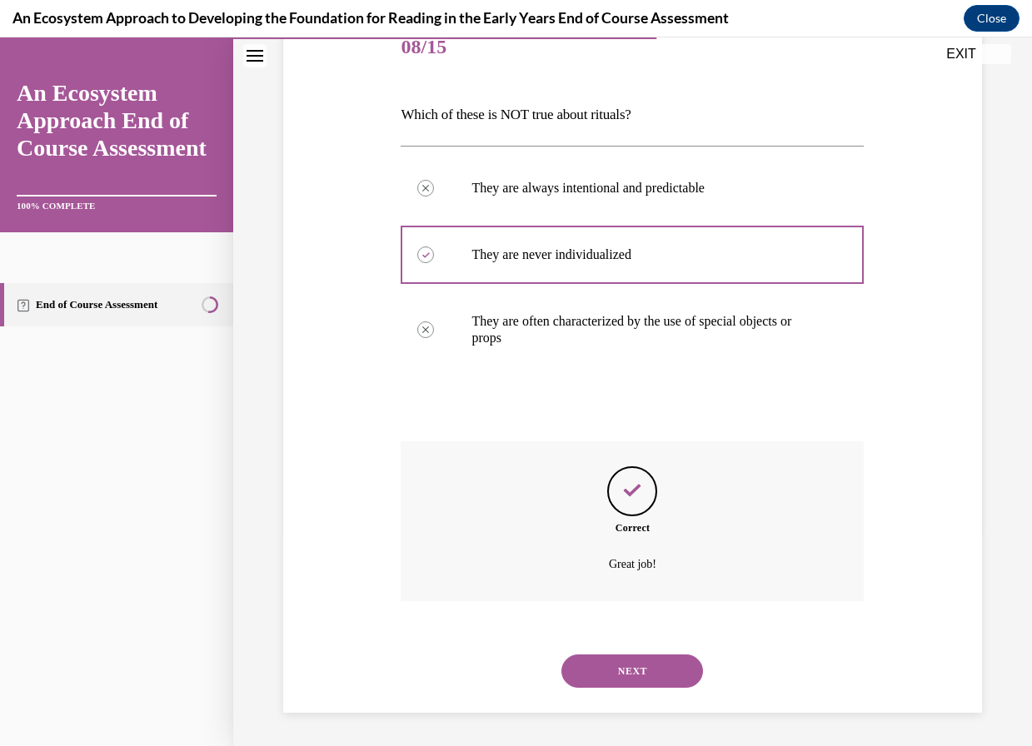
click at [612, 668] on button "NEXT" at bounding box center [632, 670] width 142 height 33
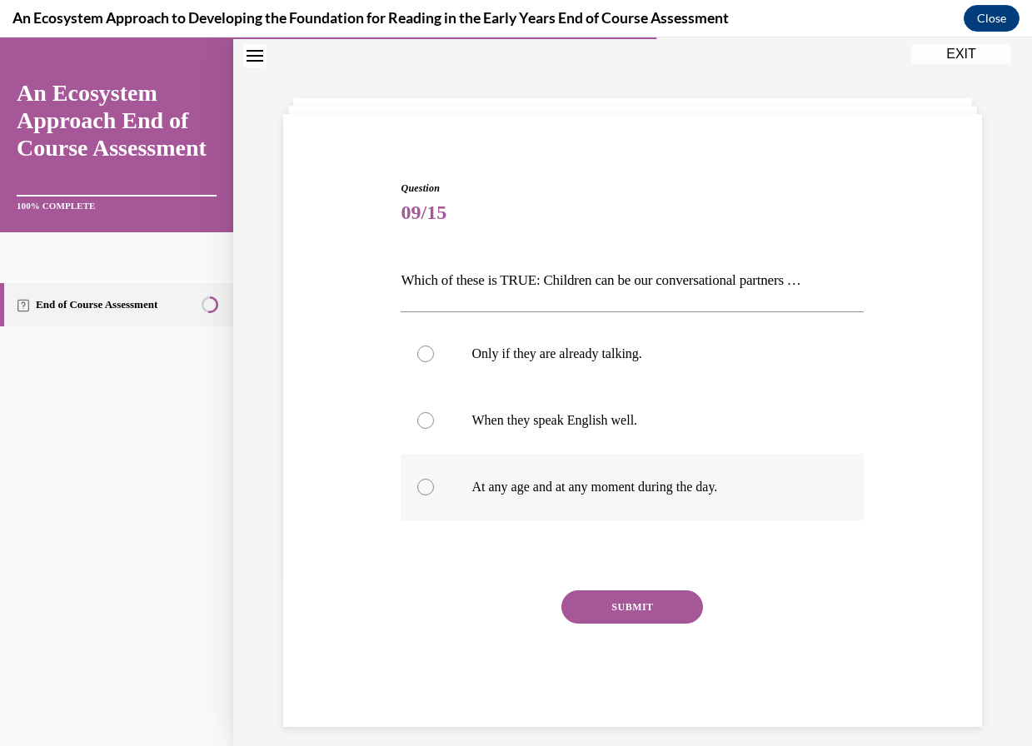
click at [418, 487] on div at bounding box center [425, 487] width 17 height 17
click at [418, 487] on input "At any age and at any moment during the day." at bounding box center [425, 487] width 17 height 17
radio input "true"
click at [600, 596] on button "SUBMIT" at bounding box center [632, 606] width 142 height 33
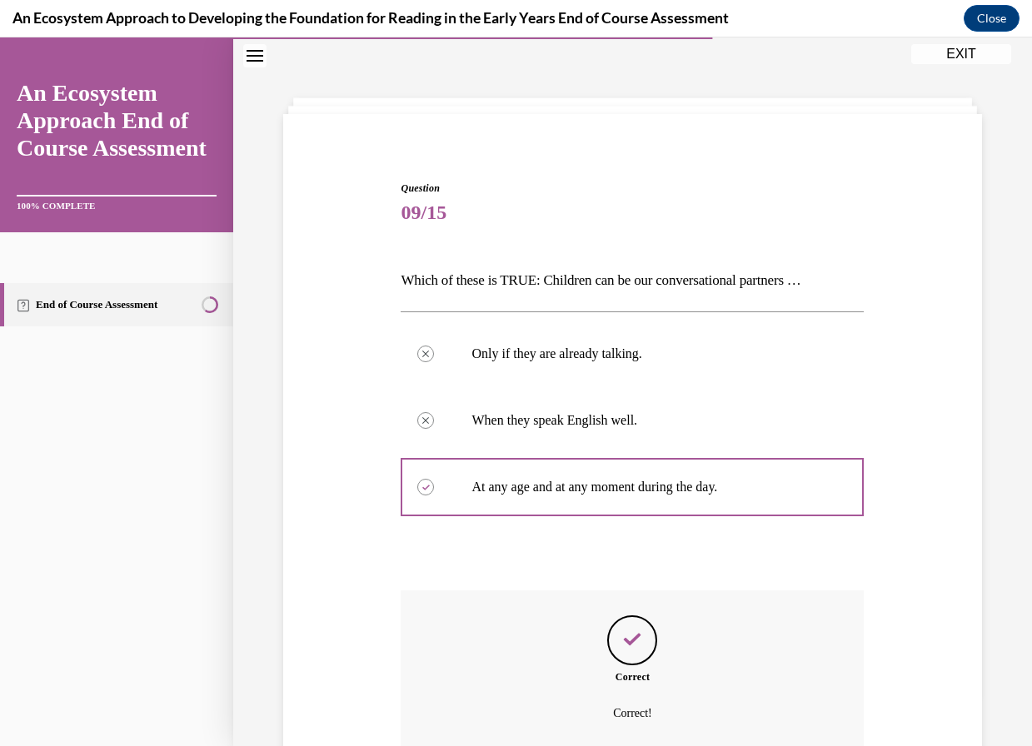
scroll to position [200, 0]
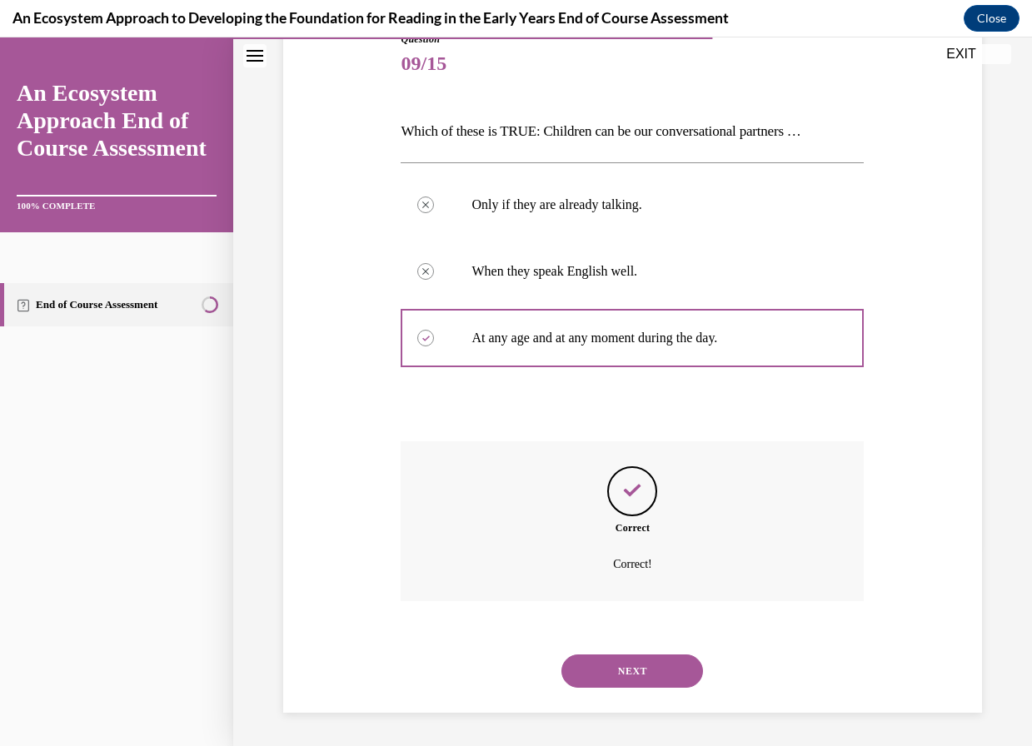
click at [625, 668] on button "NEXT" at bounding box center [632, 670] width 142 height 33
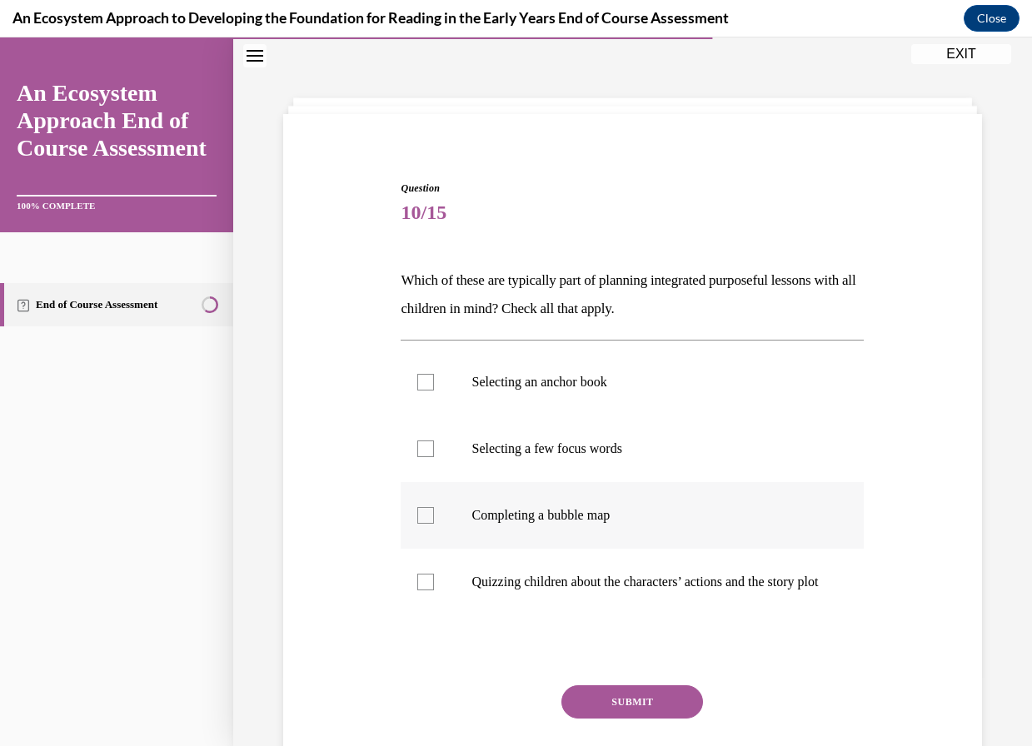
click at [426, 511] on div at bounding box center [425, 515] width 17 height 17
click at [426, 511] on input "Completing a bubble map" at bounding box center [425, 515] width 17 height 17
checkbox input "true"
click at [421, 439] on label "Selecting a few focus words" at bounding box center [632, 449] width 463 height 67
click at [421, 440] on input "Selecting a few focus words" at bounding box center [425, 448] width 17 height 17
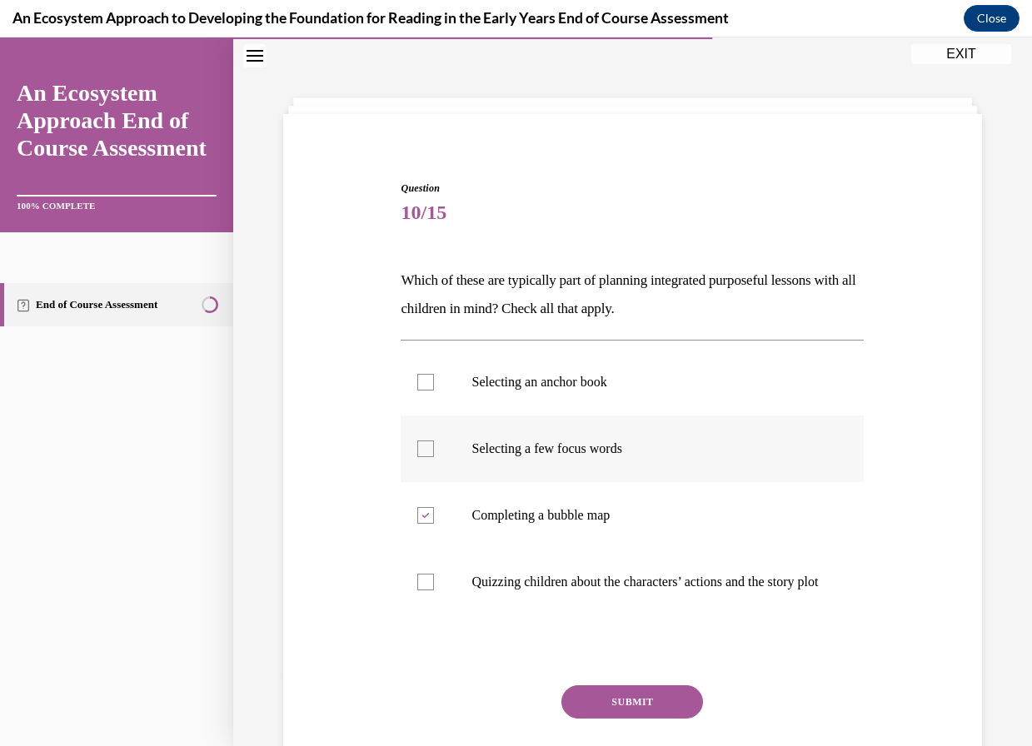
checkbox input "true"
click at [430, 370] on label "Selecting an anchor book" at bounding box center [632, 382] width 463 height 67
click at [430, 374] on input "Selecting an anchor book" at bounding box center [425, 382] width 17 height 17
checkbox input "true"
click at [645, 711] on button "SUBMIT" at bounding box center [632, 701] width 142 height 33
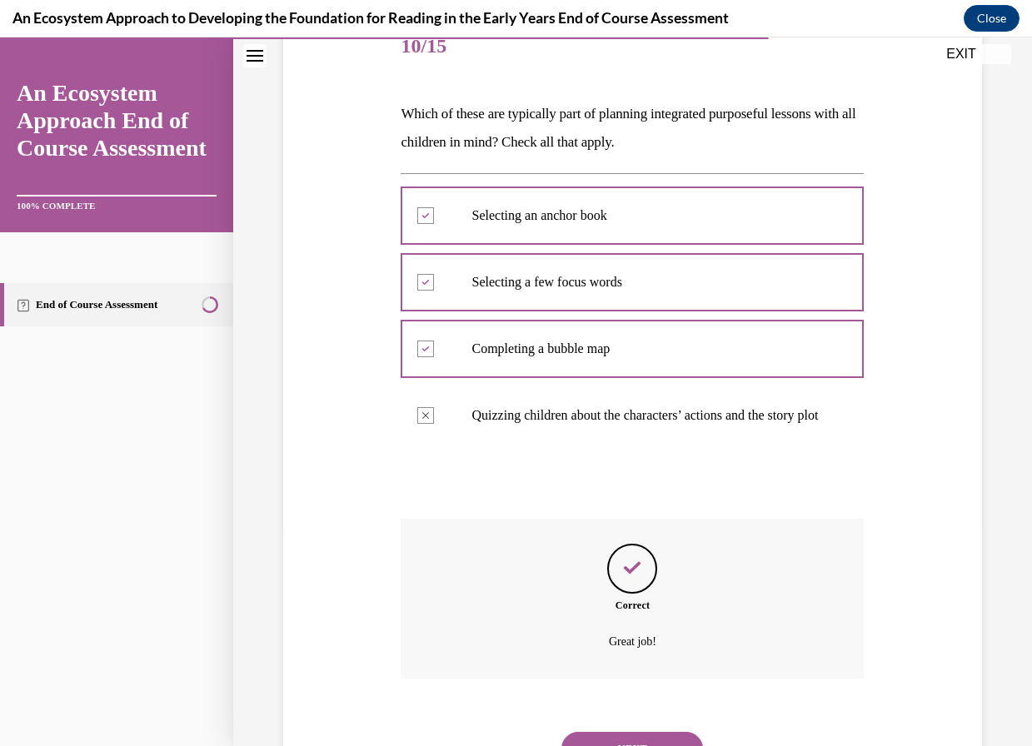
scroll to position [311, 0]
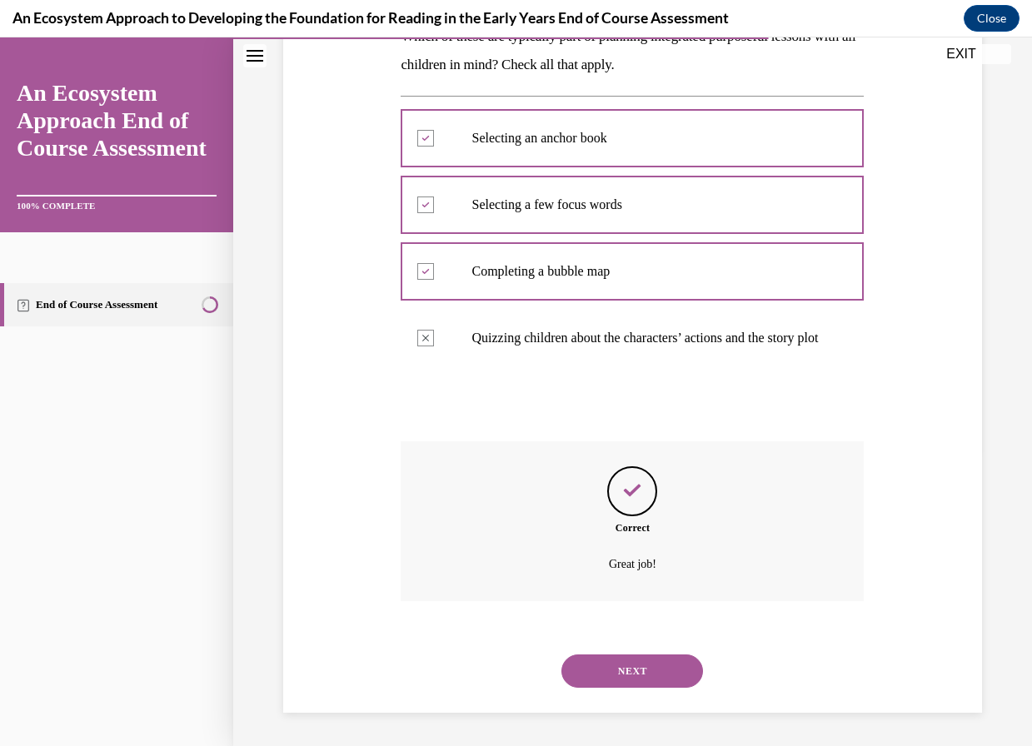
click at [609, 664] on button "NEXT" at bounding box center [632, 670] width 142 height 33
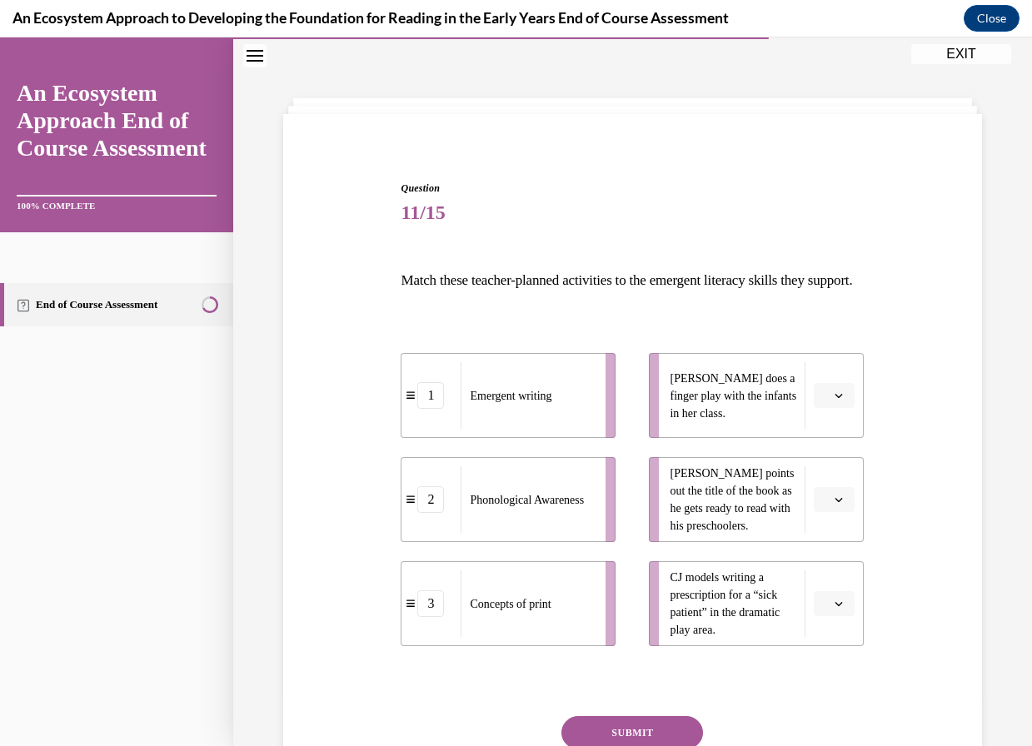
scroll to position [134, 0]
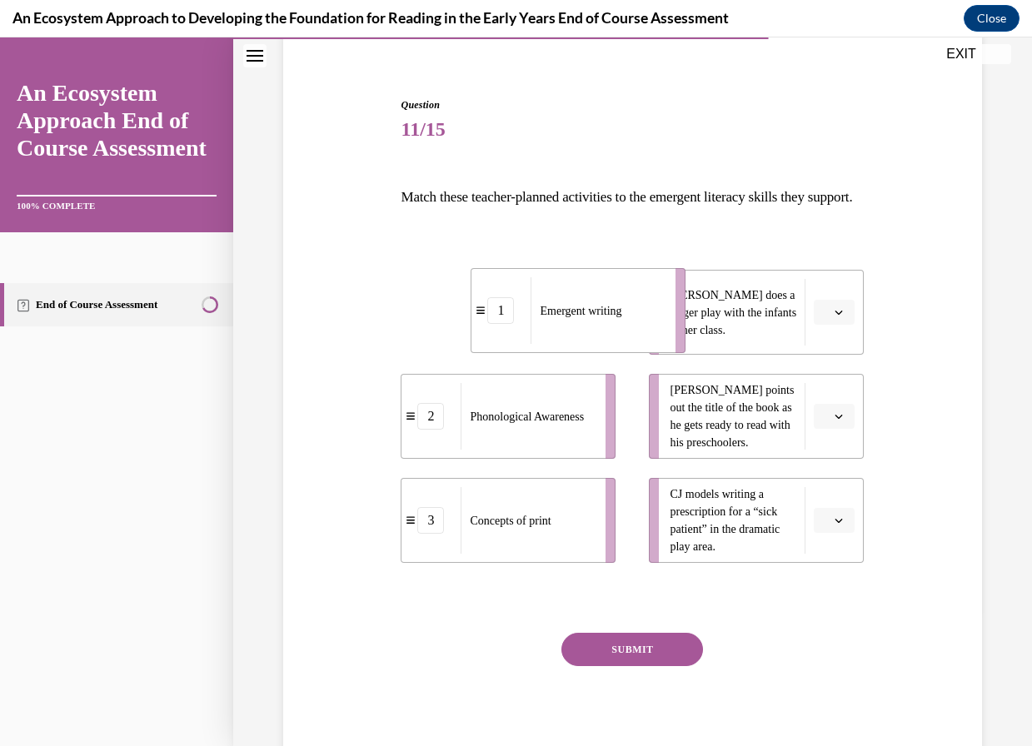
drag, startPoint x: 489, startPoint y: 347, endPoint x: 559, endPoint y: 346, distance: 70.0
click at [559, 320] on span "Emergent writing" at bounding box center [581, 310] width 82 height 17
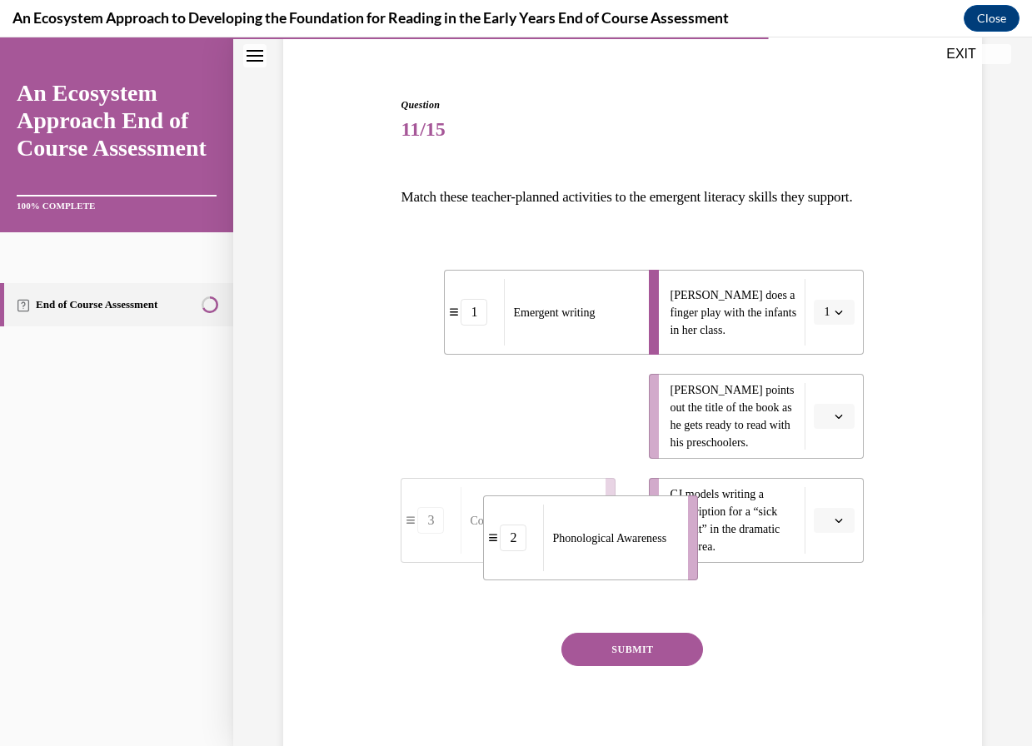
drag, startPoint x: 527, startPoint y: 446, endPoint x: 610, endPoint y: 568, distance: 146.9
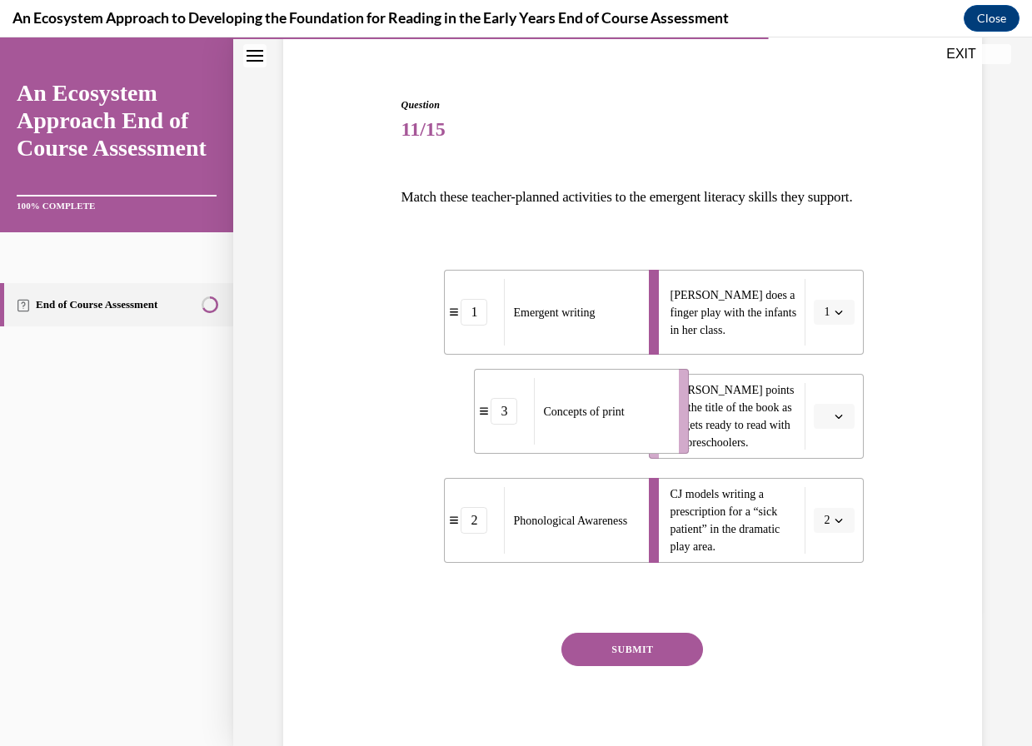
drag, startPoint x: 503, startPoint y: 476, endPoint x: 591, endPoint y: 470, distance: 88.5
click at [591, 445] on div "Concepts of print" at bounding box center [601, 411] width 134 height 67
click at [597, 666] on button "SUBMIT" at bounding box center [632, 649] width 142 height 33
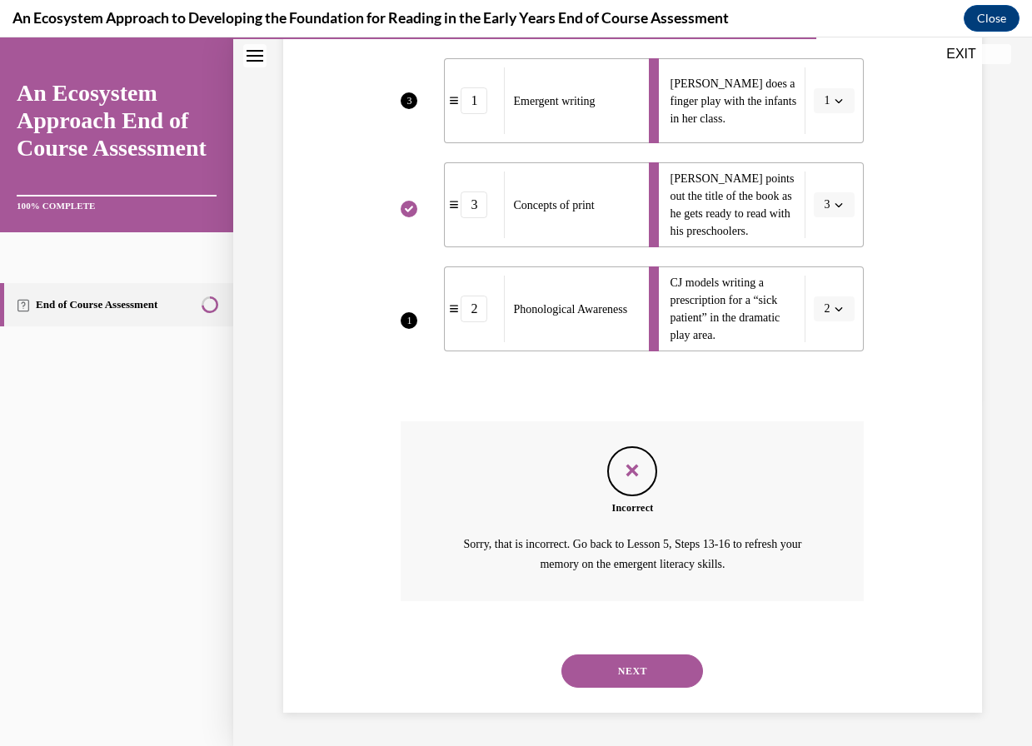
click at [587, 659] on button "NEXT" at bounding box center [632, 670] width 142 height 33
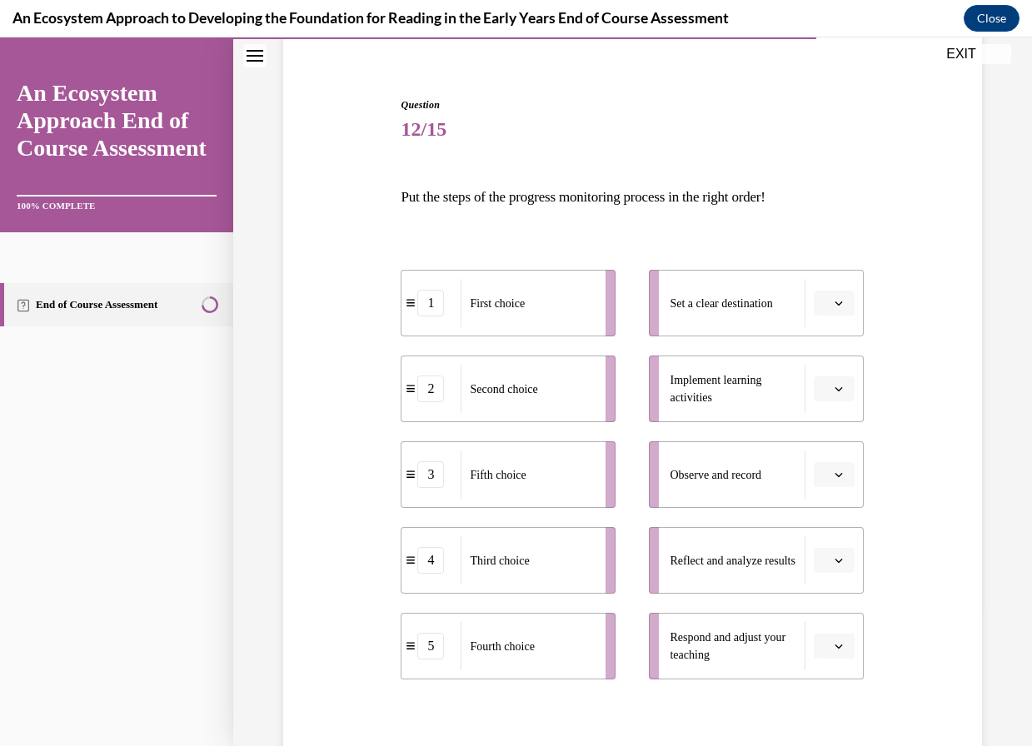
scroll to position [217, 0]
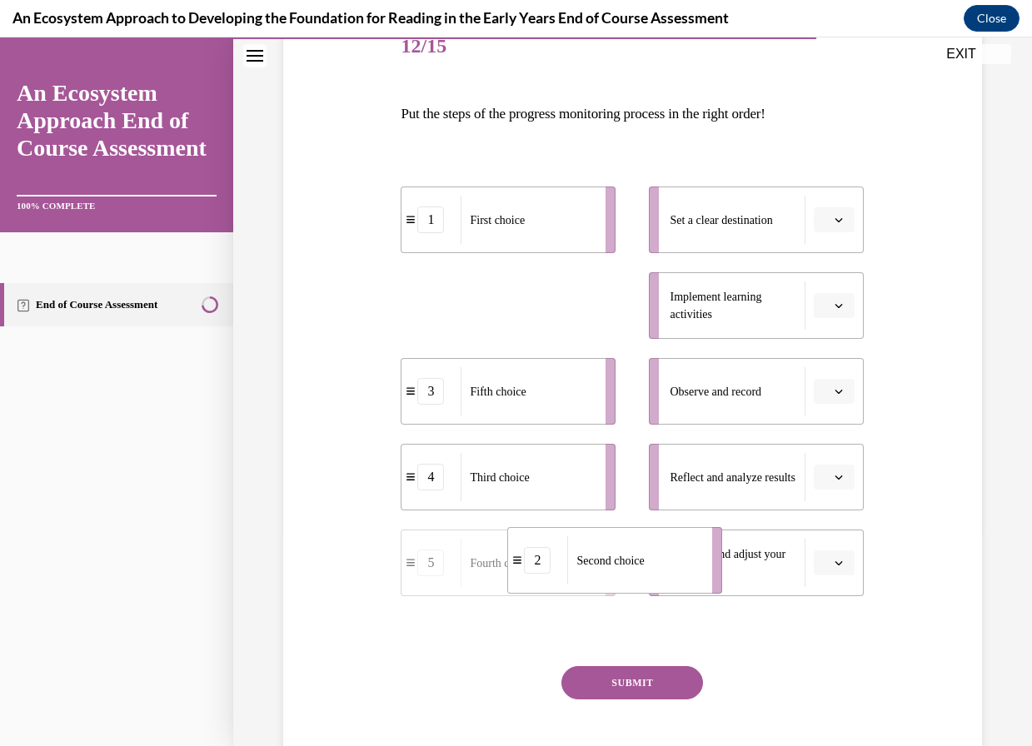
drag, startPoint x: 510, startPoint y: 346, endPoint x: 614, endPoint y: 585, distance: 259.9
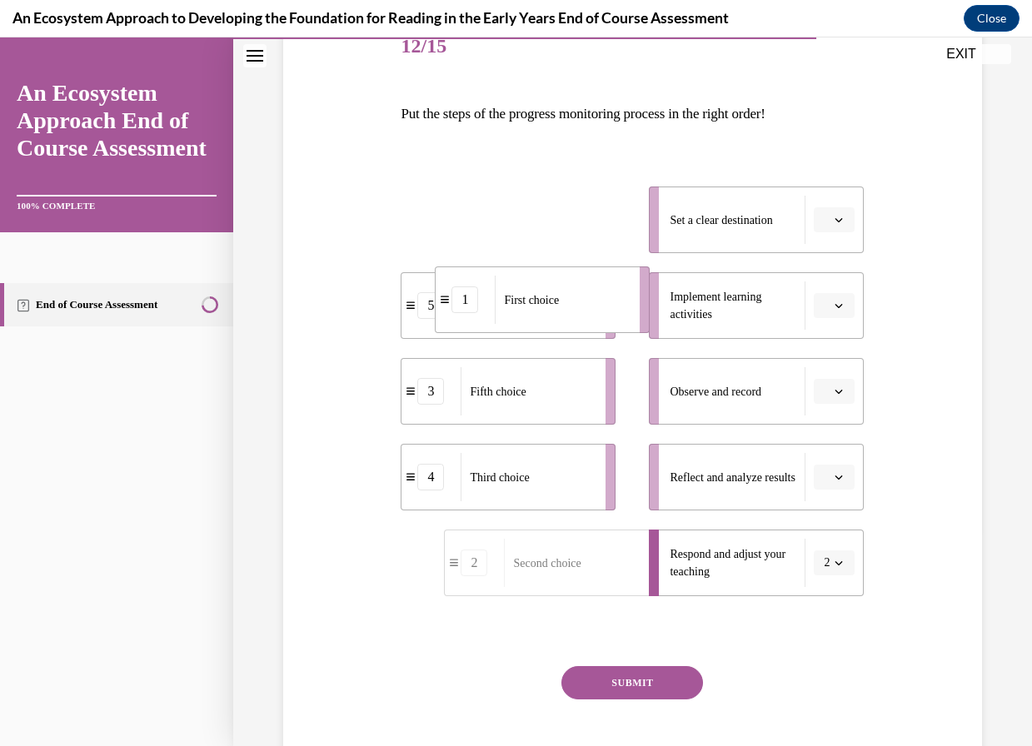
drag, startPoint x: 555, startPoint y: 231, endPoint x: 589, endPoint y: 311, distance: 86.9
click at [589, 311] on div "First choice" at bounding box center [562, 300] width 134 height 48
drag, startPoint x: 512, startPoint y: 271, endPoint x: 595, endPoint y: 331, distance: 102.4
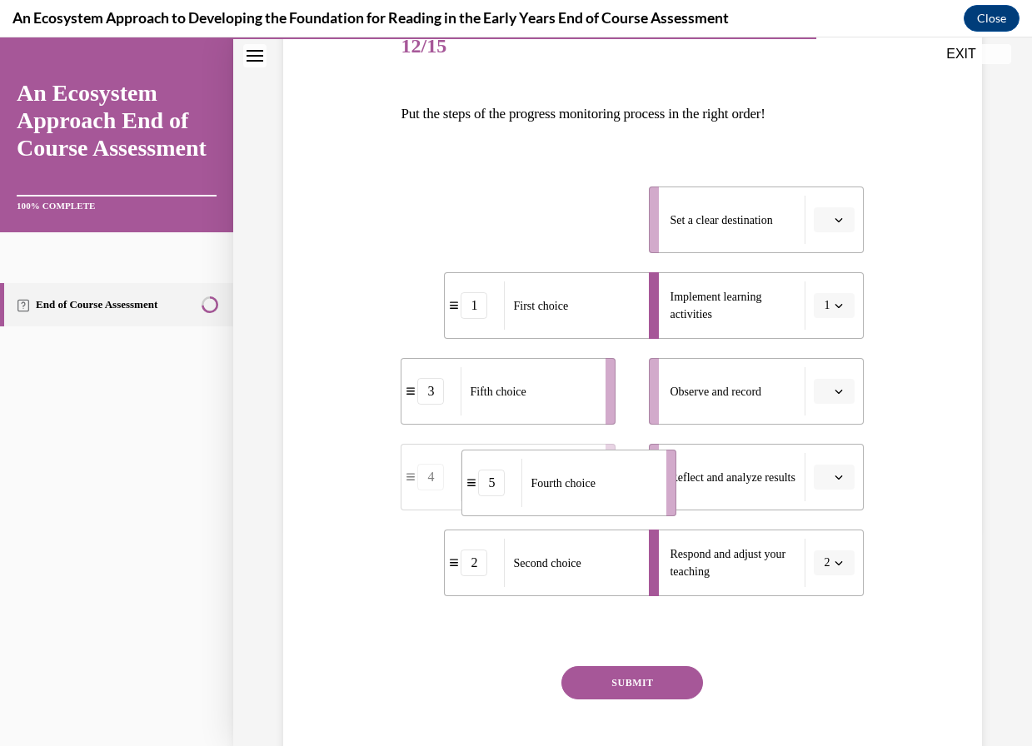
drag, startPoint x: 485, startPoint y: 234, endPoint x: 549, endPoint y: 502, distance: 275.7
click at [505, 241] on div "Third choice" at bounding box center [527, 220] width 134 height 48
drag, startPoint x: 555, startPoint y: 397, endPoint x: 565, endPoint y: 356, distance: 42.6
click at [555, 398] on div "Fifth choice" at bounding box center [527, 391] width 134 height 48
drag, startPoint x: 551, startPoint y: 234, endPoint x: 612, endPoint y: 233, distance: 60.8
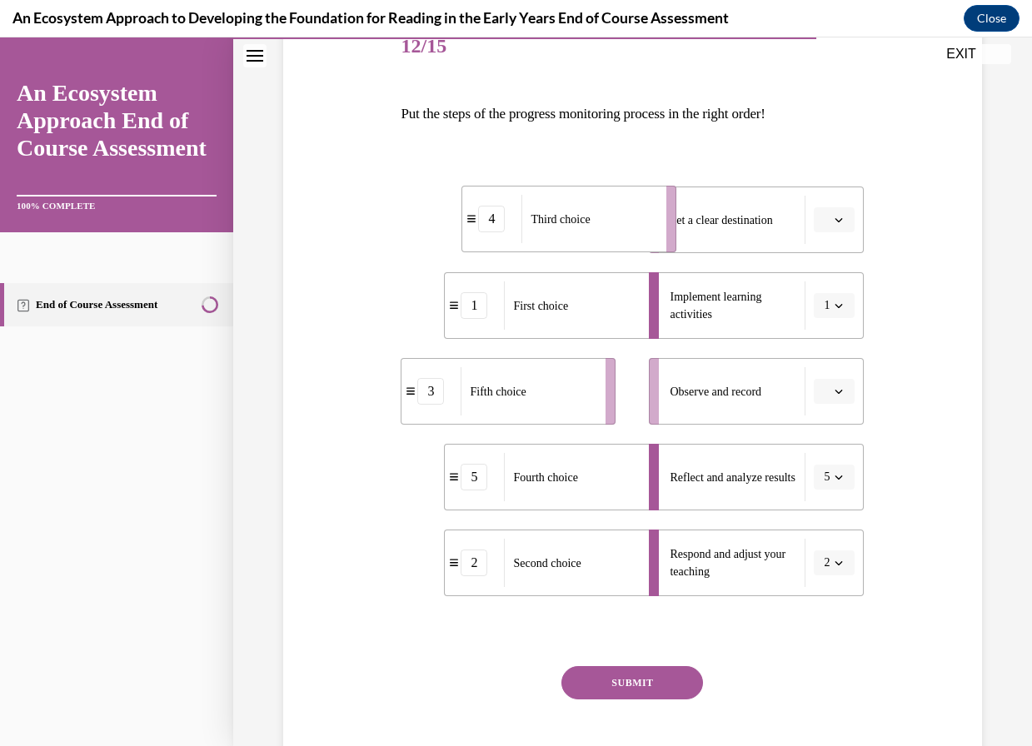
click at [612, 233] on div "Third choice" at bounding box center [588, 219] width 134 height 48
drag, startPoint x: 580, startPoint y: 400, endPoint x: 636, endPoint y: 399, distance: 56.6
click at [636, 399] on div "Fifth choice" at bounding box center [584, 390] width 134 height 48
click at [626, 699] on button "SUBMIT" at bounding box center [632, 682] width 142 height 33
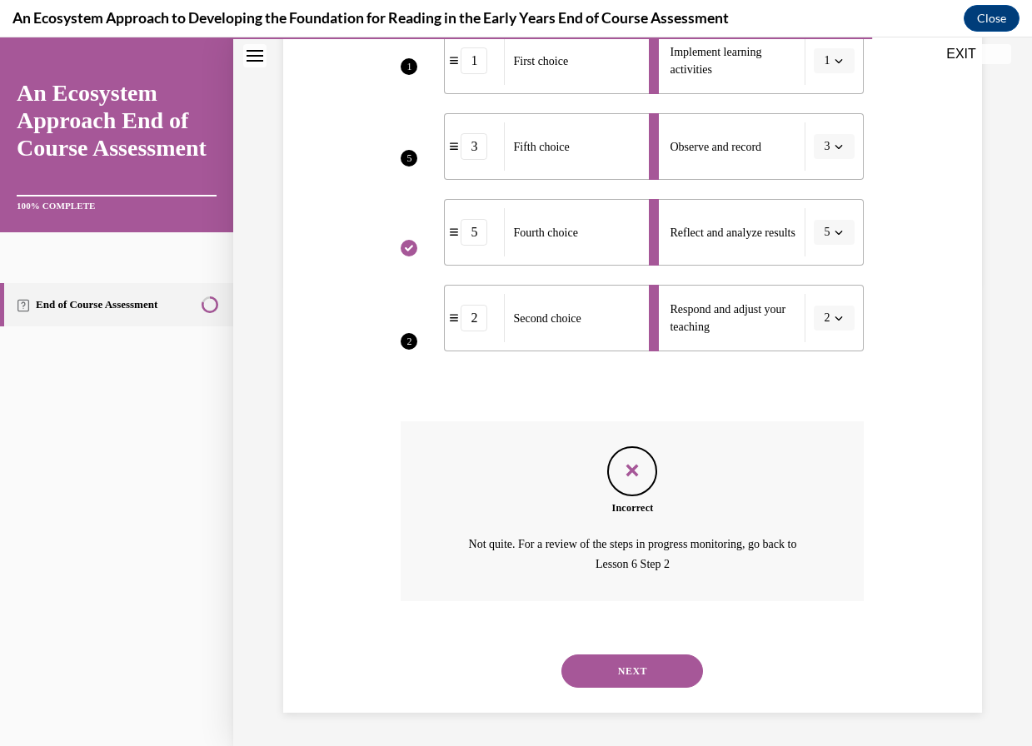
click at [645, 667] on button "NEXT" at bounding box center [632, 670] width 142 height 33
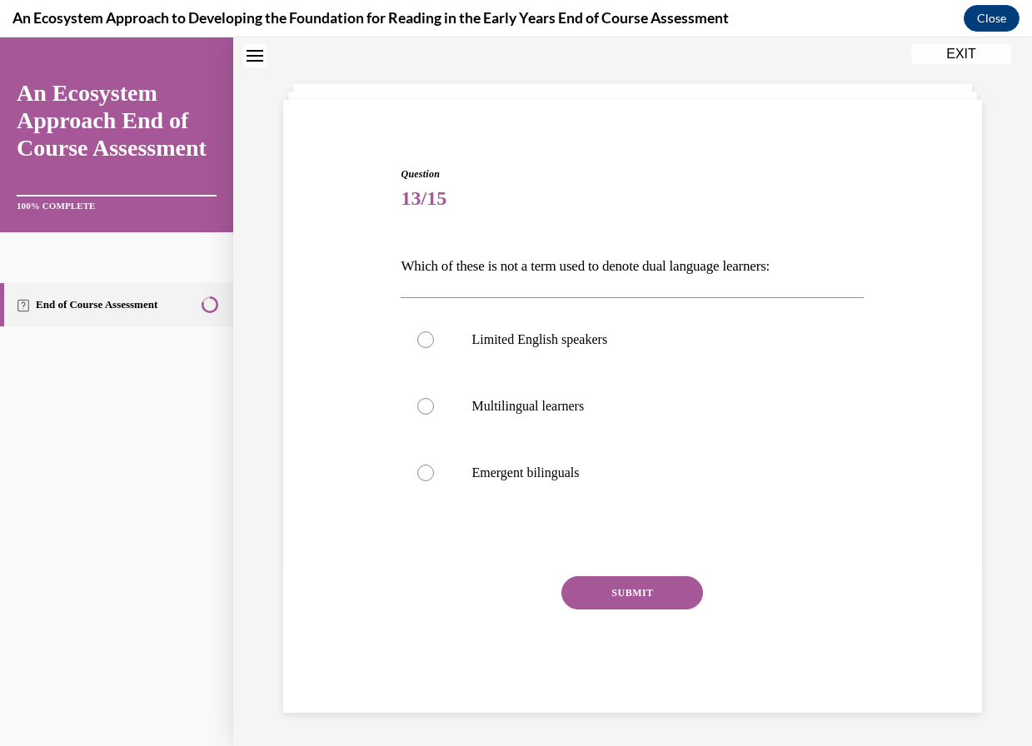
scroll to position [51, 0]
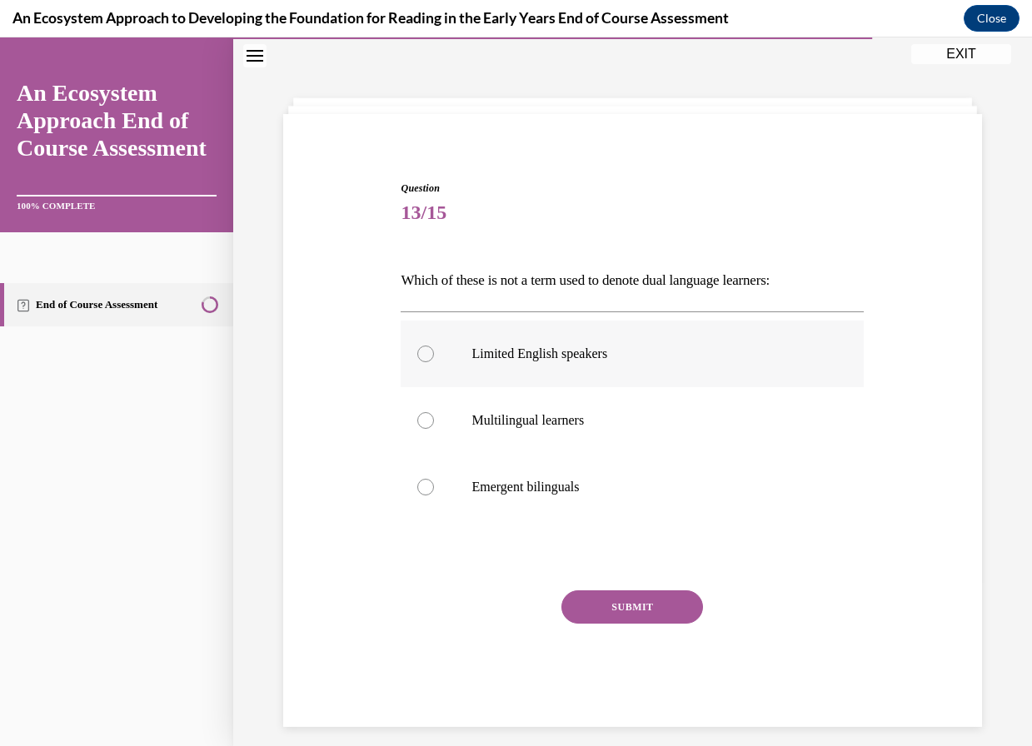
click at [427, 356] on div at bounding box center [425, 354] width 17 height 17
click at [427, 356] on input "Limited English speakers" at bounding box center [425, 354] width 17 height 17
radio input "true"
click at [613, 616] on button "SUBMIT" at bounding box center [632, 606] width 142 height 33
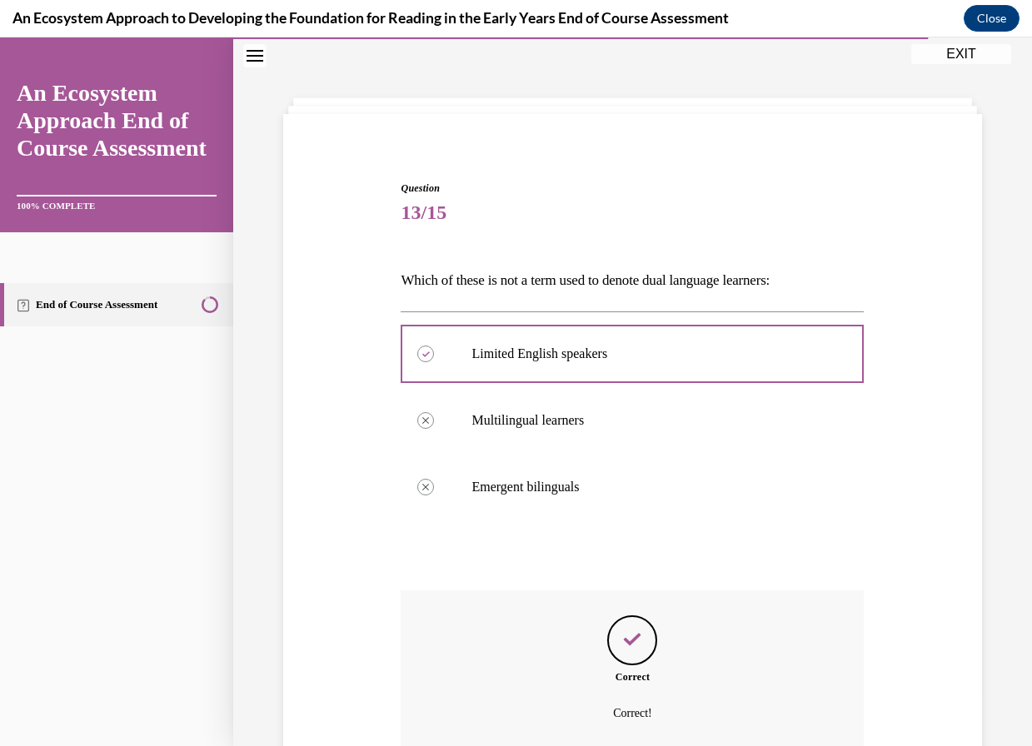
scroll to position [200, 0]
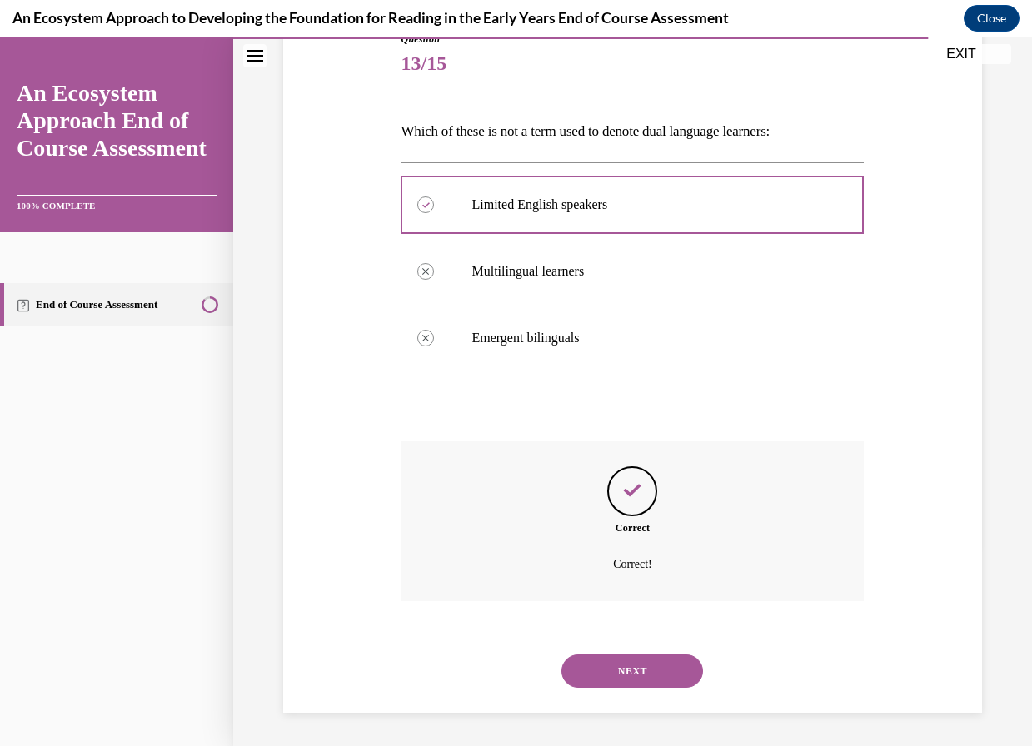
click at [626, 663] on button "NEXT" at bounding box center [632, 670] width 142 height 33
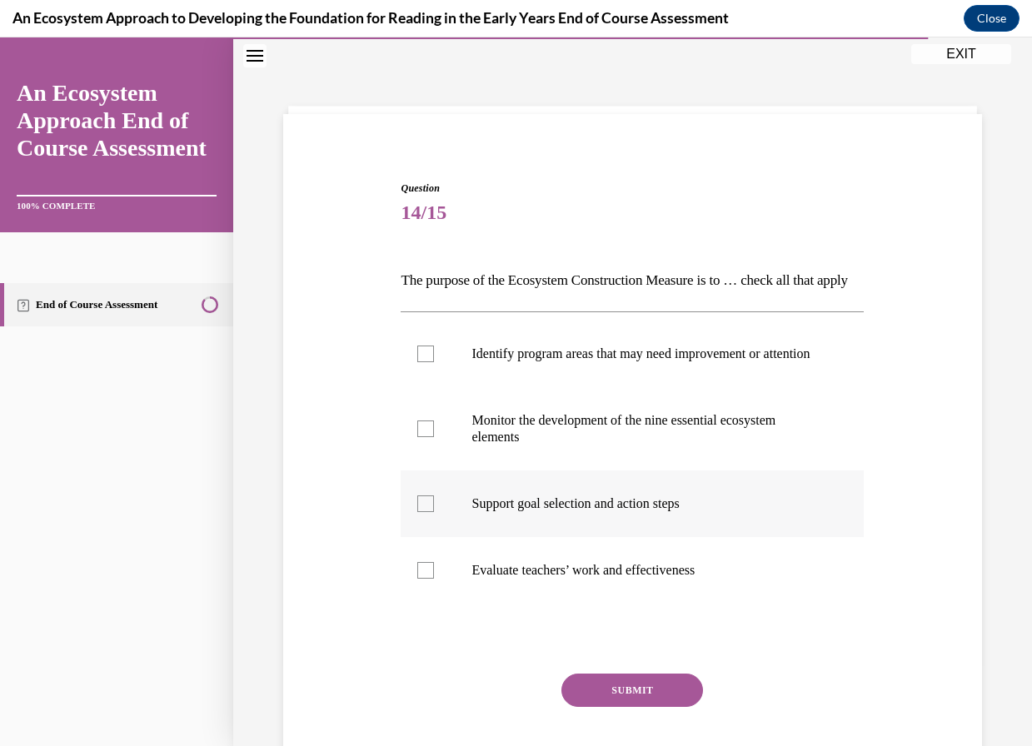
scroll to position [143, 0]
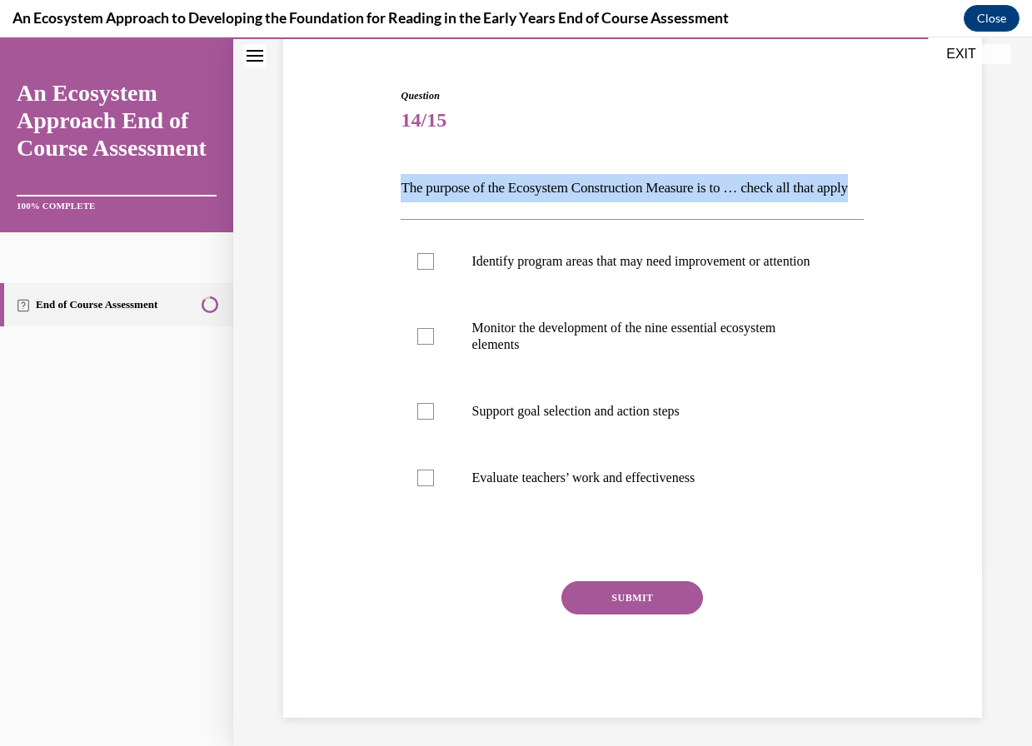
drag, startPoint x: 402, startPoint y: 188, endPoint x: 855, endPoint y: 211, distance: 453.5
click at [855, 211] on div "Question 14/15 The purpose of the Ecosystem Construction Measure is to … check …" at bounding box center [631, 390] width 471 height 654
copy p "The purpose of the Ecosystem Construction Measure is to … check all that apply"
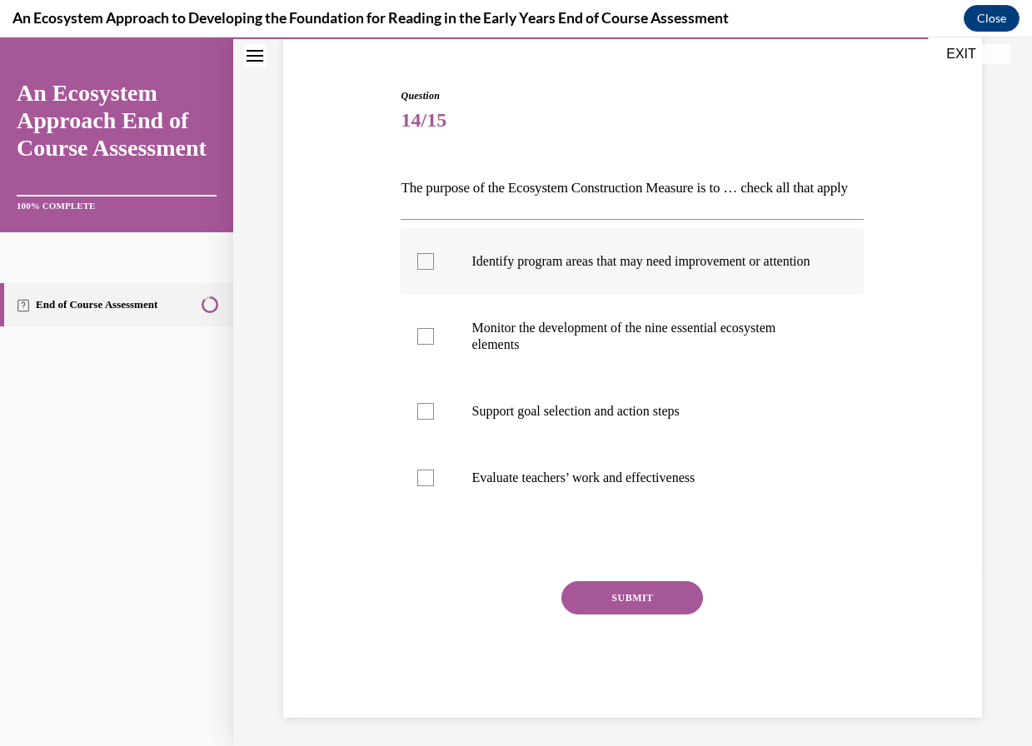
click at [418, 270] on div at bounding box center [425, 261] width 17 height 17
click at [418, 270] on input "Identify program areas that may need improvement or attention" at bounding box center [425, 261] width 17 height 17
checkbox input "true"
click at [433, 378] on label "Monitor the development of the nine essential ecosystem elements" at bounding box center [632, 336] width 463 height 83
click at [433, 345] on input "Monitor the development of the nine essential ecosystem elements" at bounding box center [425, 336] width 17 height 17
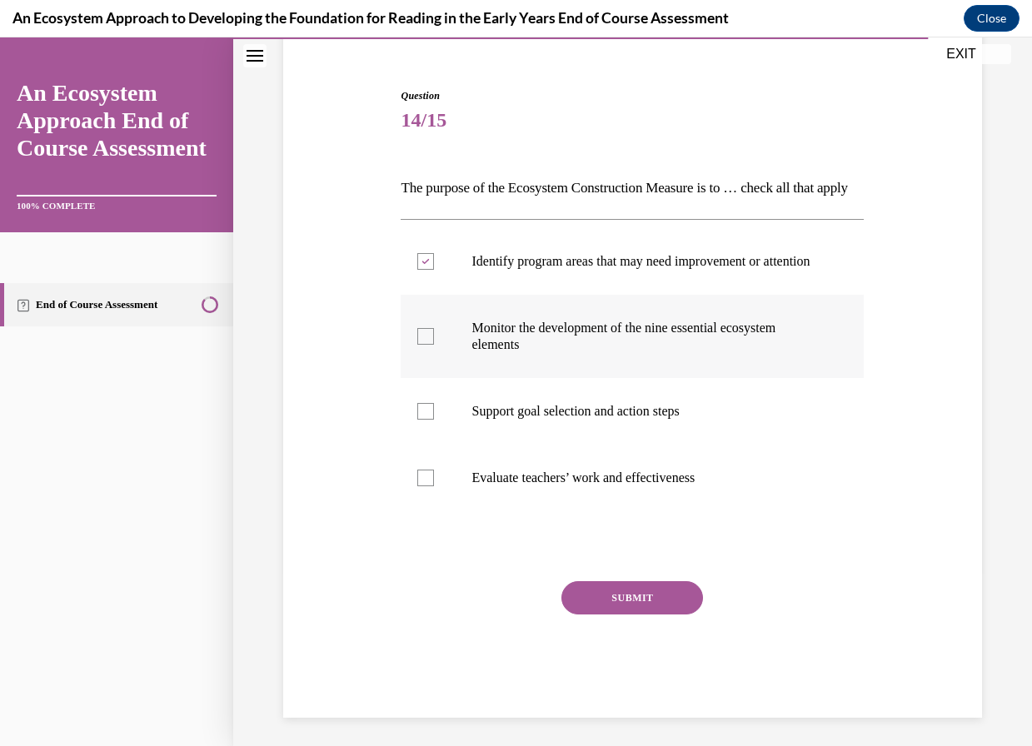
checkbox input "true"
click at [432, 445] on label "Support goal selection and action steps" at bounding box center [632, 411] width 463 height 67
click at [432, 420] on input "Support goal selection and action steps" at bounding box center [425, 411] width 17 height 17
checkbox input "true"
click at [588, 615] on button "SUBMIT" at bounding box center [632, 597] width 142 height 33
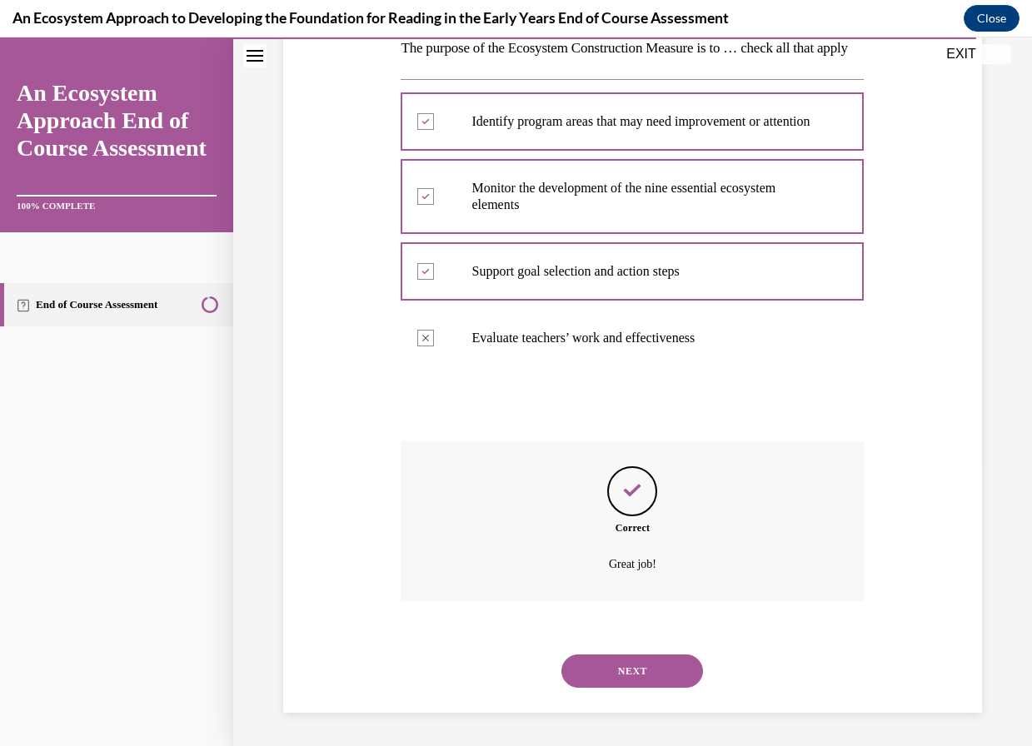
click at [660, 686] on button "NEXT" at bounding box center [632, 670] width 142 height 33
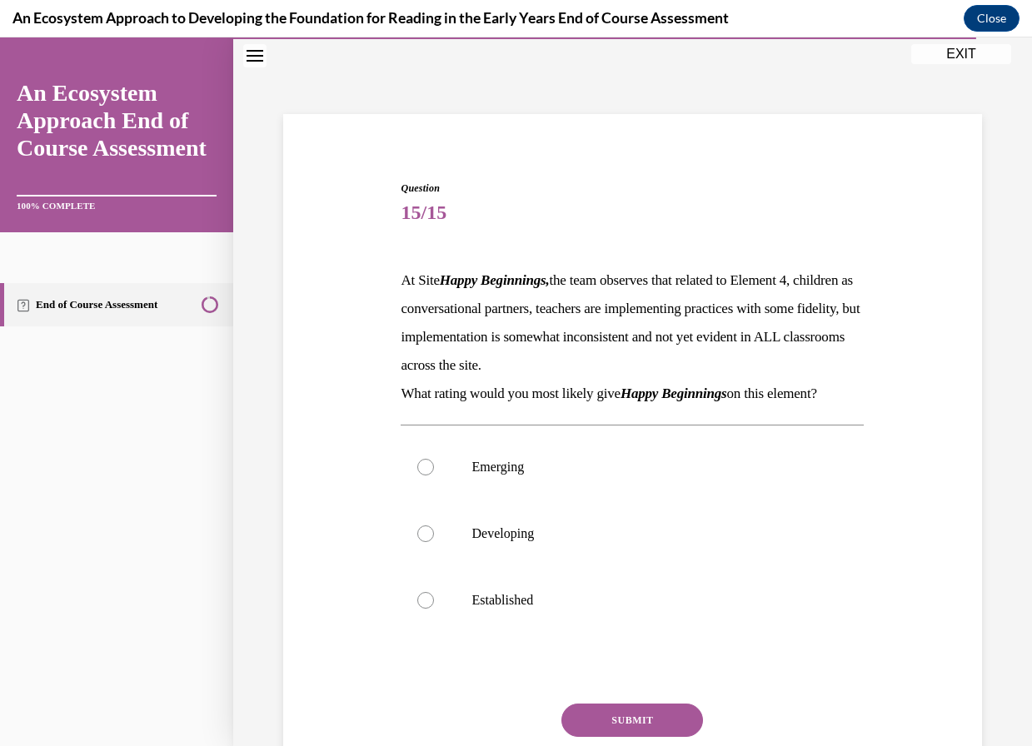
drag, startPoint x: 397, startPoint y: 275, endPoint x: 855, endPoint y: 403, distance: 475.6
click at [855, 403] on div "Question 15/15 At Site Happy Beginnings, the team observes that related to Elem…" at bounding box center [631, 498] width 471 height 684
copy div "At Site Happy Beginnings, the team observes that related to Element 4, children…"
click at [429, 534] on div at bounding box center [425, 533] width 17 height 17
click at [429, 534] on input "Developing" at bounding box center [425, 533] width 17 height 17
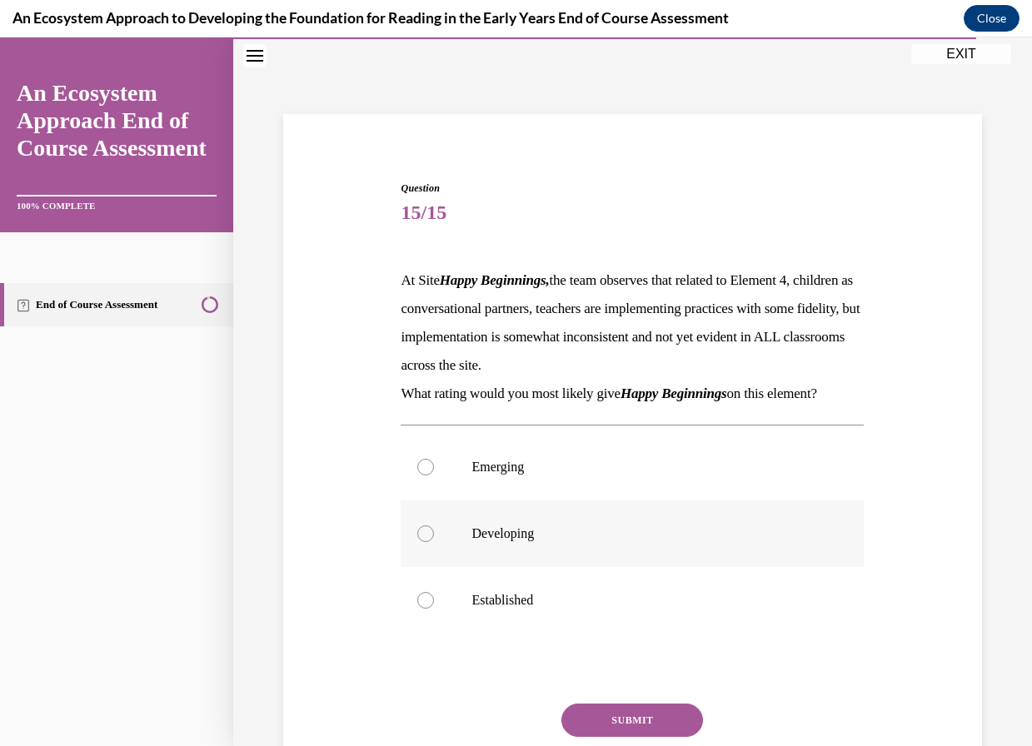
radio input "true"
drag, startPoint x: 645, startPoint y: 726, endPoint x: 636, endPoint y: 723, distance: 9.0
click at [643, 726] on button "SUBMIT" at bounding box center [632, 720] width 142 height 33
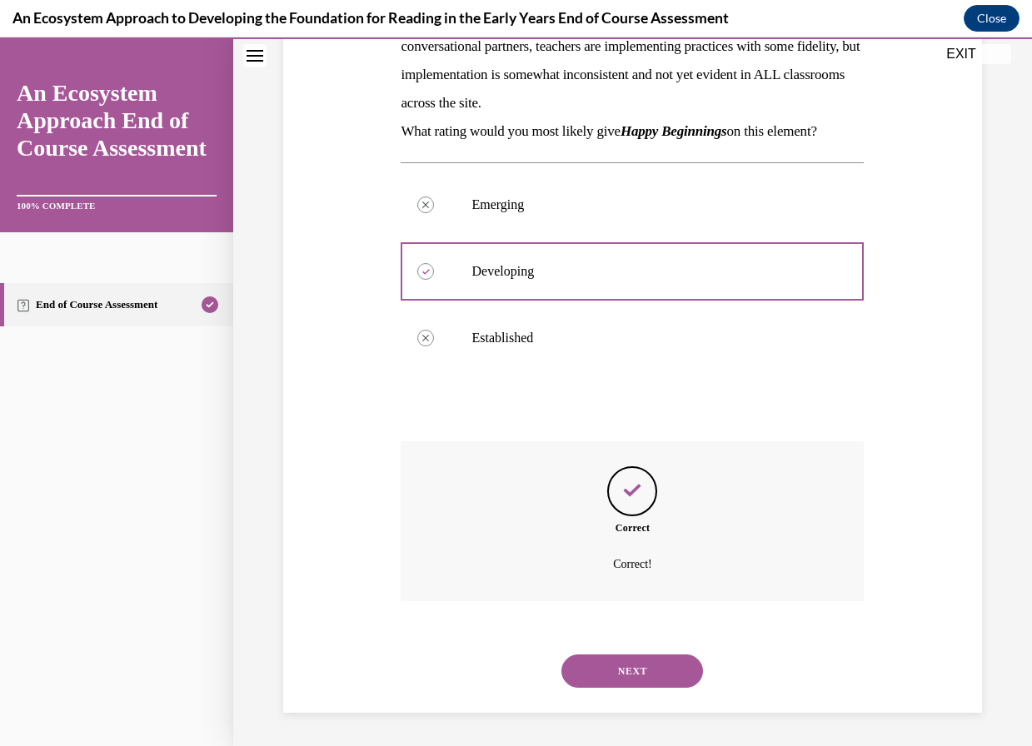
click at [641, 671] on button "NEXT" at bounding box center [632, 670] width 142 height 33
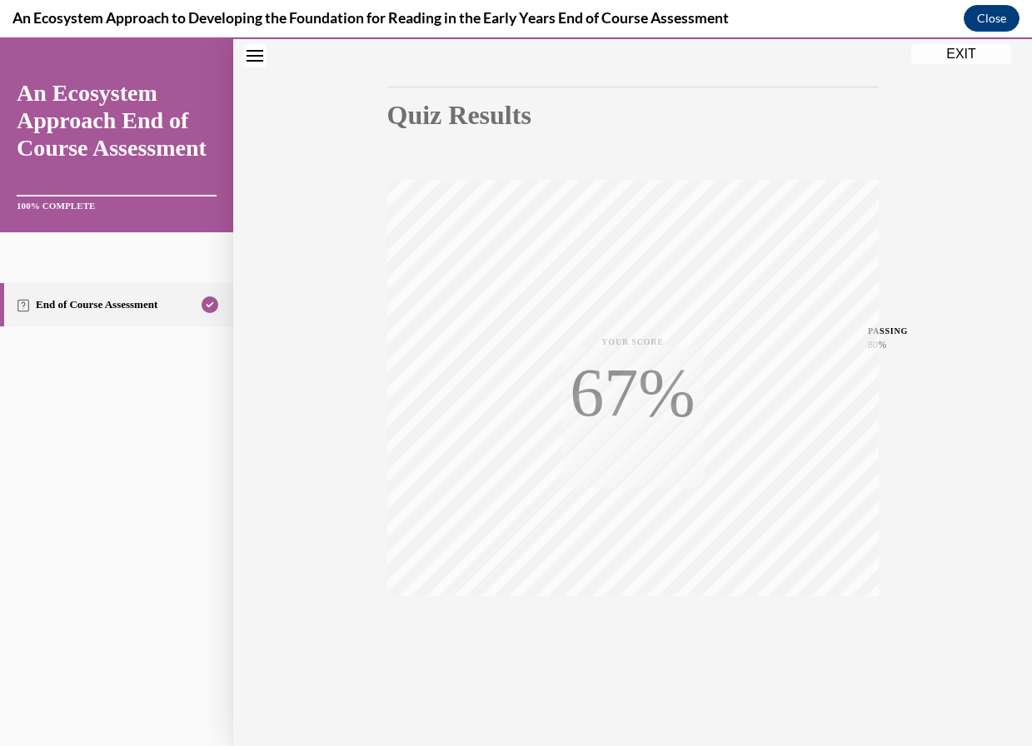
scroll to position [145, 0]
click at [965, 58] on button "EXIT" at bounding box center [961, 54] width 100 height 20
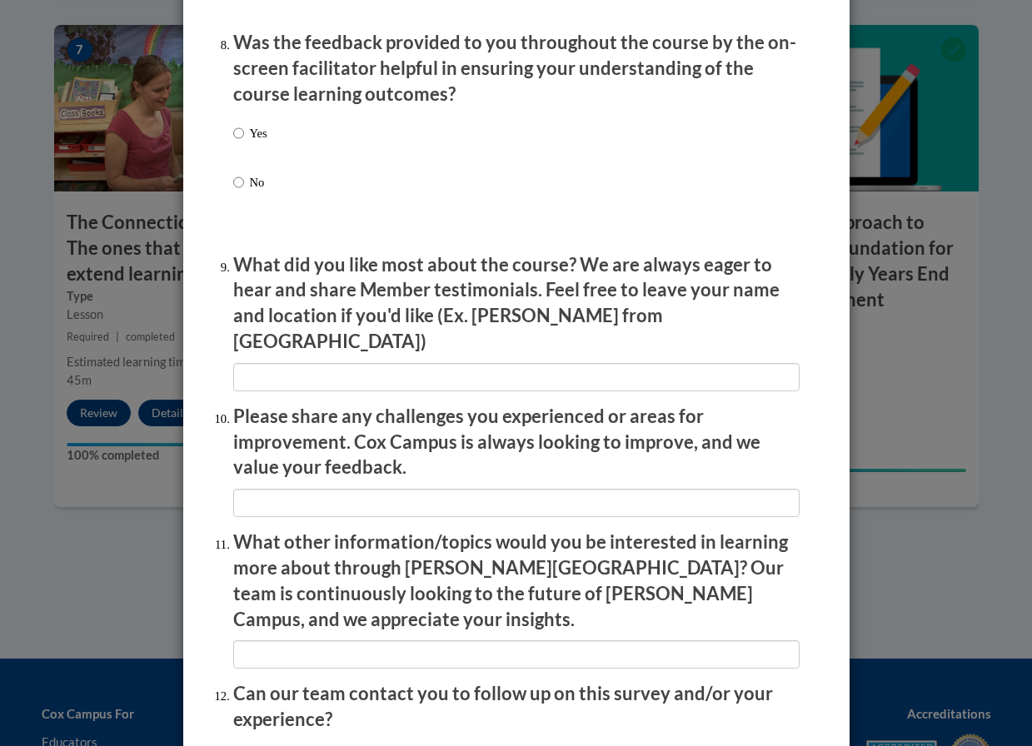
scroll to position [2714, 0]
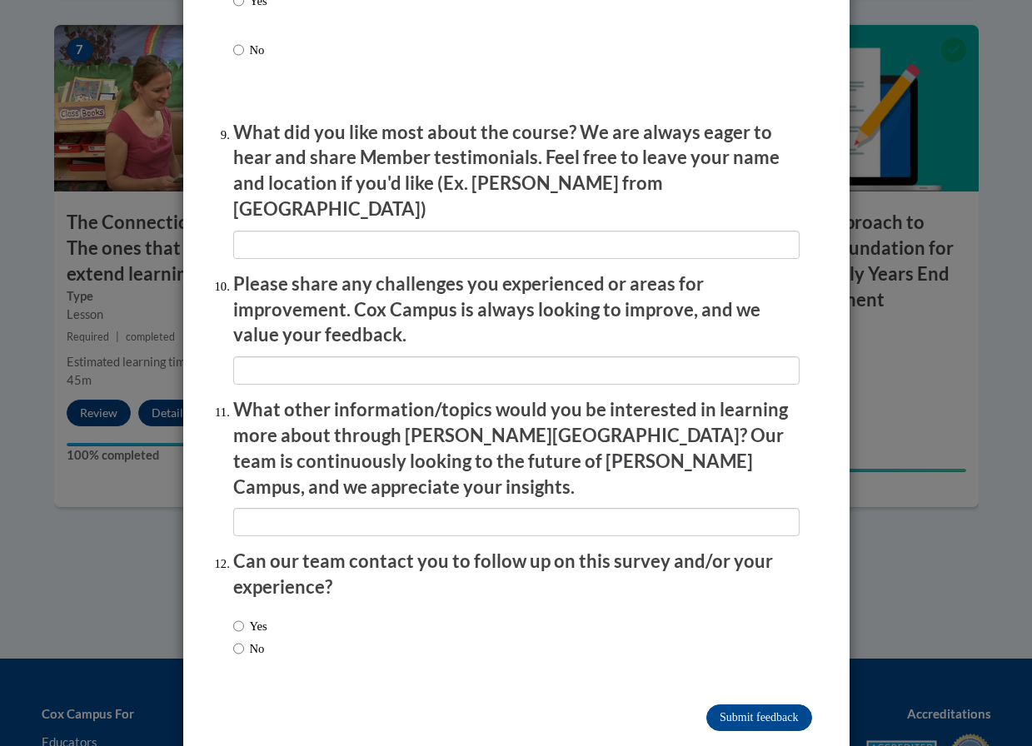
click at [265, 640] on label "No" at bounding box center [249, 649] width 32 height 18
click at [244, 640] on input "No" at bounding box center [238, 649] width 11 height 18
radio input "true"
click at [756, 704] on input "Submit feedback" at bounding box center [758, 717] width 105 height 27
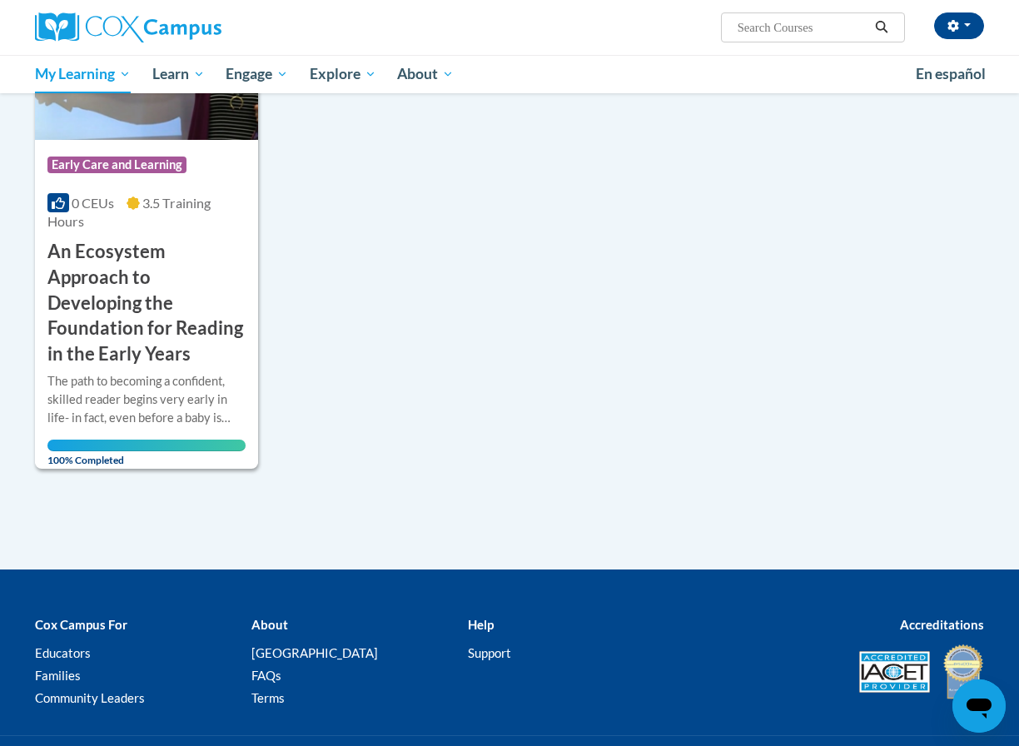
scroll to position [250, 0]
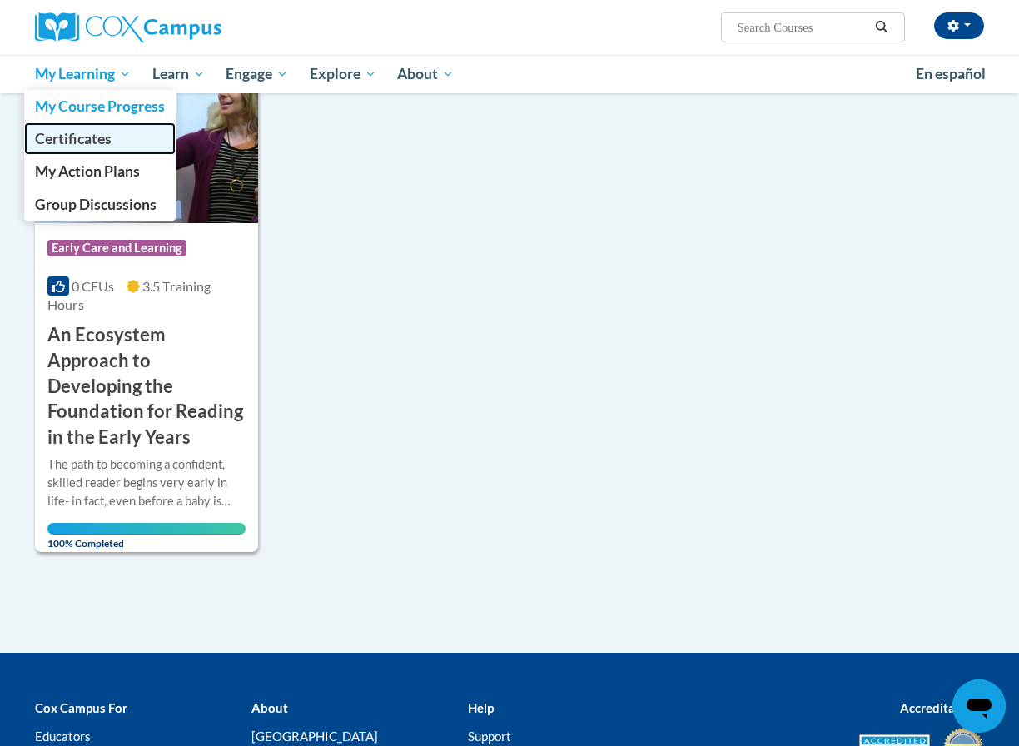
click at [79, 144] on span "Certificates" at bounding box center [73, 138] width 77 height 17
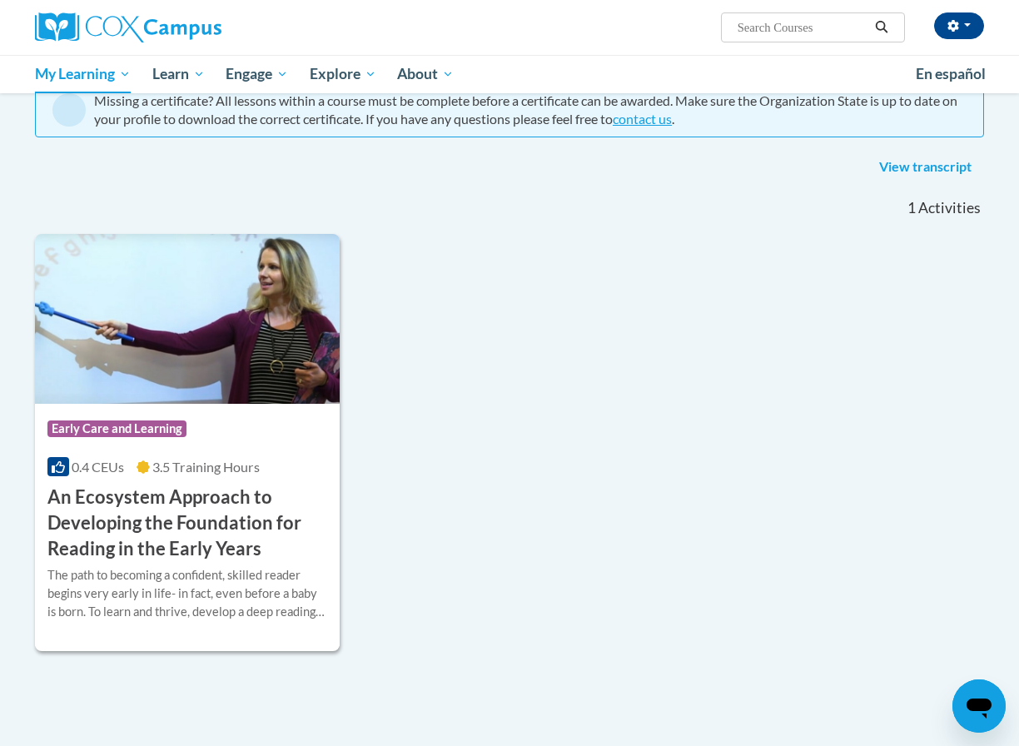
scroll to position [250, 0]
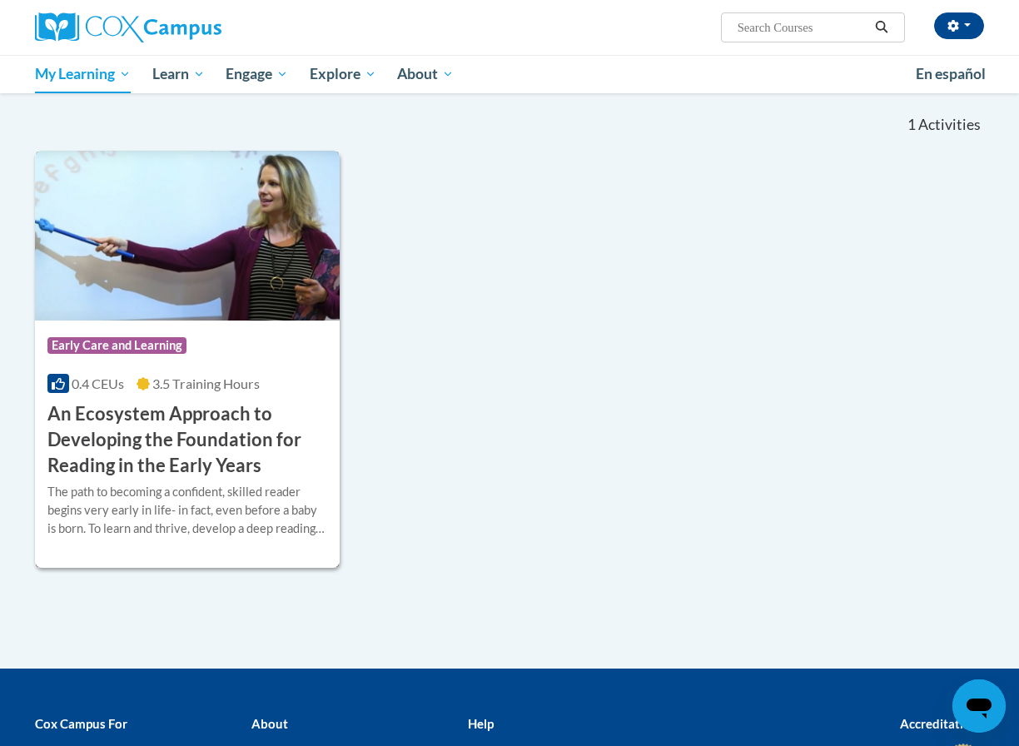
click at [111, 453] on h3 "An Ecosystem Approach to Developing the Foundation for Reading in the Early Yea…" at bounding box center [187, 439] width 280 height 77
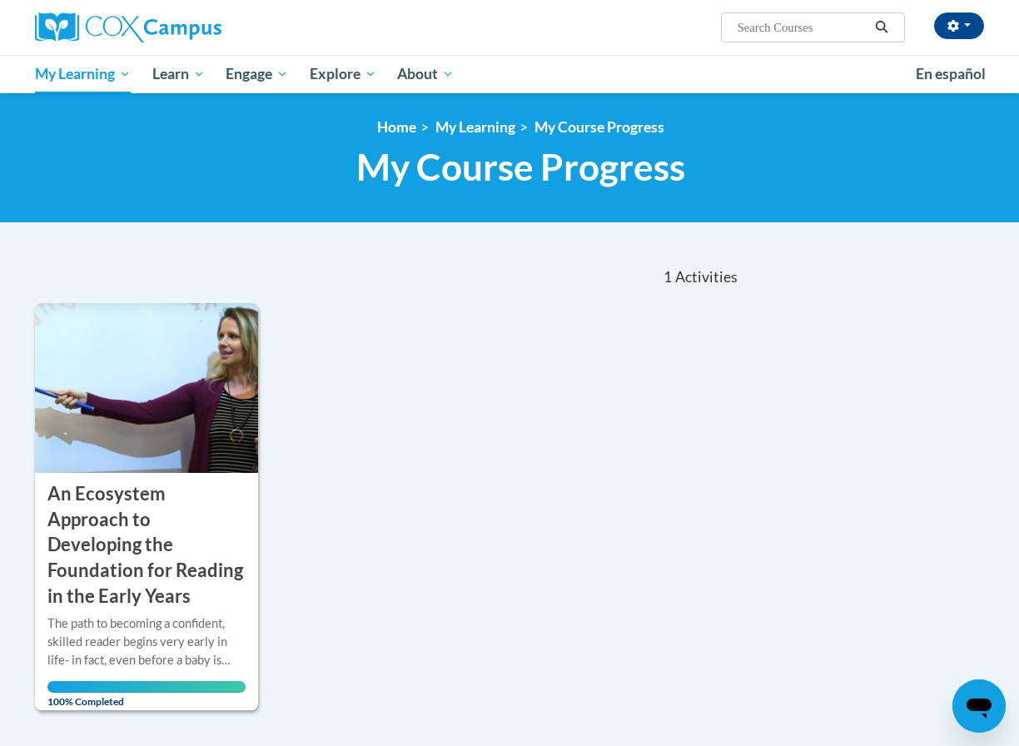
scroll to position [83, 0]
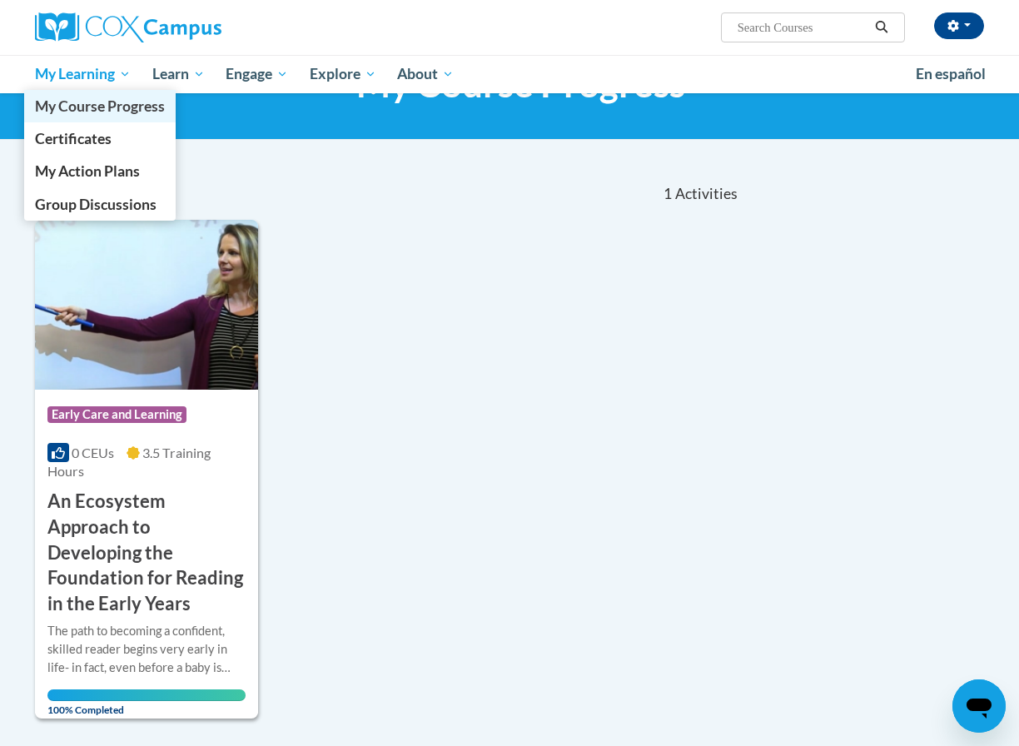
click at [106, 114] on span "My Course Progress" at bounding box center [100, 105] width 130 height 17
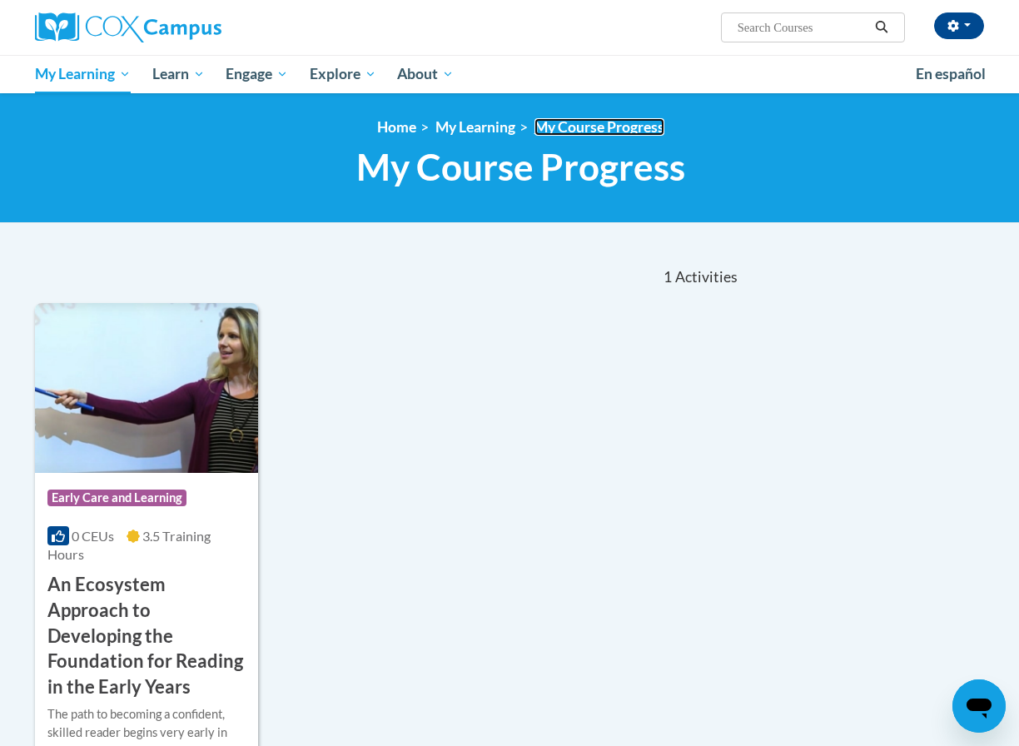
click at [570, 127] on link "My Course Progress" at bounding box center [600, 126] width 130 height 17
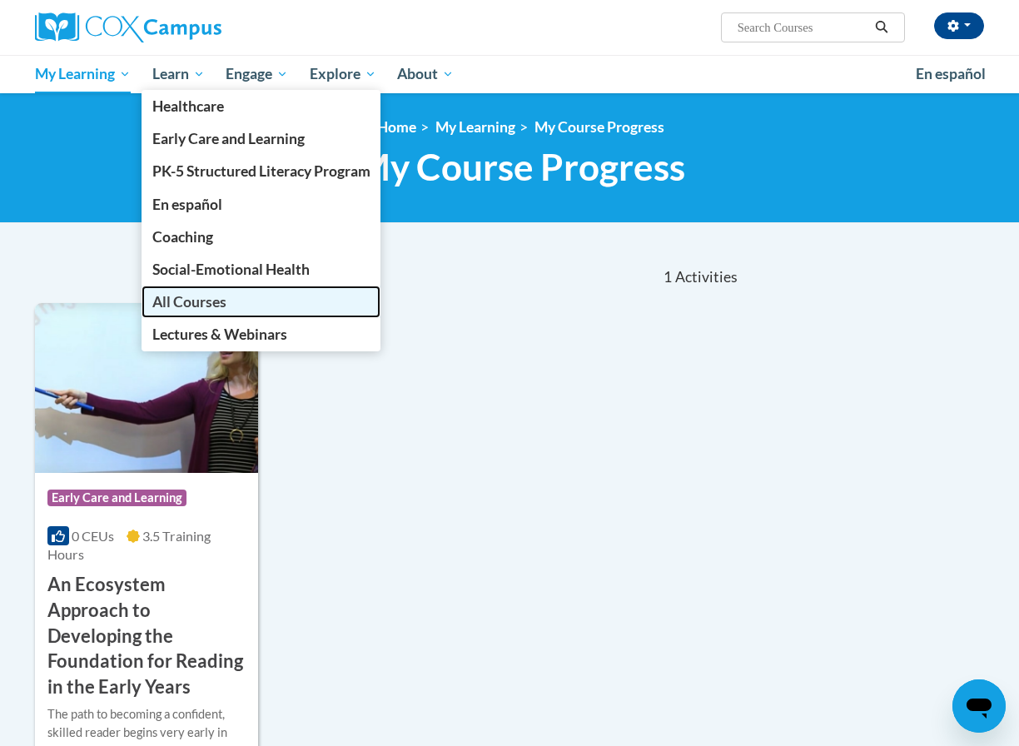
click at [162, 300] on span "All Courses" at bounding box center [189, 301] width 74 height 17
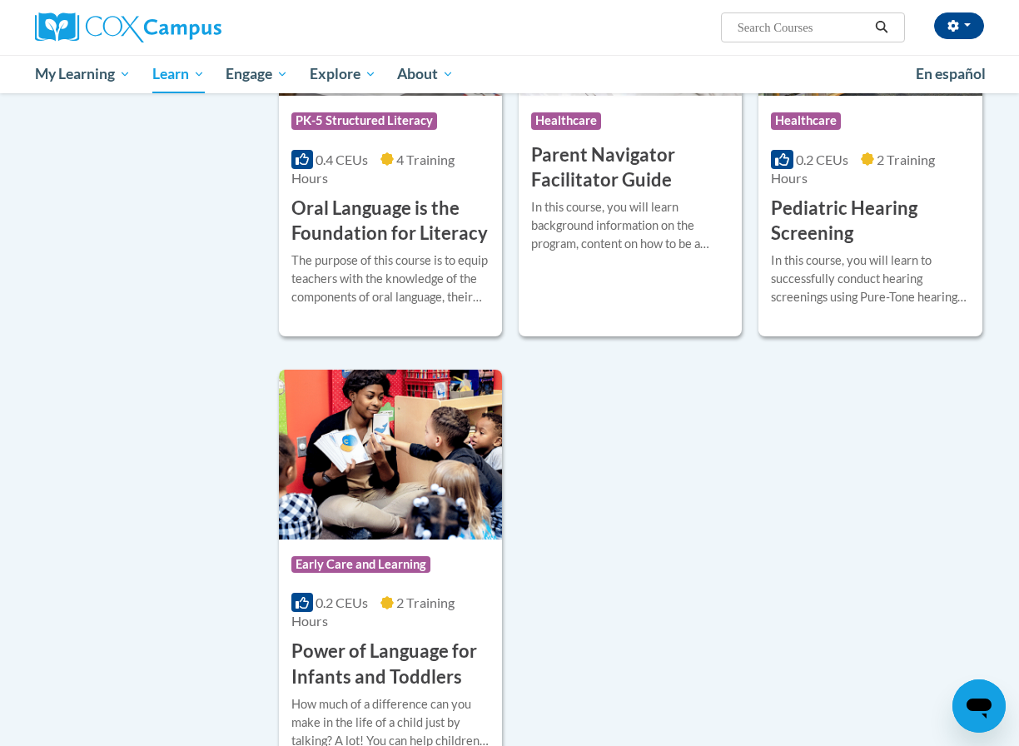
scroll to position [3664, 0]
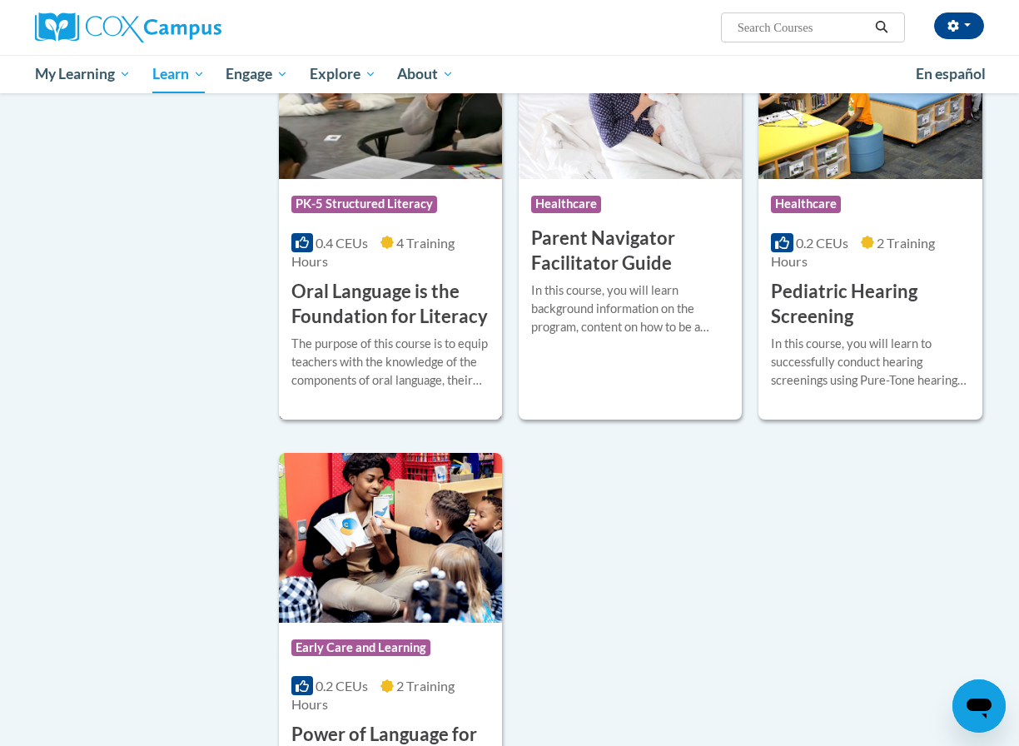
click at [351, 279] on h3 "Oral Language is the Foundation for Literacy" at bounding box center [390, 305] width 198 height 52
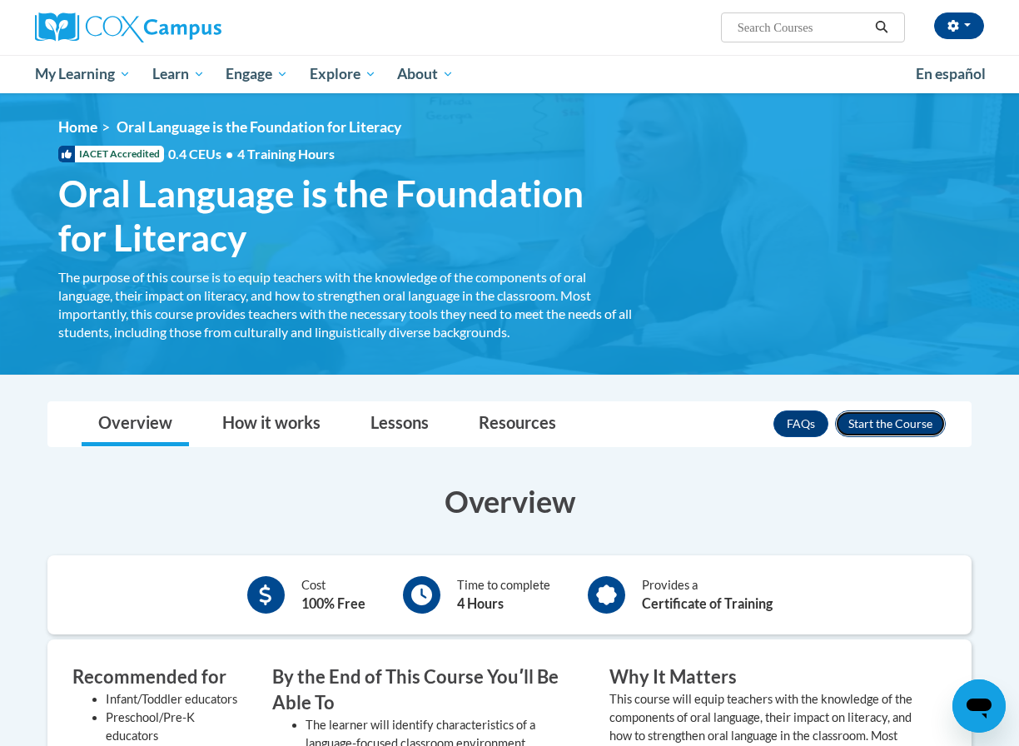
click at [887, 431] on button "Enroll" at bounding box center [890, 424] width 111 height 27
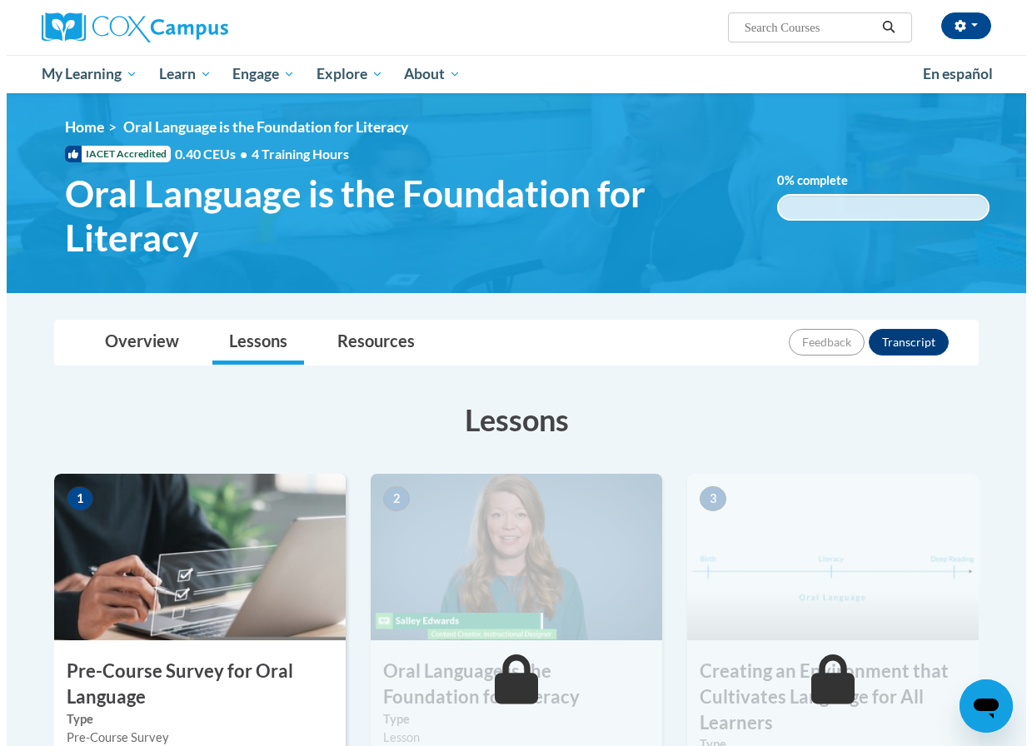
scroll to position [167, 0]
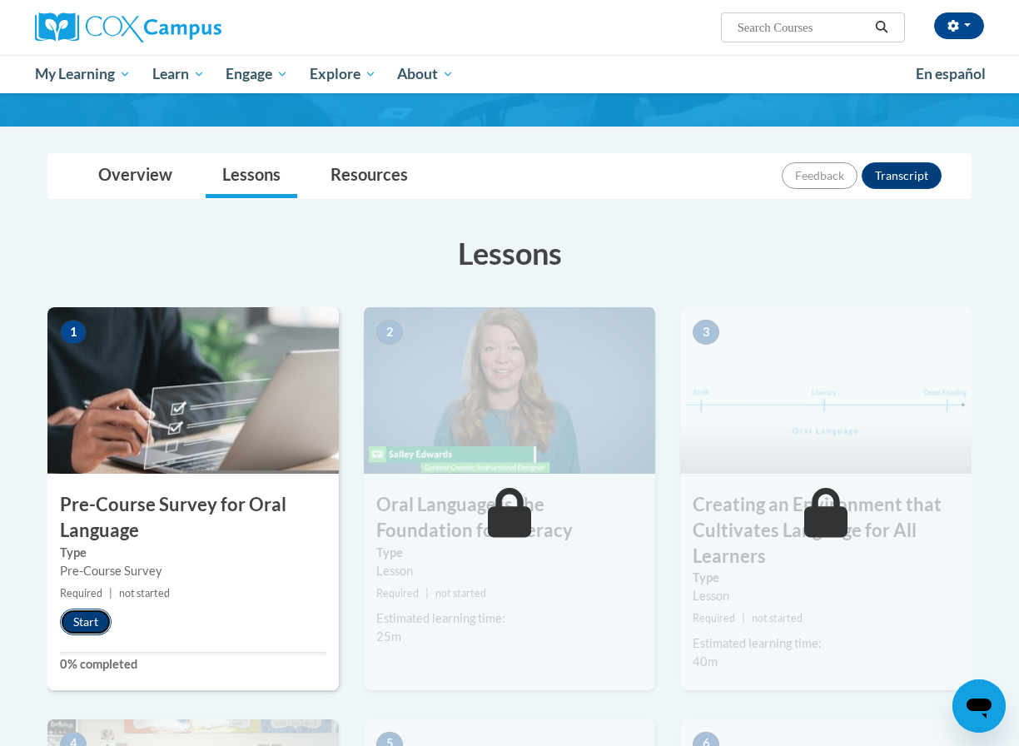
click at [102, 621] on button "Start" at bounding box center [86, 622] width 52 height 27
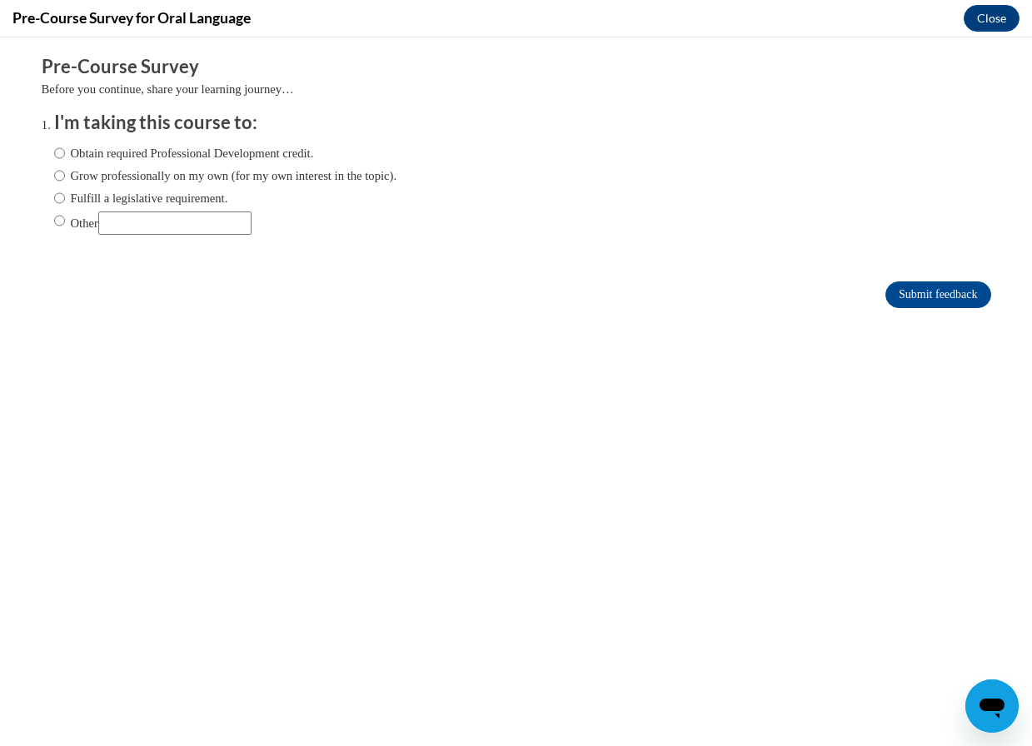
scroll to position [0, 0]
click at [54, 172] on input "Grow professionally on my own (for my own interest in the topic)." at bounding box center [59, 176] width 11 height 18
radio input "true"
click at [232, 147] on label "Obtain required Professional Development credit." at bounding box center [184, 153] width 260 height 18
click at [65, 147] on input "Obtain required Professional Development credit." at bounding box center [59, 153] width 11 height 18
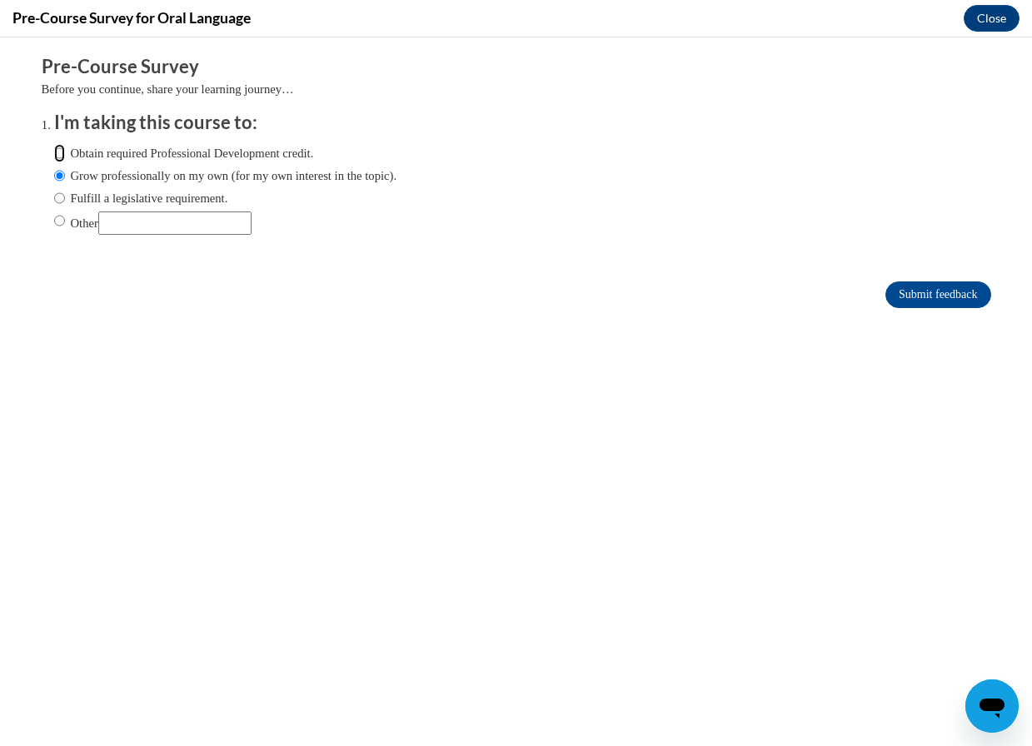
radio input "true"
click at [906, 286] on input "Submit feedback" at bounding box center [937, 294] width 105 height 27
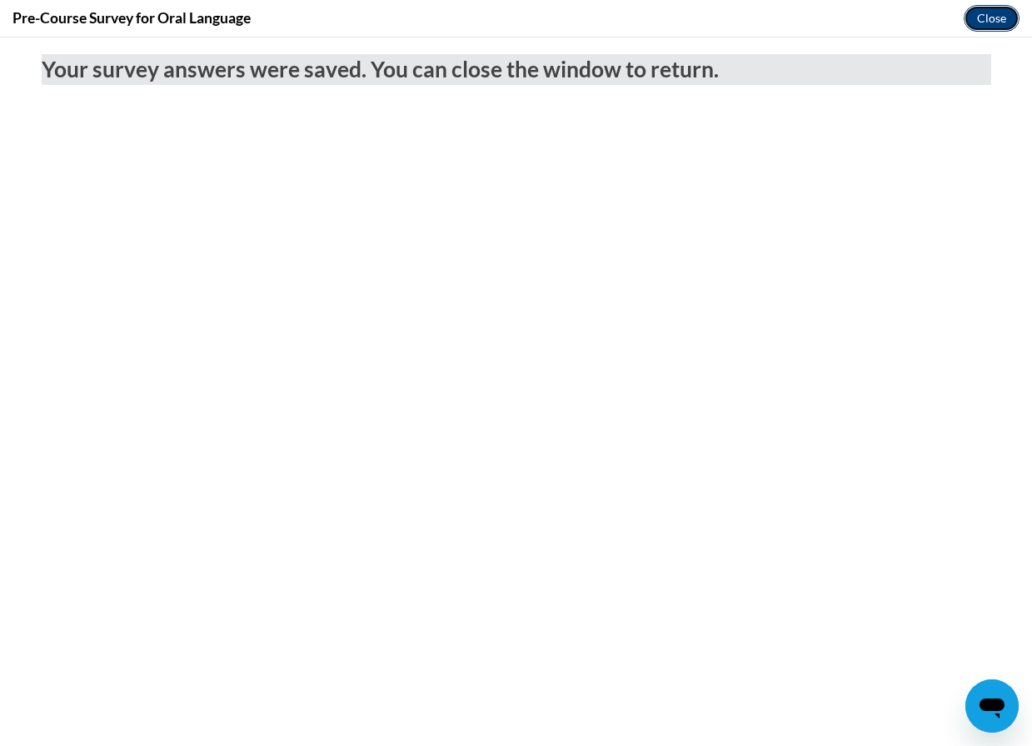
click at [990, 20] on button "Close" at bounding box center [991, 18] width 56 height 27
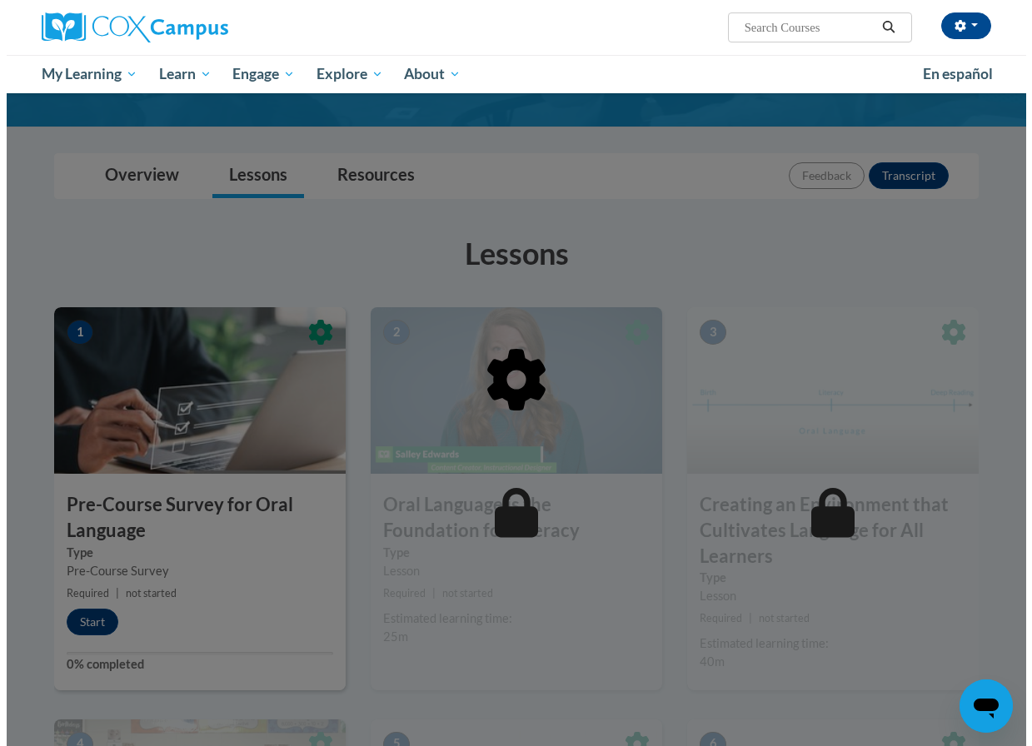
scroll to position [250, 0]
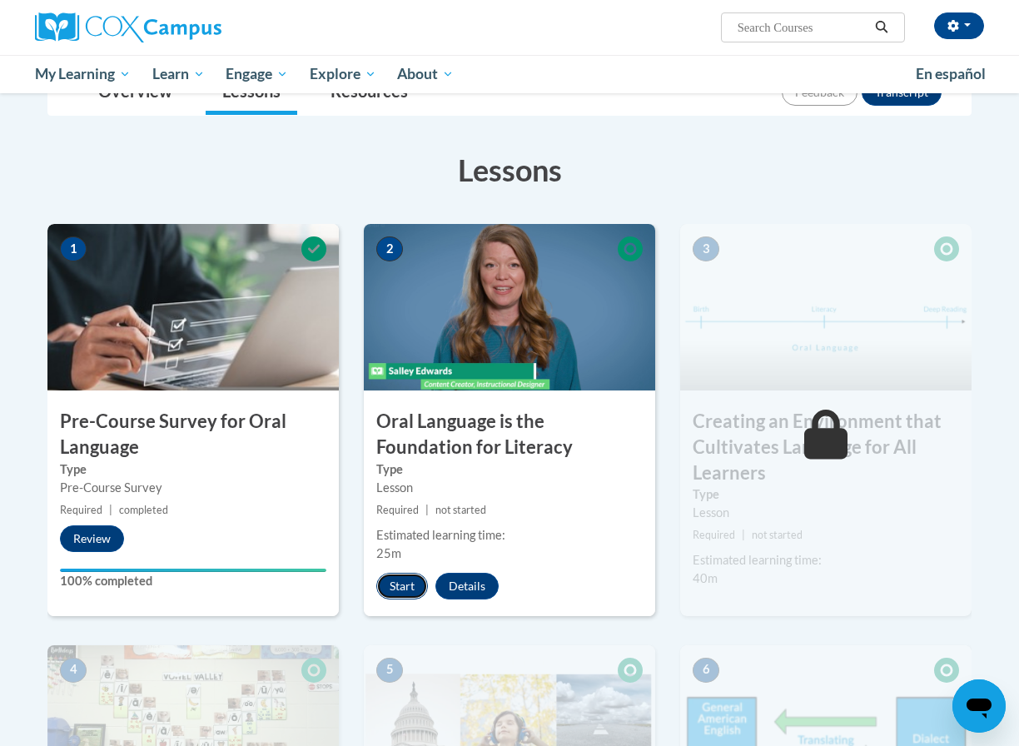
click at [407, 580] on button "Start" at bounding box center [402, 586] width 52 height 27
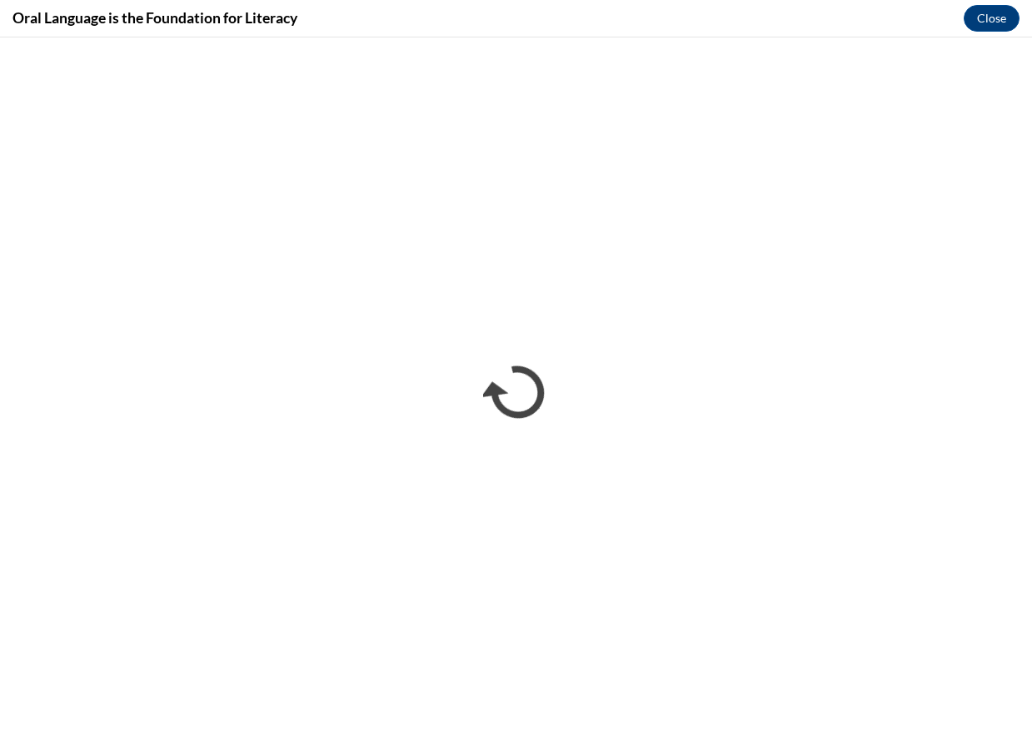
scroll to position [0, 0]
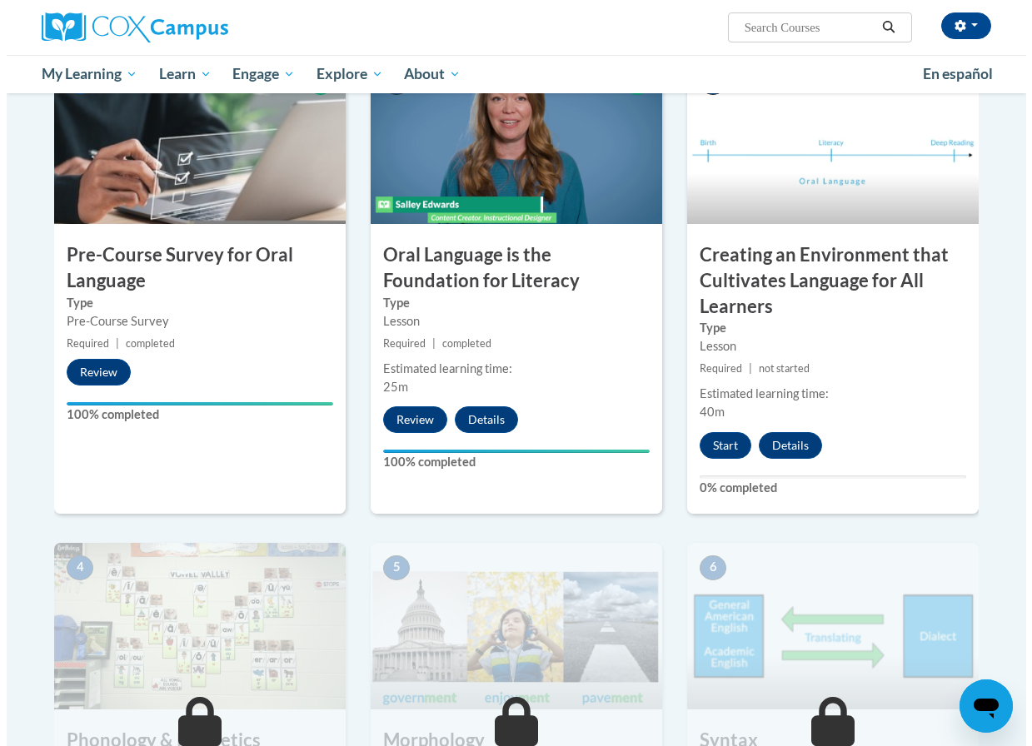
scroll to position [500, 0]
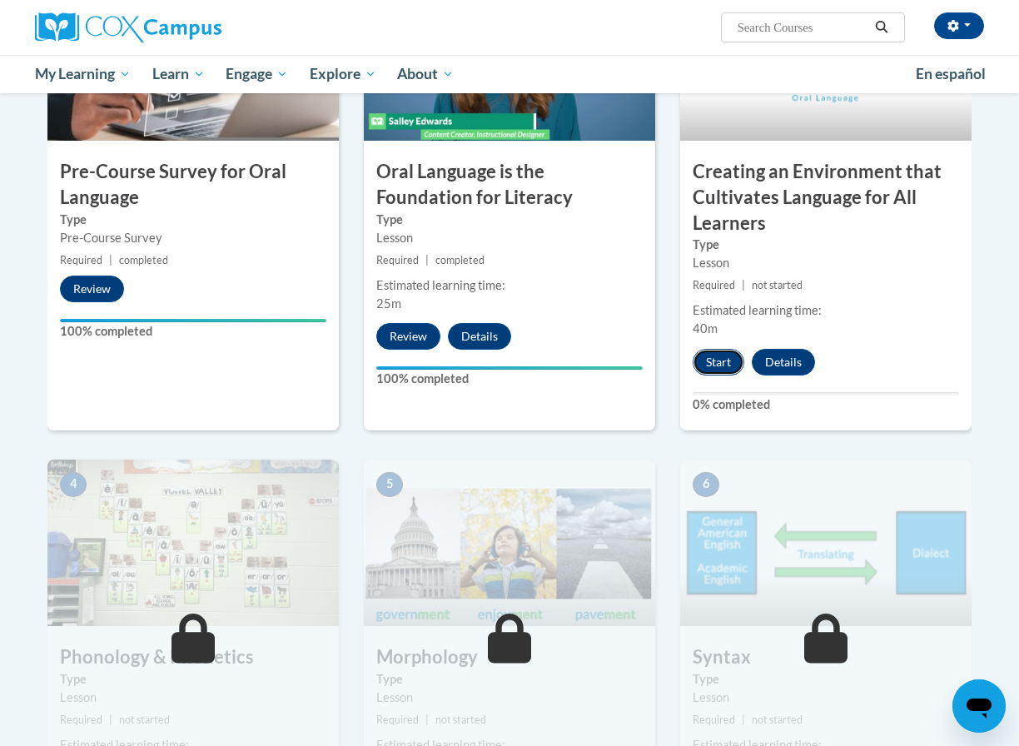
click at [721, 368] on button "Start" at bounding box center [719, 362] width 52 height 27
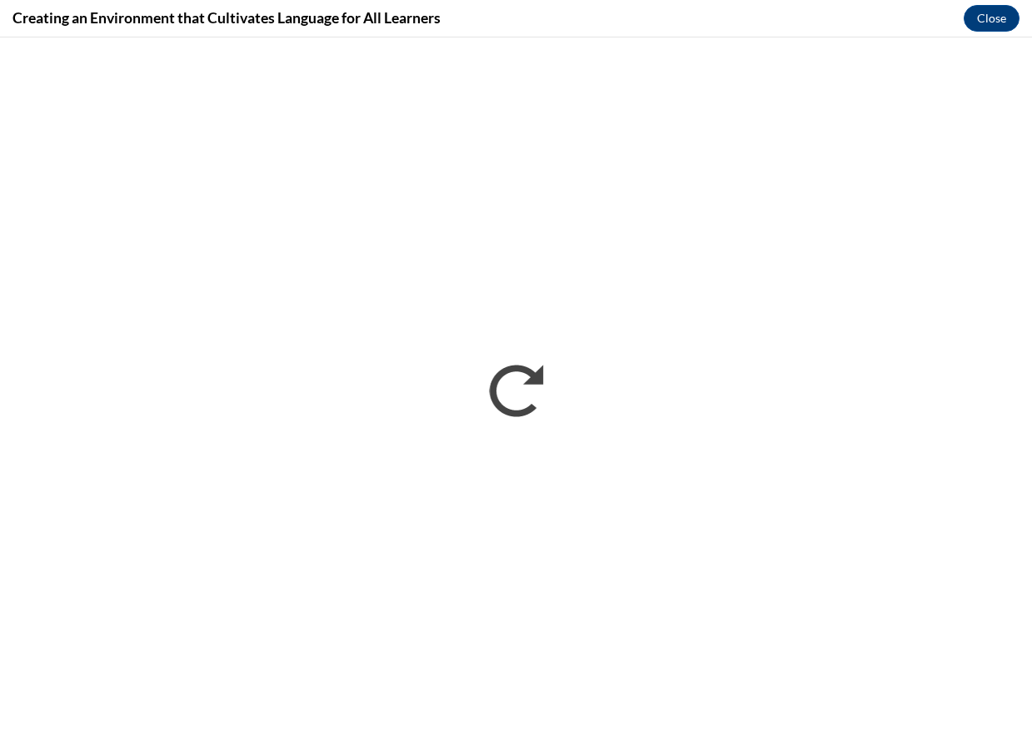
scroll to position [0, 0]
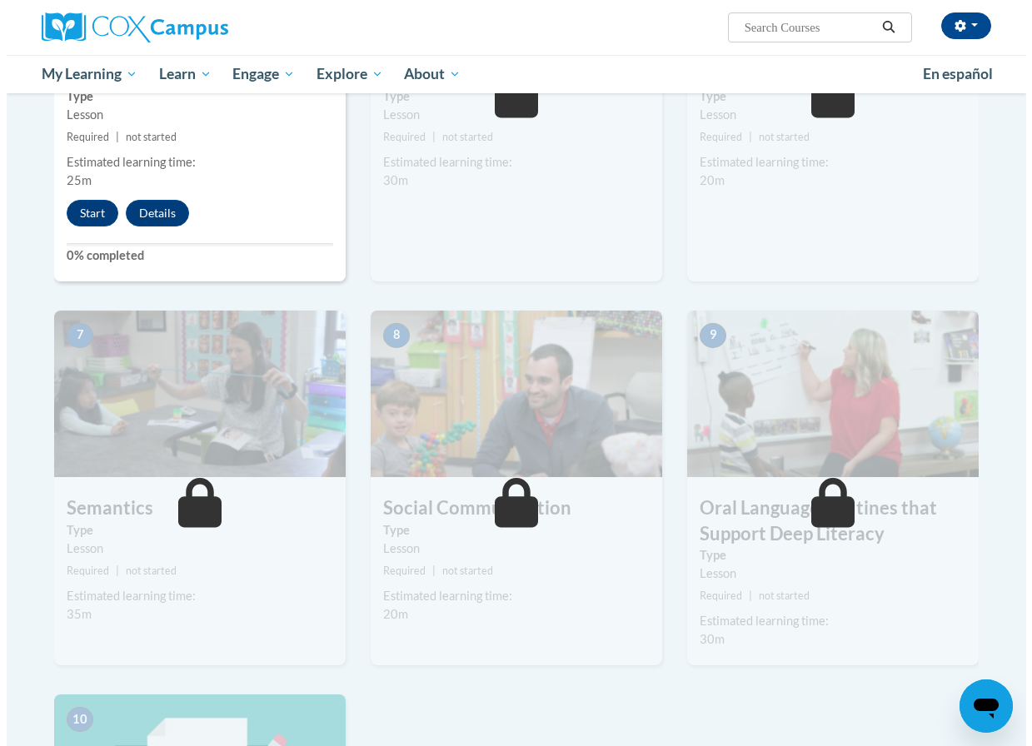
scroll to position [999, 0]
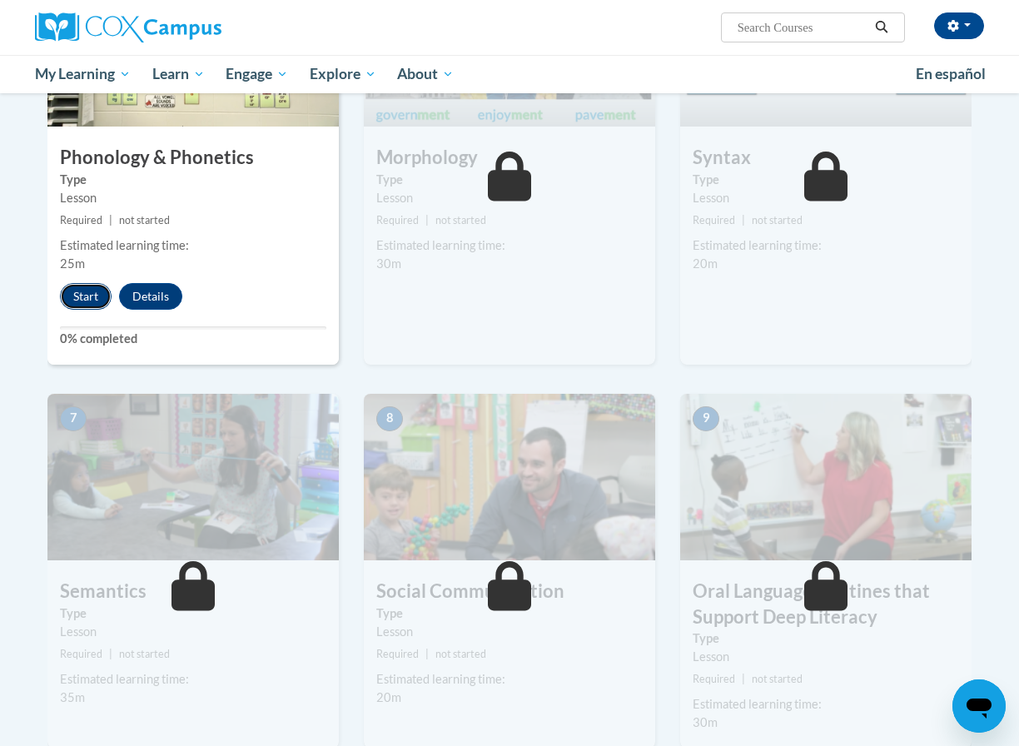
click at [96, 291] on button "Start" at bounding box center [86, 296] width 52 height 27
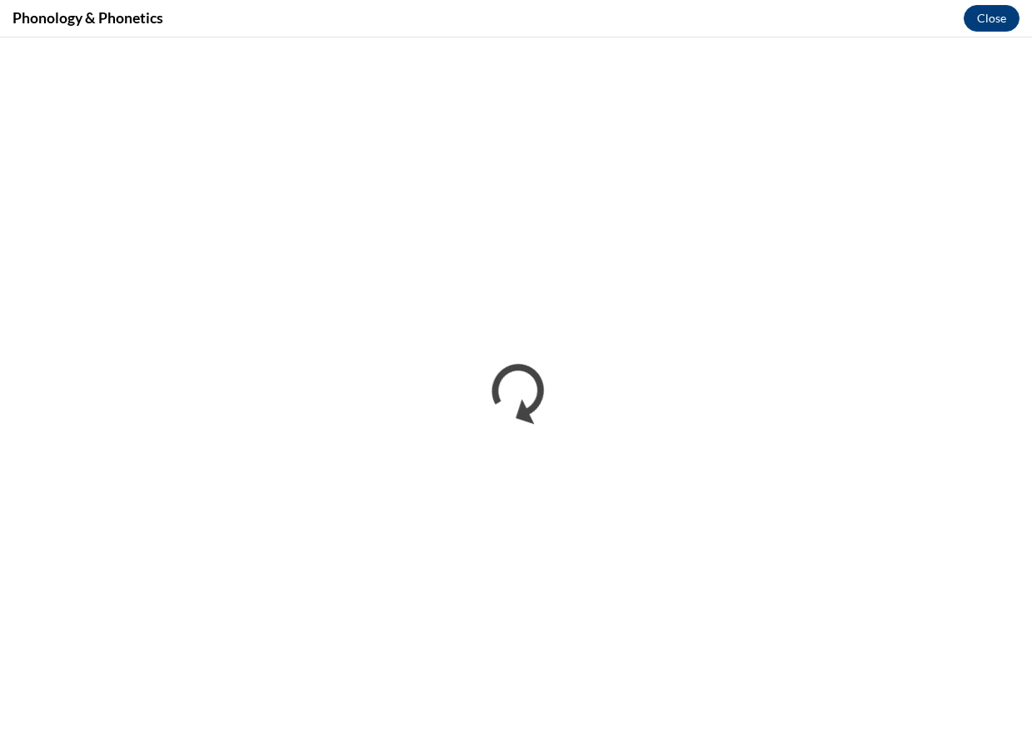
scroll to position [0, 0]
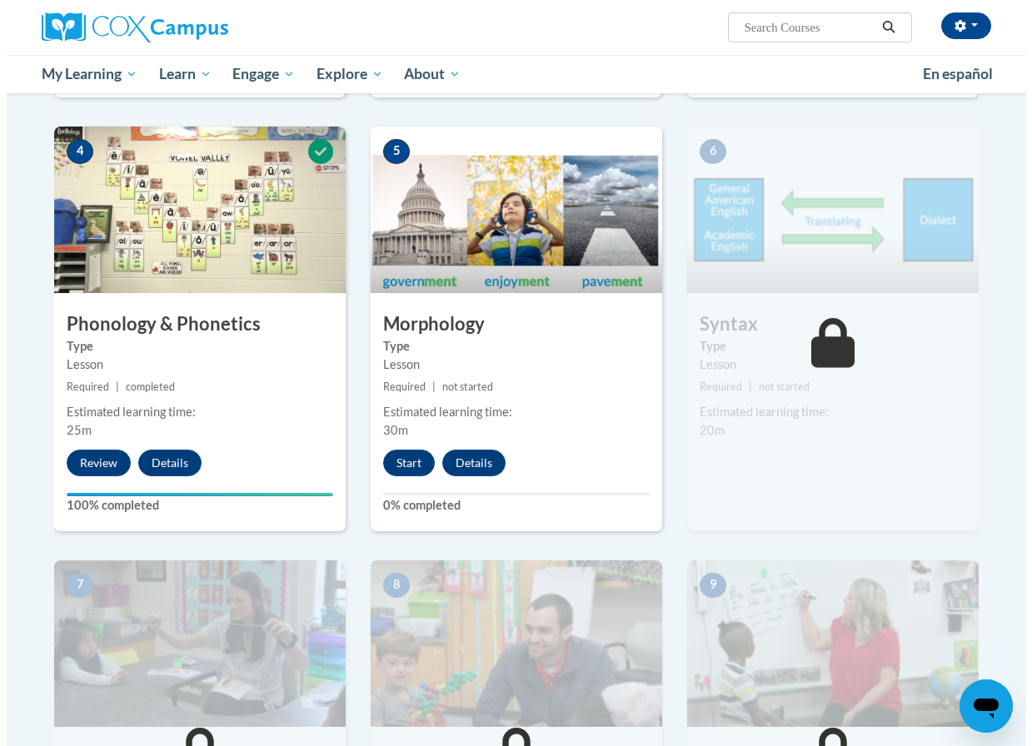
scroll to position [916, 0]
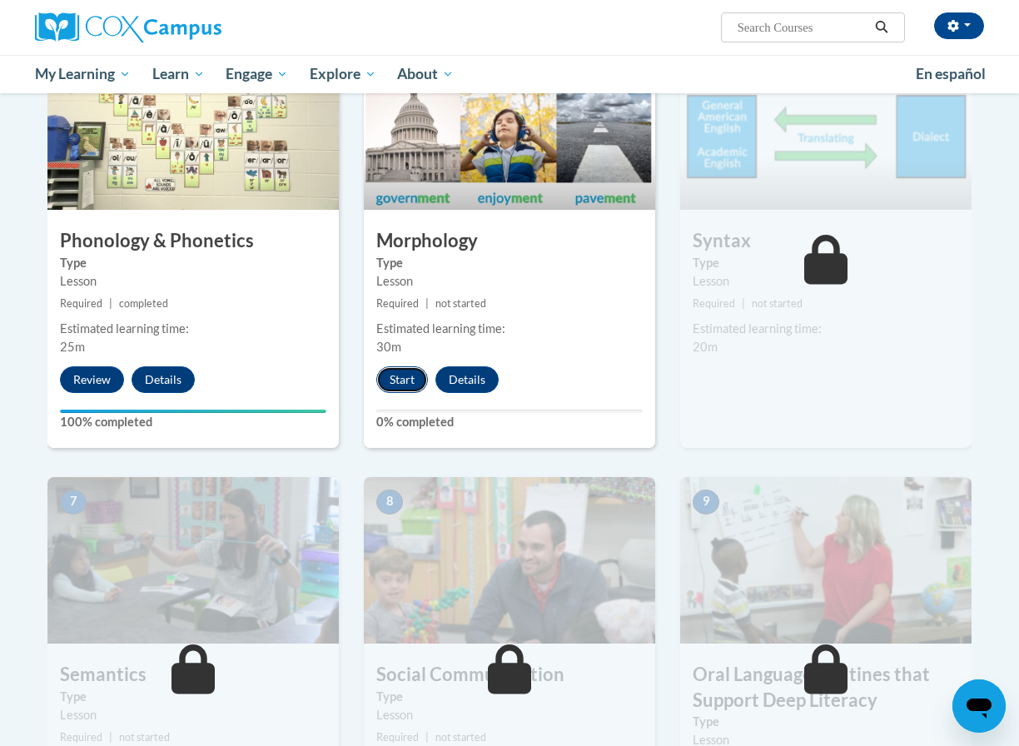
click at [404, 376] on button "Start" at bounding box center [402, 379] width 52 height 27
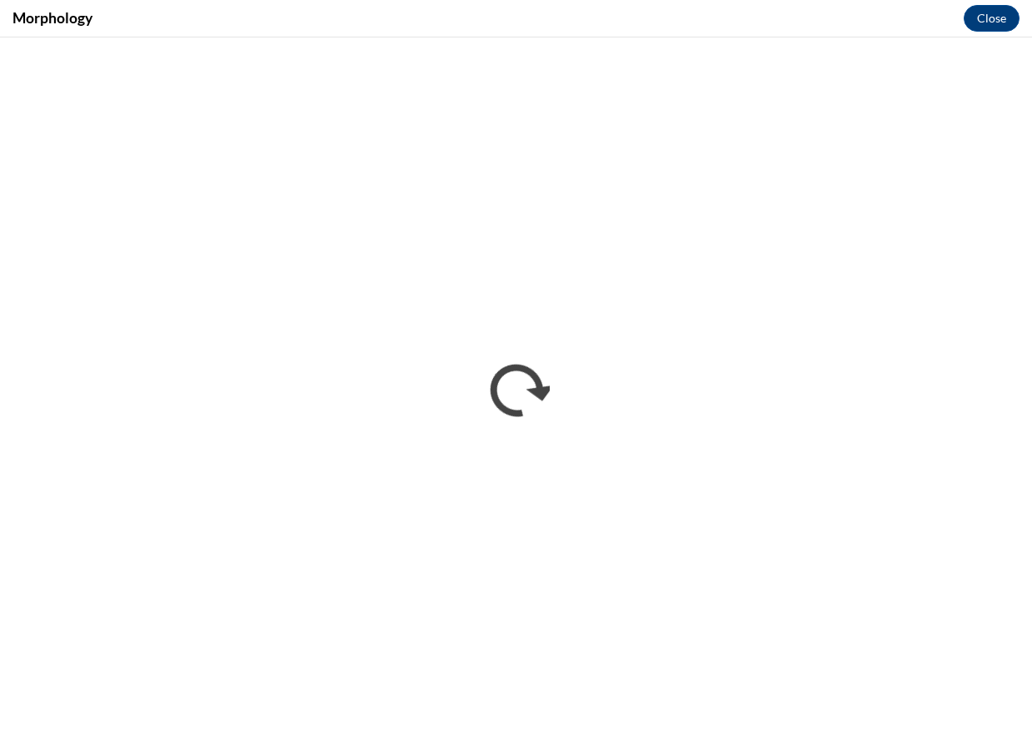
scroll to position [0, 0]
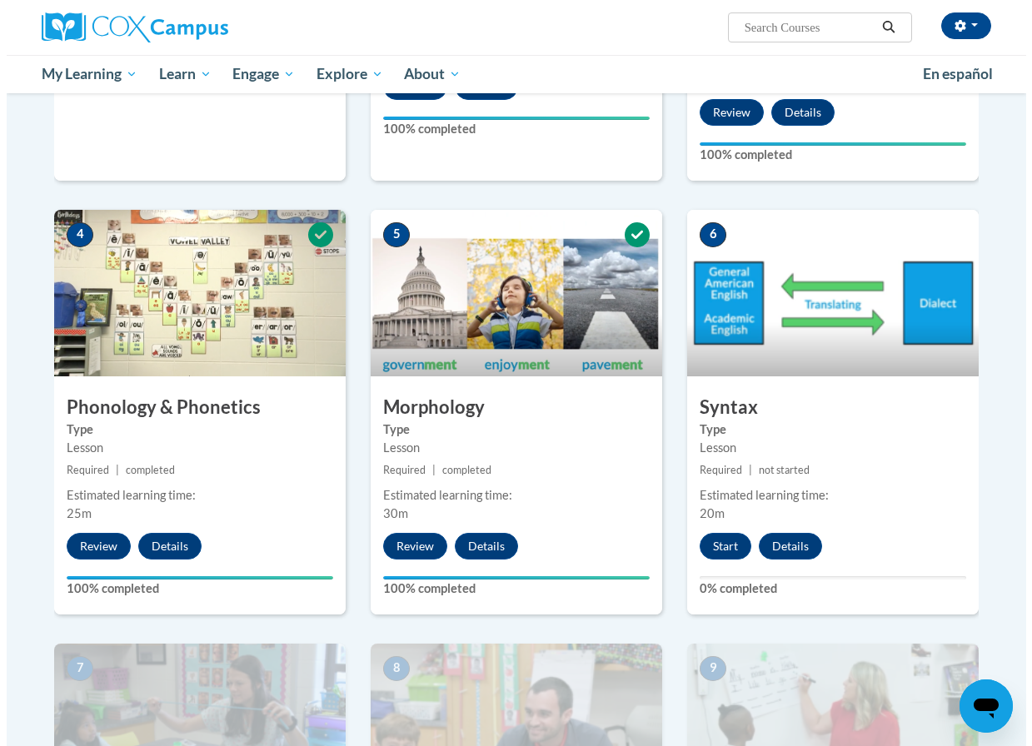
scroll to position [916, 0]
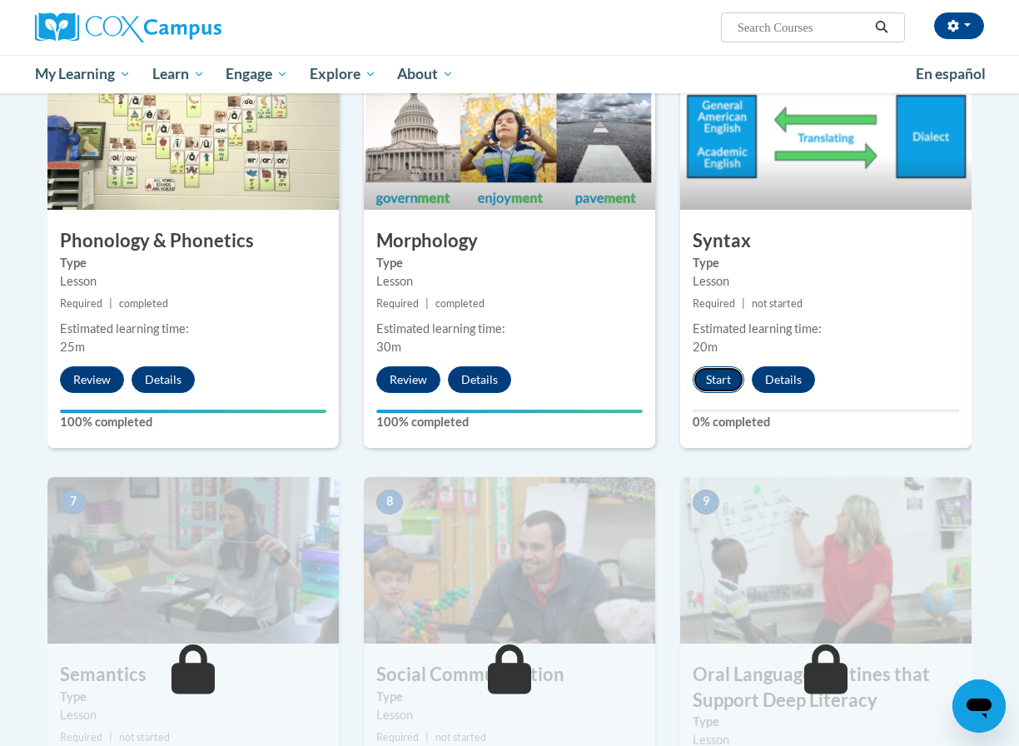
click at [714, 390] on button "Start" at bounding box center [719, 379] width 52 height 27
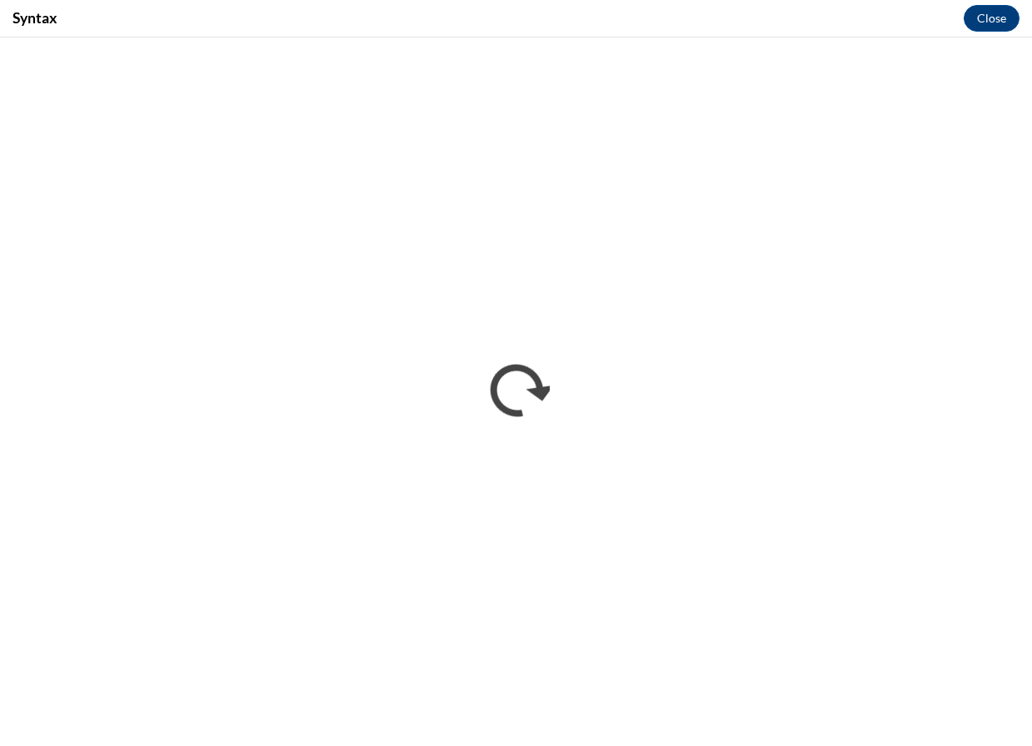
scroll to position [0, 0]
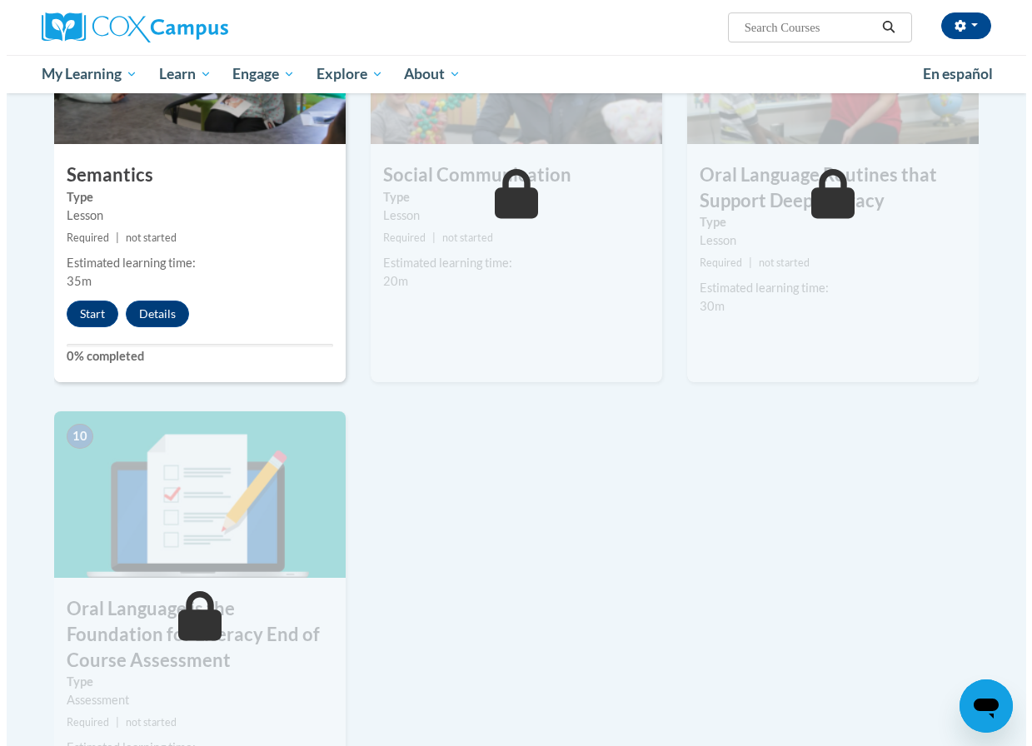
scroll to position [1332, 0]
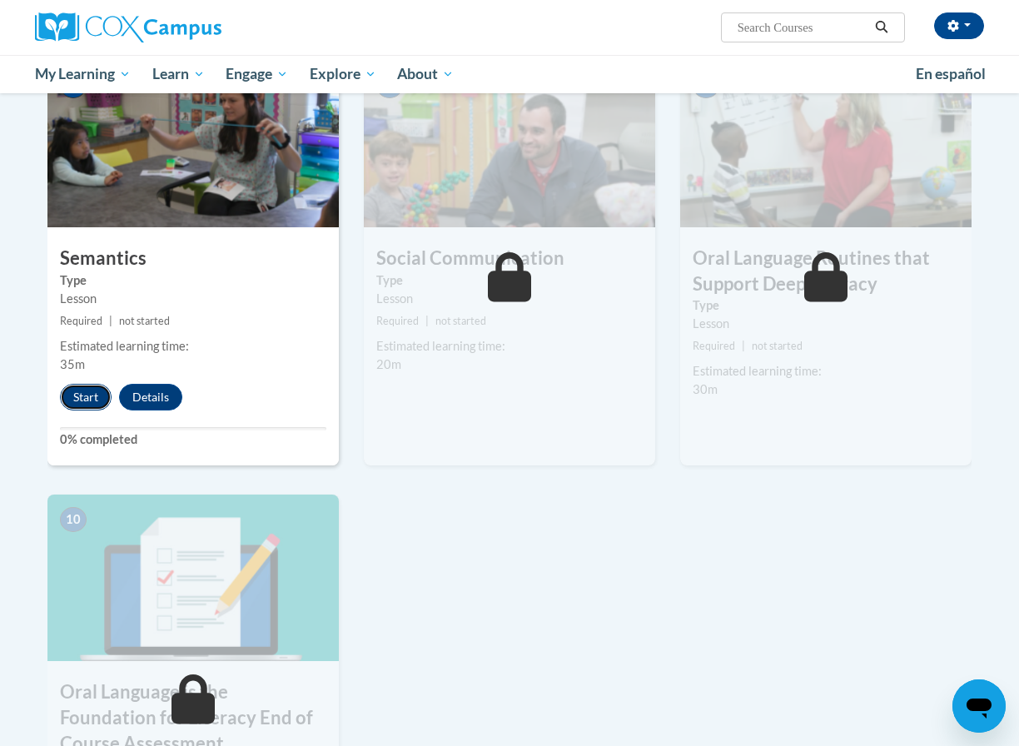
click at [72, 401] on button "Start" at bounding box center [86, 397] width 52 height 27
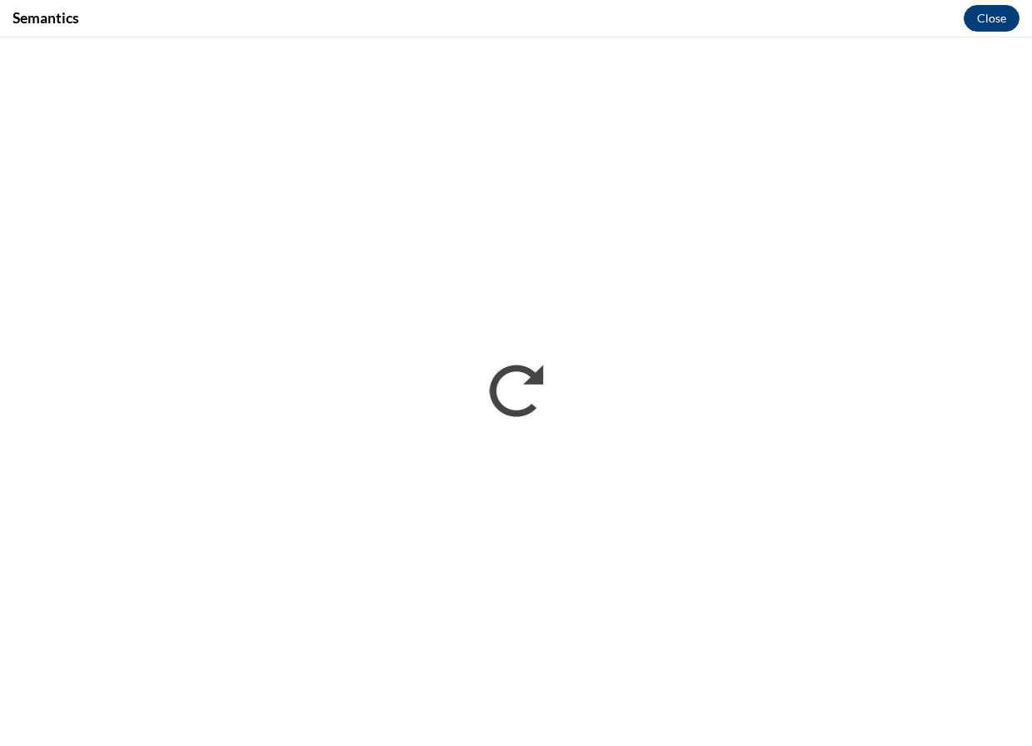
scroll to position [0, 0]
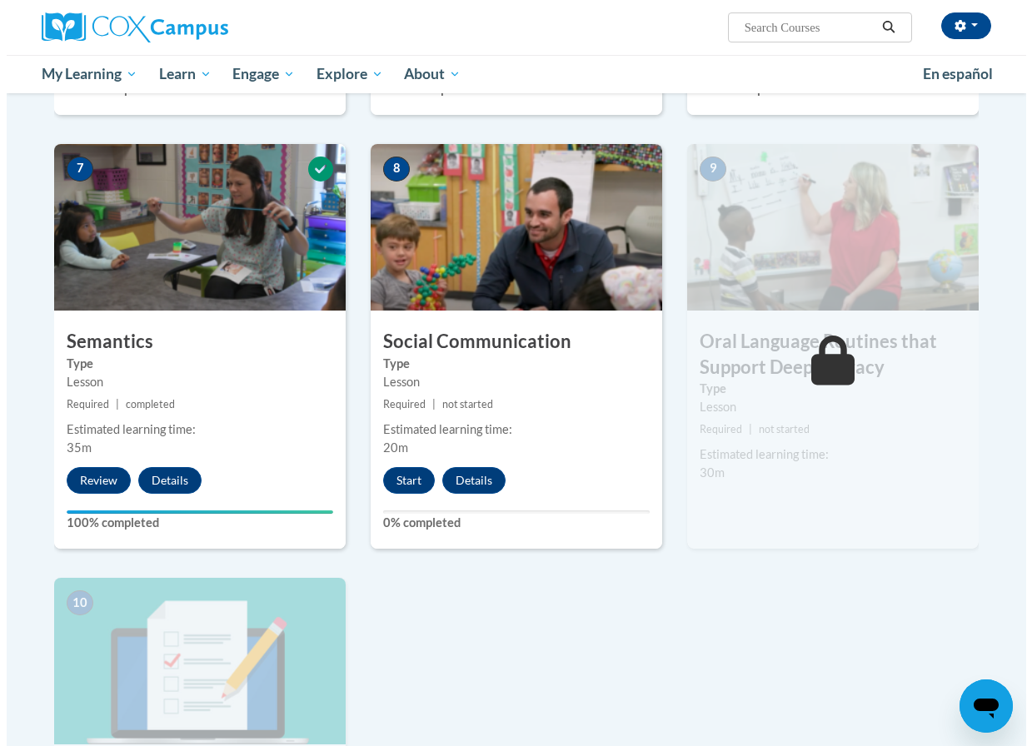
scroll to position [1332, 0]
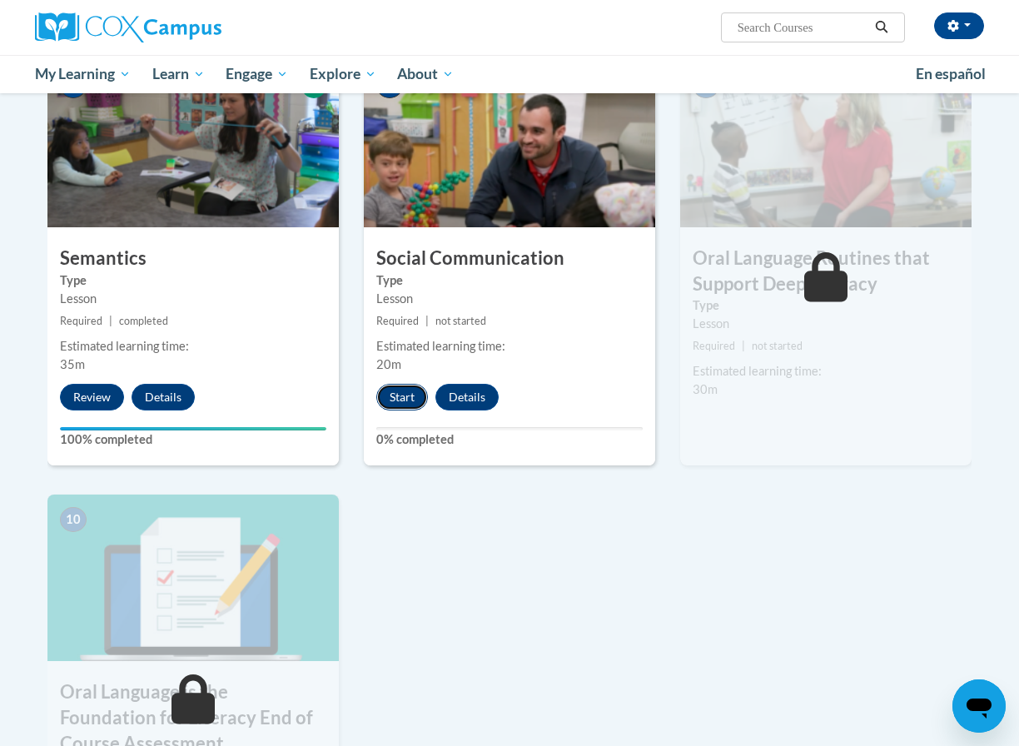
click at [406, 402] on button "Start" at bounding box center [402, 397] width 52 height 27
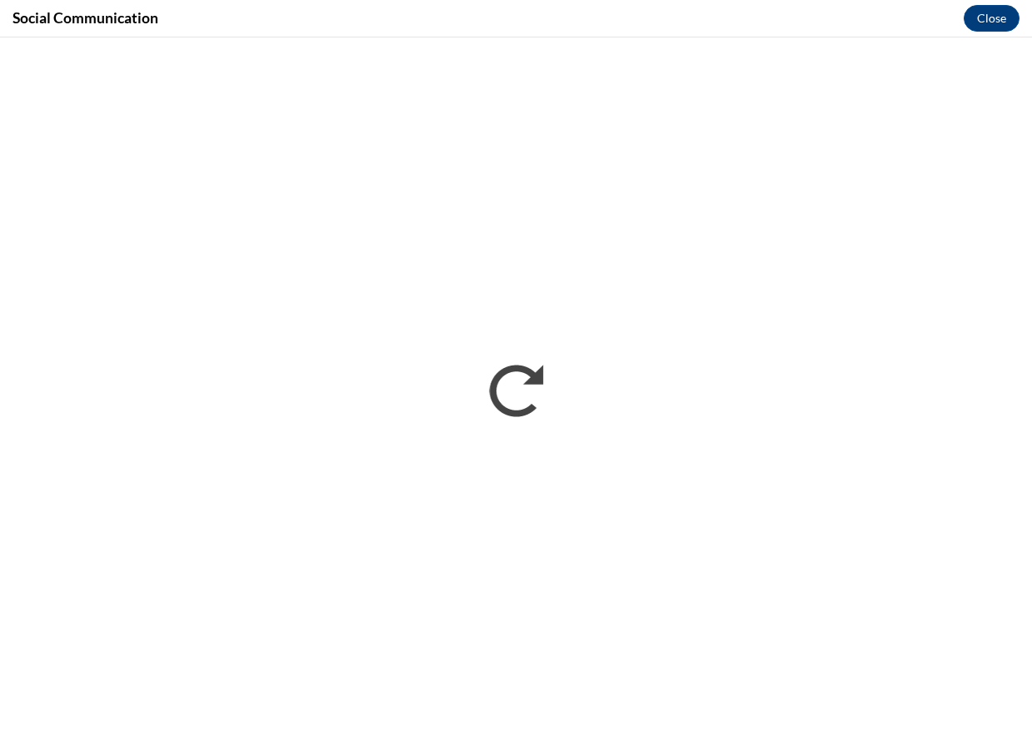
scroll to position [0, 0]
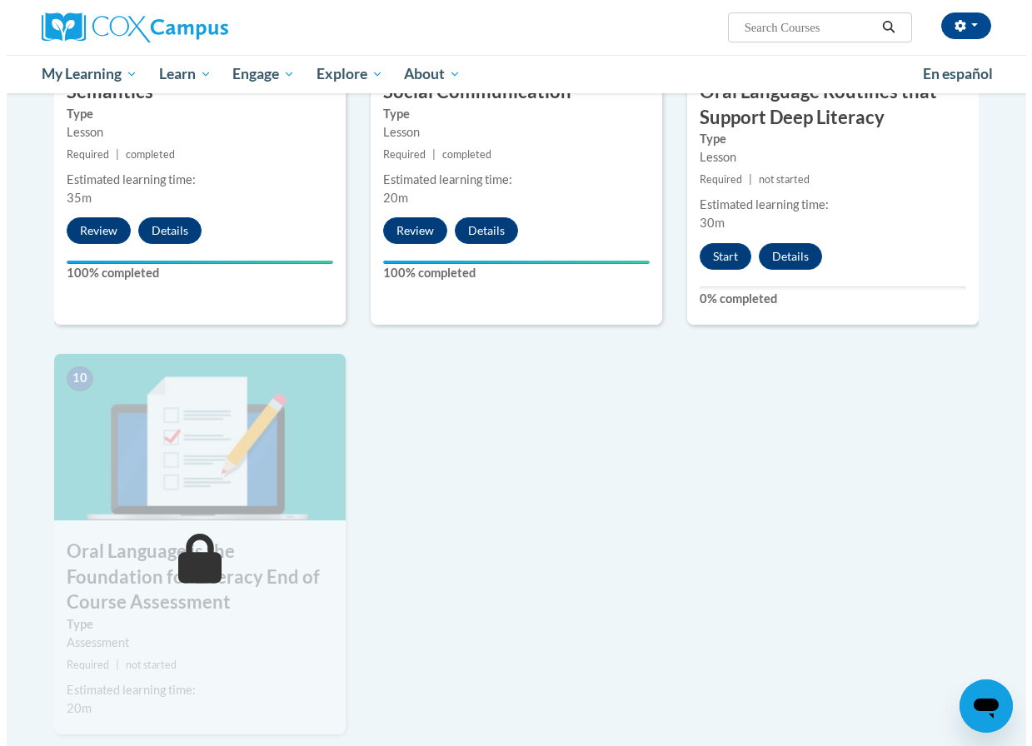
scroll to position [1332, 0]
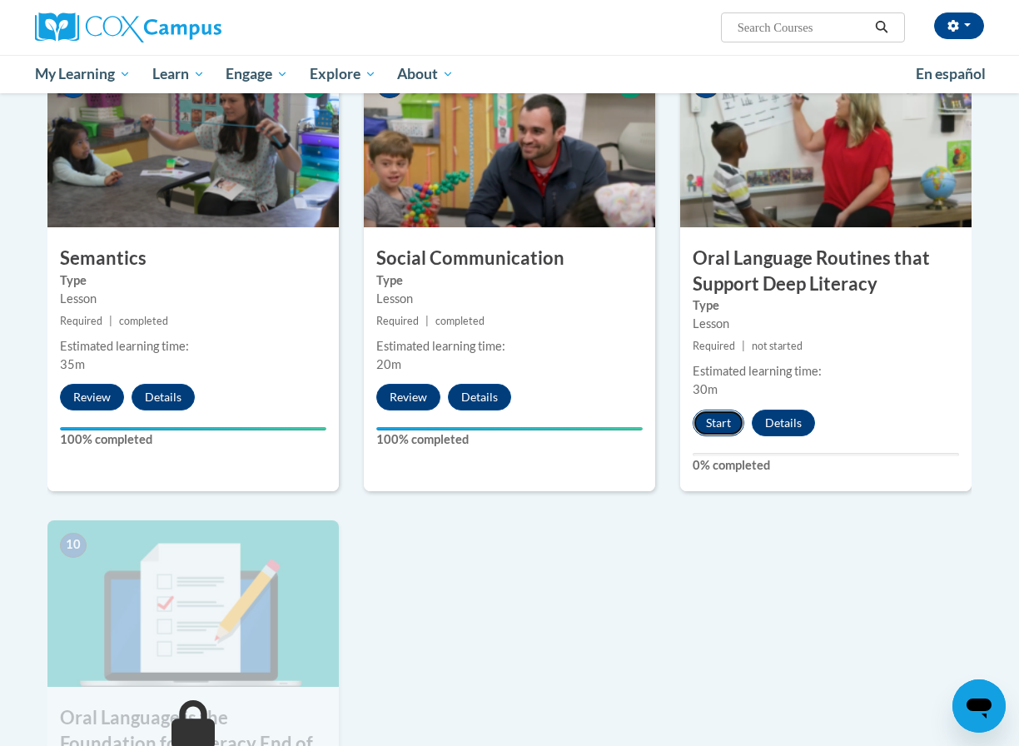
click at [719, 426] on button "Start" at bounding box center [719, 423] width 52 height 27
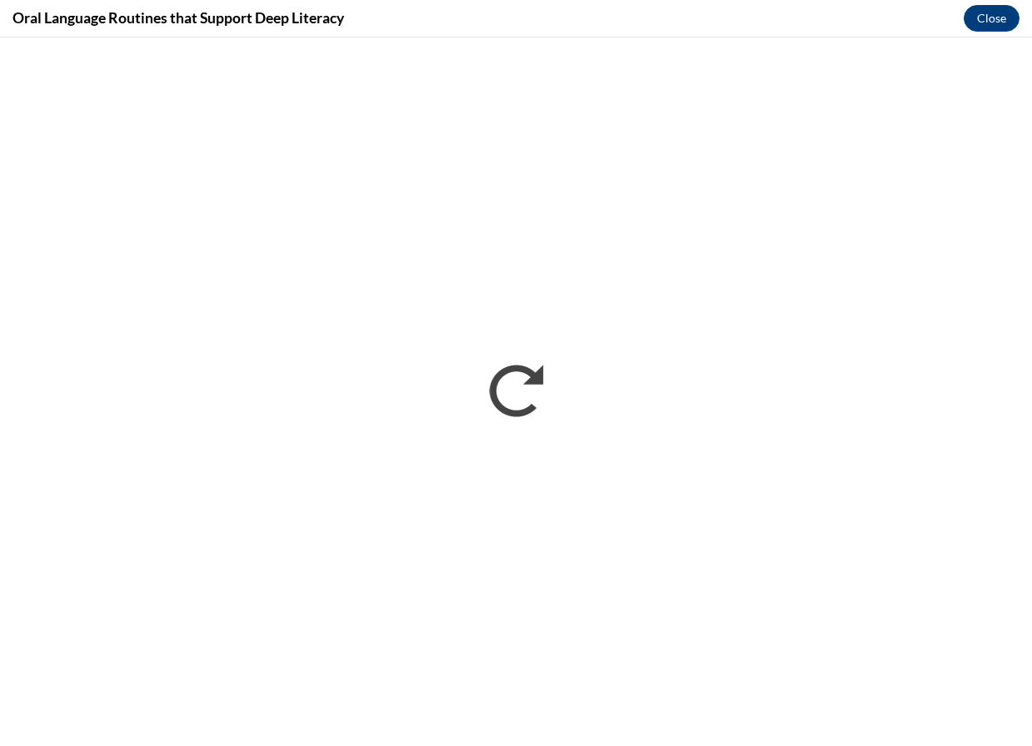
scroll to position [0, 0]
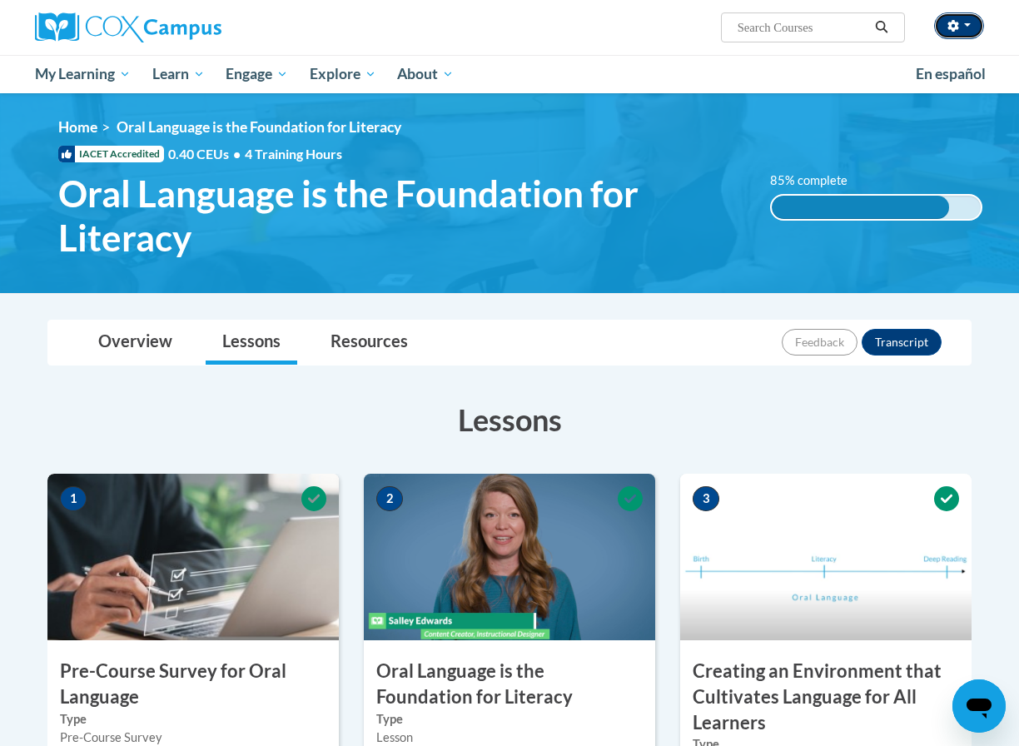
click at [964, 19] on button "button" at bounding box center [959, 25] width 50 height 27
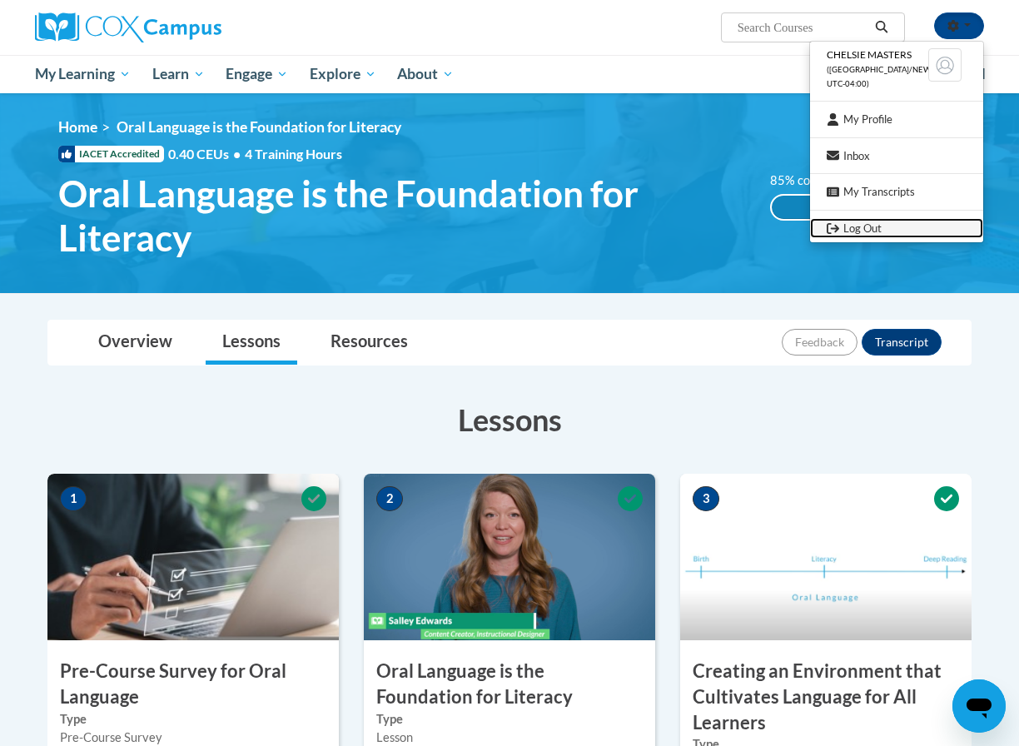
click at [879, 229] on link "Log Out" at bounding box center [896, 228] width 173 height 21
